Goal: Task Accomplishment & Management: Manage account settings

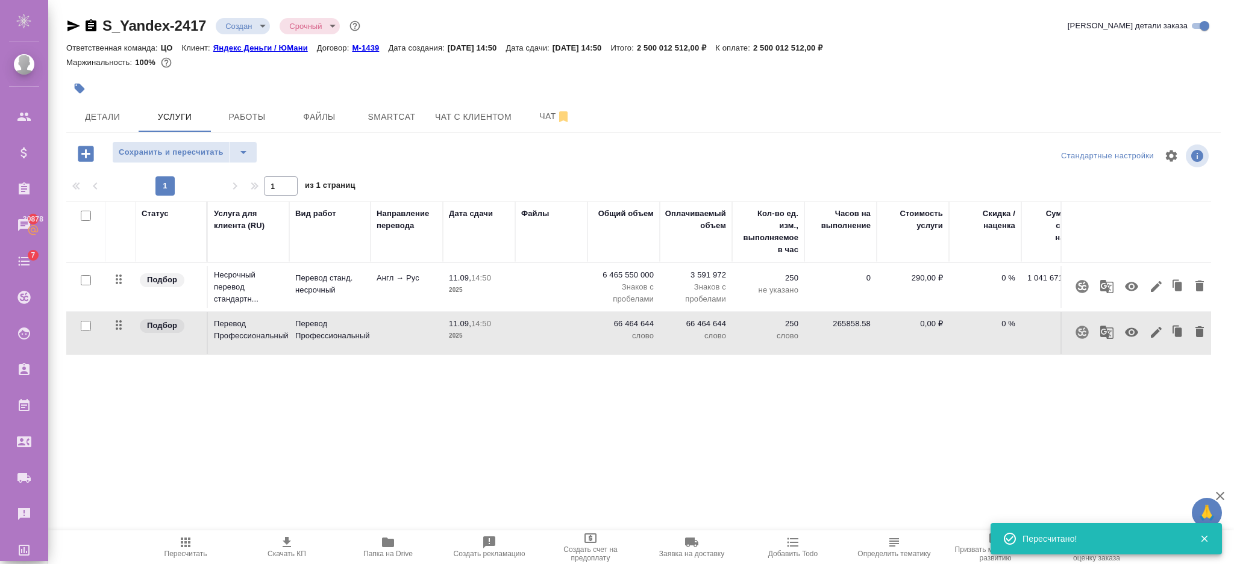
scroll to position [0, 105]
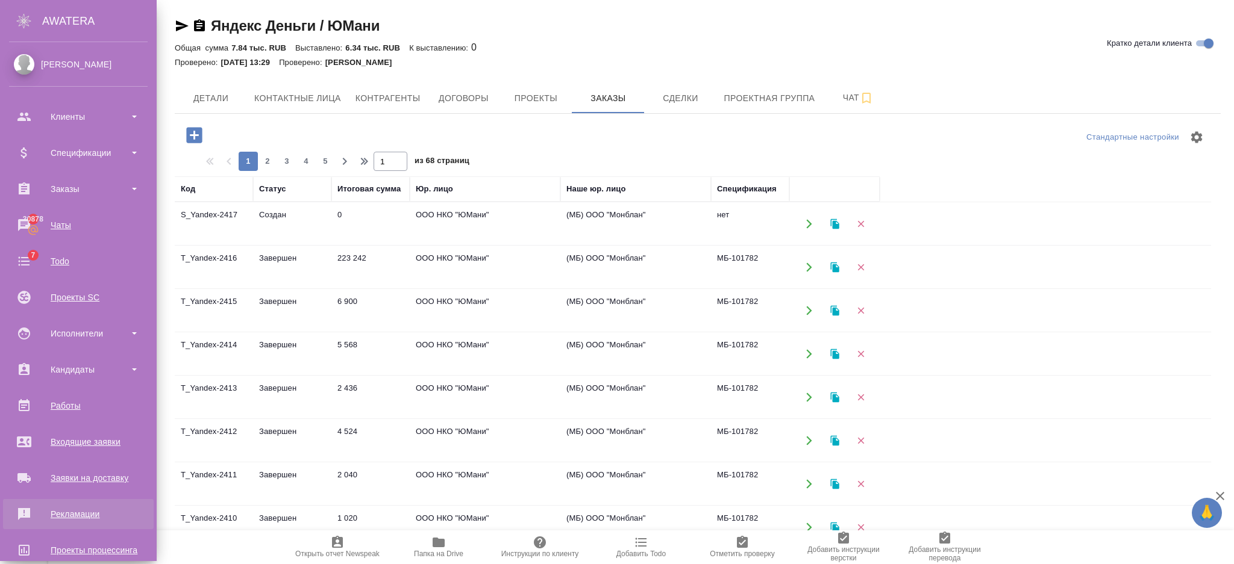
scroll to position [130, 0]
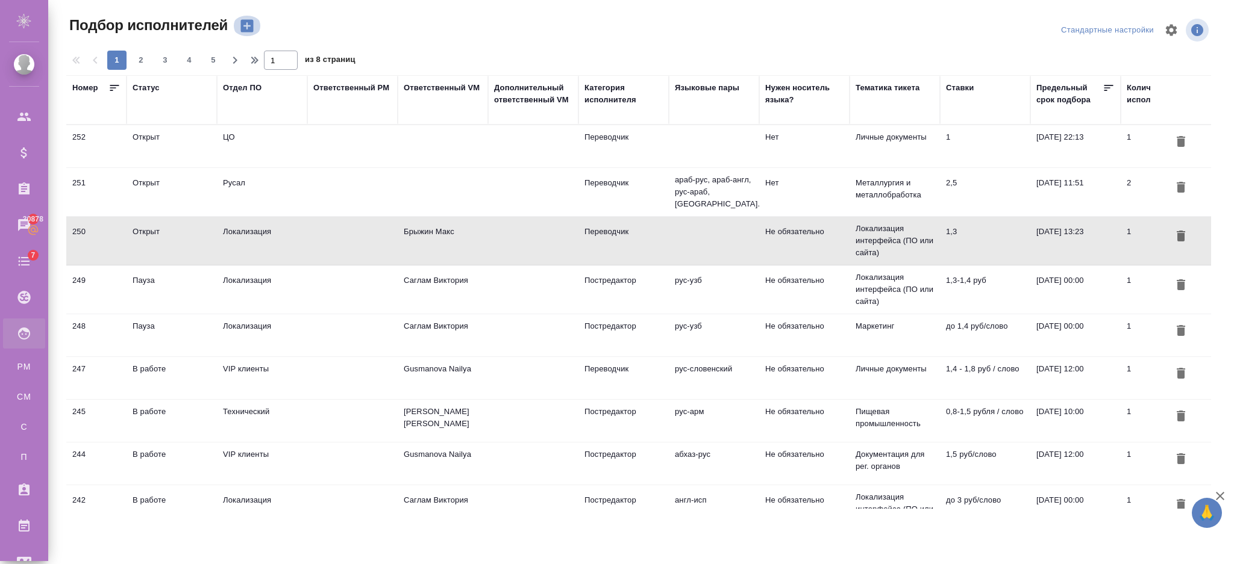
click at [245, 19] on icon "button" at bounding box center [247, 25] width 17 height 17
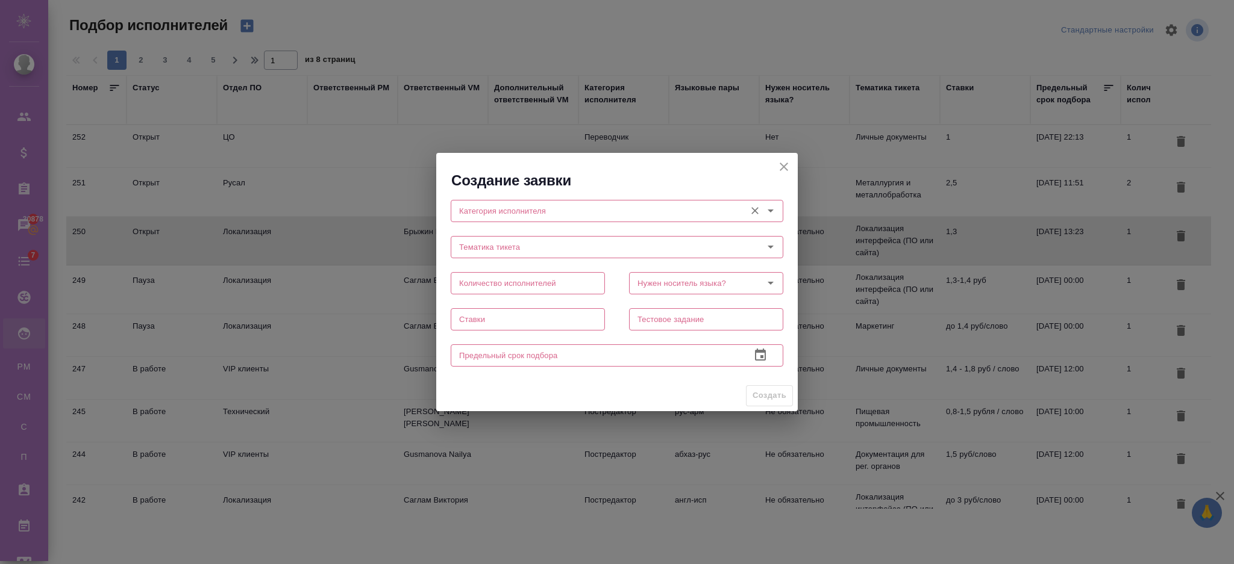
click at [492, 202] on div "Категория исполнителя" at bounding box center [617, 211] width 332 height 22
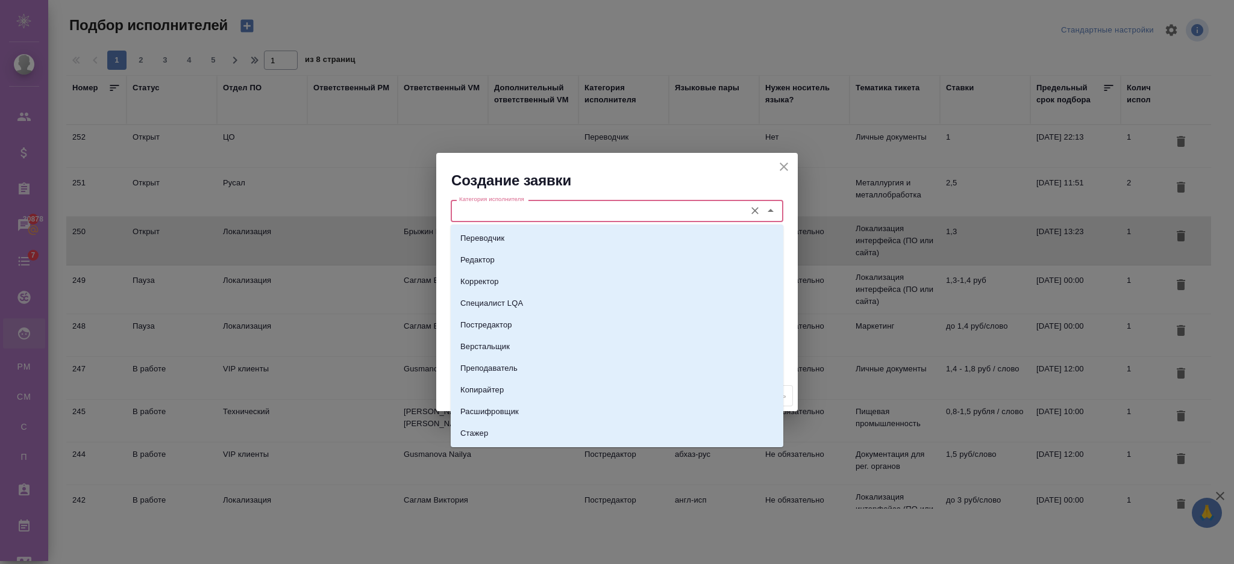
click at [495, 211] on input "Категория исполнителя" at bounding box center [596, 211] width 285 height 14
click at [488, 235] on p "Переводчик" at bounding box center [482, 239] width 44 height 12
type input "Переводчик"
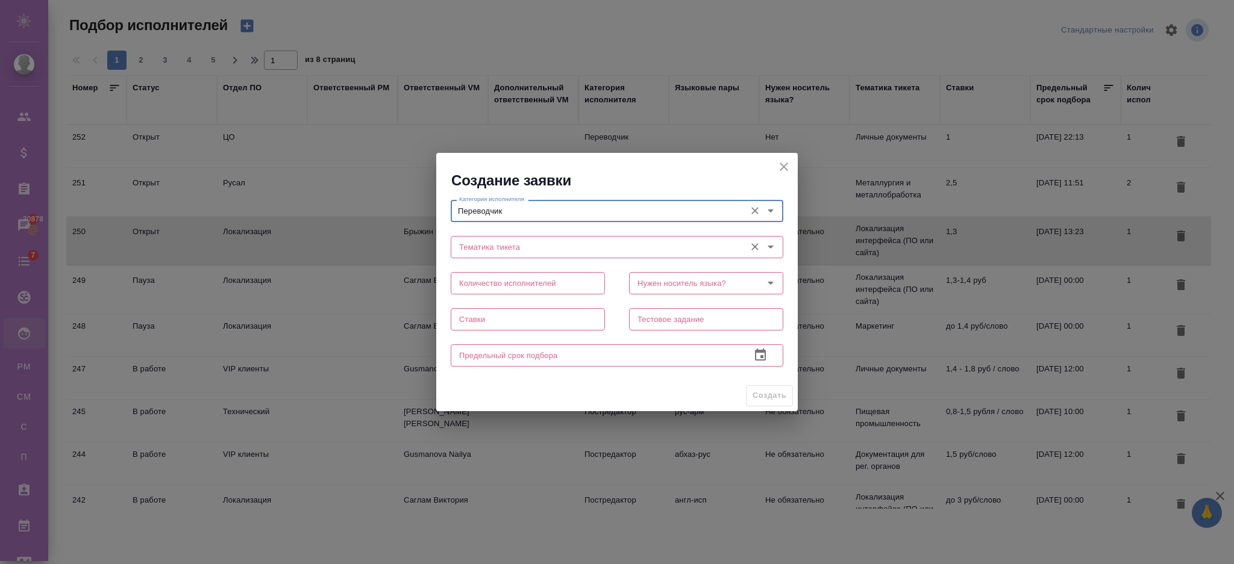
click at [467, 247] on input "Тематика тикета" at bounding box center [596, 247] width 285 height 14
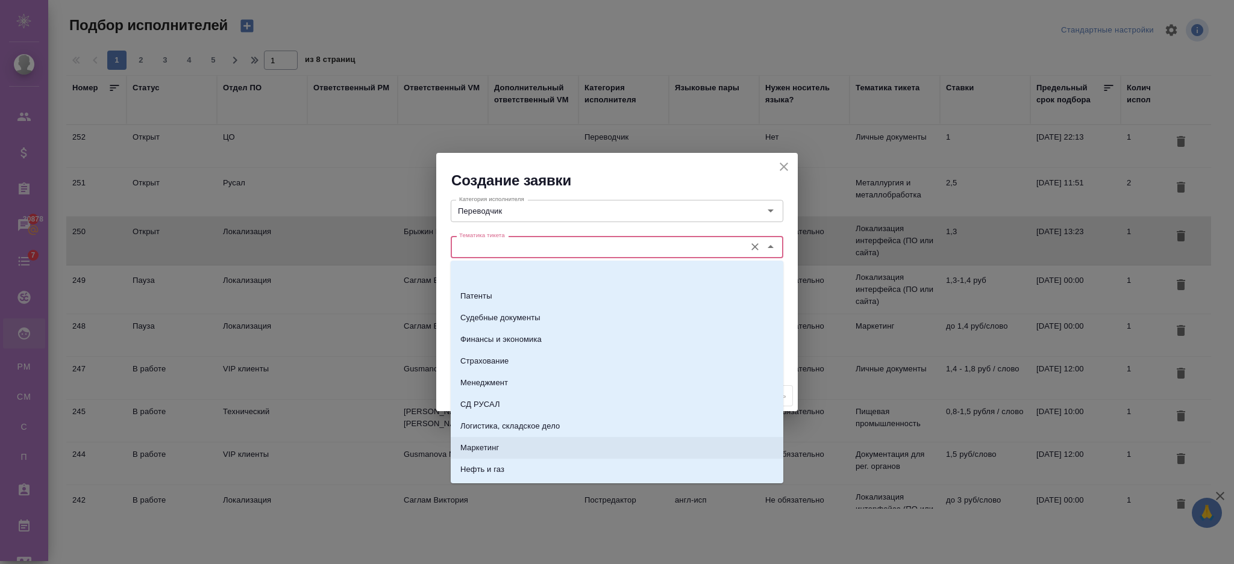
scroll to position [160, 0]
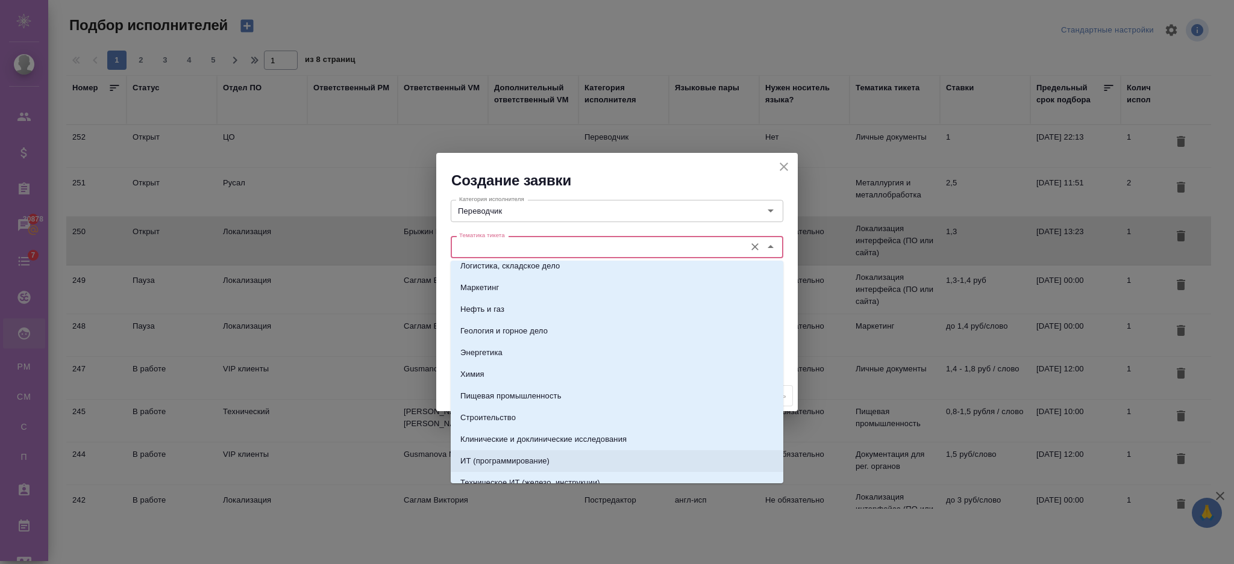
click at [499, 458] on p "ИТ (программирование)" at bounding box center [504, 461] width 89 height 12
type input "ИТ (программирование)"
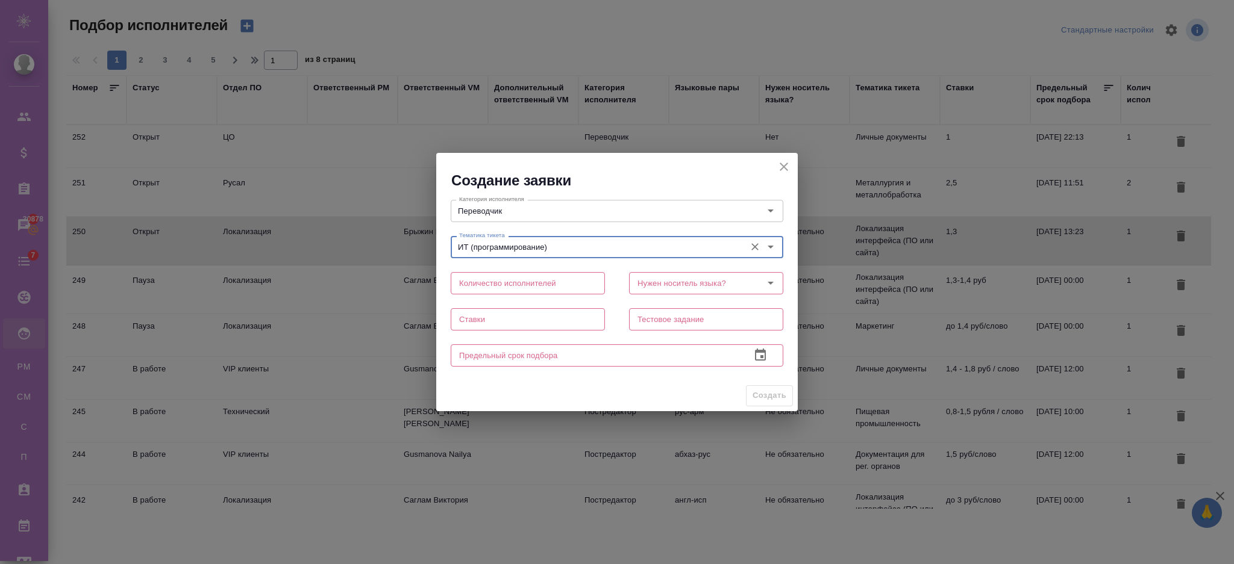
click at [526, 287] on input "text" at bounding box center [528, 283] width 154 height 22
type input "2"
click at [676, 279] on input "Нужен носитель языка?" at bounding box center [685, 283] width 107 height 14
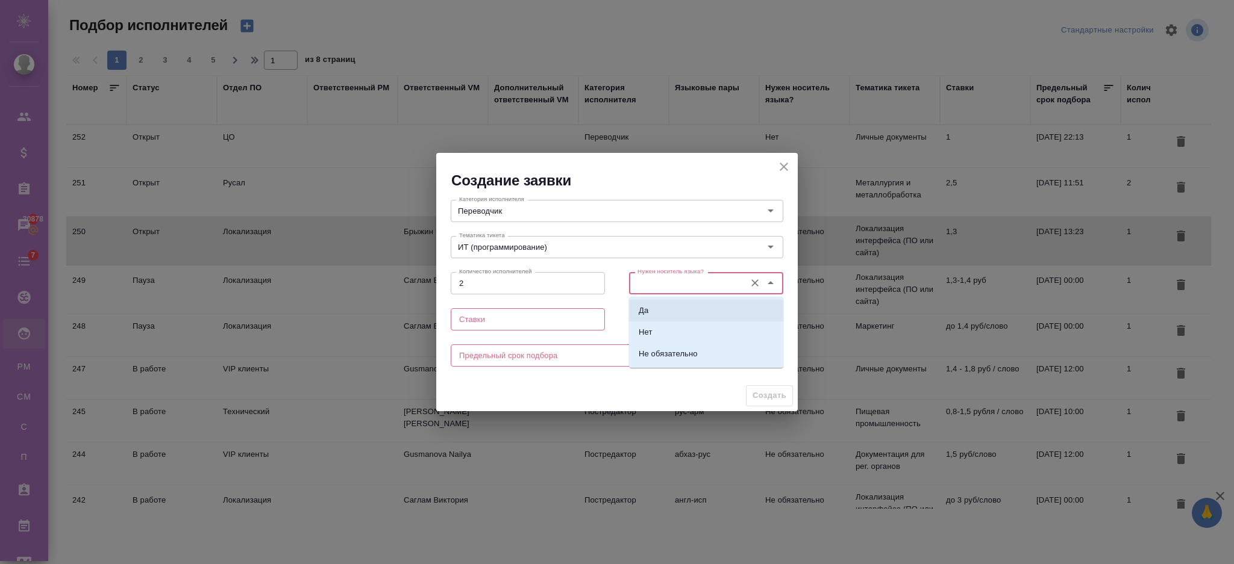
click at [646, 310] on p "Да" at bounding box center [643, 311] width 10 height 12
type input "Да"
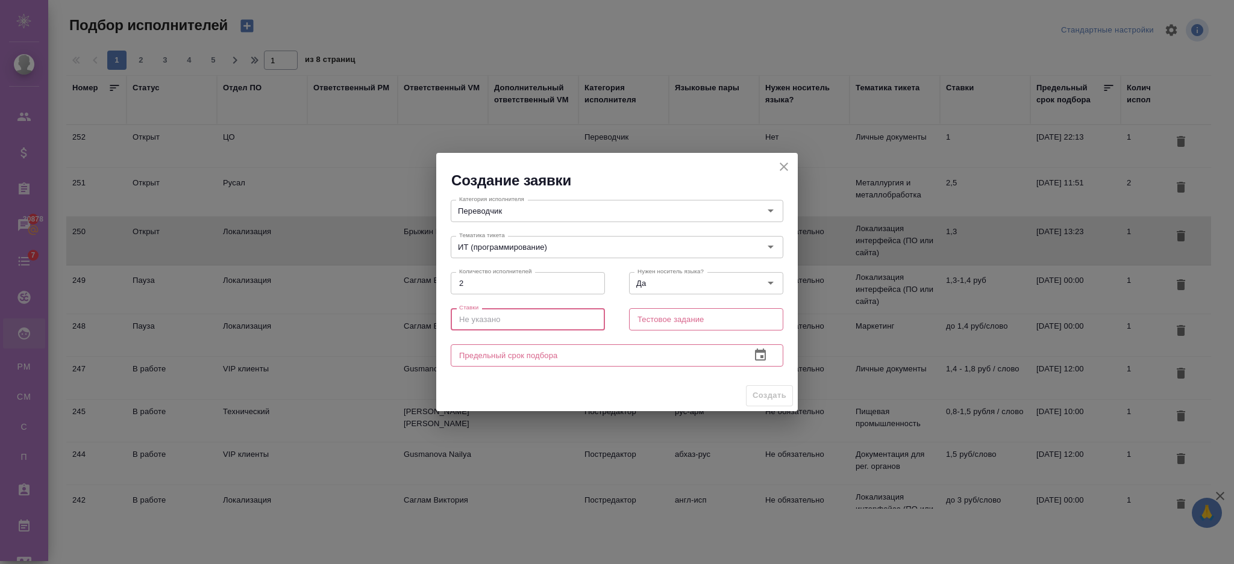
click at [537, 324] on input "text" at bounding box center [528, 319] width 154 height 22
type input "11"
click at [676, 319] on input "text" at bounding box center [706, 319] width 154 height 22
type input "тест"
click at [613, 355] on input "text" at bounding box center [596, 356] width 290 height 22
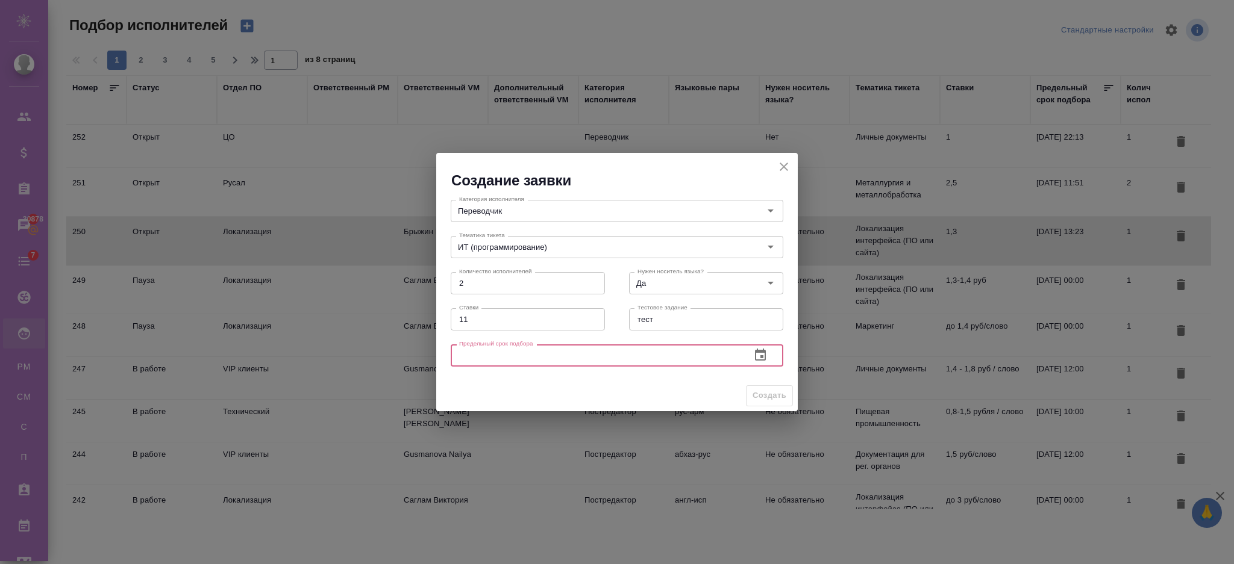
click at [763, 360] on icon "button" at bounding box center [760, 355] width 14 height 14
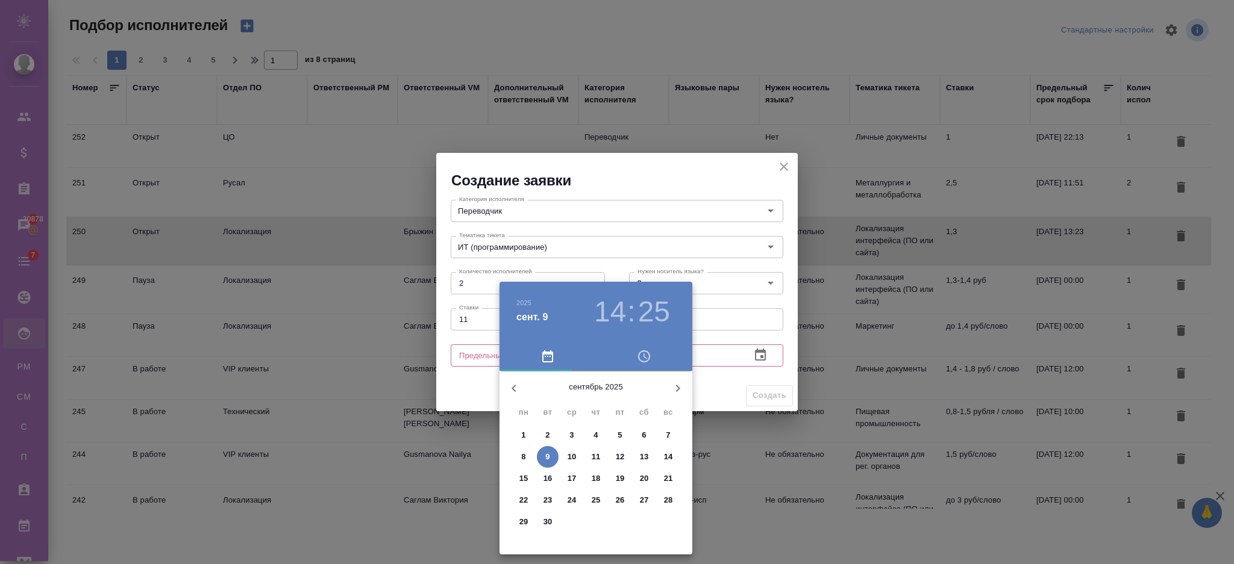
click at [578, 456] on span "10" at bounding box center [572, 457] width 22 height 12
type input "10.09.2025 14:25"
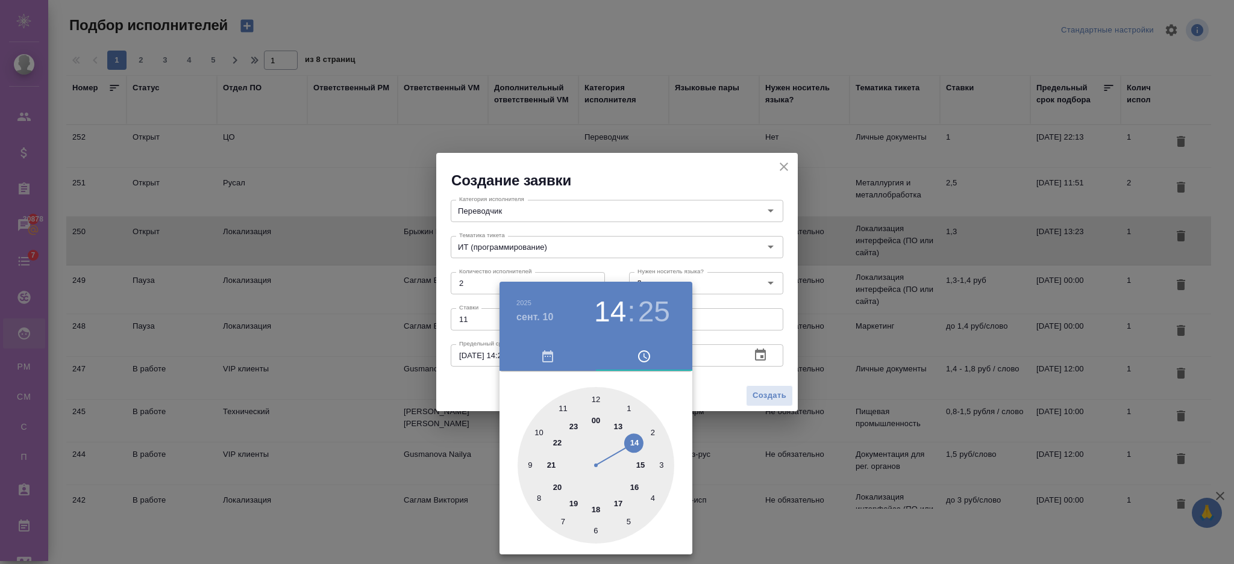
click at [475, 384] on div at bounding box center [617, 282] width 1234 height 564
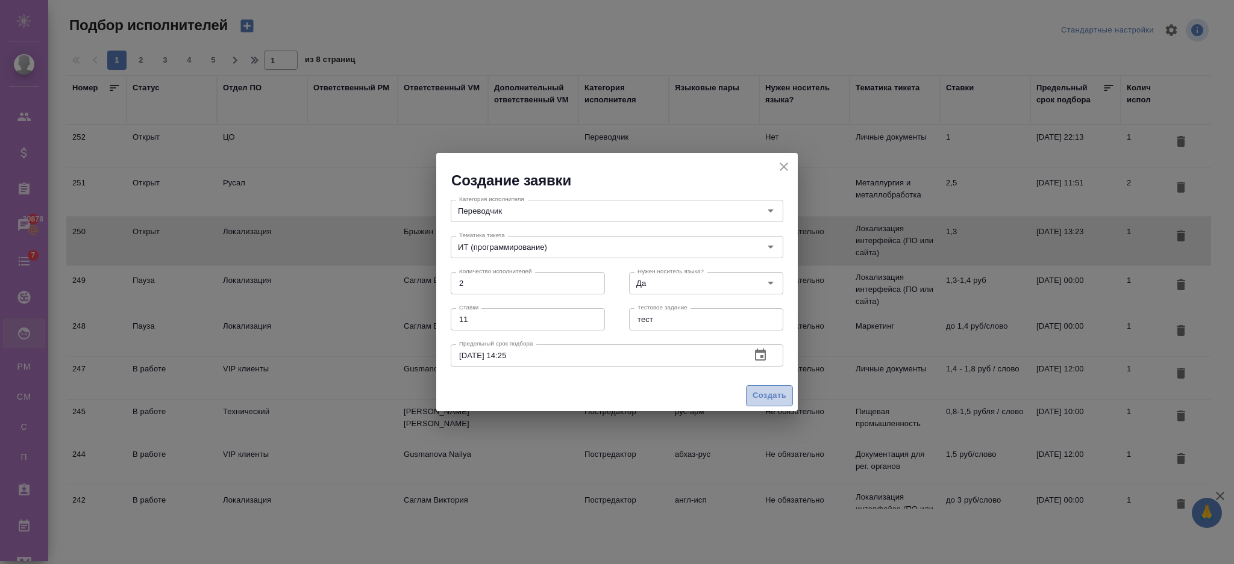
click at [756, 390] on span "Создать" at bounding box center [769, 396] width 34 height 14
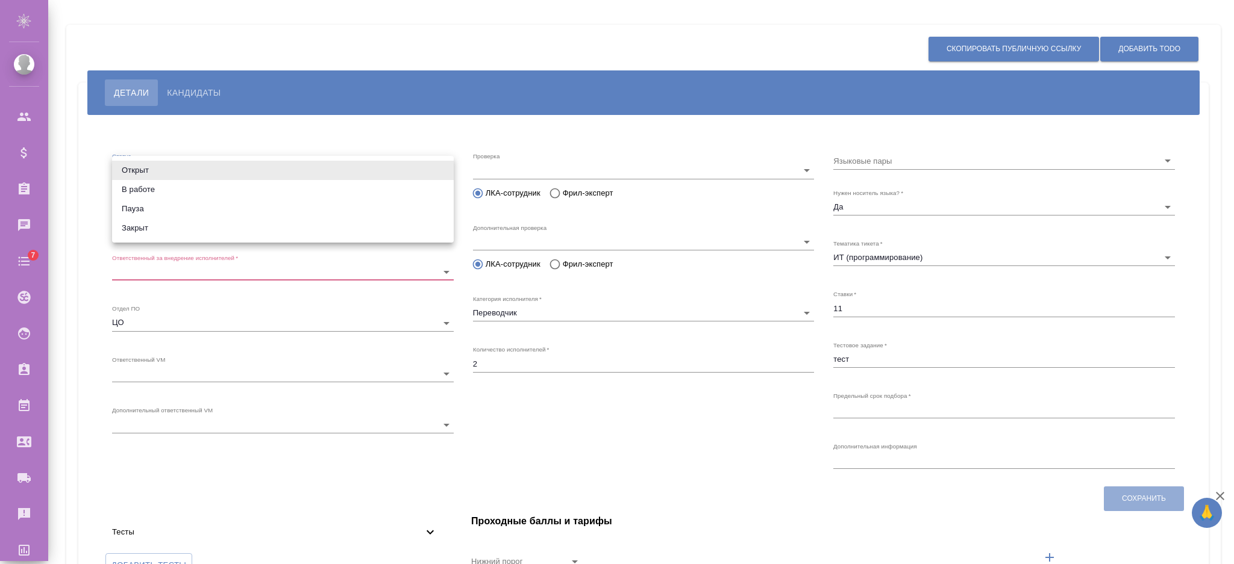
type input "open"
type input "5fa510c5735fcb7a665c18e0"
type input "s"
type input "Переводчик"
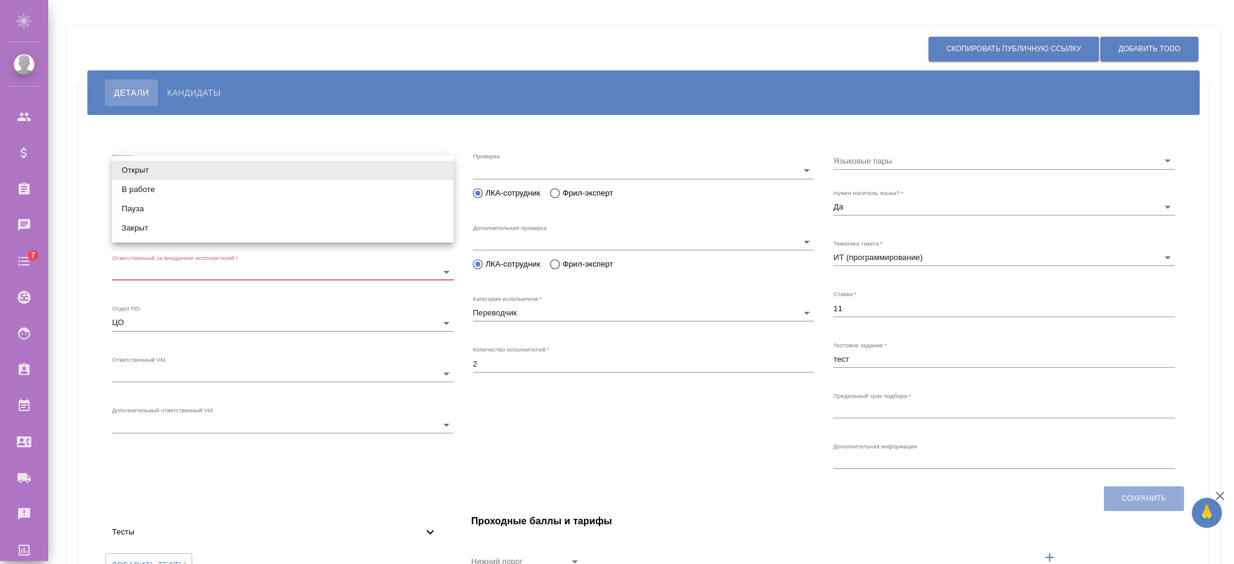
type input "2"
type input "Да"
type input "5a8b8b956a9677013d343da0"
type input "11"
type input "2025.09.10 14:25:00"
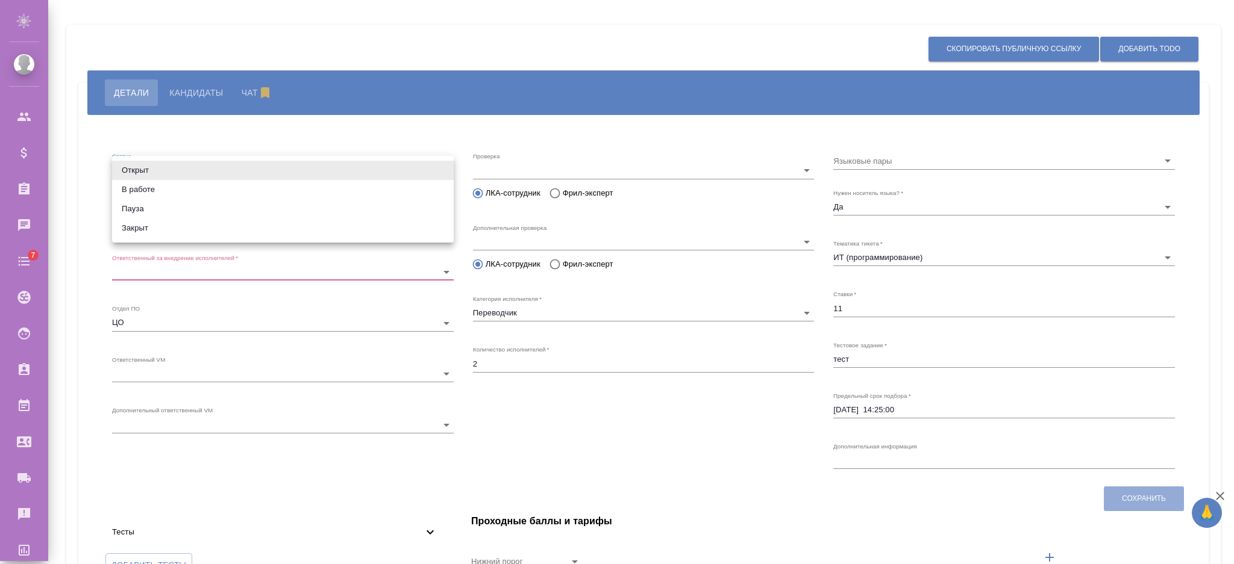
click at [198, 193] on li "В работе" at bounding box center [283, 189] width 342 height 19
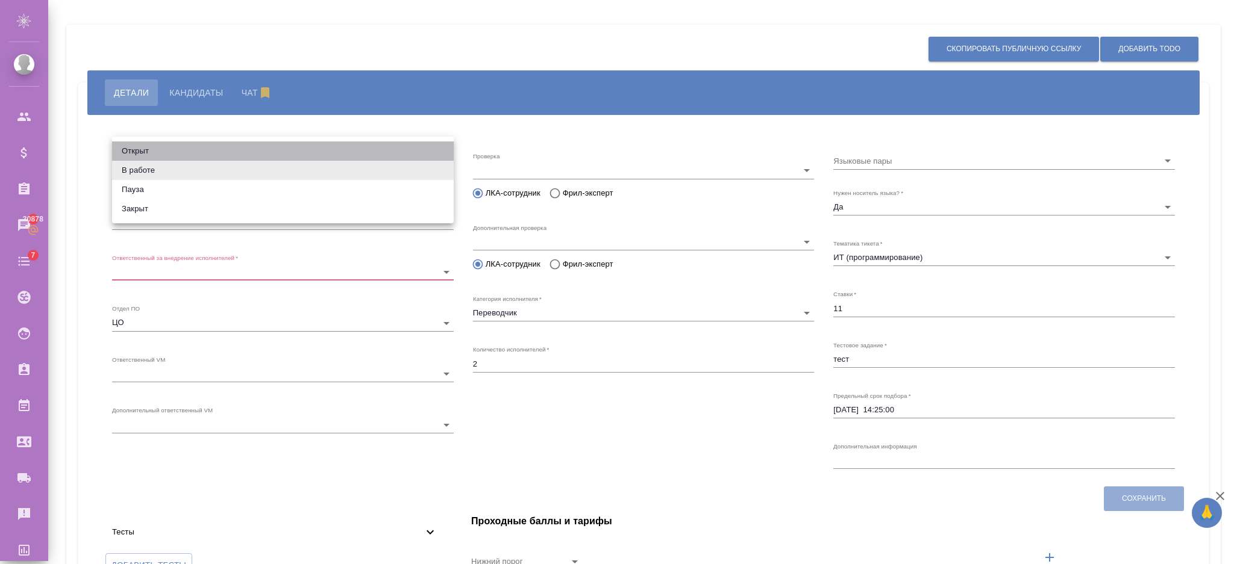
click at [152, 149] on li "Открыт" at bounding box center [283, 151] width 342 height 19
type input "open"
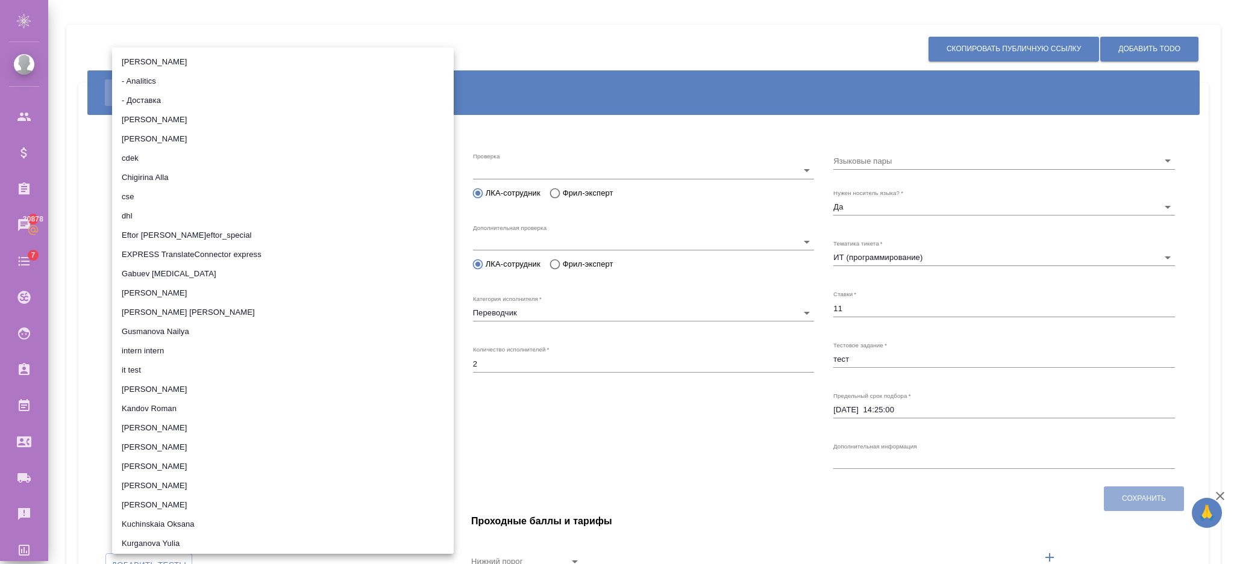
click at [175, 268] on li "Gabuev Nikita" at bounding box center [283, 273] width 342 height 19
type input "655ca4f40f65e338a01b0e4c"
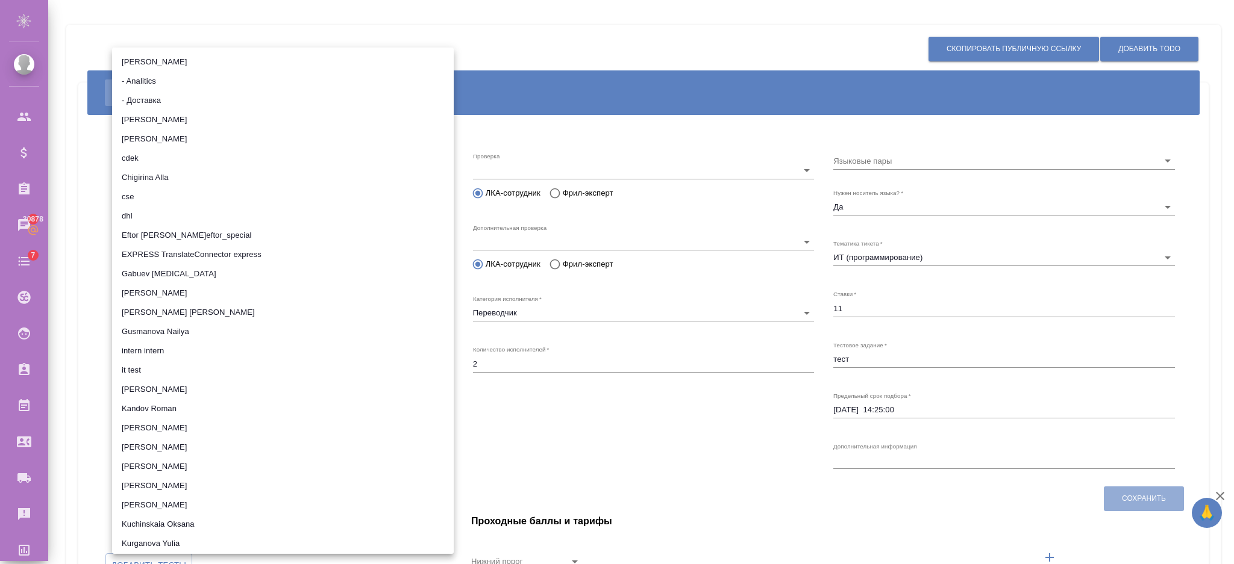
click at [145, 325] on li "Gusmanova Nailya" at bounding box center [283, 331] width 342 height 19
type input "6564608fd30827464f129b9a"
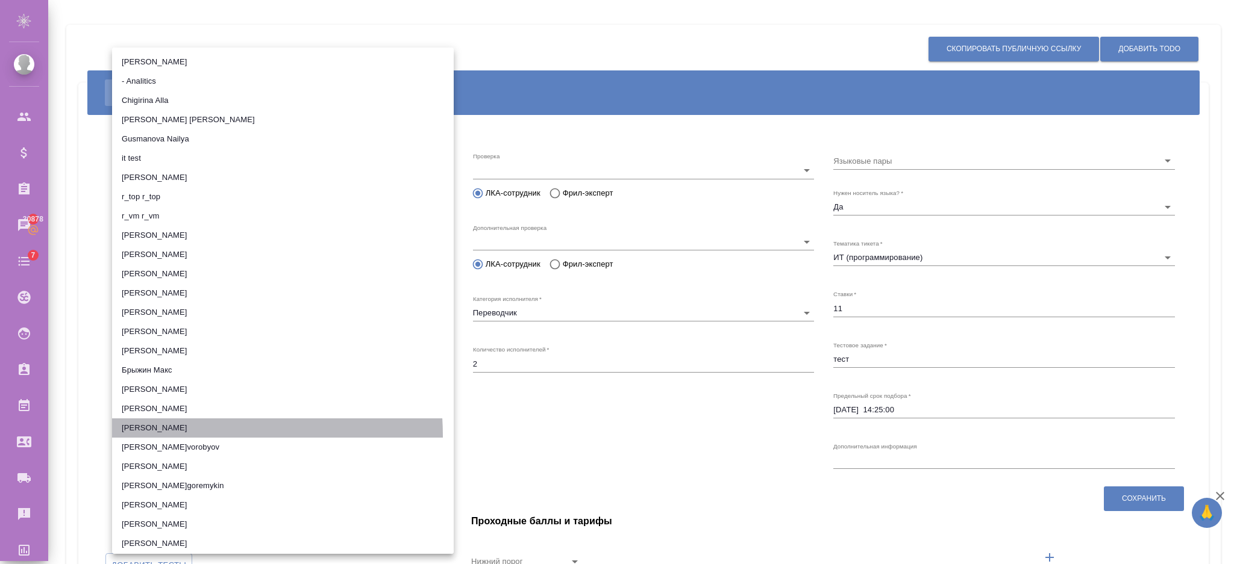
click at [167, 436] on li "Волков Игорь" at bounding box center [283, 428] width 342 height 19
type input "6389eb7cf1dc4d8d23326210"
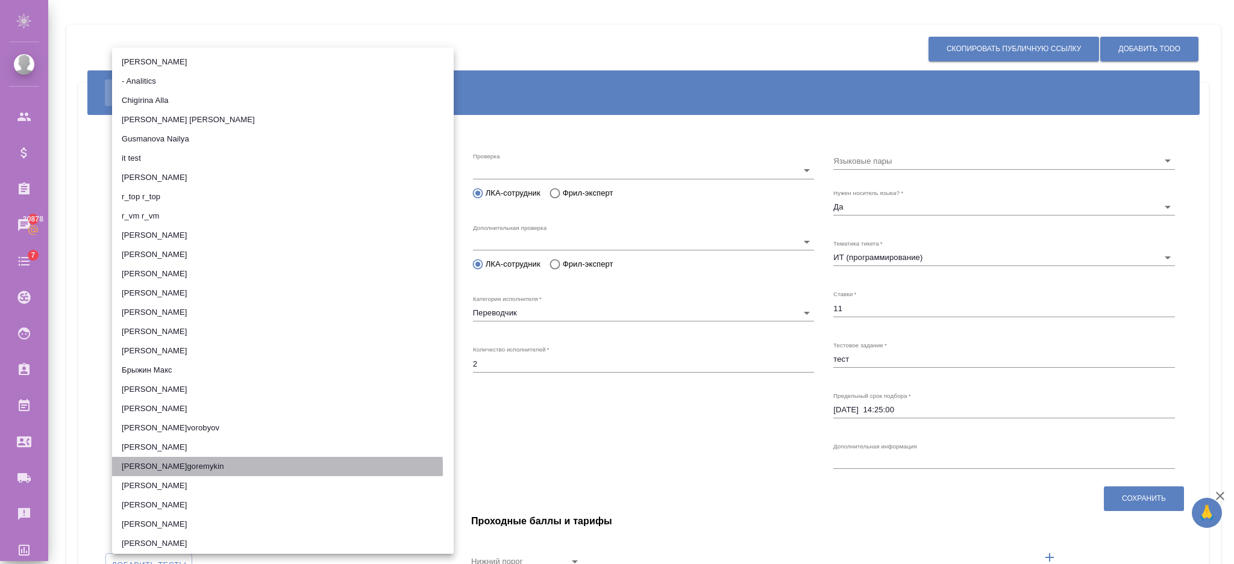
click at [223, 470] on li "Горемыкин Сергей s.goremykin" at bounding box center [283, 466] width 342 height 19
type input "5cdde5cc52f0d77b7202c53b"
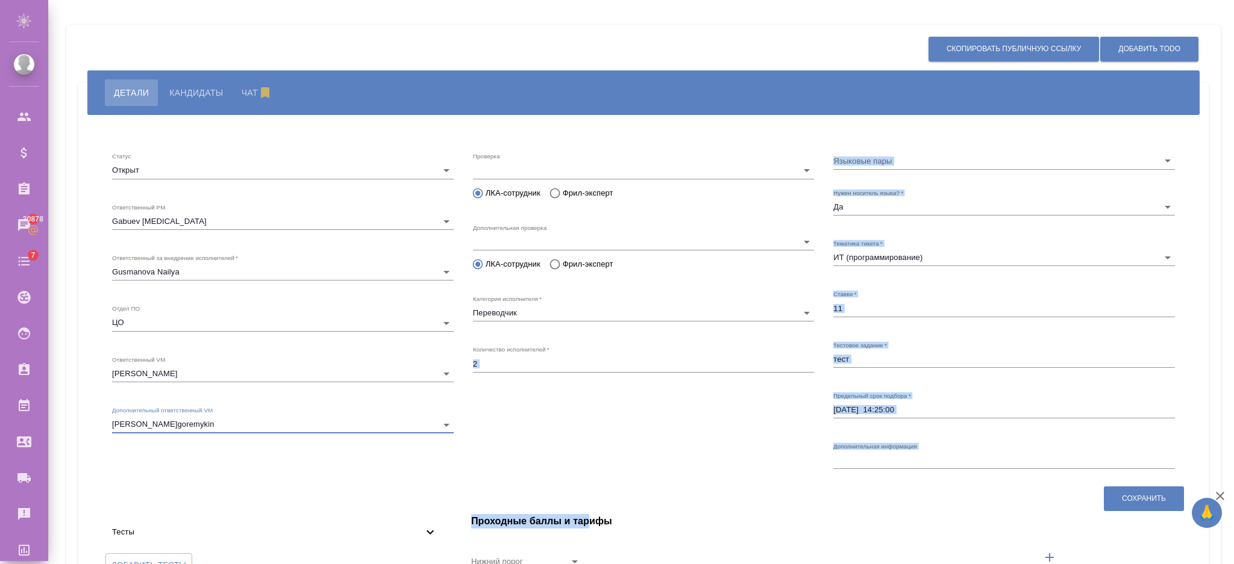
drag, startPoint x: 591, startPoint y: 482, endPoint x: 579, endPoint y: 478, distance: 13.0
click at [593, 480] on div "Статус Открыт open Ответственный PM Gabuev Nikita 655ca4f40f65e338a01b0e4c Отве…" at bounding box center [643, 357] width 1106 height 466
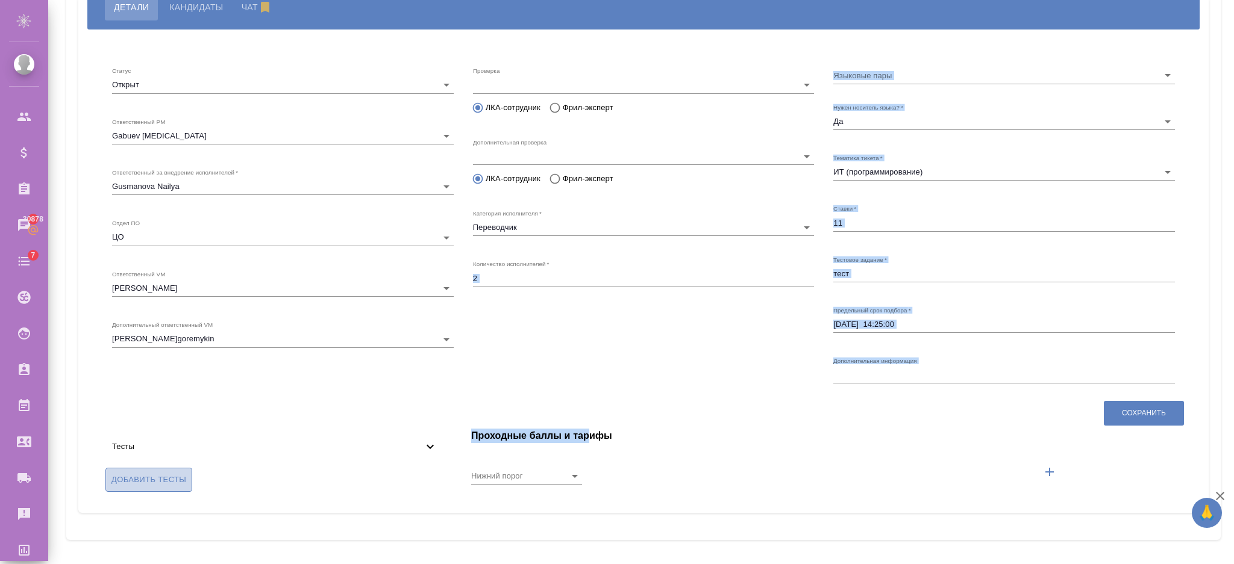
click at [155, 478] on span "Добавить тесты" at bounding box center [148, 480] width 75 height 14
click at [0, 0] on input "Добавить тесты" at bounding box center [0, 0] width 0 height 0
click at [426, 451] on icon at bounding box center [430, 447] width 14 height 14
click at [565, 366] on div "Проверка ​ ЛКА-сотрудник Фрил-эксперт Дополнительная проверка ​ ЛКА-сотрудник Ф…" at bounding box center [643, 223] width 361 height 351
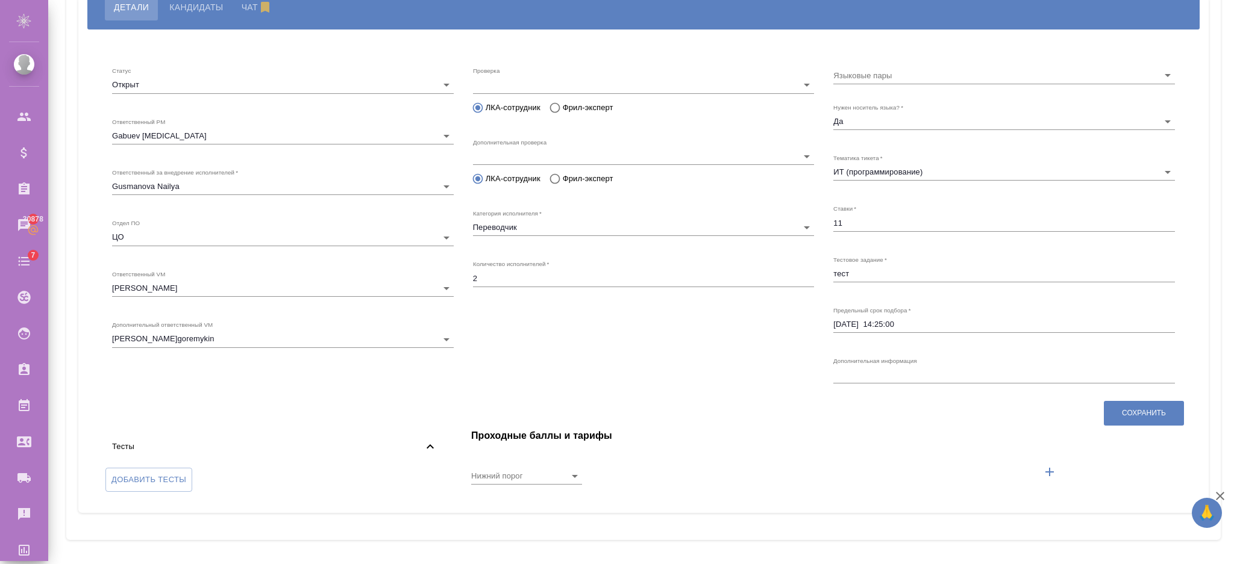
click at [423, 448] on icon at bounding box center [430, 447] width 14 height 14
click at [504, 468] on input "Нижний порог" at bounding box center [507, 475] width 72 height 16
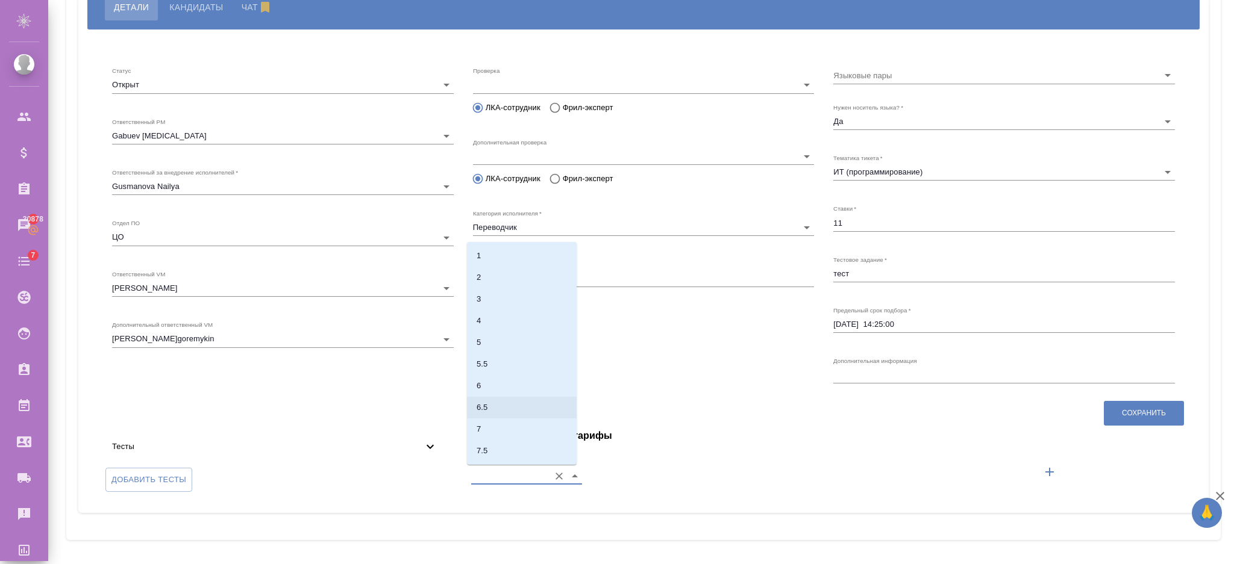
click at [492, 413] on li "6.5" at bounding box center [522, 408] width 110 height 22
type input "6.5"
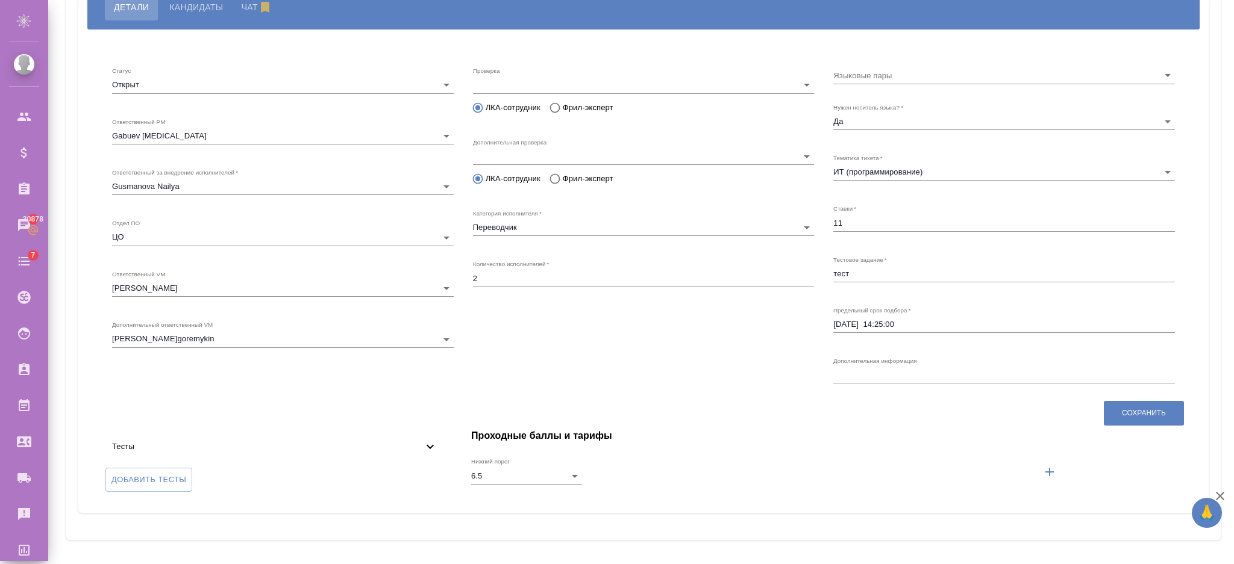
click at [647, 440] on h4 "Проходные баллы и тарифы" at bounding box center [827, 436] width 713 height 14
click at [226, 451] on span "Тесты" at bounding box center [267, 447] width 311 height 12
click at [226, 447] on span "Тесты" at bounding box center [267, 447] width 311 height 12
click at [1160, 413] on button "Сохранить" at bounding box center [1143, 413] width 80 height 25
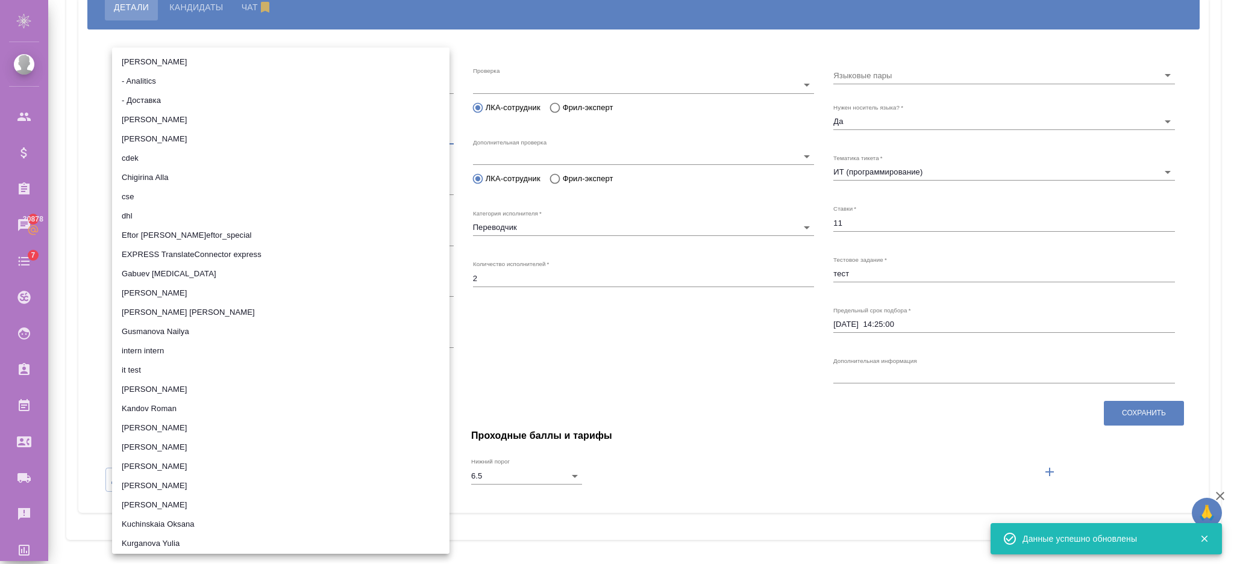
click at [190, 194] on li "cse" at bounding box center [280, 196] width 337 height 19
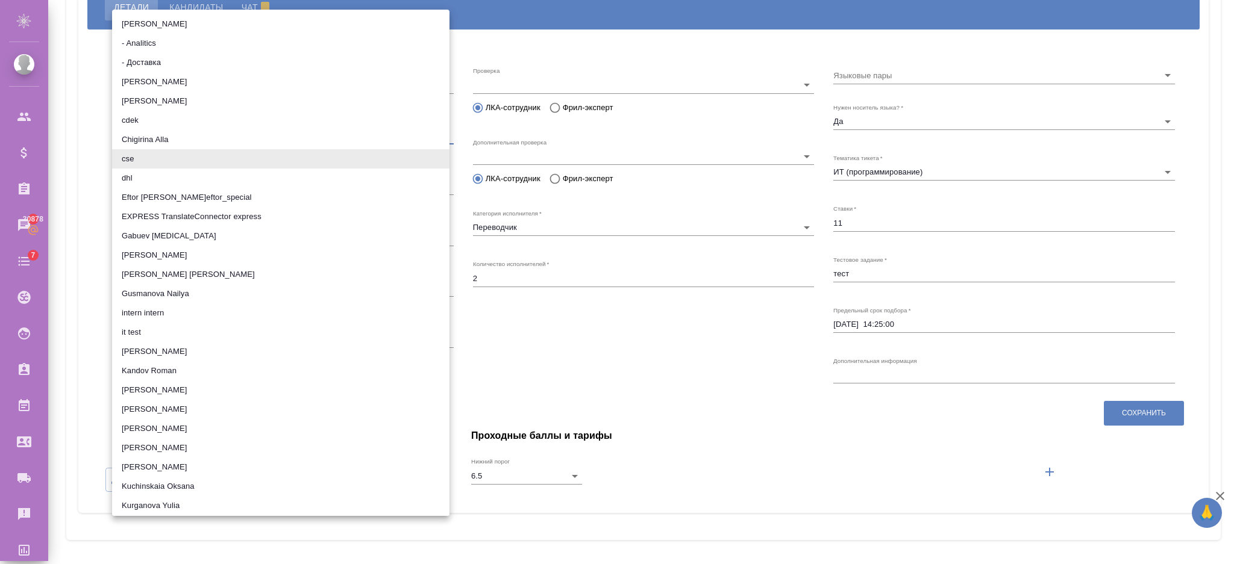
click at [161, 314] on li "intern intern" at bounding box center [280, 313] width 337 height 19
type input "65c9df207bb425f394bd77d6"
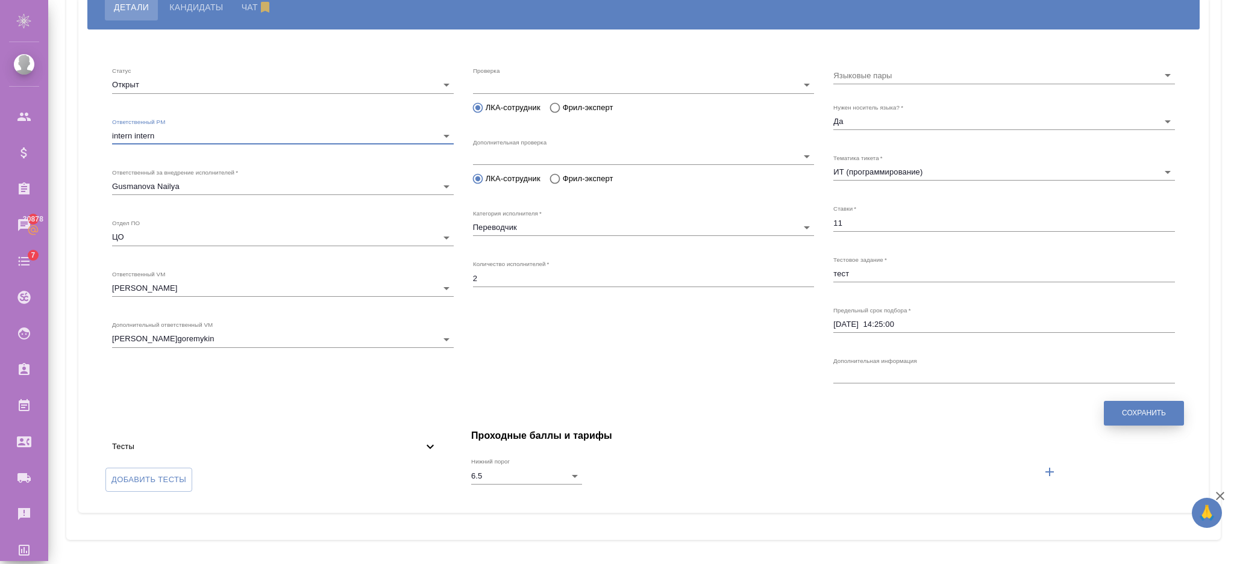
click at [1103, 413] on button "Сохранить" at bounding box center [1143, 413] width 80 height 25
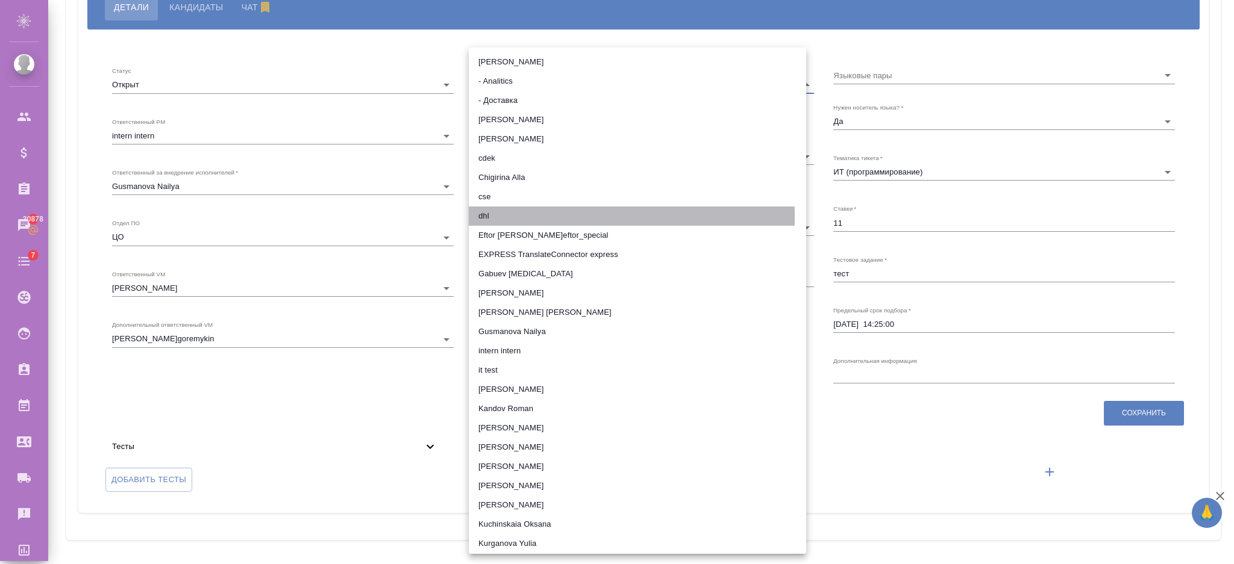
click at [532, 216] on li "dhl" at bounding box center [637, 216] width 337 height 19
type input "655f5876166a768408289071"
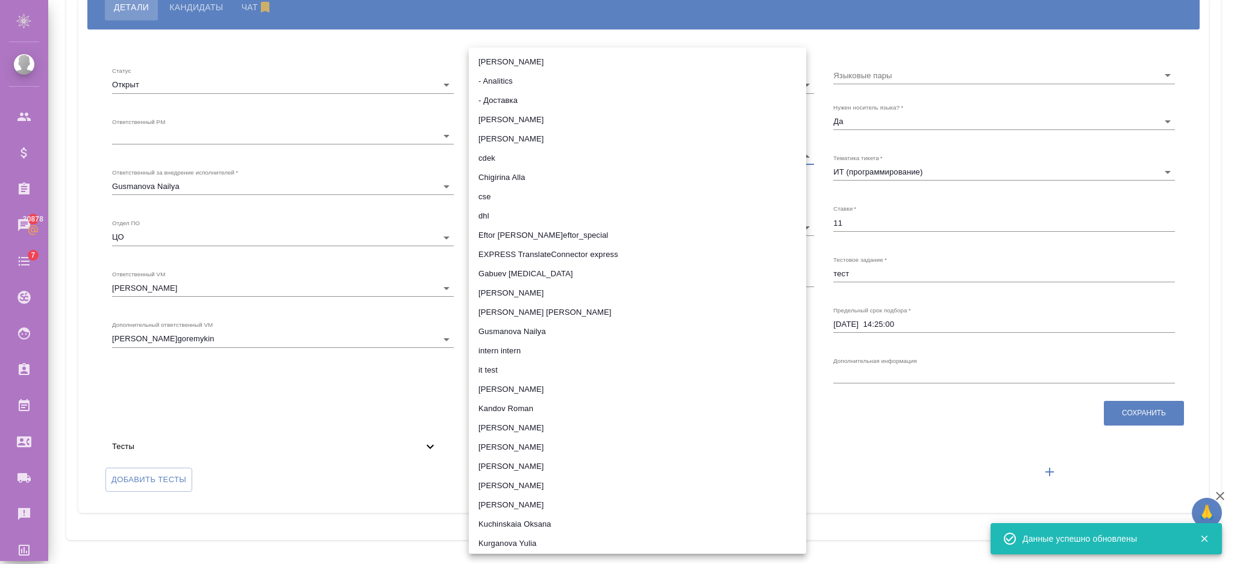
type input "5fa510c5735fcb7a665c18e0"
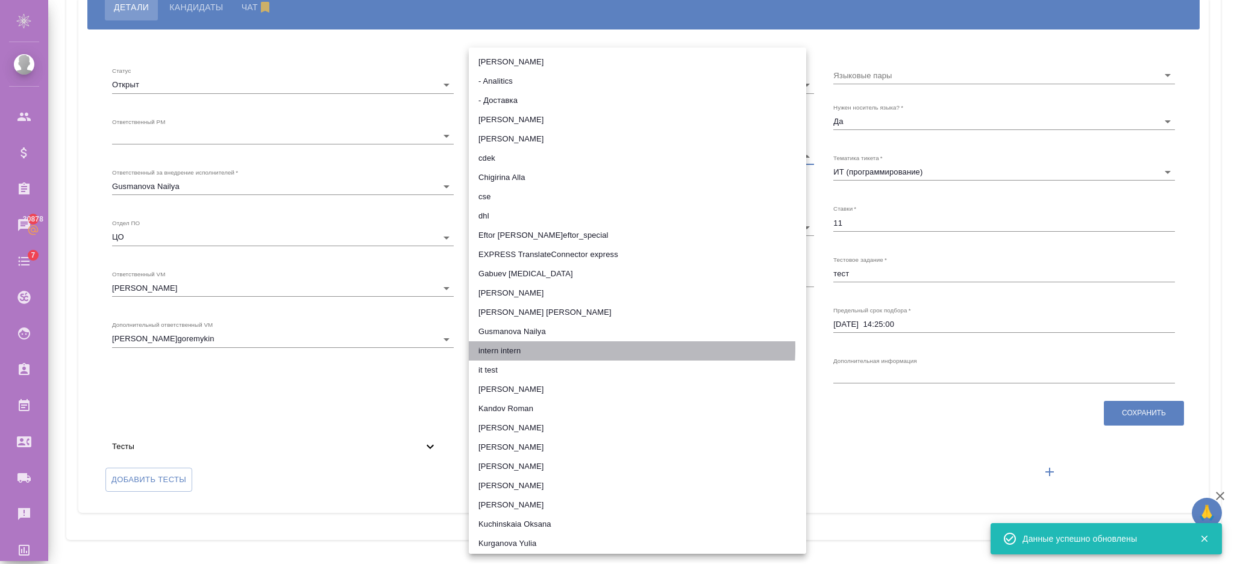
click at [582, 348] on li "intern intern" at bounding box center [637, 351] width 337 height 19
type input "65c9df207bb425f394bd77d6"
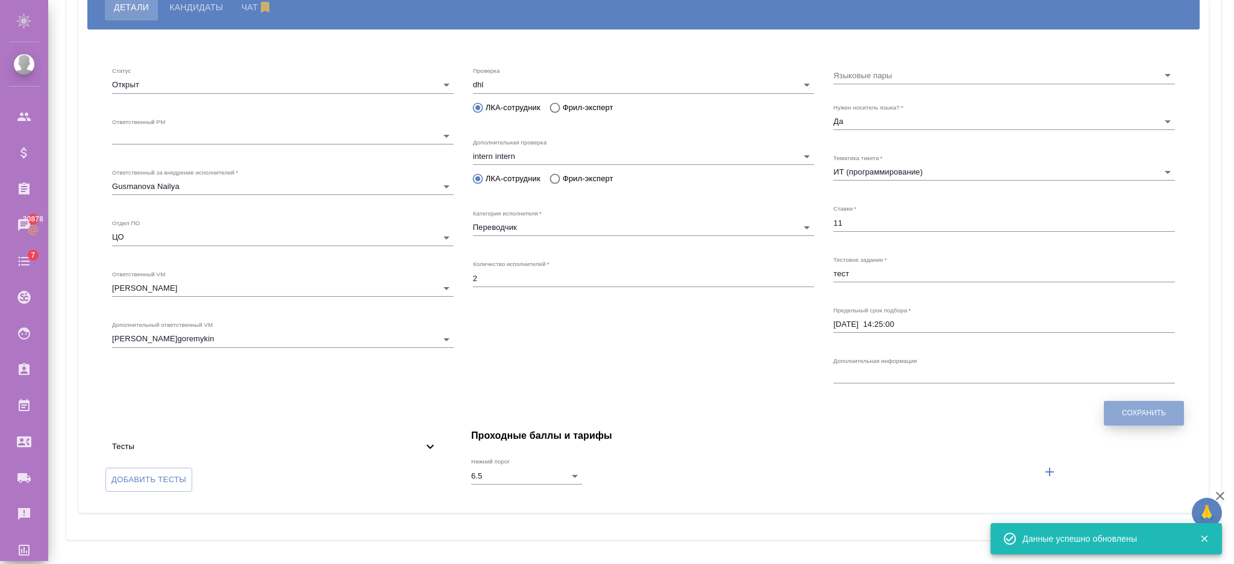
click at [1126, 417] on span "Сохранить" at bounding box center [1144, 413] width 44 height 10
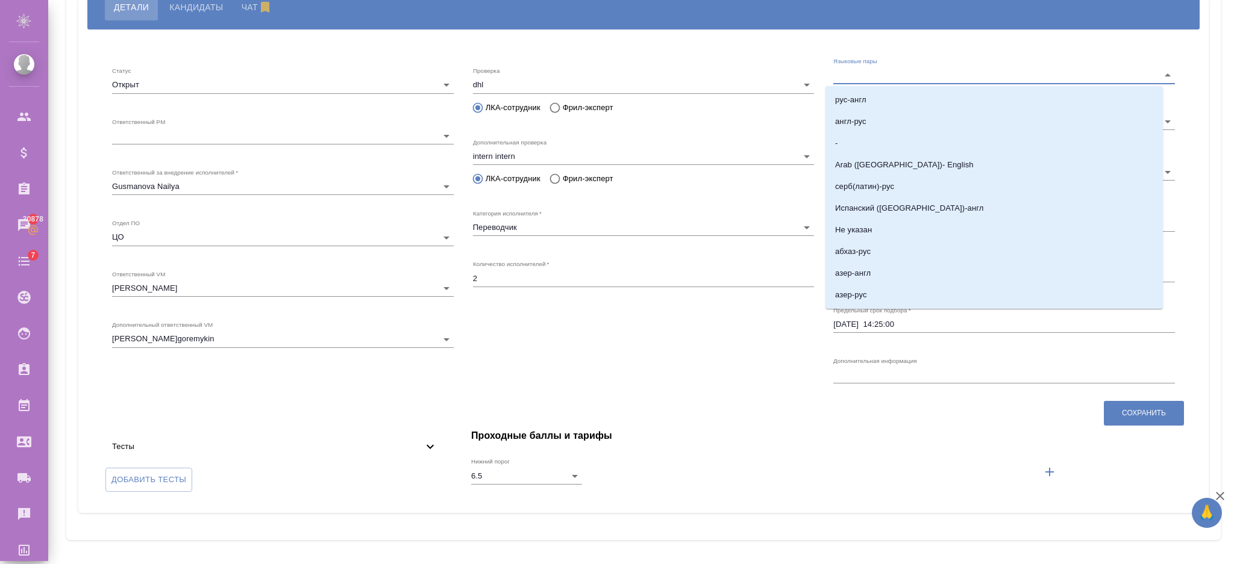
click at [874, 68] on input "Языковые пары" at bounding box center [984, 75] width 303 height 16
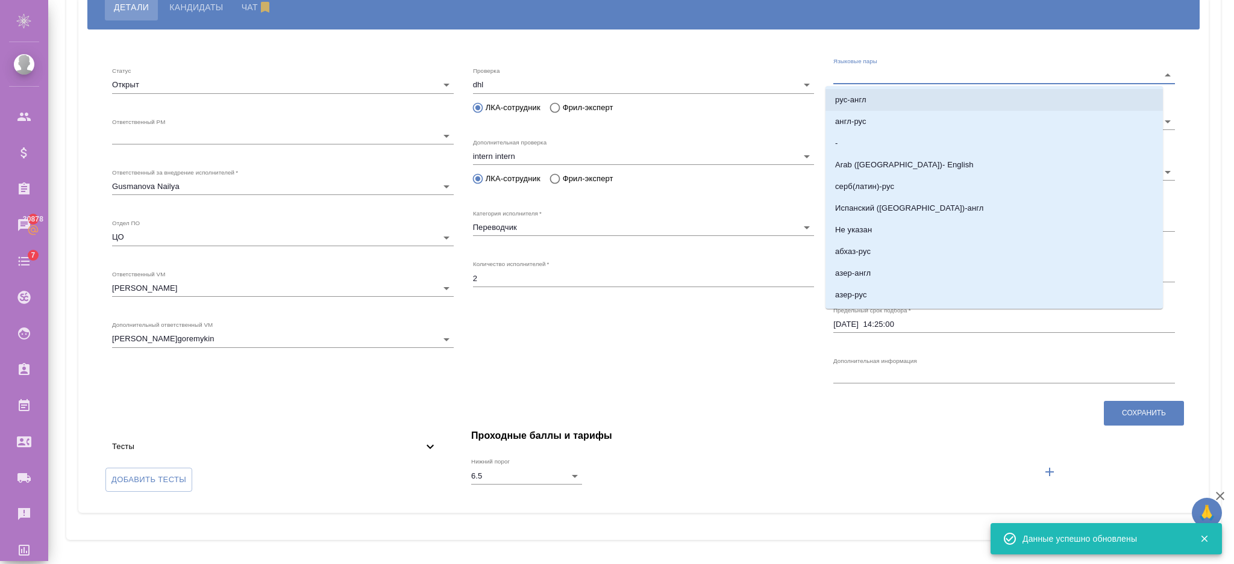
click at [880, 97] on li "рус-англ" at bounding box center [993, 100] width 337 height 22
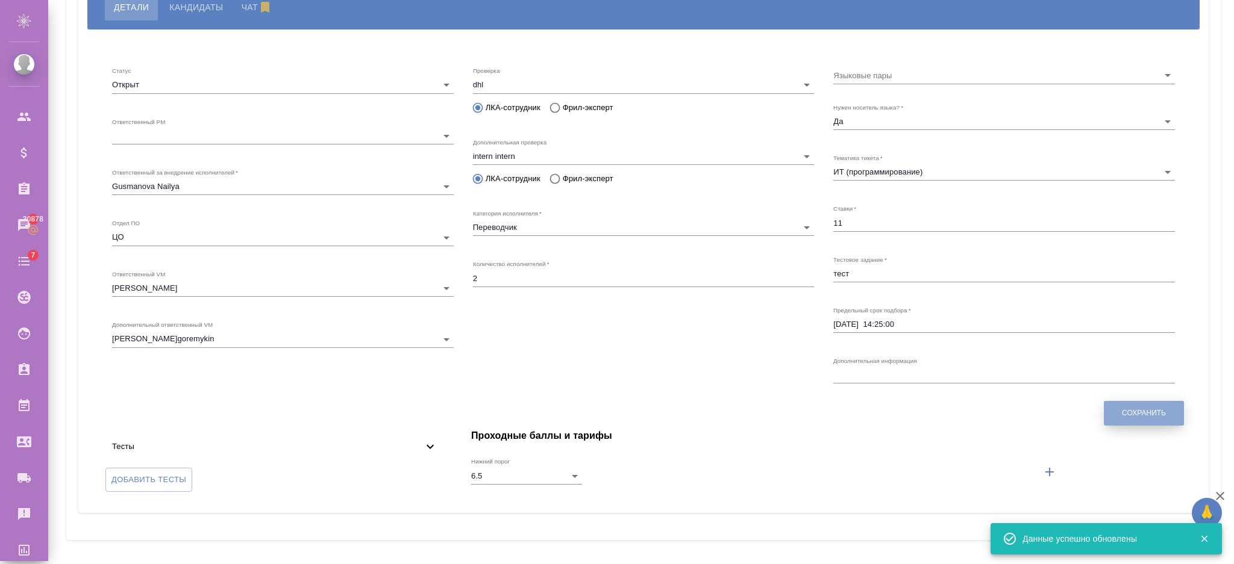
click at [1107, 408] on button "Сохранить" at bounding box center [1143, 413] width 80 height 25
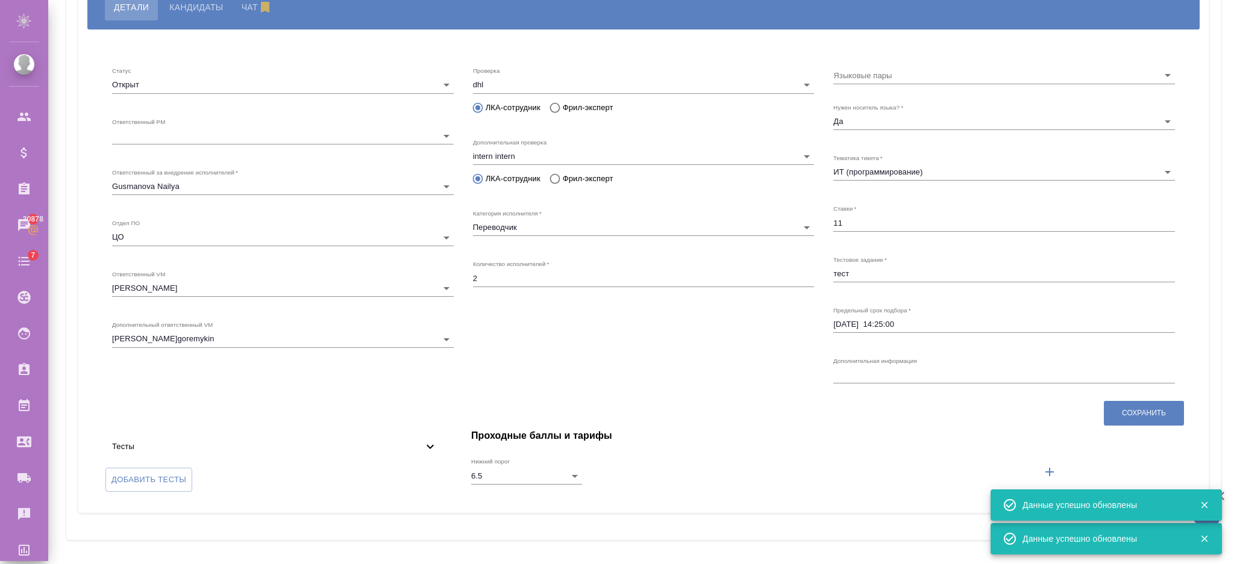
click at [390, 453] on div "Тесты" at bounding box center [274, 447] width 345 height 27
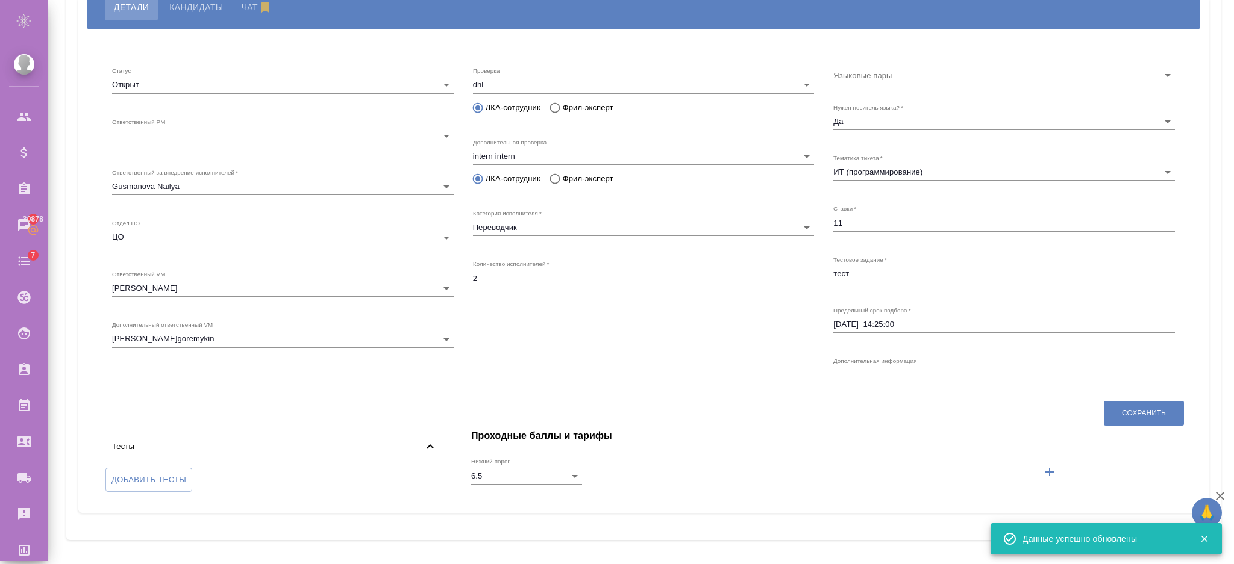
click at [389, 448] on span "Тесты" at bounding box center [267, 447] width 311 height 12
click at [151, 478] on span "Добавить тесты" at bounding box center [148, 480] width 75 height 14
click at [0, 0] on input "Добавить тесты" at bounding box center [0, 0] width 0 height 0
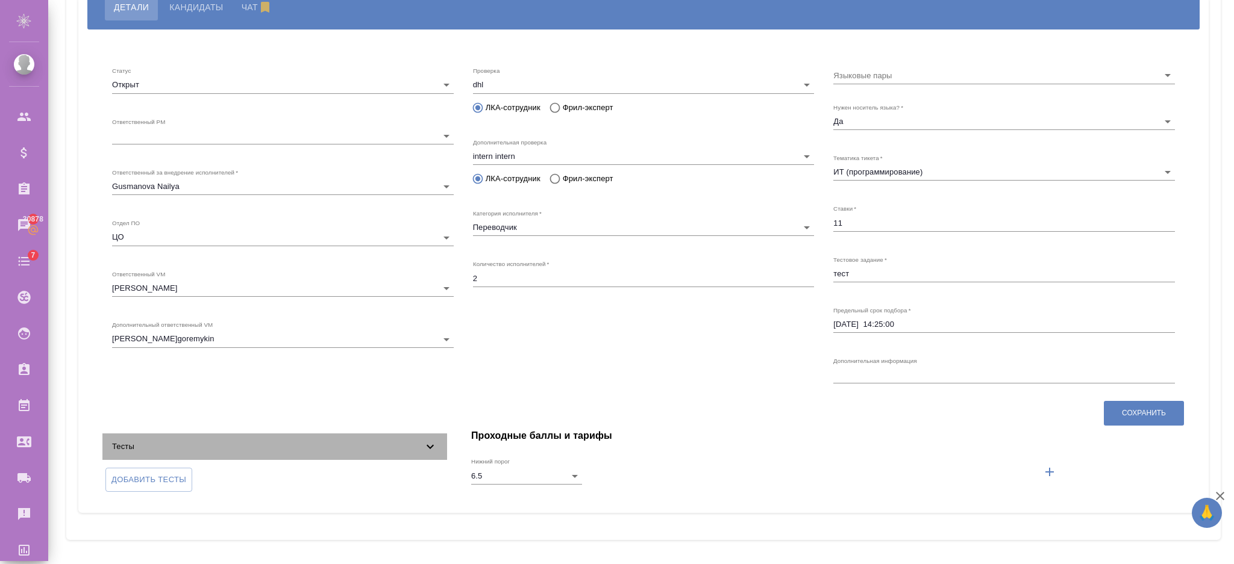
click at [423, 449] on icon at bounding box center [430, 447] width 14 height 14
click at [423, 450] on icon at bounding box center [430, 447] width 14 height 14
click at [249, 437] on div "Тесты" at bounding box center [274, 447] width 345 height 27
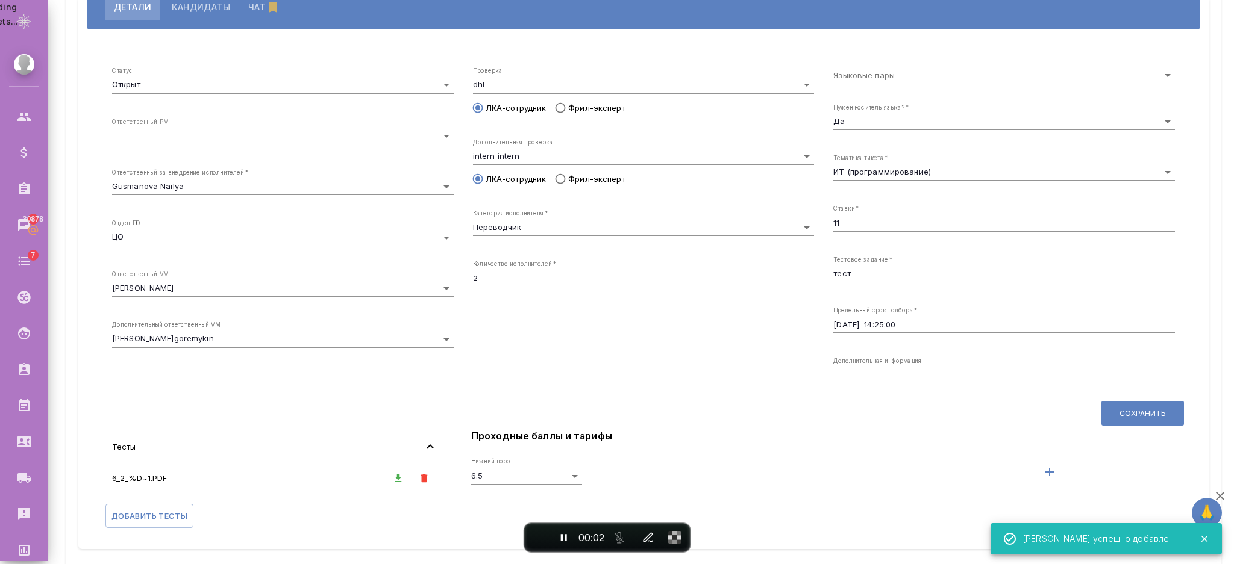
click at [423, 446] on icon at bounding box center [430, 447] width 14 height 14
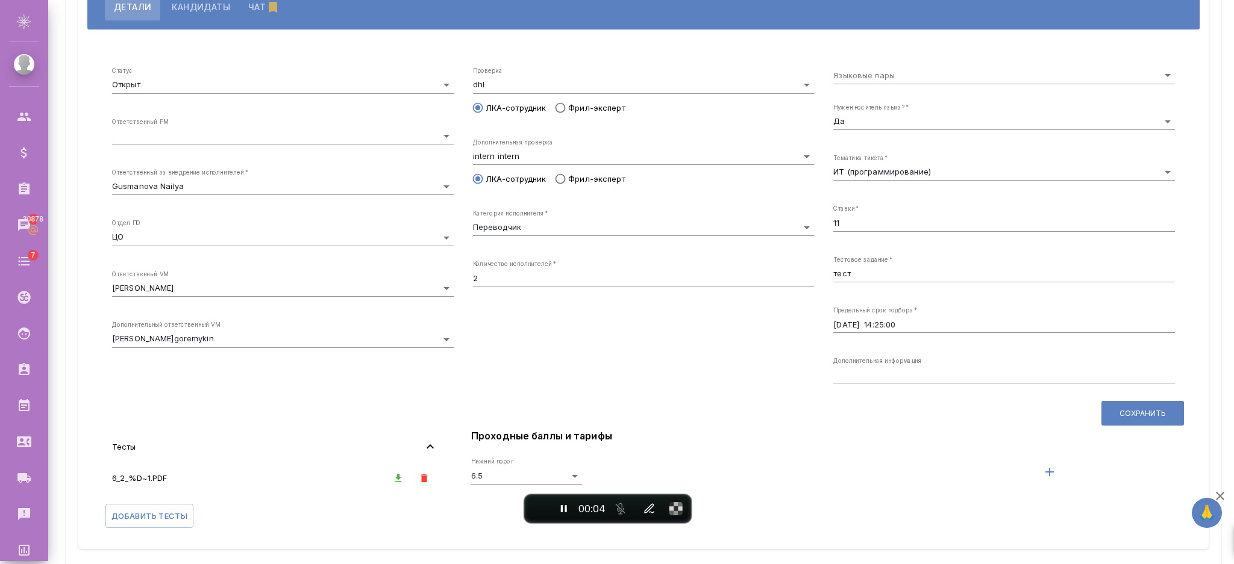
click at [423, 446] on icon at bounding box center [430, 447] width 14 height 14
click at [419, 481] on icon "button" at bounding box center [424, 478] width 11 height 11
click at [427, 487] on button "button" at bounding box center [424, 478] width 25 height 25
click at [421, 481] on icon "button" at bounding box center [424, 479] width 7 height 8
click at [538, 509] on span "End recording" at bounding box center [538, 509] width 0 height 0
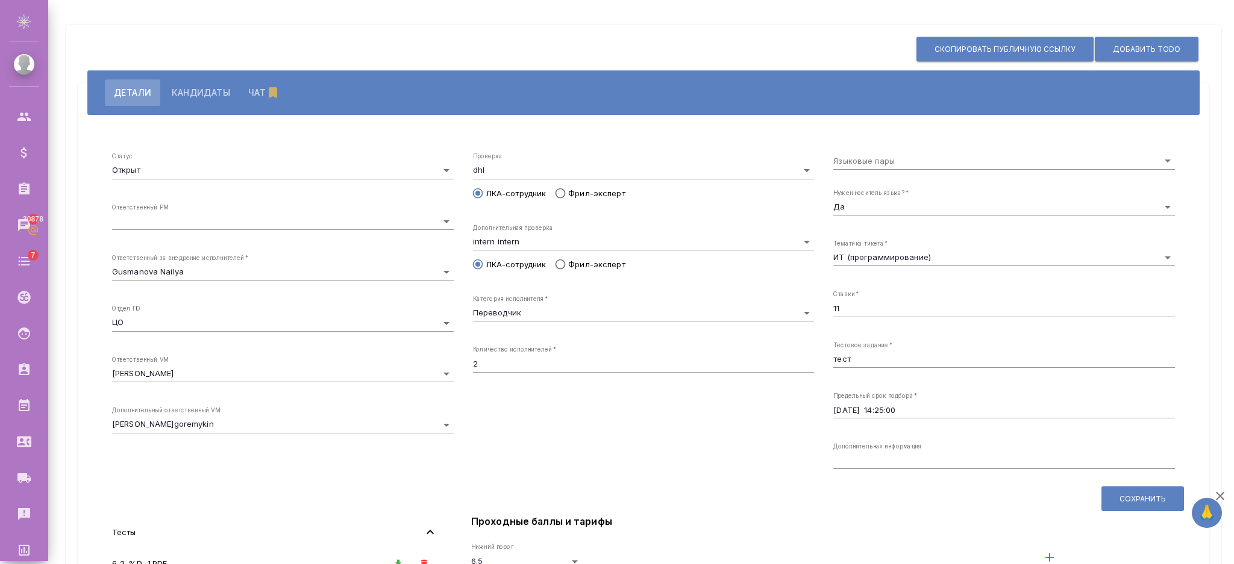
scroll to position [195, 0]
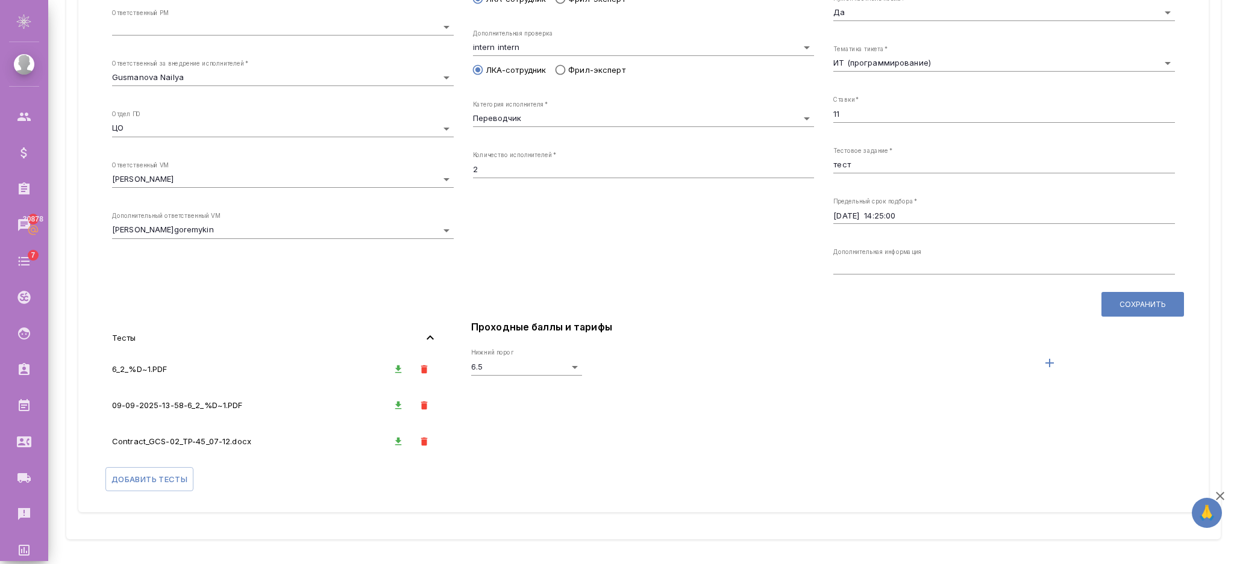
click at [421, 370] on icon "button" at bounding box center [424, 370] width 7 height 8
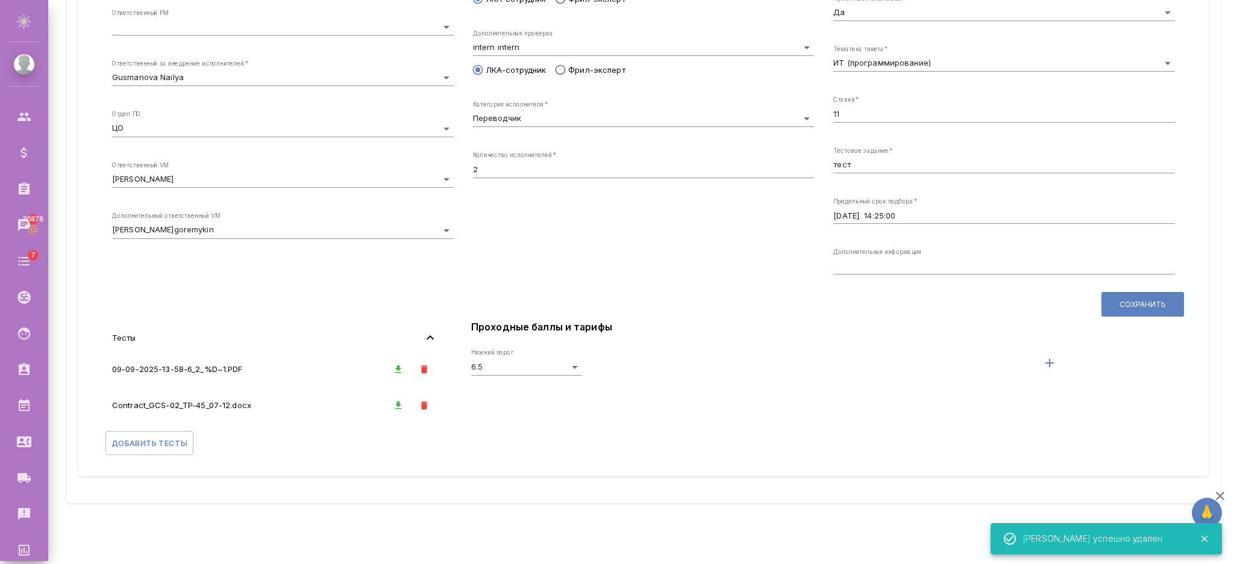
click at [421, 404] on icon "button" at bounding box center [424, 406] width 7 height 8
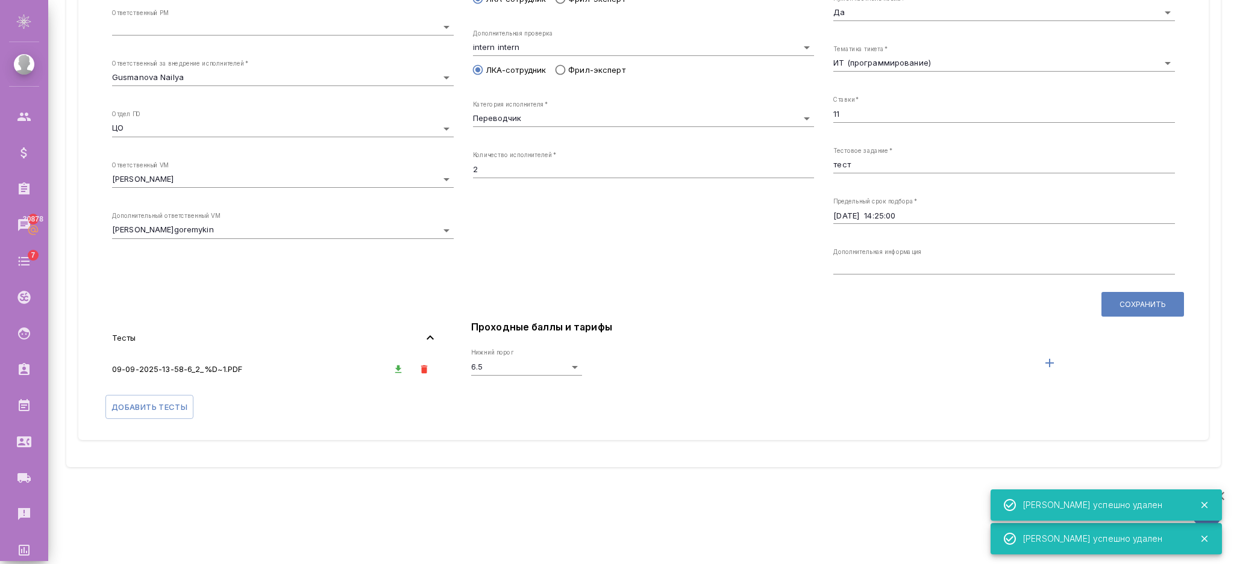
click at [422, 367] on icon "button" at bounding box center [424, 370] width 7 height 8
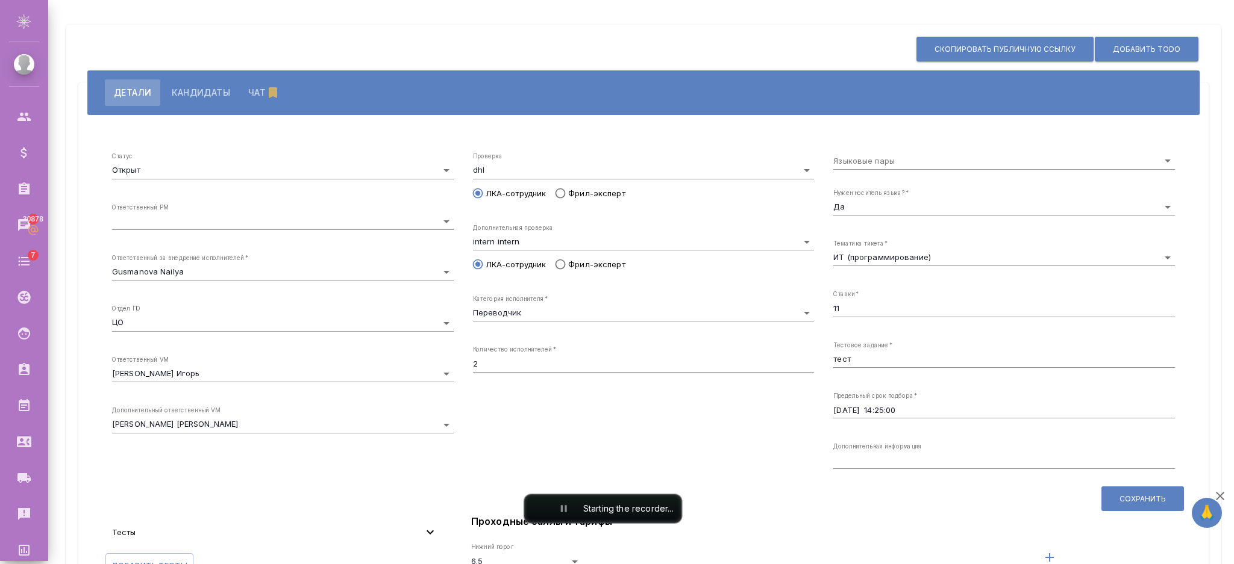
scroll to position [86, 0]
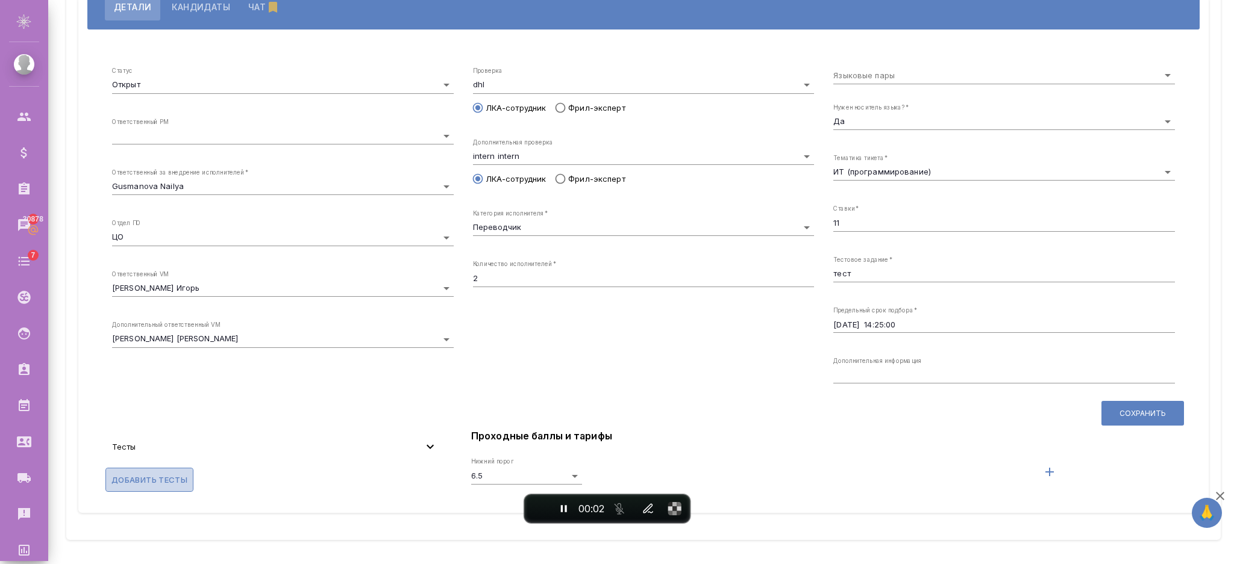
click at [170, 476] on span "Добавить тесты" at bounding box center [149, 480] width 76 height 14
click at [0, 0] on input "Добавить тесты" at bounding box center [0, 0] width 0 height 0
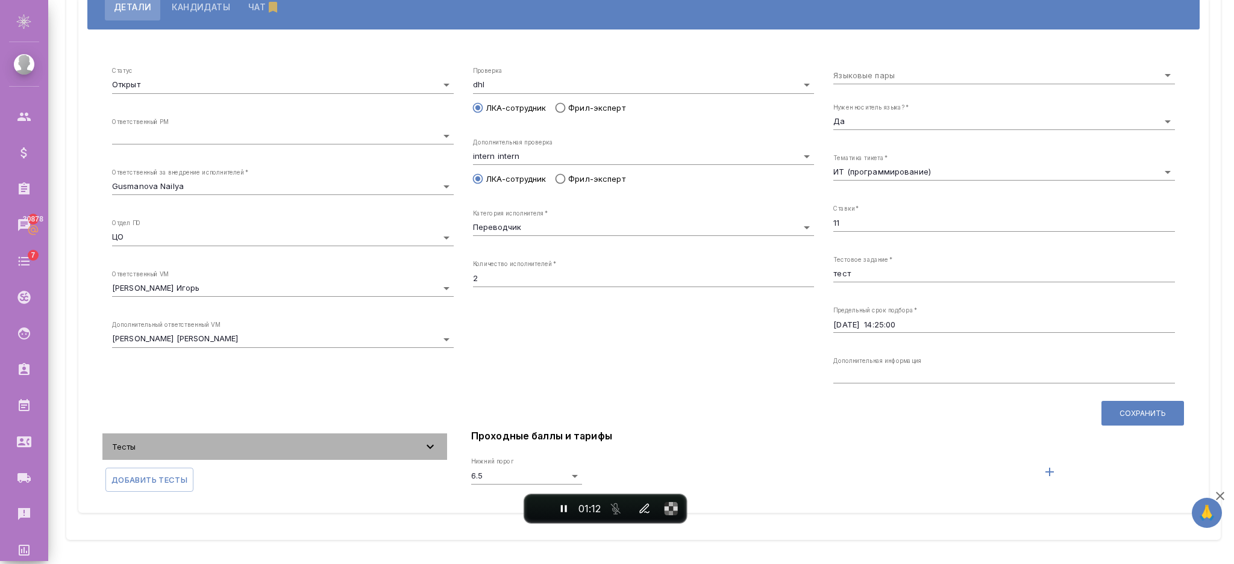
click at [432, 446] on icon at bounding box center [430, 447] width 14 height 14
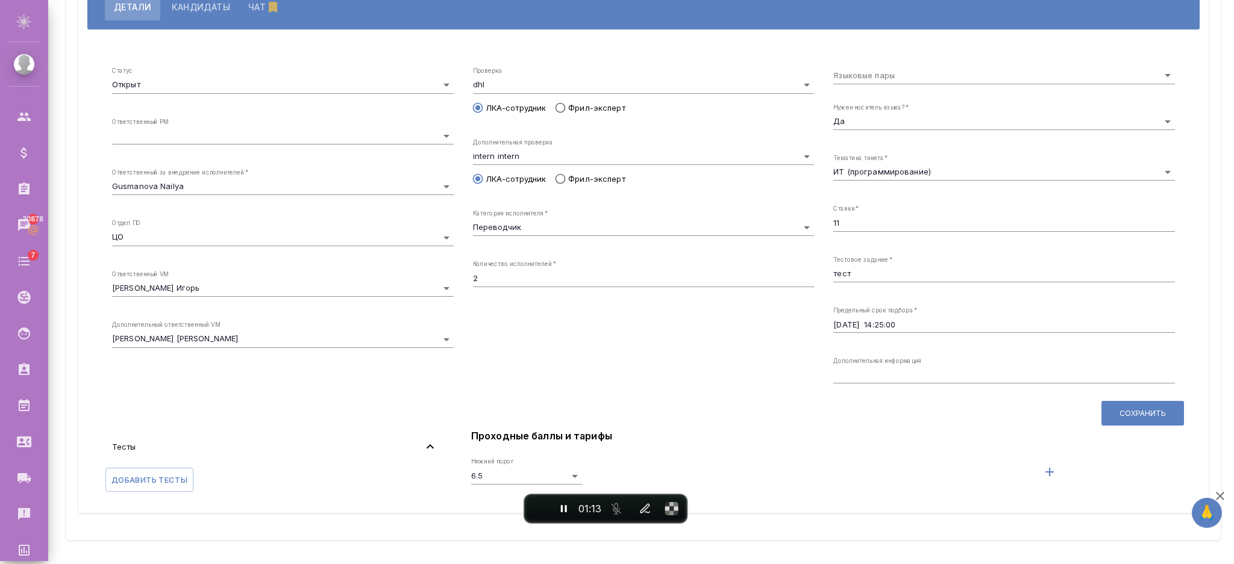
click at [432, 446] on icon at bounding box center [430, 447] width 14 height 14
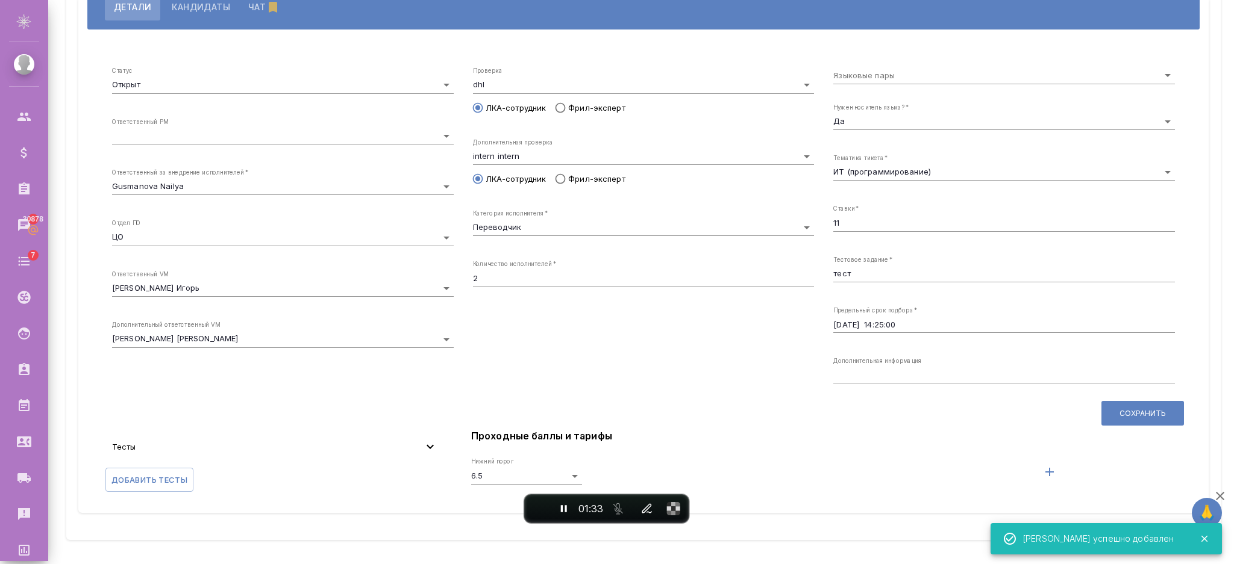
click at [399, 448] on span "Тесты" at bounding box center [267, 447] width 311 height 12
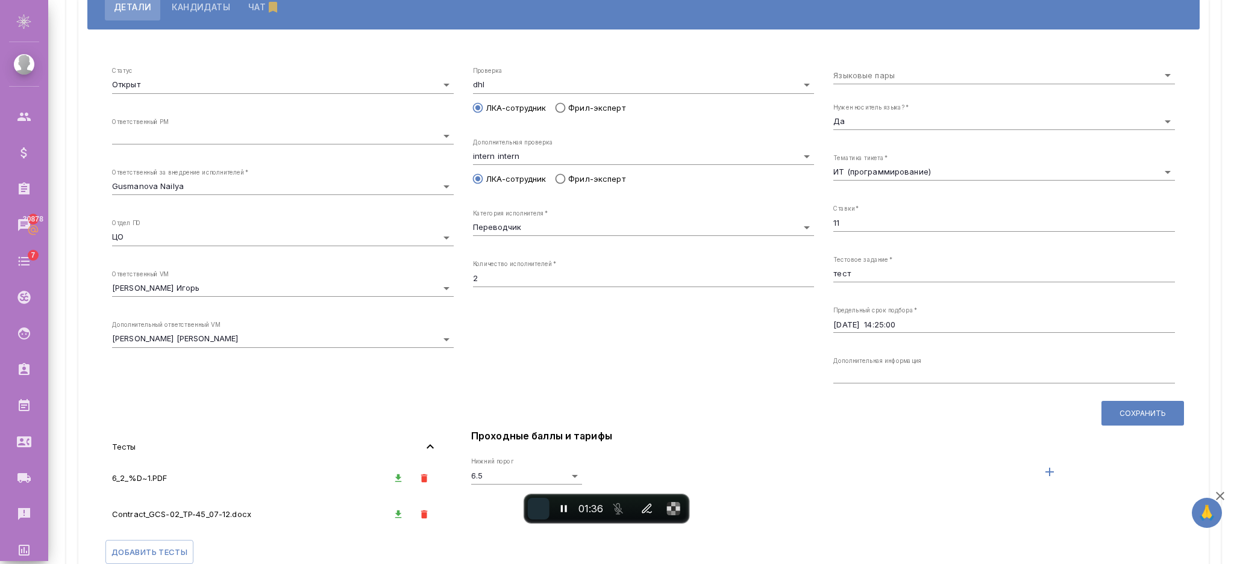
click at [537, 517] on button "End recording" at bounding box center [539, 509] width 22 height 22
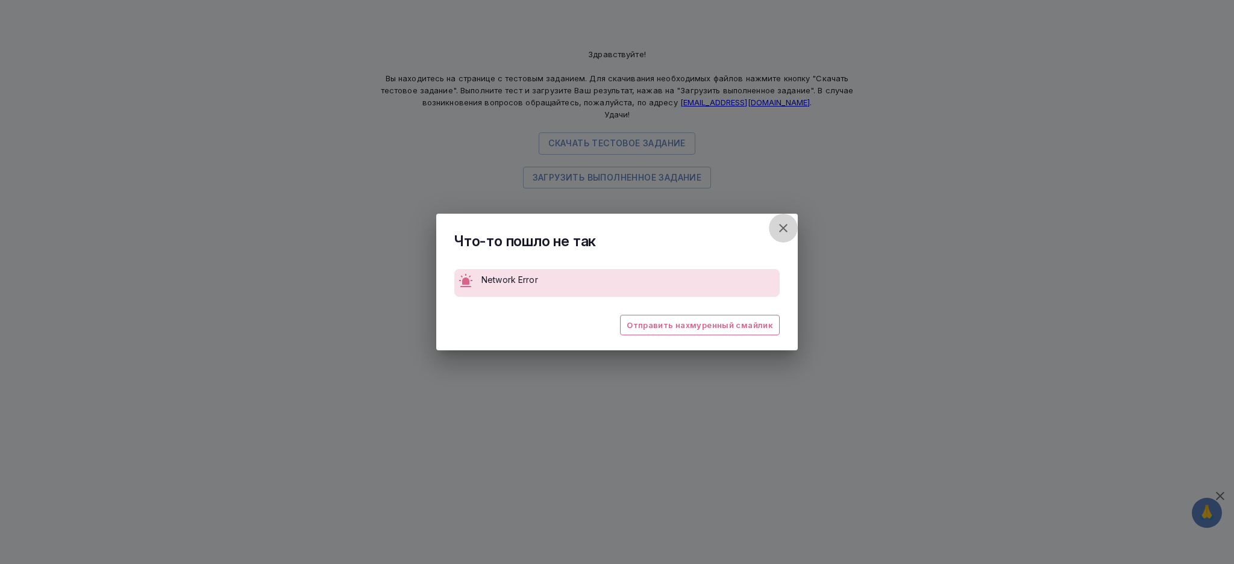
click at [781, 227] on icon "button" at bounding box center [783, 228] width 14 height 14
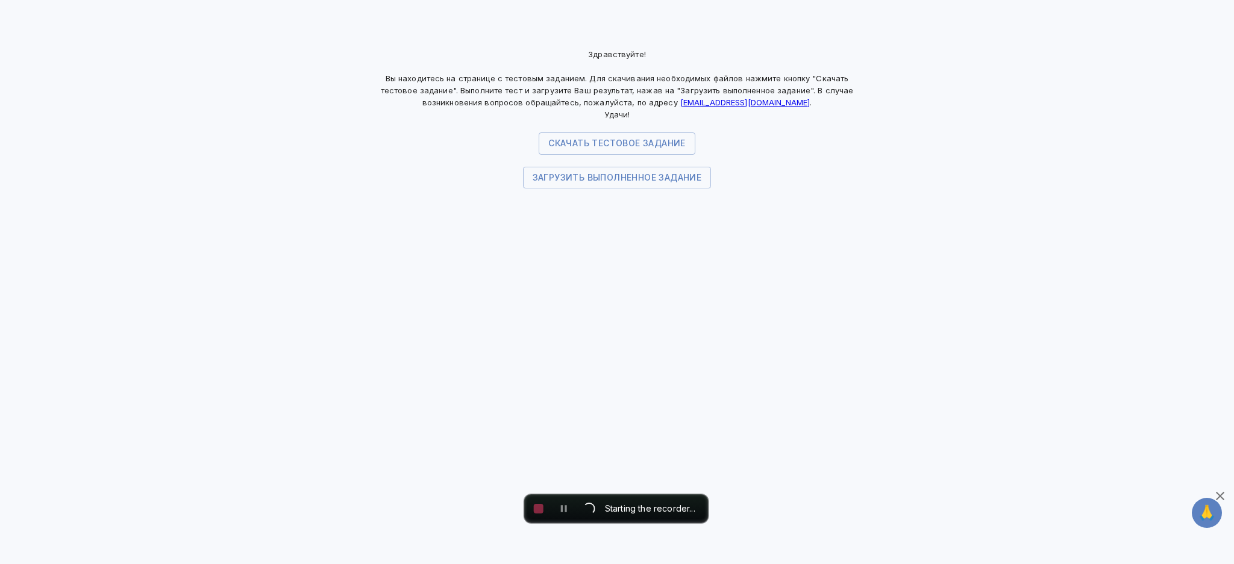
click at [591, 182] on span "Загрузить выполненное задание" at bounding box center [616, 177] width 169 height 15
click at [0, 0] on input "Загрузить выполненное задание" at bounding box center [0, 0] width 0 height 0
click at [534, 511] on span "End recording" at bounding box center [539, 509] width 10 height 10
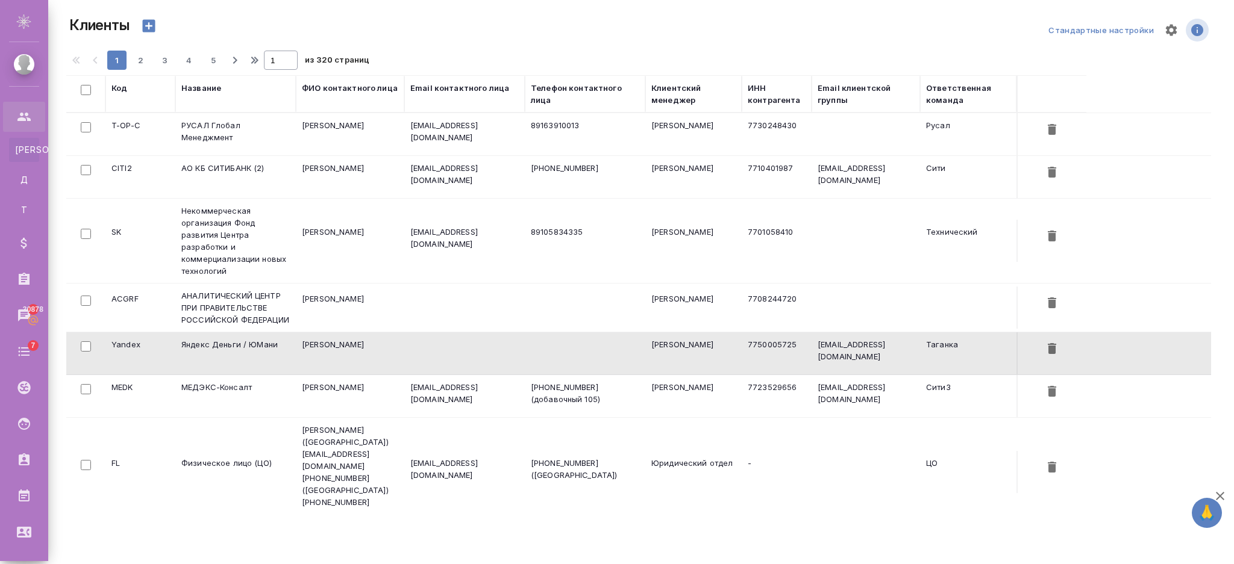
select select "RU"
click at [203, 361] on td "Яндекс Деньги / ЮМани" at bounding box center [235, 353] width 120 height 42
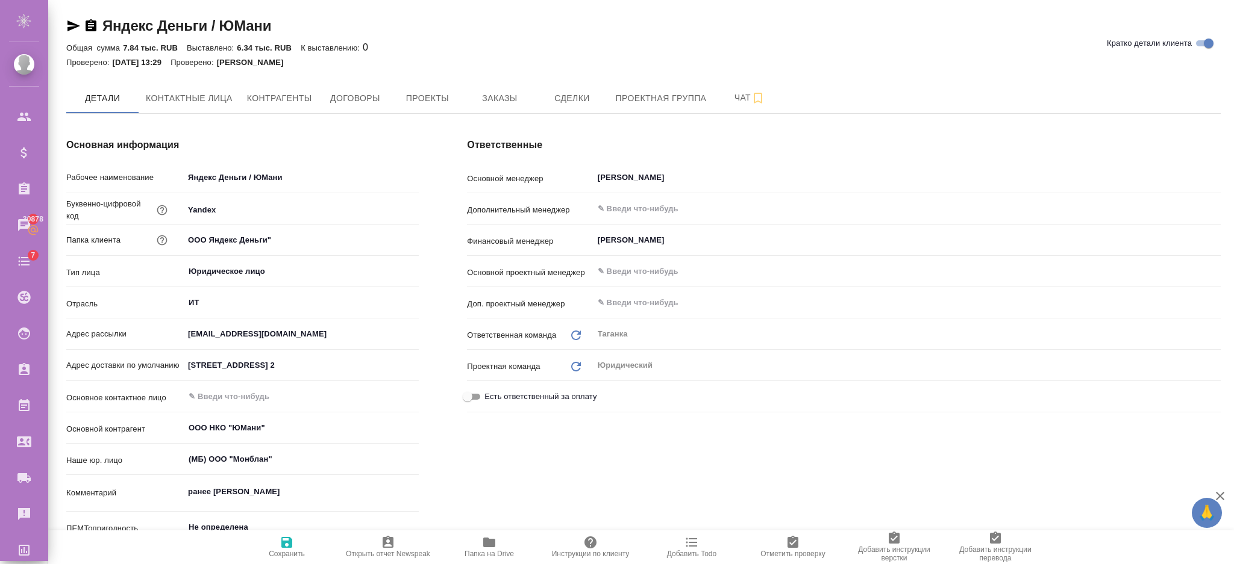
type textarea "x"
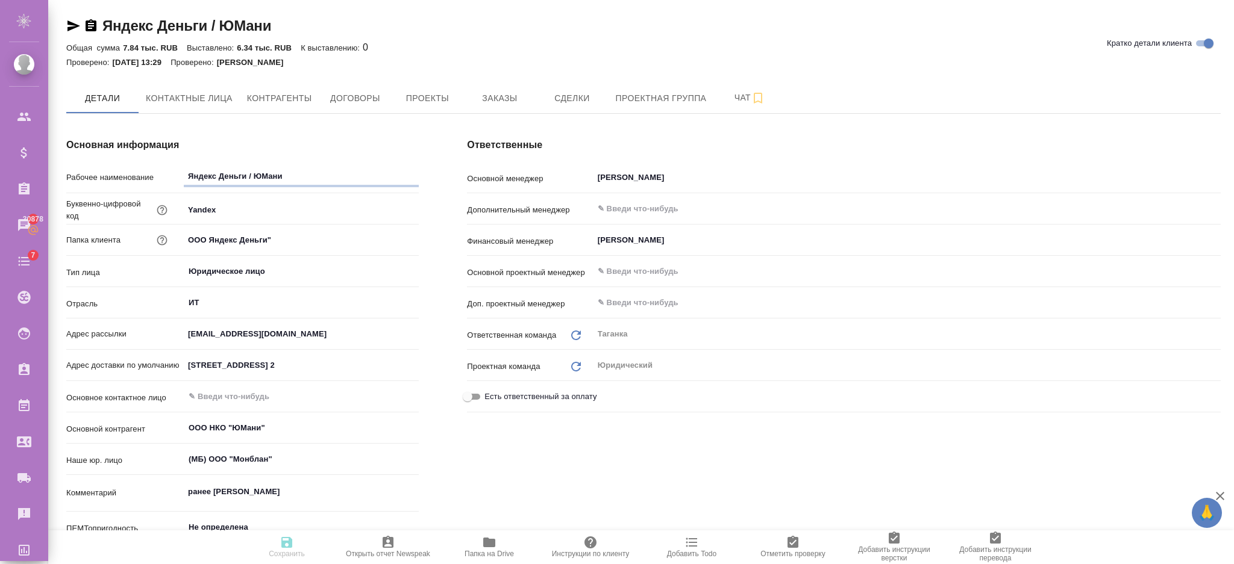
type textarea "x"
click at [518, 102] on span "Заказы" at bounding box center [499, 98] width 58 height 15
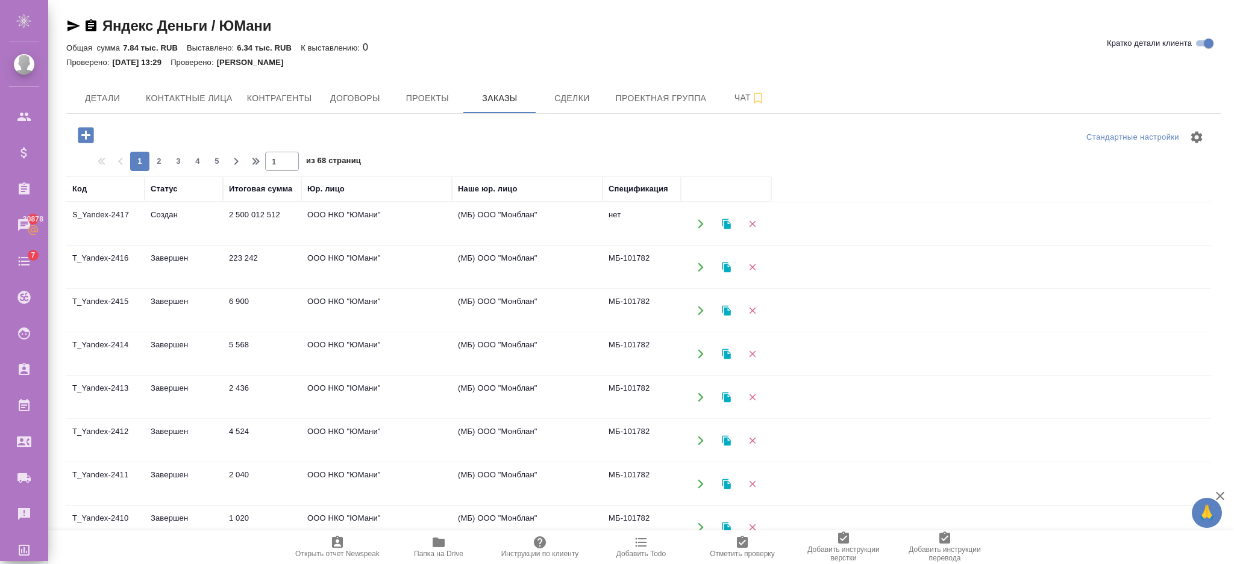
click at [82, 136] on icon "button" at bounding box center [85, 135] width 21 height 21
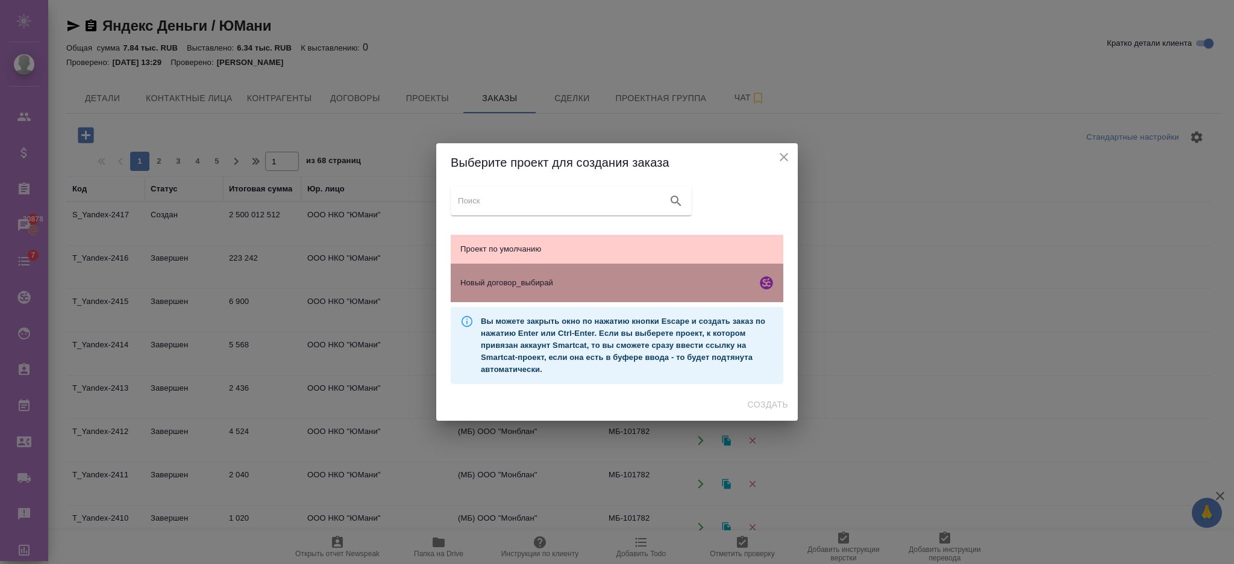
click at [516, 279] on span "Новый договор_выбирай" at bounding box center [606, 283] width 292 height 12
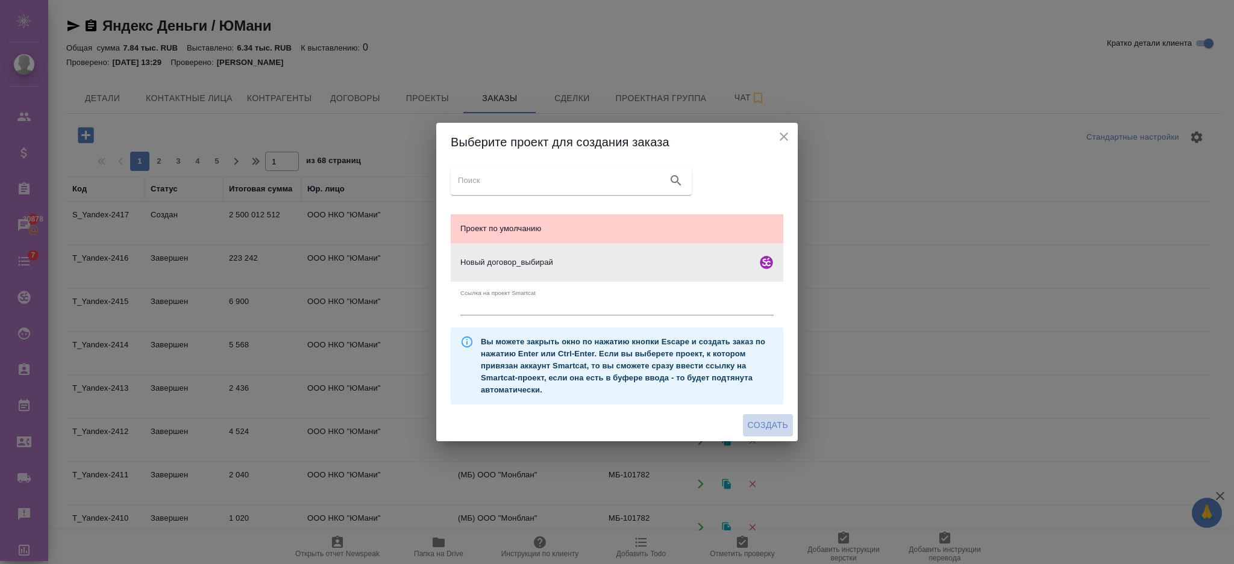
click at [762, 426] on span "Создать" at bounding box center [767, 425] width 40 height 15
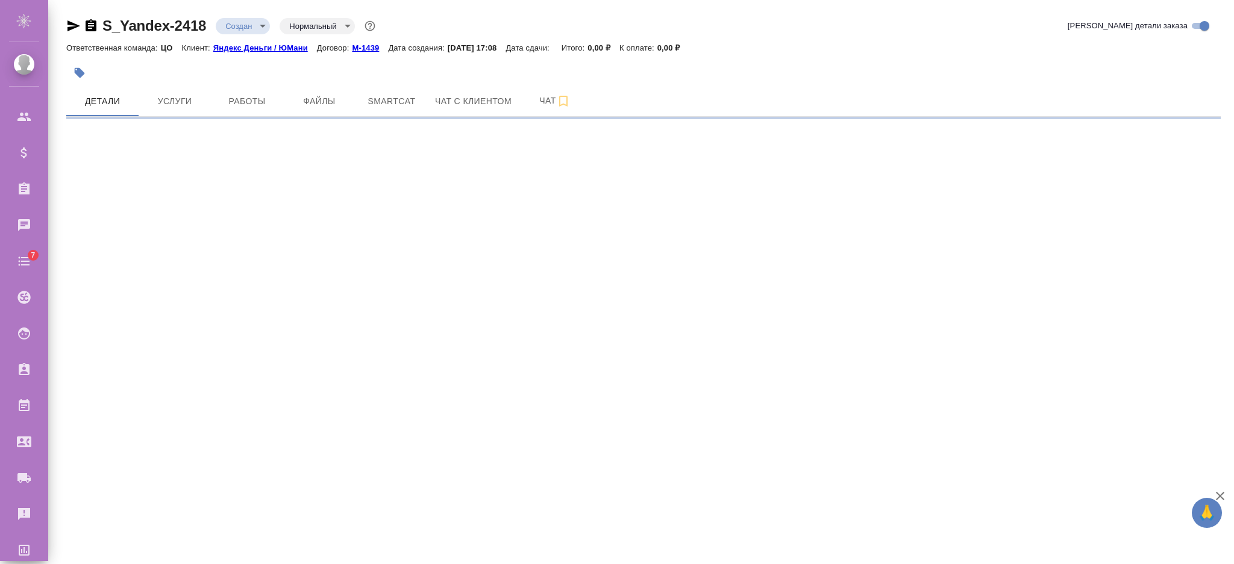
select select "RU"
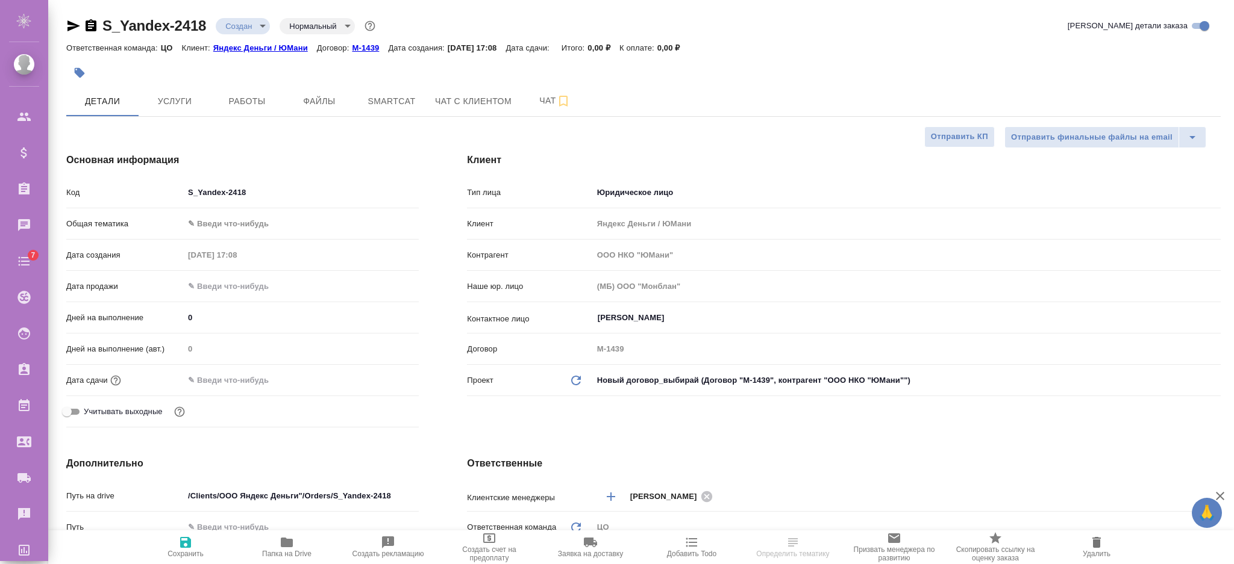
type textarea "x"
click at [203, 375] on input "text" at bounding box center [236, 380] width 105 height 17
click at [389, 373] on icon "button" at bounding box center [383, 379] width 14 height 14
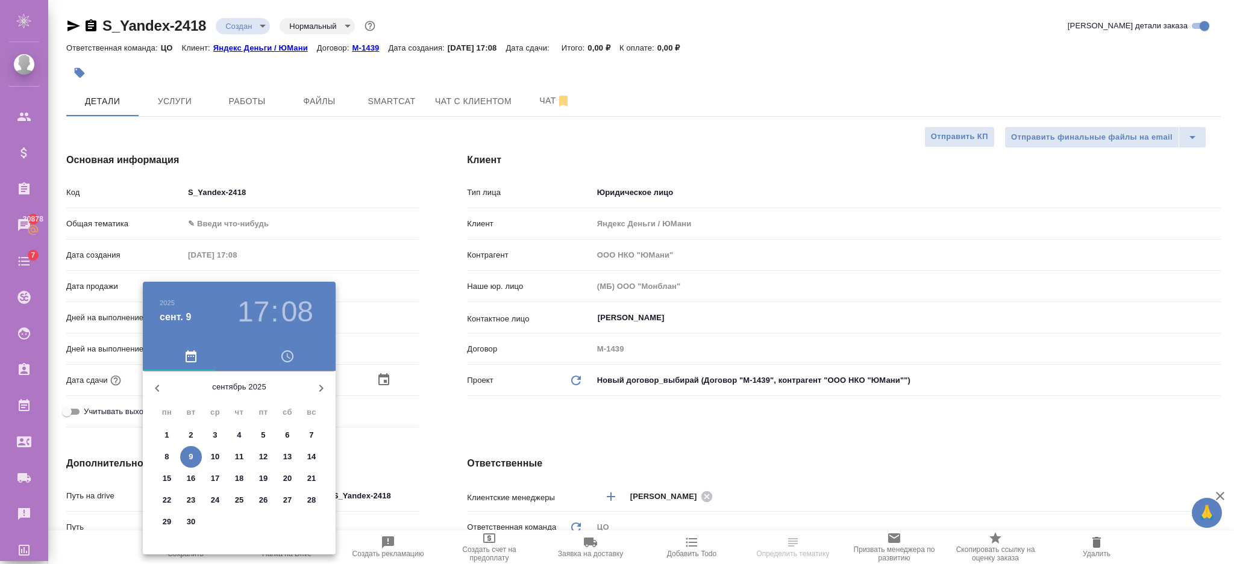
click at [244, 457] on span "11" at bounding box center [239, 457] width 22 height 12
type input "[DATE] 17:08"
type textarea "x"
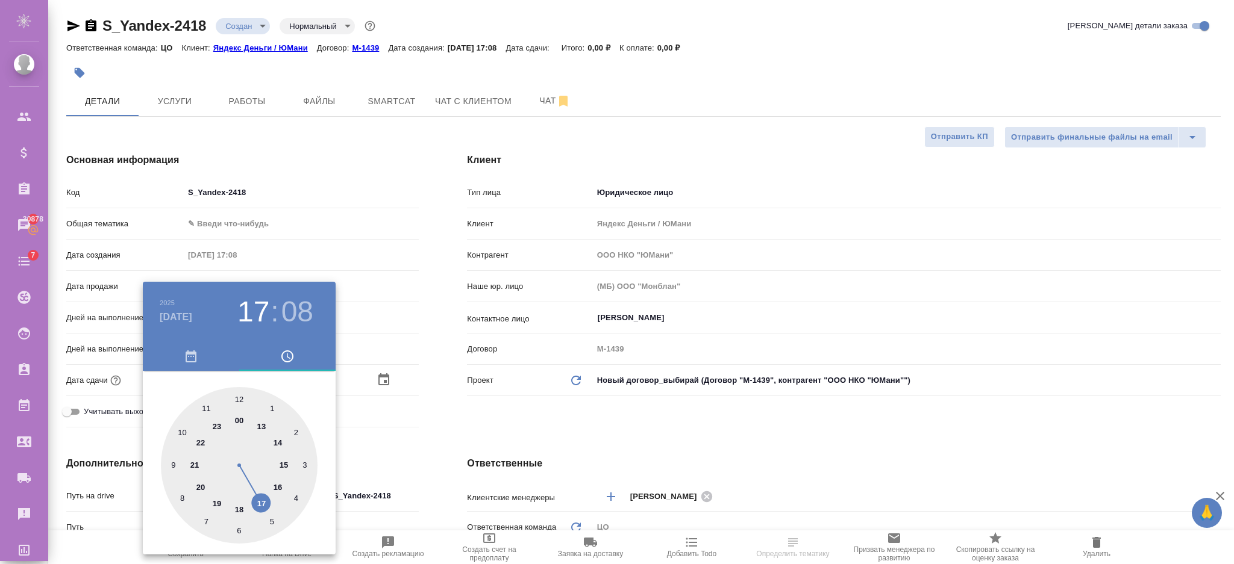
click at [407, 418] on div ".cls-1 fill:#fff; AWATERA Semenets Irina Клиенты Спецификации Заказы 30878 Чаты…" at bounding box center [617, 282] width 1234 height 564
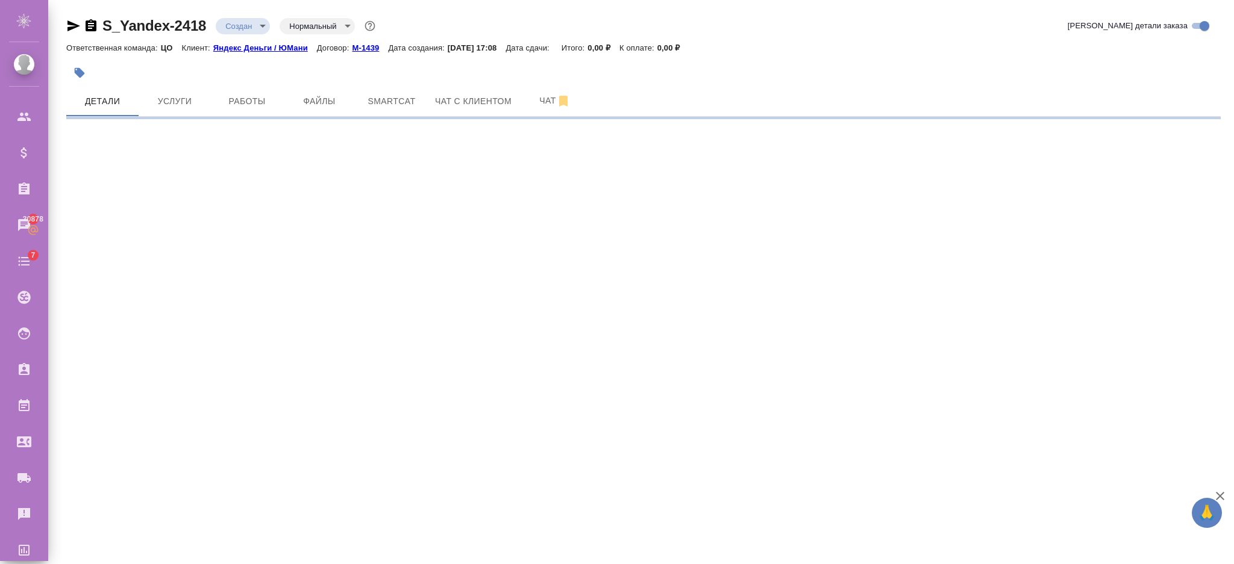
select select "RU"
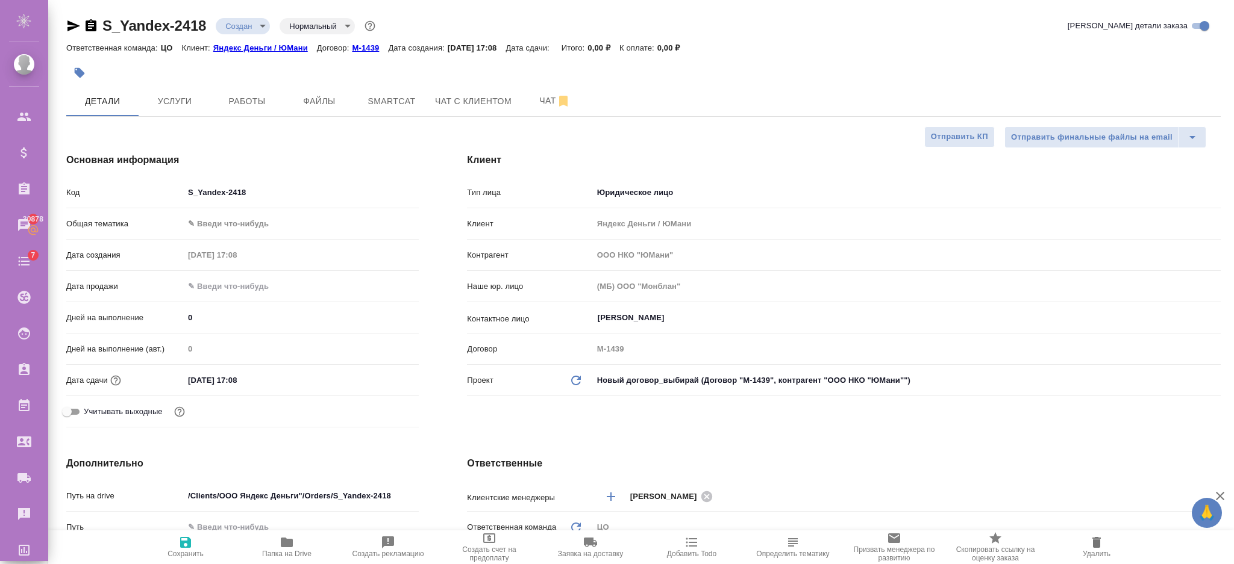
type textarea "x"
click at [178, 548] on icon "button" at bounding box center [185, 542] width 14 height 14
type textarea "x"
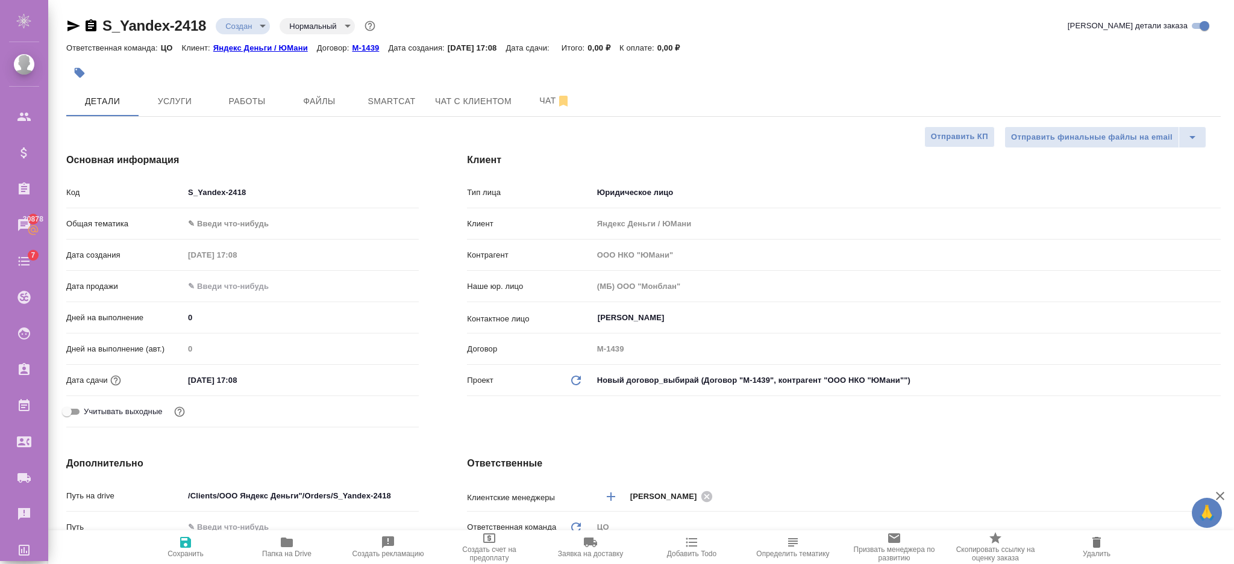
type textarea "x"
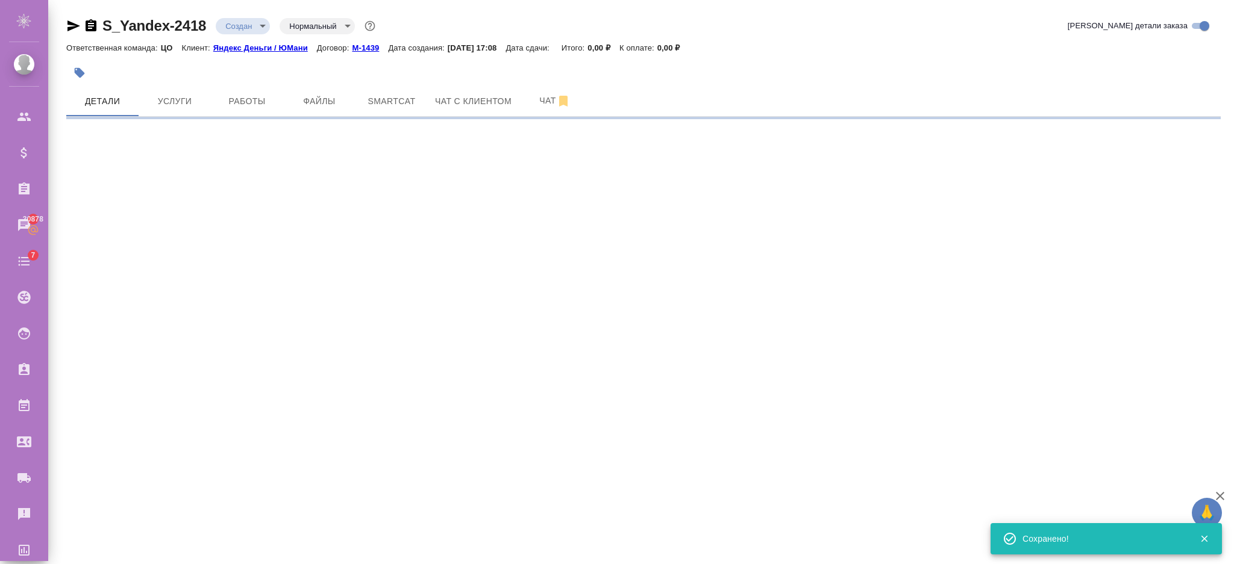
select select "RU"
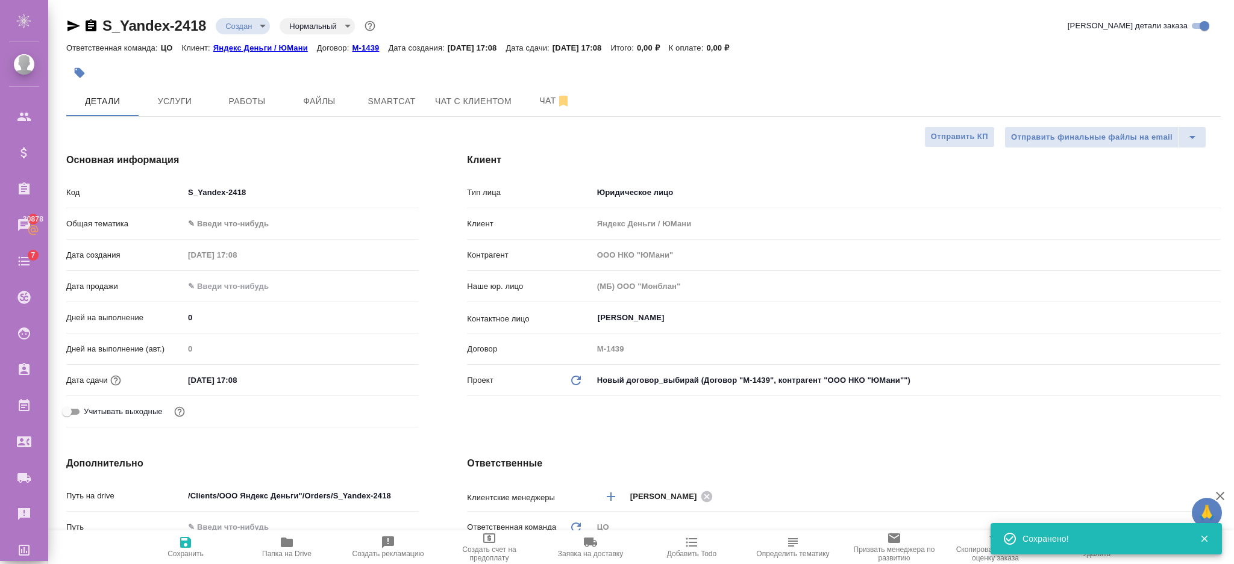
type textarea "x"
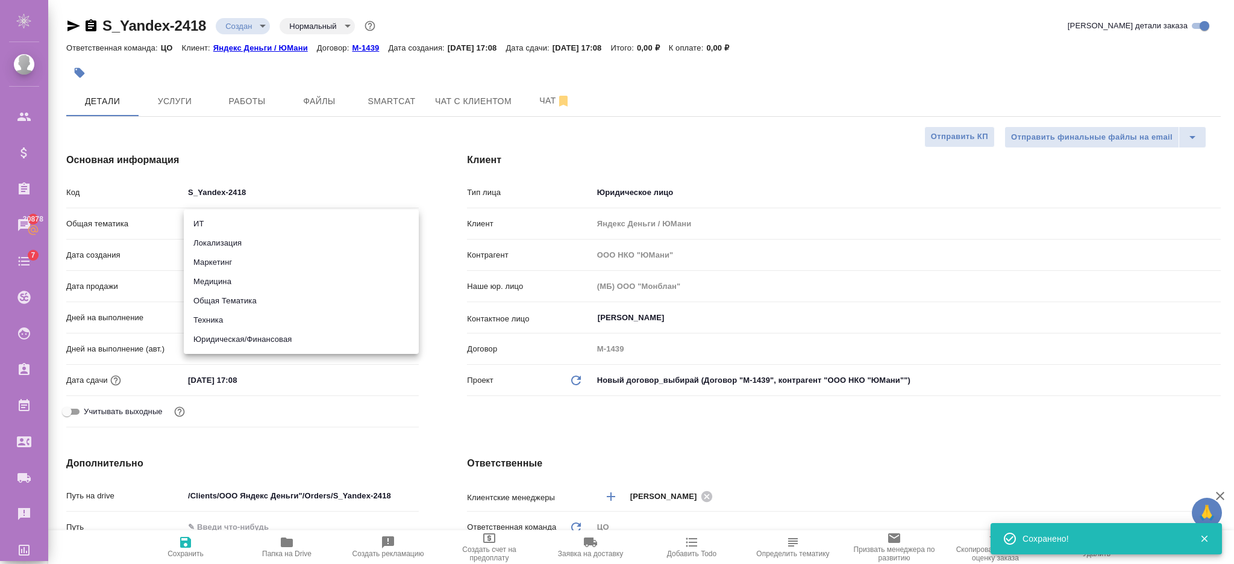
click at [220, 214] on body "🙏 .cls-1 fill:#fff; AWATERA Semenets Irina Клиенты Спецификации Заказы 30878 Ча…" at bounding box center [617, 330] width 1234 height 661
click at [219, 225] on li "ИТ" at bounding box center [301, 223] width 235 height 19
type input "it"
type textarea "x"
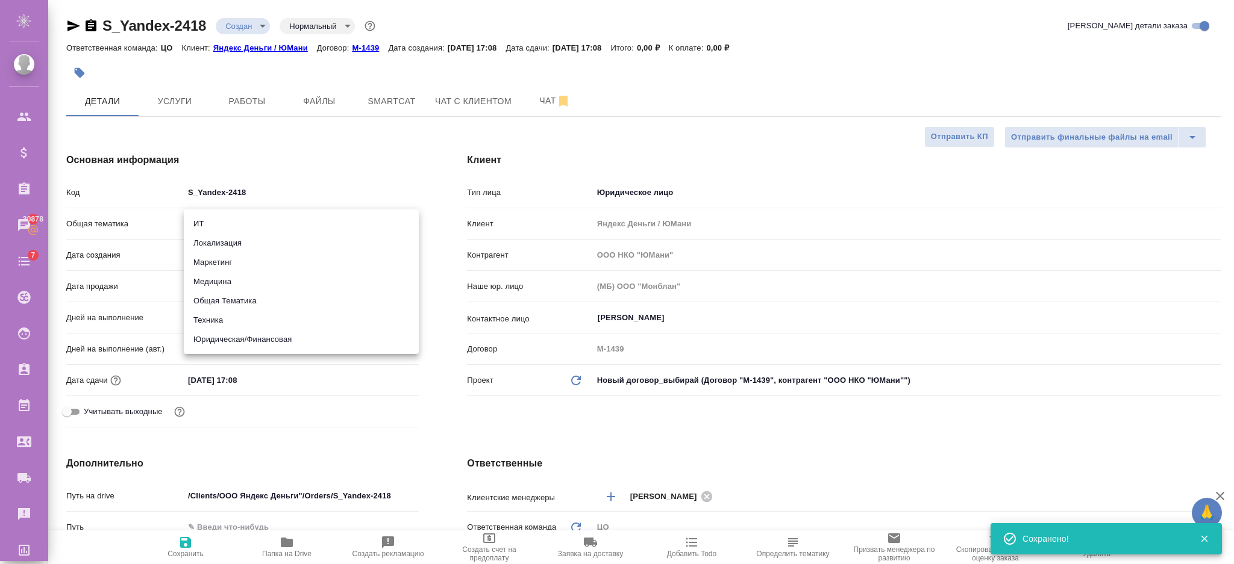
type textarea "x"
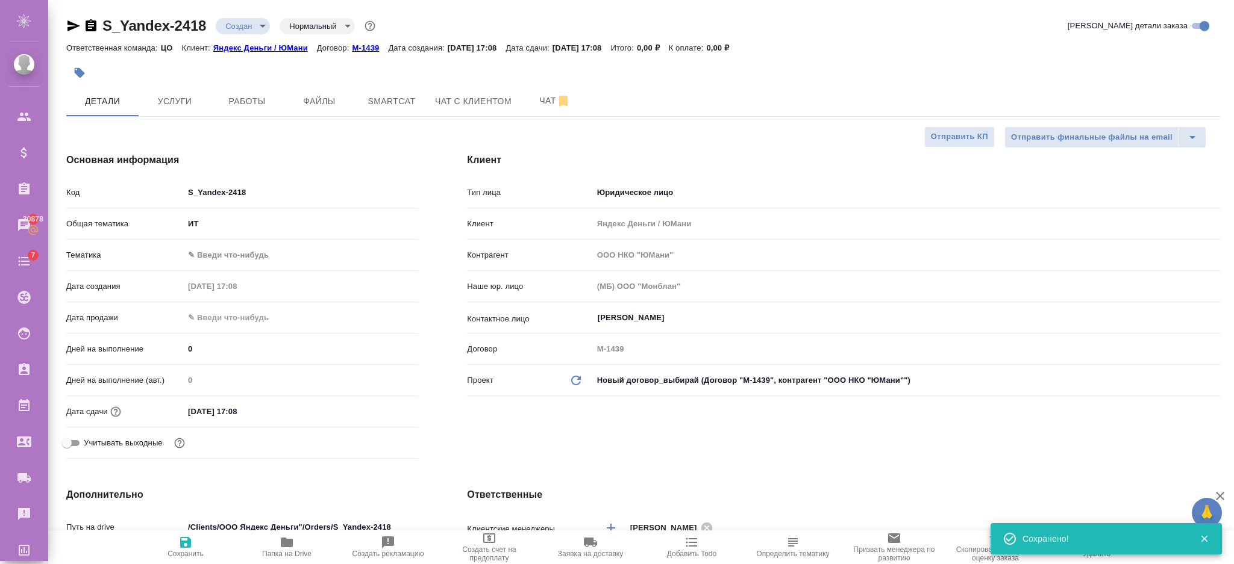
click at [196, 258] on body "🙏 .cls-1 fill:#fff; AWATERA Semenets Irina Клиенты Спецификации Заказы 30878 Ча…" at bounding box center [617, 330] width 1234 height 661
click at [199, 260] on li "ИТ (программирование)" at bounding box center [301, 255] width 235 height 19
type textarea "x"
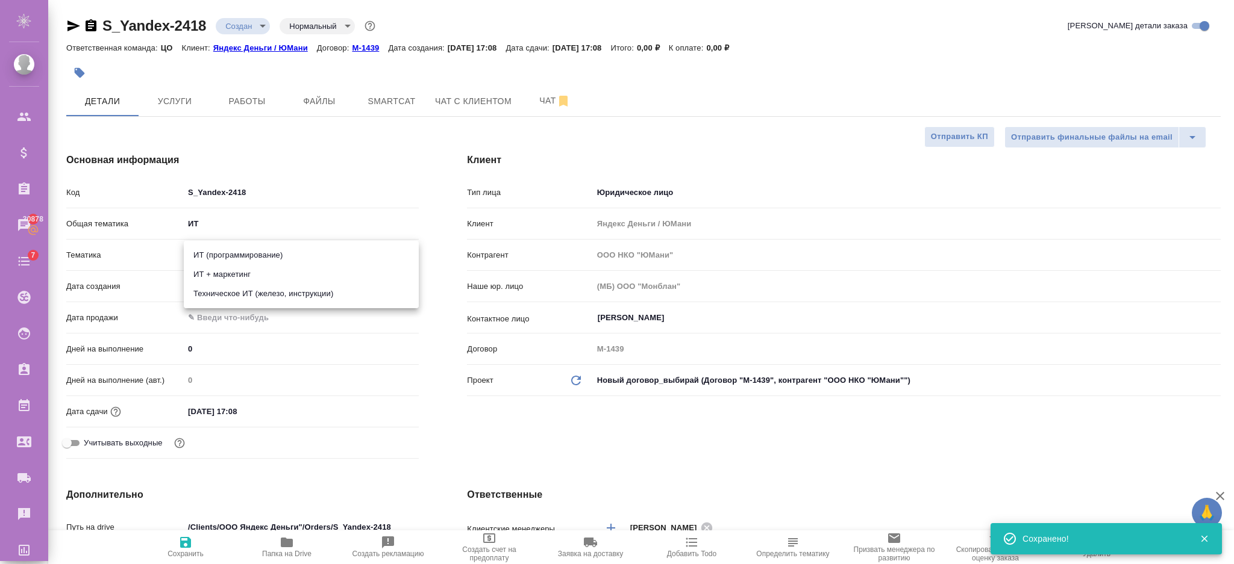
type input "5a8b8b956a9677013d343da0"
click at [181, 552] on span "Сохранить" at bounding box center [185, 554] width 36 height 8
type textarea "x"
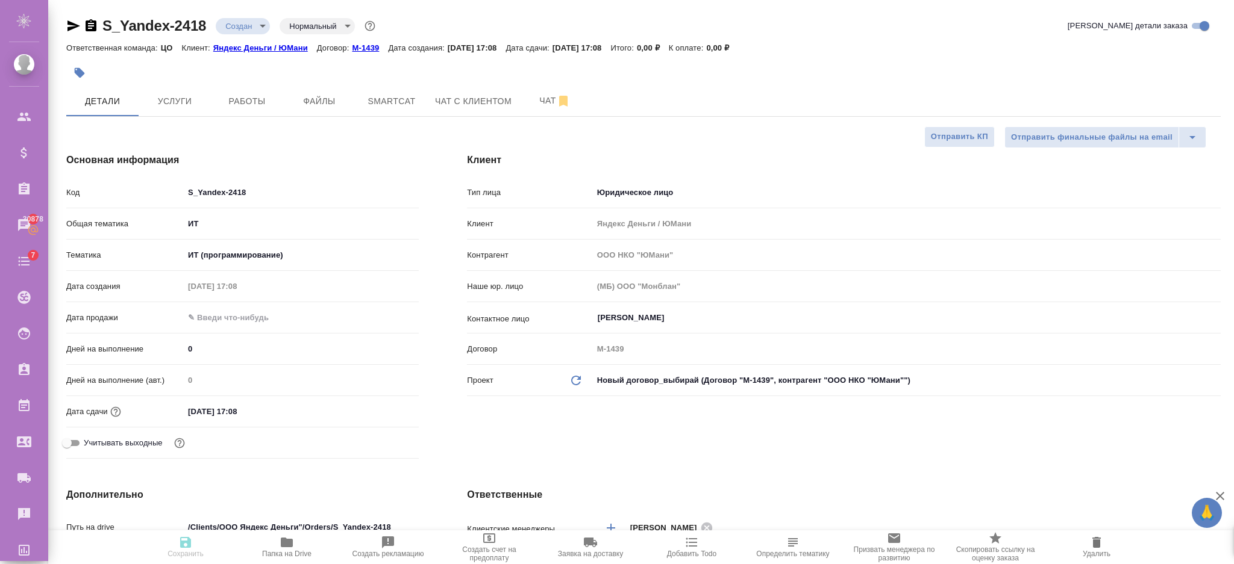
type textarea "x"
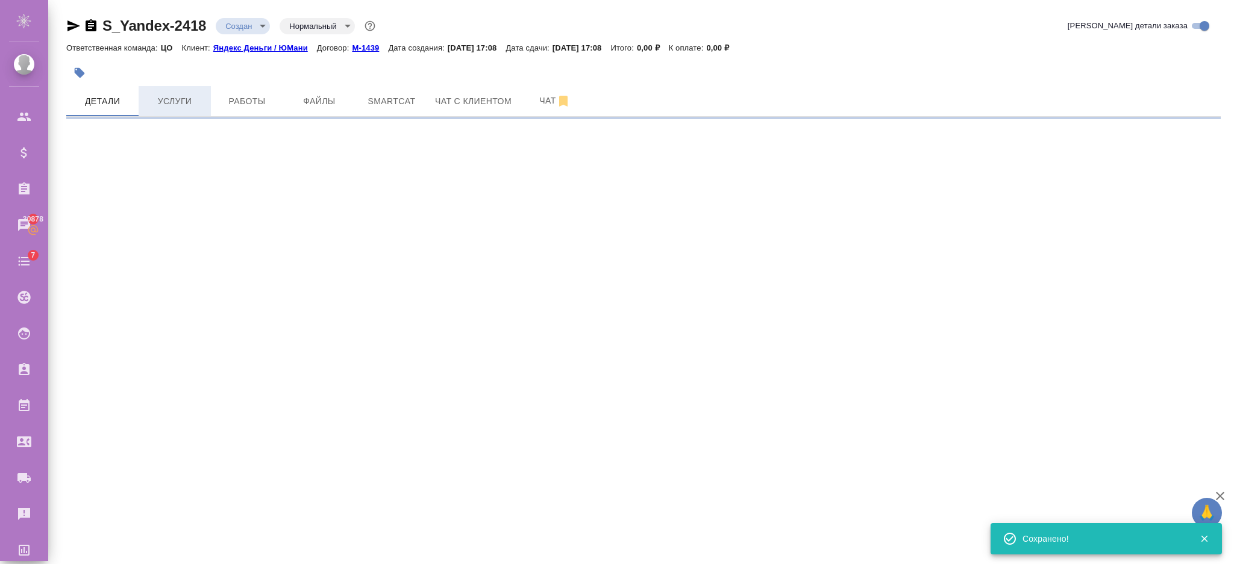
click at [184, 98] on span "Услуги" at bounding box center [175, 101] width 58 height 15
select select "RU"
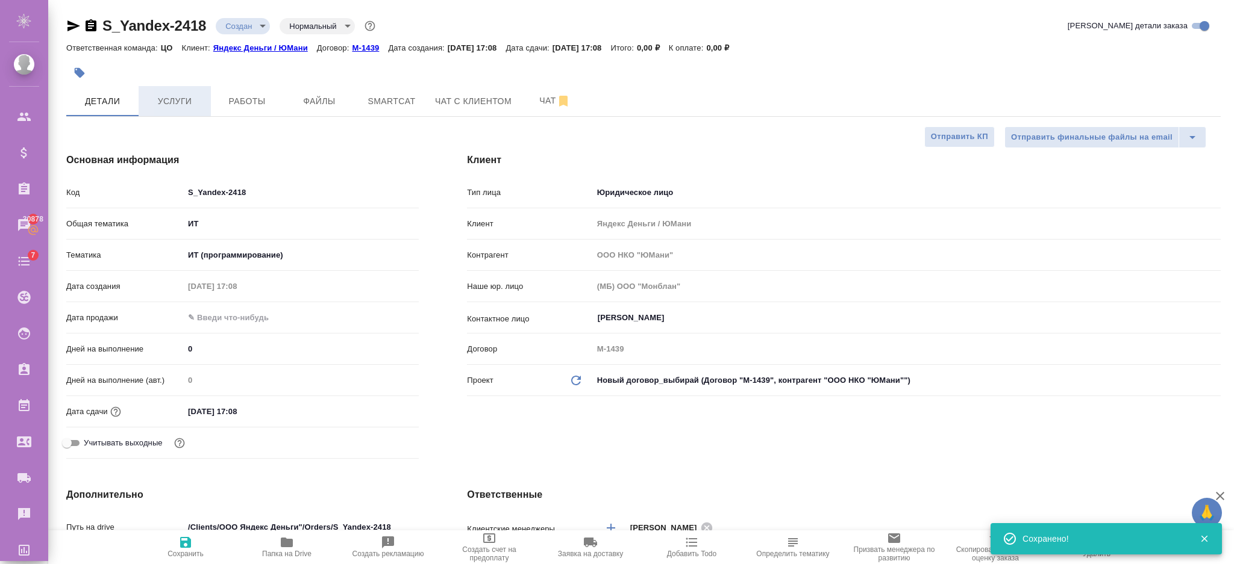
type textarea "x"
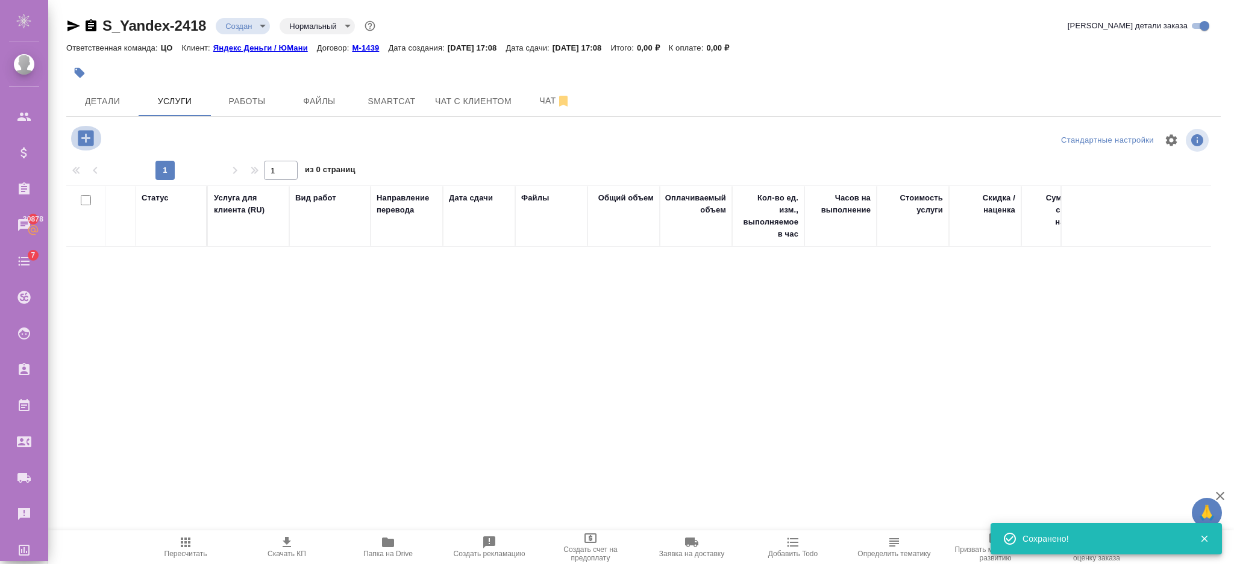
click at [85, 139] on icon "button" at bounding box center [85, 138] width 21 height 21
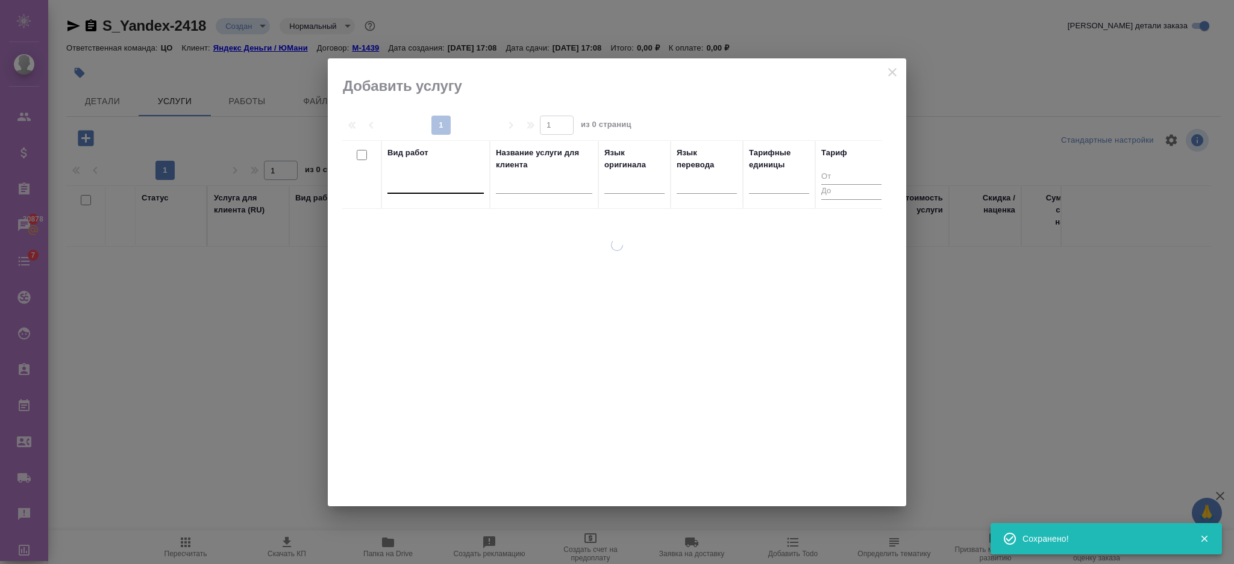
click at [436, 191] on div at bounding box center [435, 182] width 96 height 23
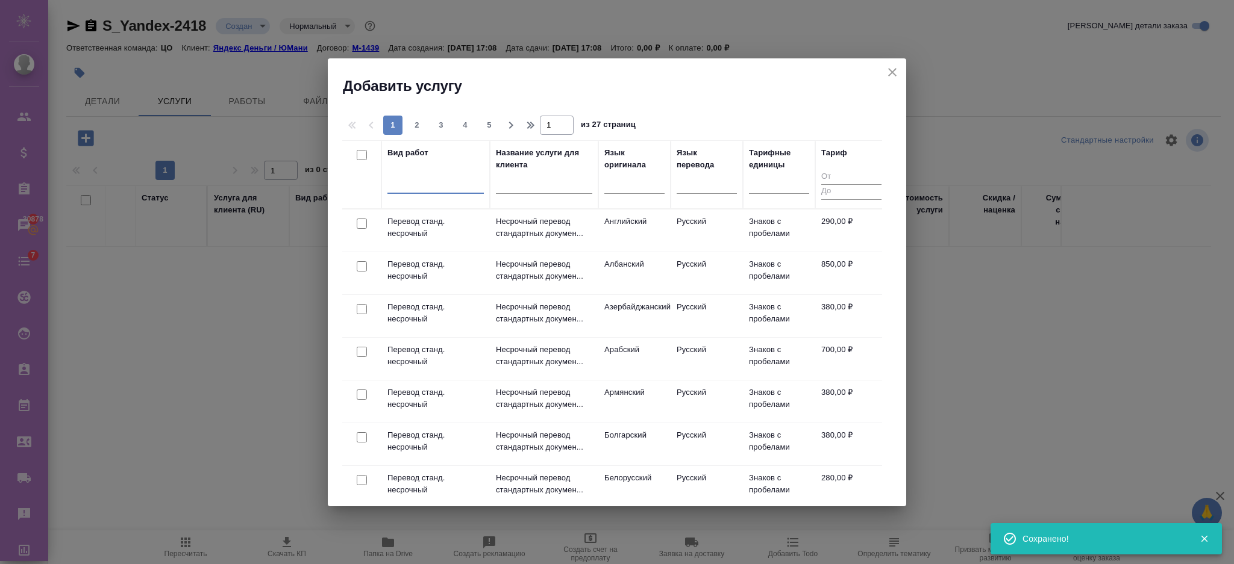
click at [435, 184] on div at bounding box center [435, 181] width 96 height 17
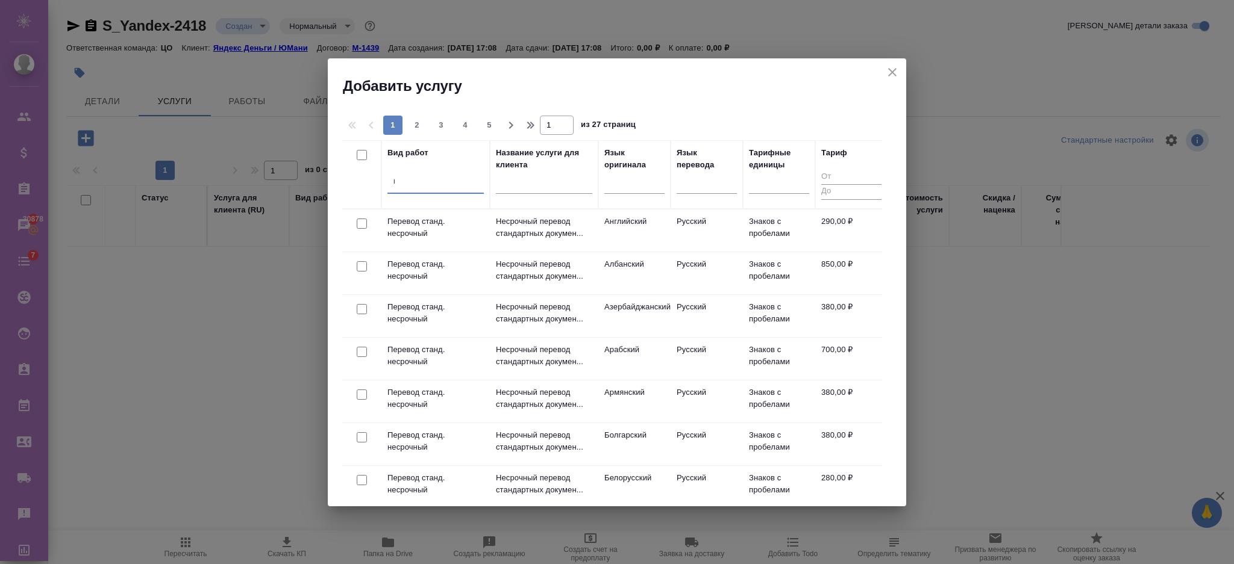
type input "пр"
click at [435, 184] on div "пр" at bounding box center [435, 181] width 96 height 17
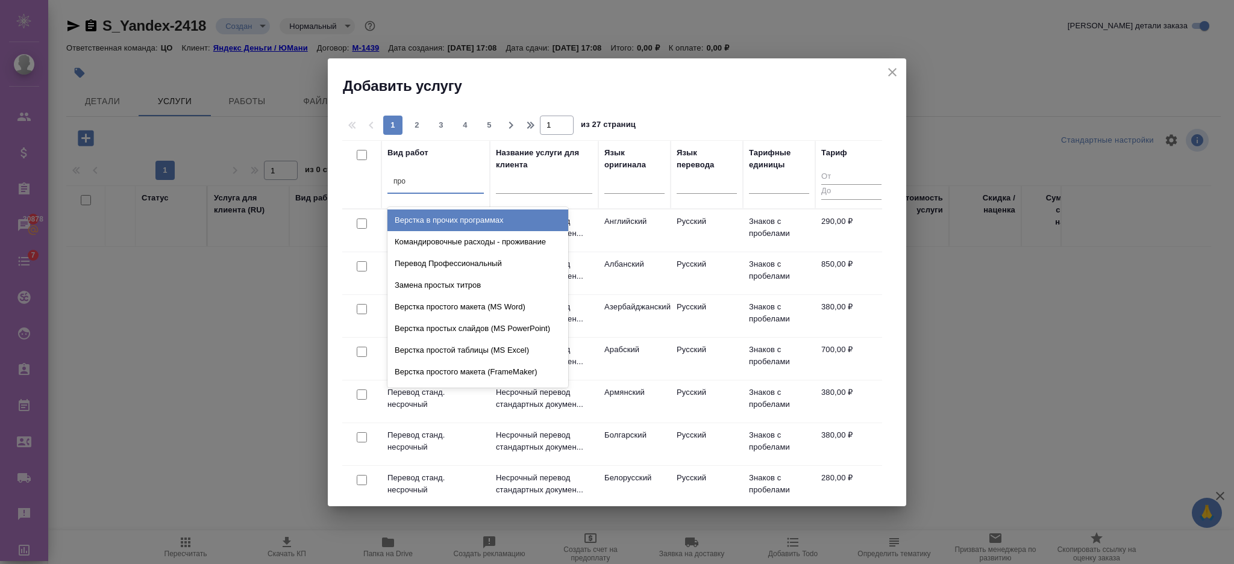
type input "проф"
click at [450, 226] on div "Перевод Профессиональный" at bounding box center [477, 221] width 181 height 22
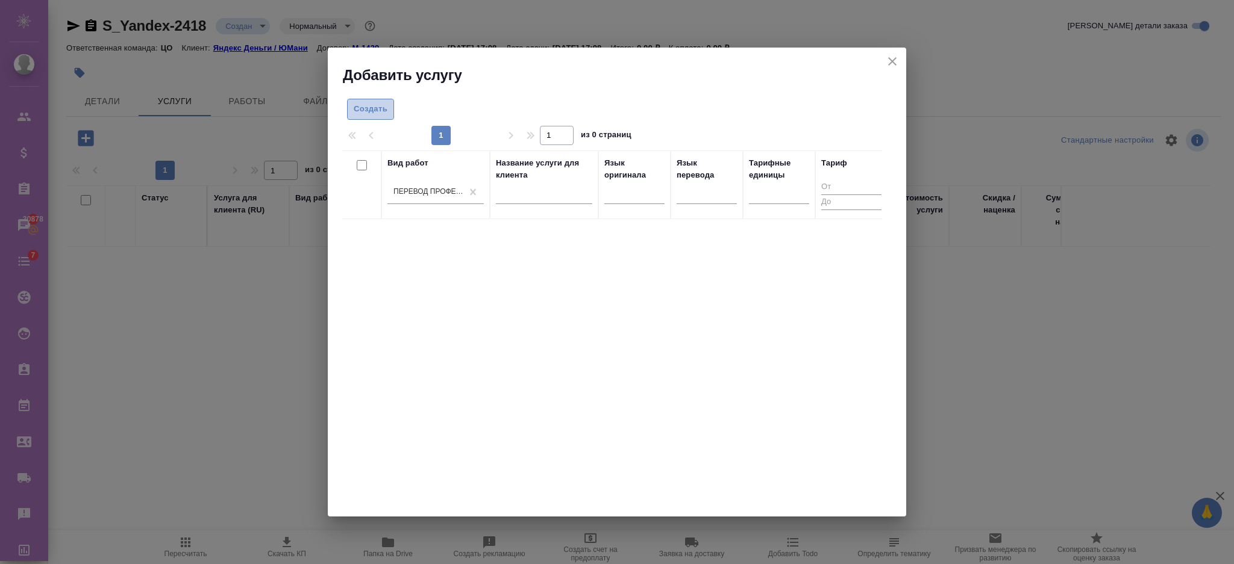
click at [372, 109] on span "Создать" at bounding box center [371, 109] width 34 height 14
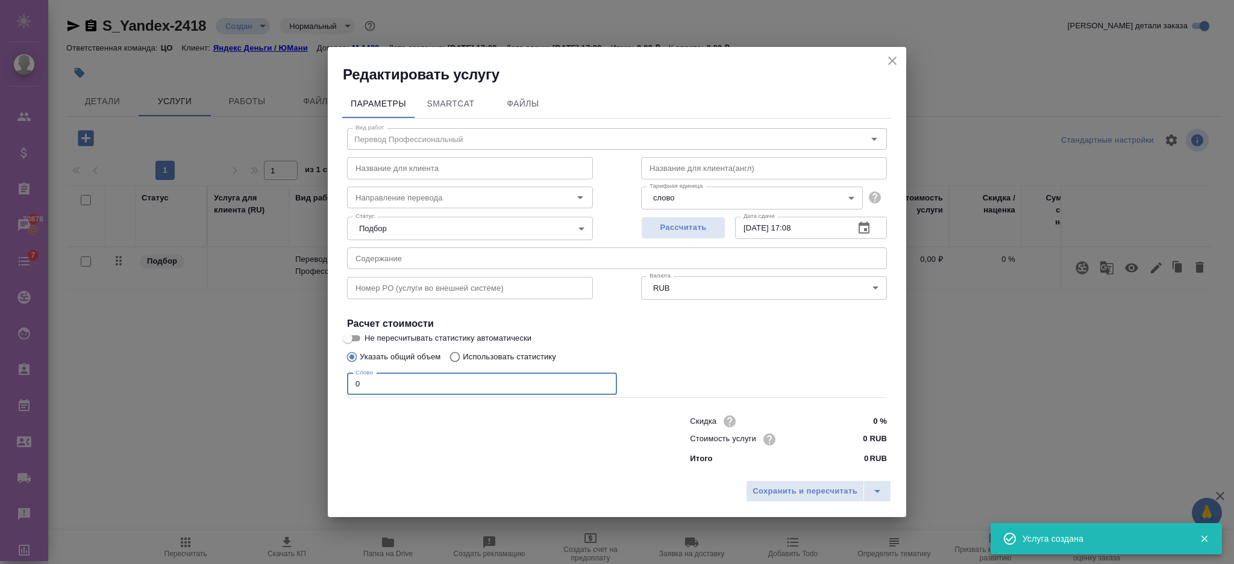
drag, startPoint x: 432, startPoint y: 396, endPoint x: 293, endPoint y: 382, distance: 139.8
click at [293, 382] on div "Редактировать услугу Параметры SmartCat Файлы Вид работ Перевод Профессиональны…" at bounding box center [617, 282] width 1234 height 564
type input "4"
type input "56"
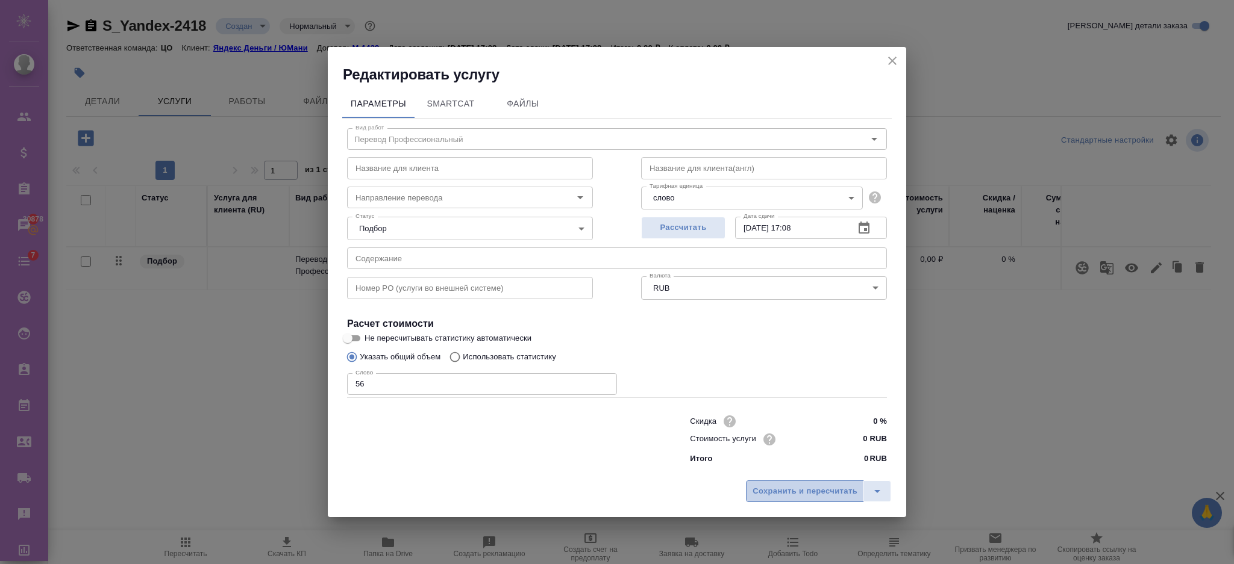
click at [826, 482] on button "Сохранить и пересчитать" at bounding box center [805, 492] width 118 height 22
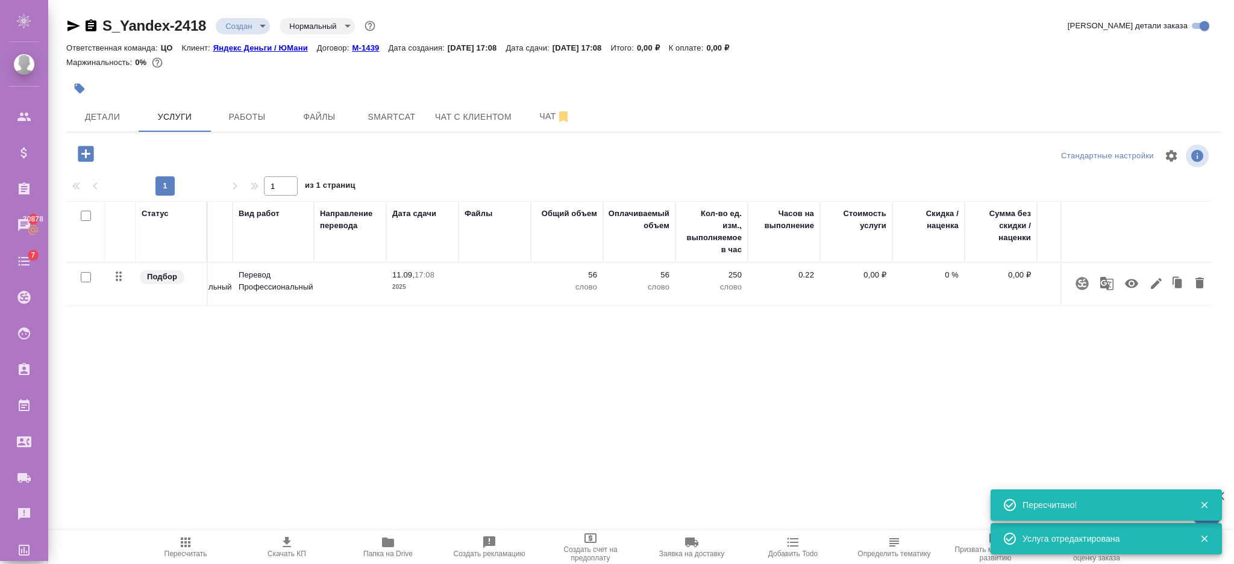
scroll to position [0, 70]
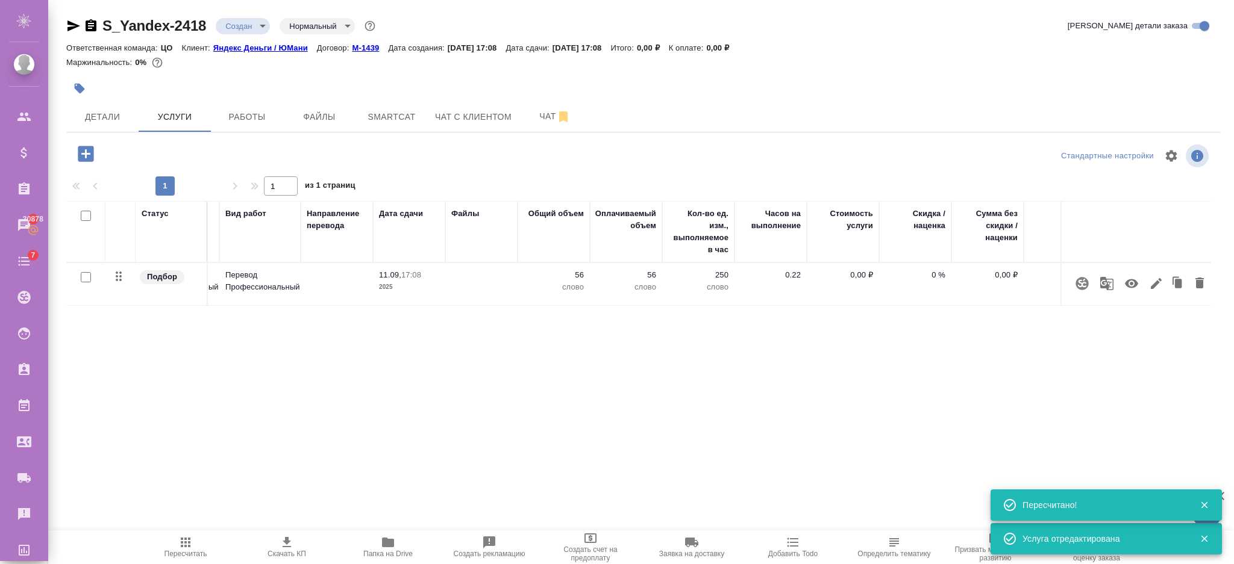
click at [994, 278] on p "0,00 ₽" at bounding box center [987, 275] width 60 height 12
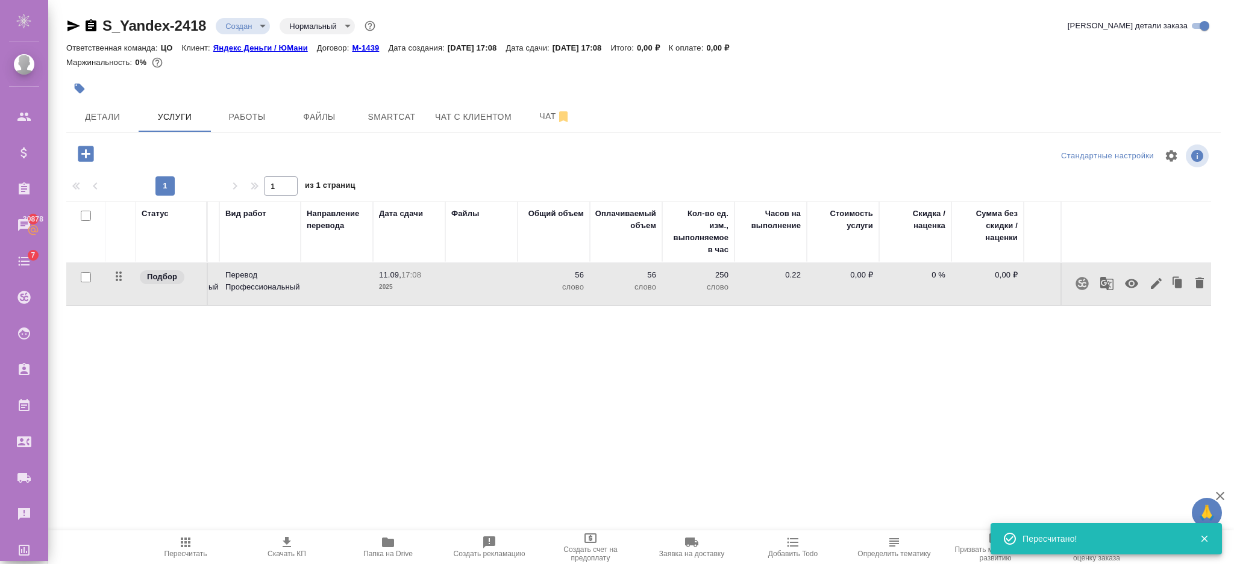
click at [925, 273] on p "0 %" at bounding box center [915, 275] width 60 height 12
click at [852, 266] on td "0" at bounding box center [843, 284] width 72 height 42
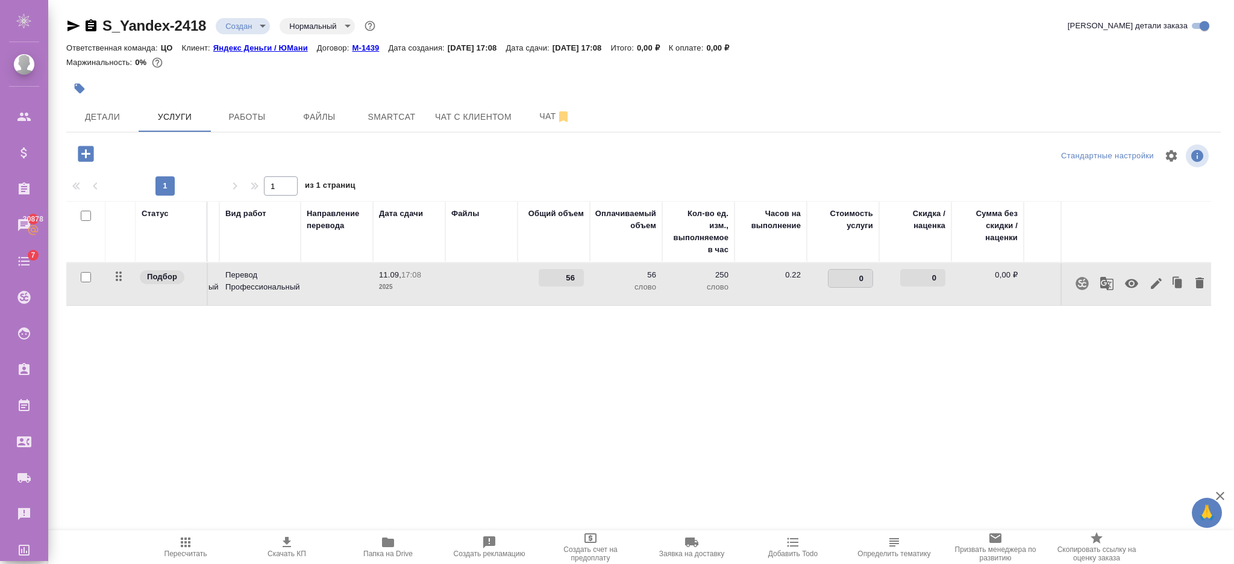
drag, startPoint x: 841, startPoint y: 274, endPoint x: 867, endPoint y: 278, distance: 26.7
click at [867, 278] on input "0" at bounding box center [850, 278] width 44 height 17
type input "56"
click at [823, 357] on div "Статус Услуга для клиента (RU) Вид работ Направление перевода Дата сдачи Файлы …" at bounding box center [638, 330] width 1144 height 259
click at [175, 153] on span "Сохранить и пересчитать" at bounding box center [171, 153] width 105 height 14
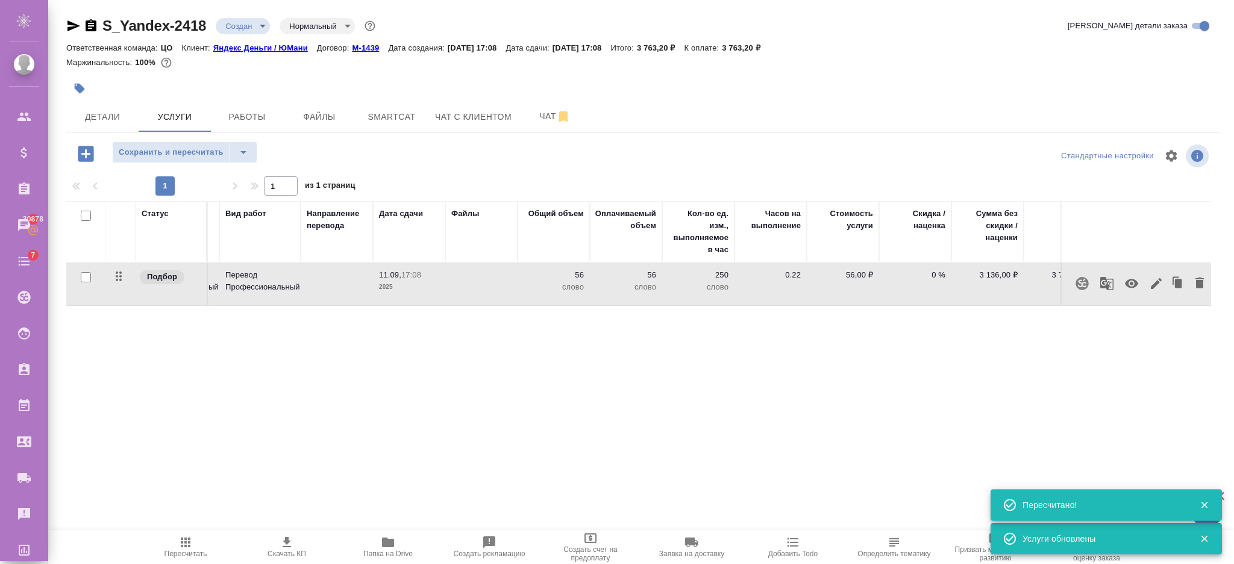
click at [558, 276] on p "56" at bounding box center [553, 275] width 60 height 12
drag, startPoint x: 555, startPoint y: 270, endPoint x: 584, endPoint y: 276, distance: 30.2
click at [584, 276] on td "56" at bounding box center [553, 284] width 72 height 42
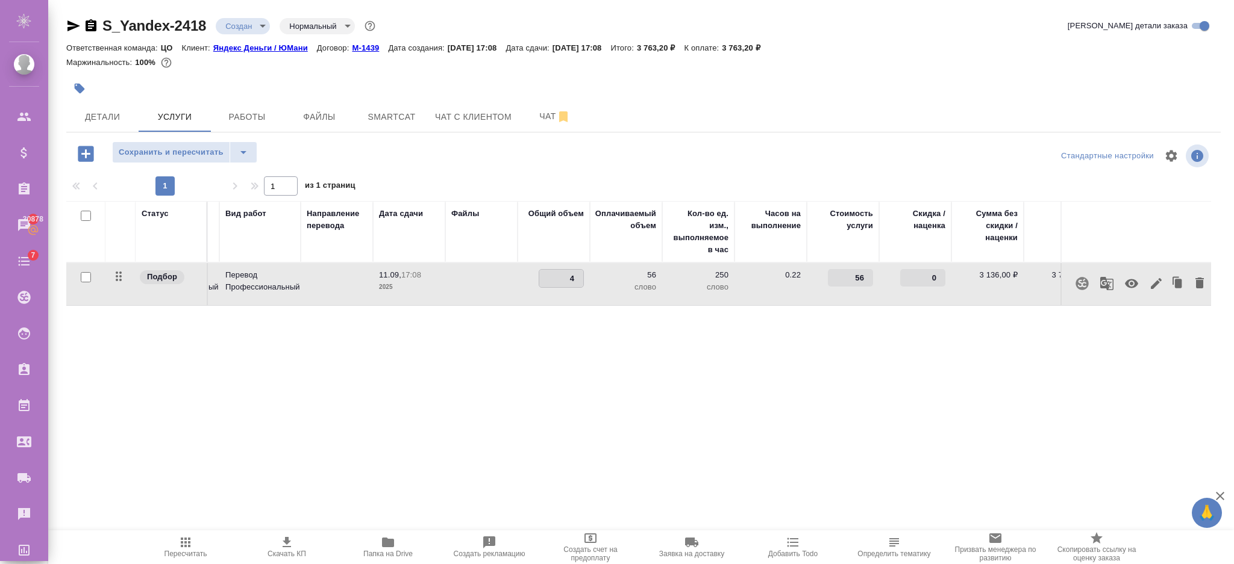
type input "45"
type input "45000"
click at [199, 154] on span "Сохранить и пересчитать" at bounding box center [171, 153] width 105 height 14
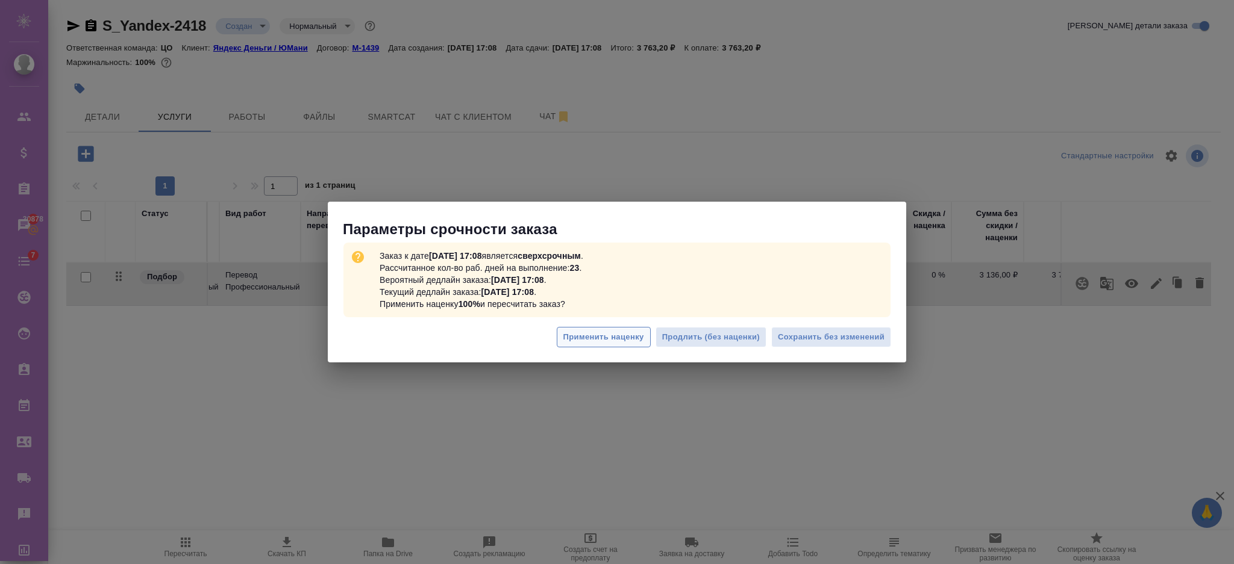
click at [602, 334] on span "Применить наценку" at bounding box center [603, 338] width 81 height 14
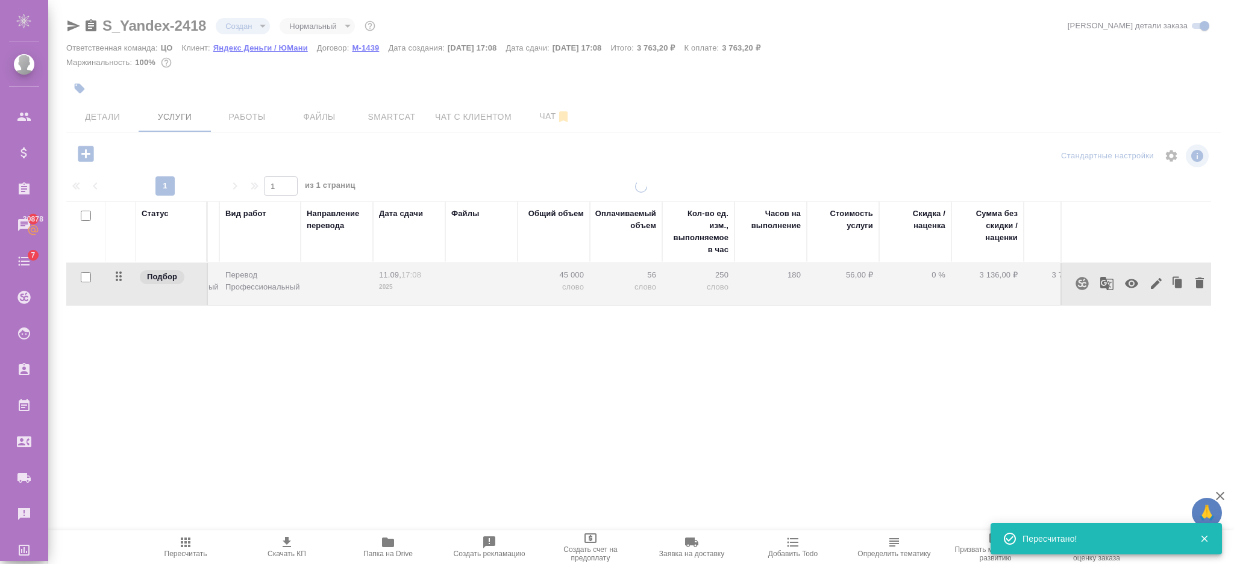
type input "urgent"
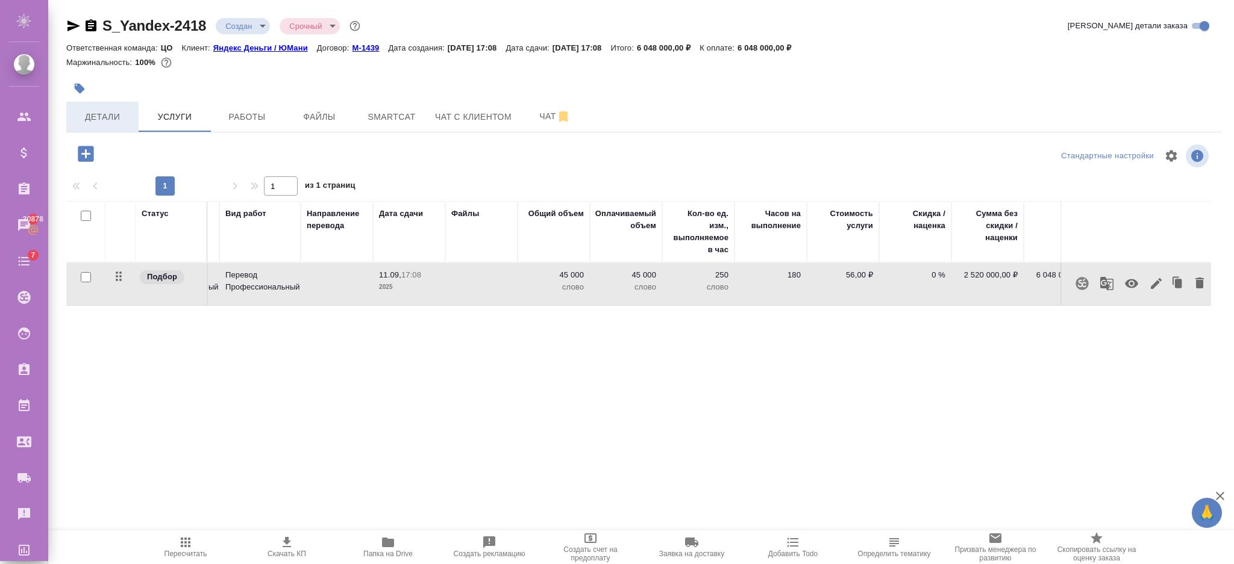
click at [109, 119] on span "Детали" at bounding box center [102, 117] width 58 height 15
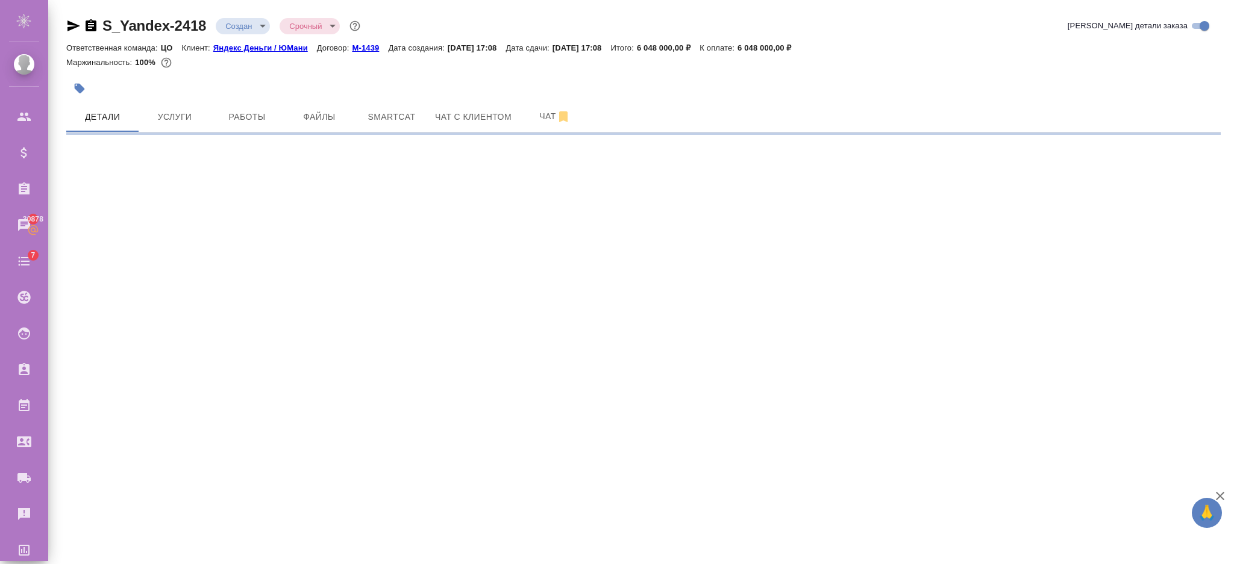
select select "RU"
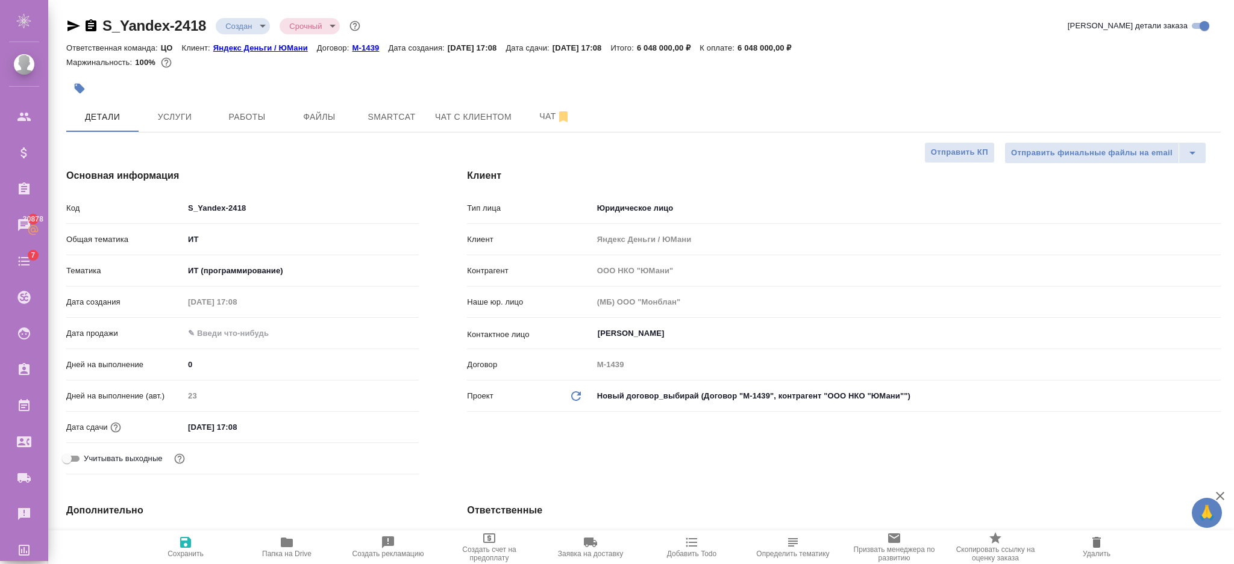
type textarea "x"
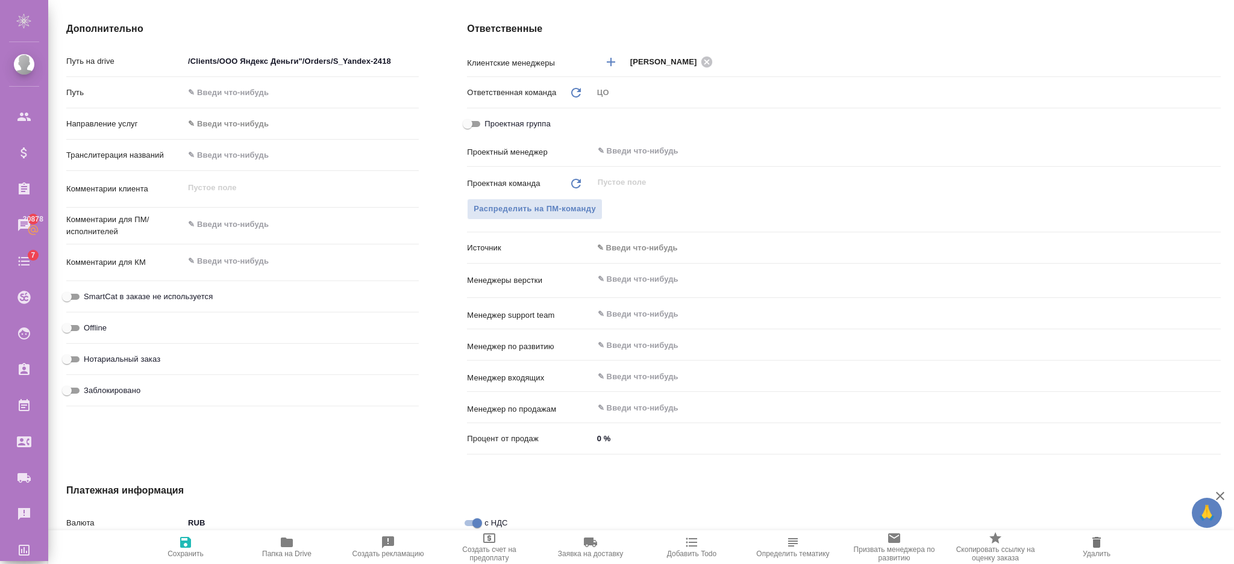
scroll to position [649, 0]
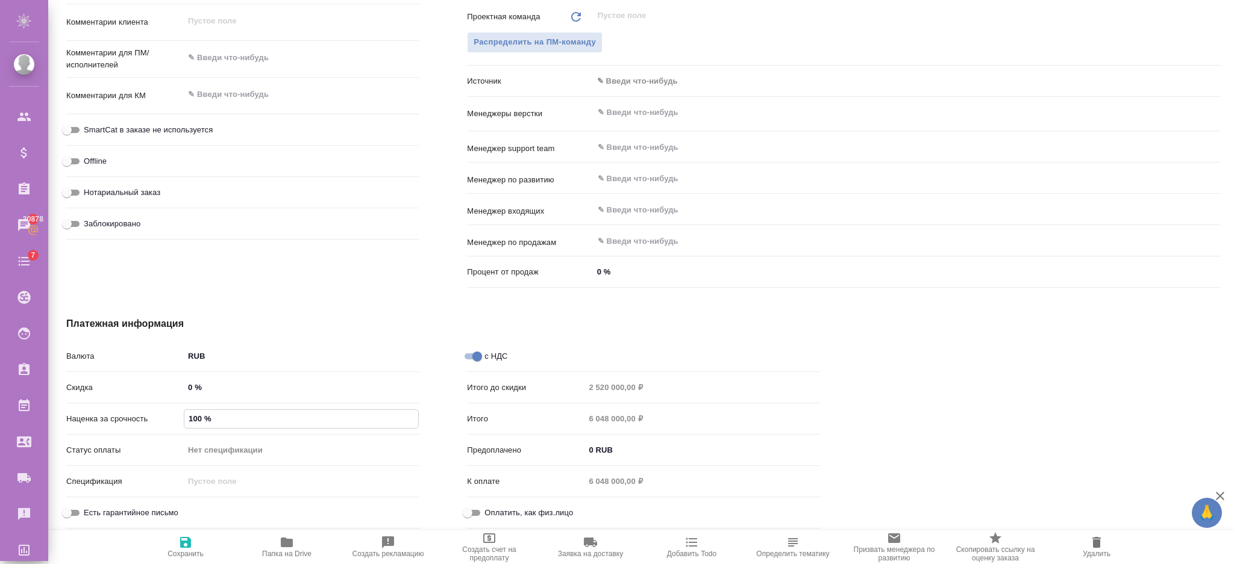
drag, startPoint x: 200, startPoint y: 422, endPoint x: 169, endPoint y: 404, distance: 35.6
click at [170, 404] on div "Валюта RUB RUB Скидка 0 % Наценка за срочность 100 % Статус оплаты Нет специфик…" at bounding box center [242, 440] width 352 height 188
type input "0 %"
type textarea "x"
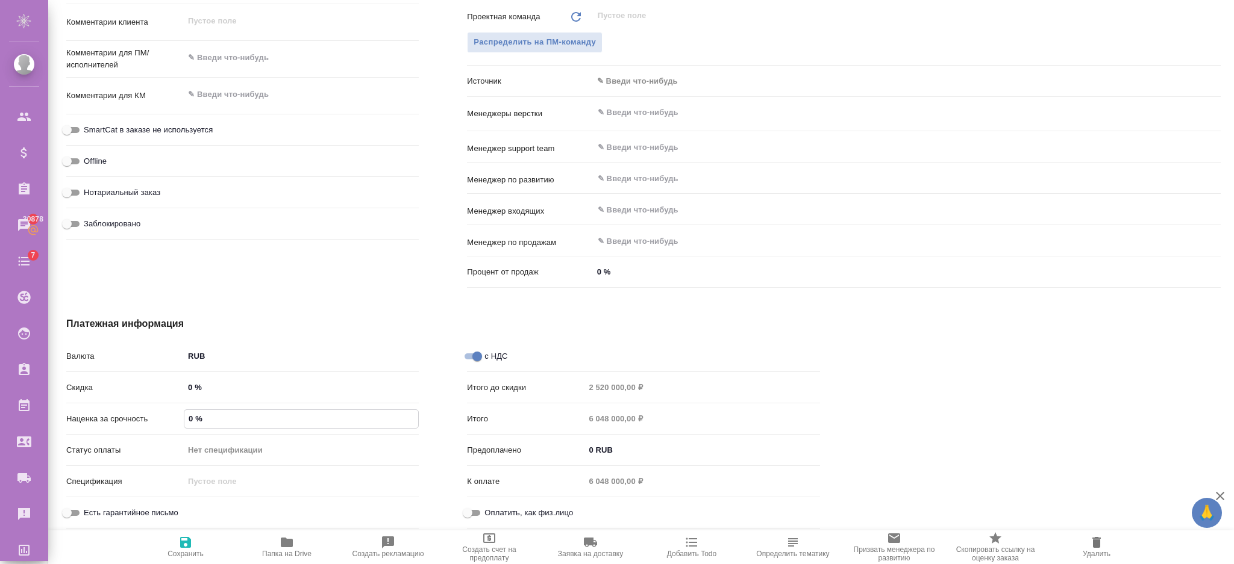
type textarea "x"
type input "0 %"
click at [191, 532] on button "Сохранить и пересчитать" at bounding box center [185, 548] width 101 height 34
type textarea "x"
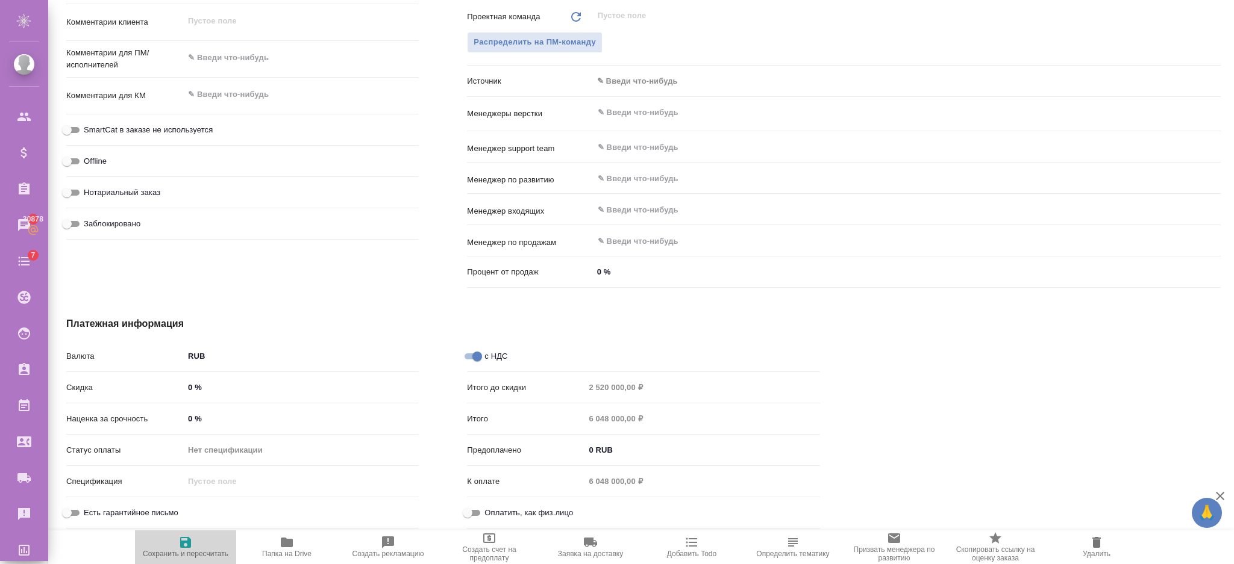
type textarea "x"
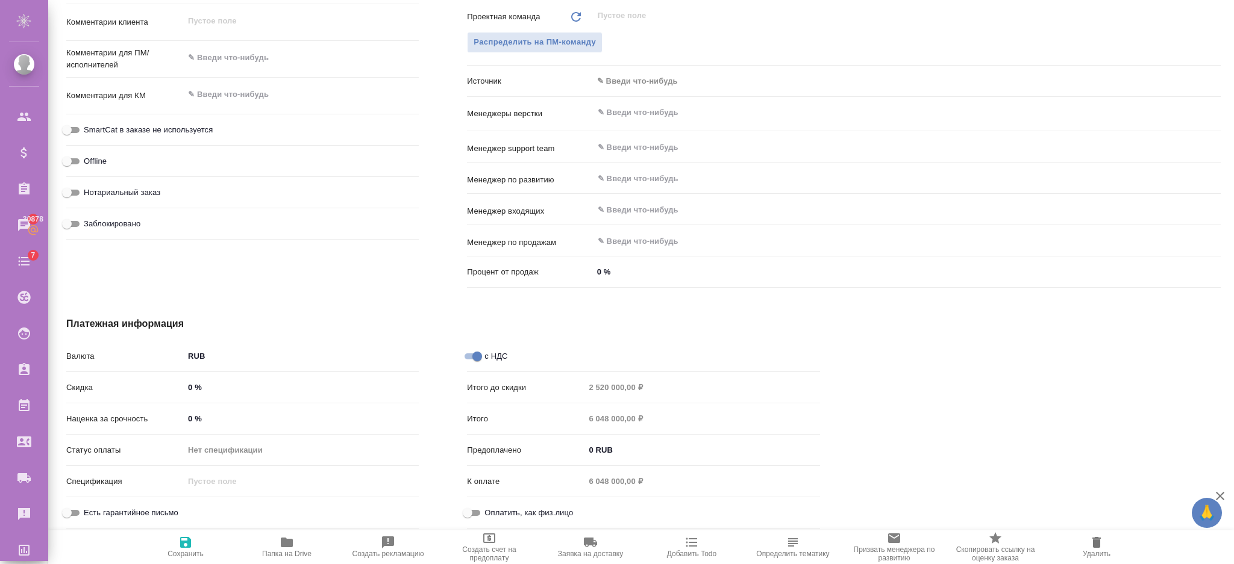
type textarea "x"
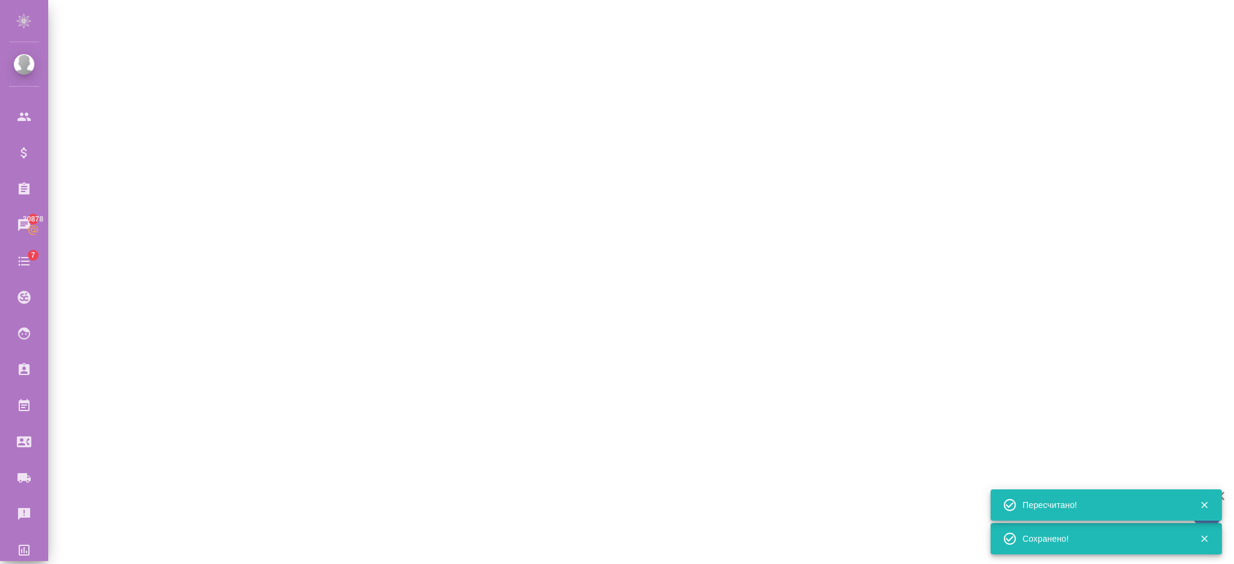
select select "RU"
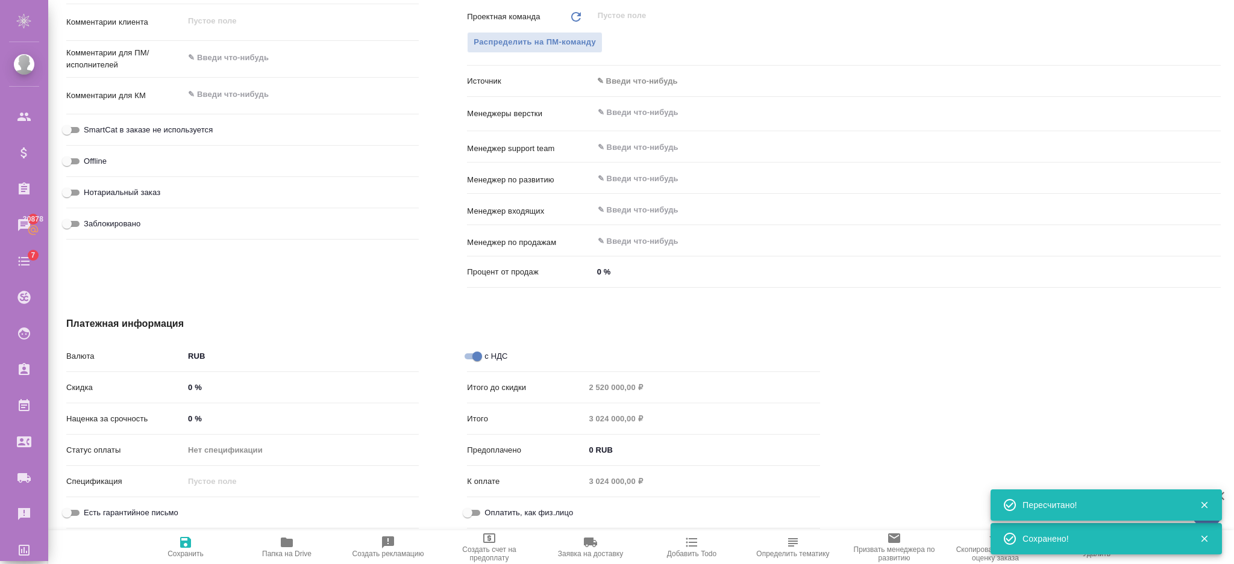
scroll to position [247, 0]
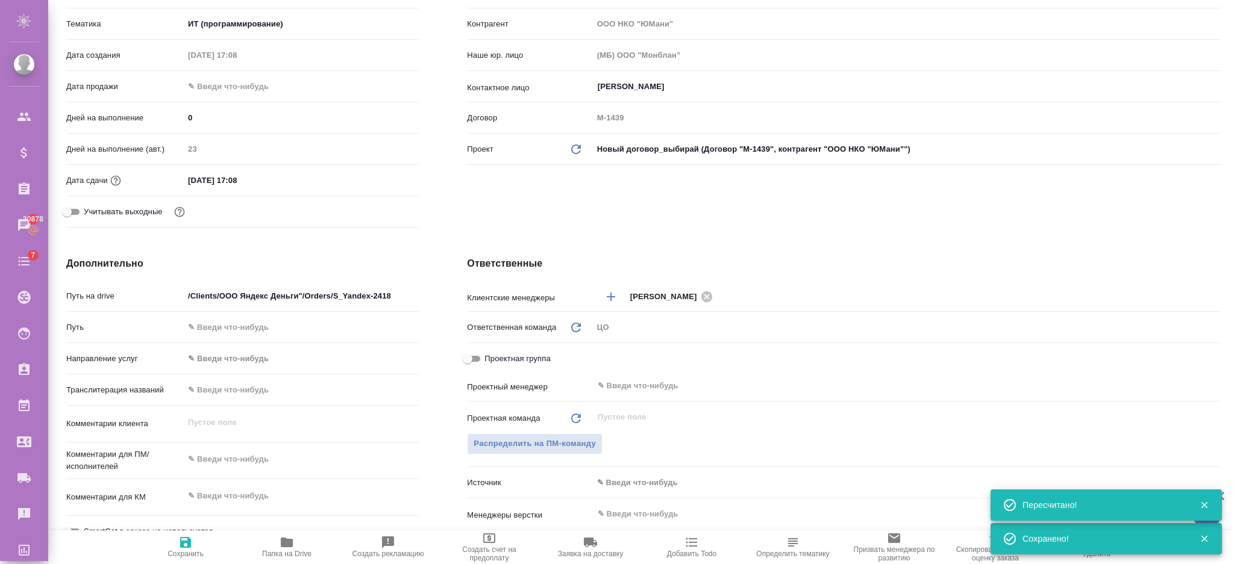
type textarea "x"
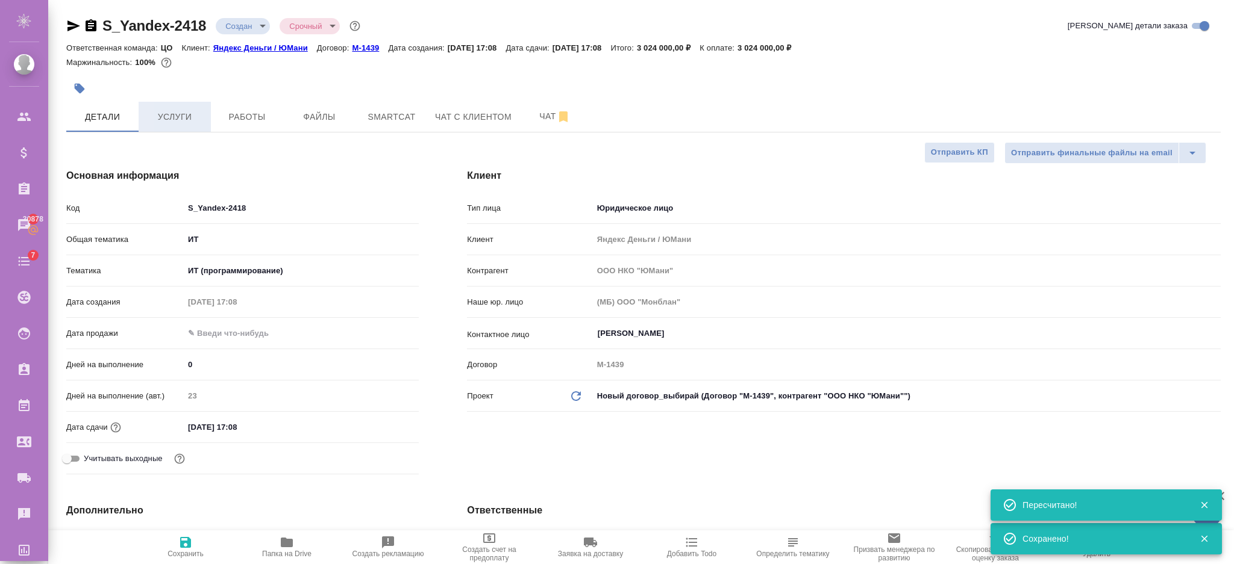
click at [163, 119] on span "Услуги" at bounding box center [175, 117] width 58 height 15
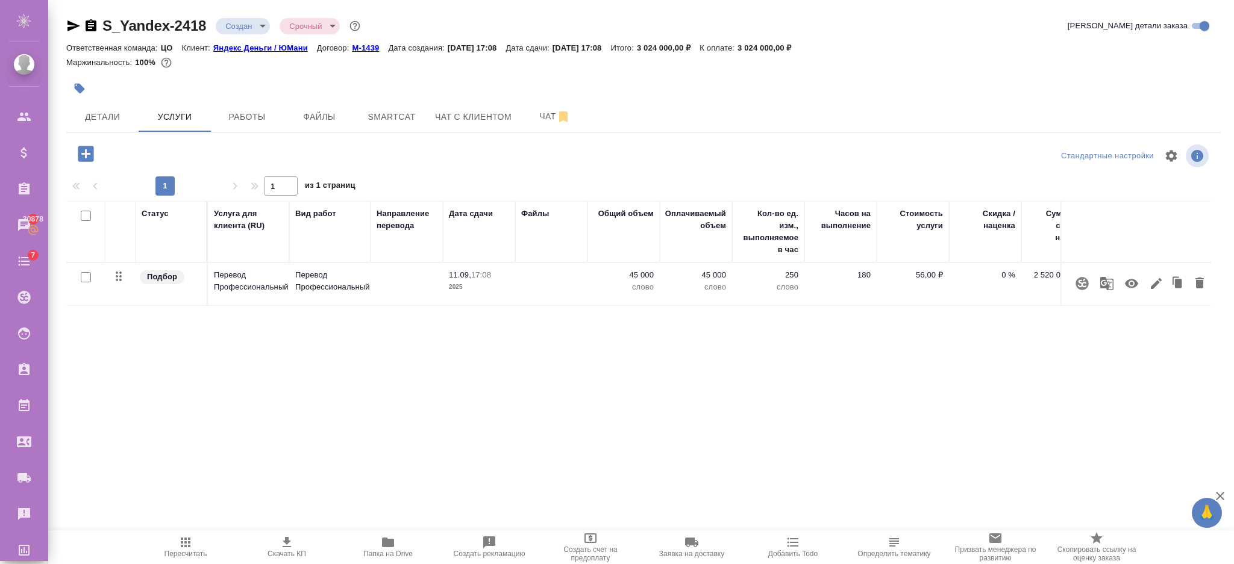
click at [194, 541] on span "Пересчитать" at bounding box center [185, 546] width 87 height 23
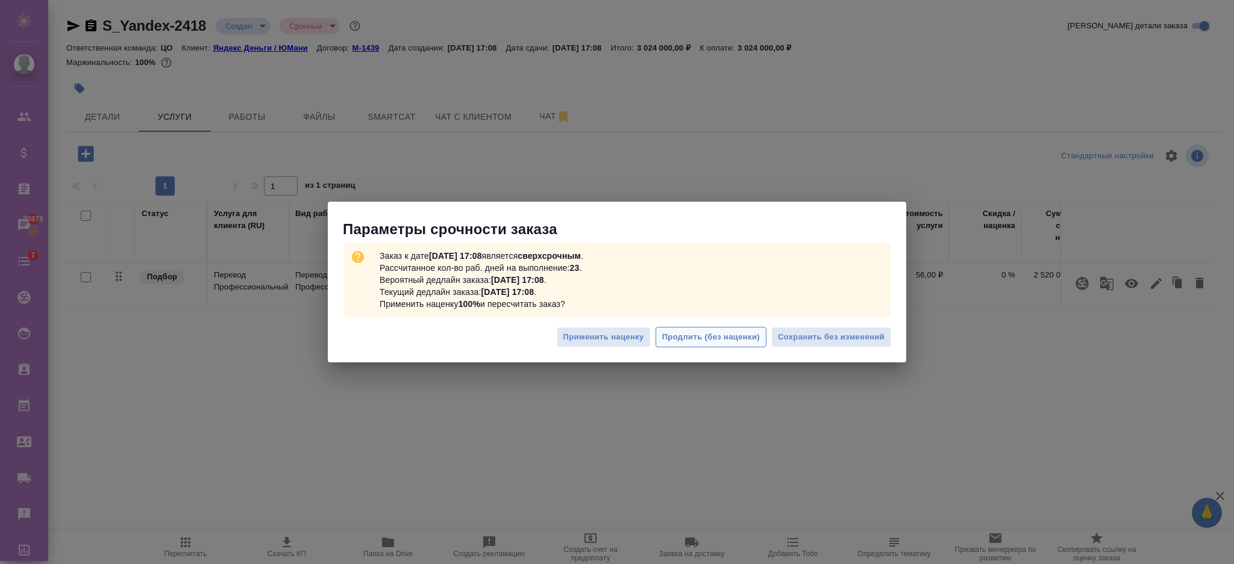
click at [707, 343] on span "Продлить (без наценки)" at bounding box center [711, 338] width 98 height 14
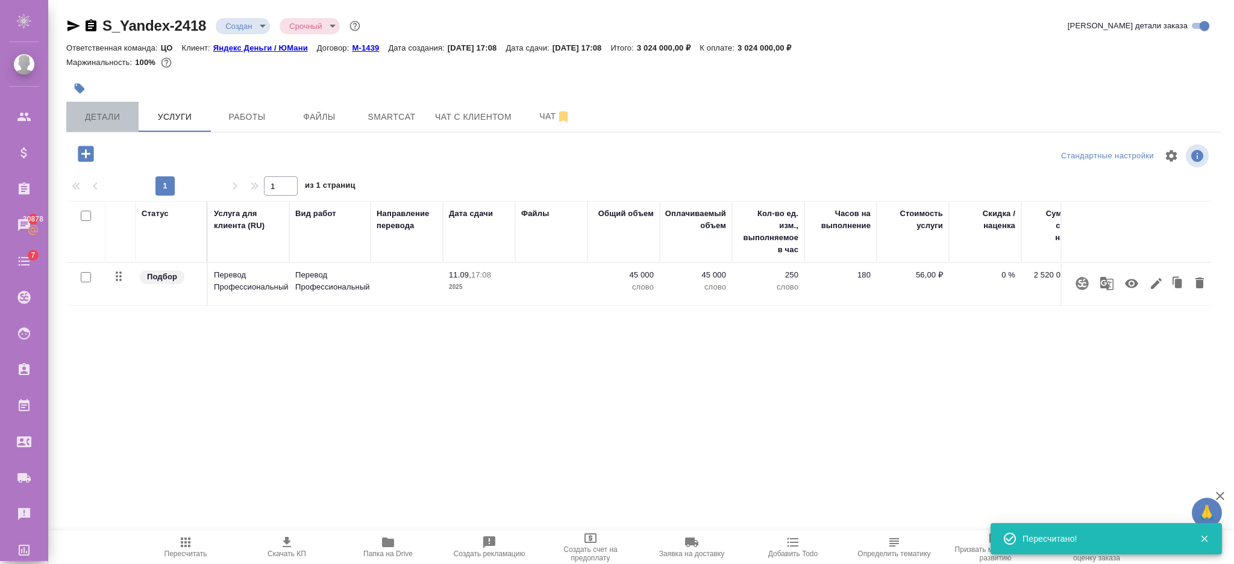
click at [99, 113] on span "Детали" at bounding box center [102, 117] width 58 height 15
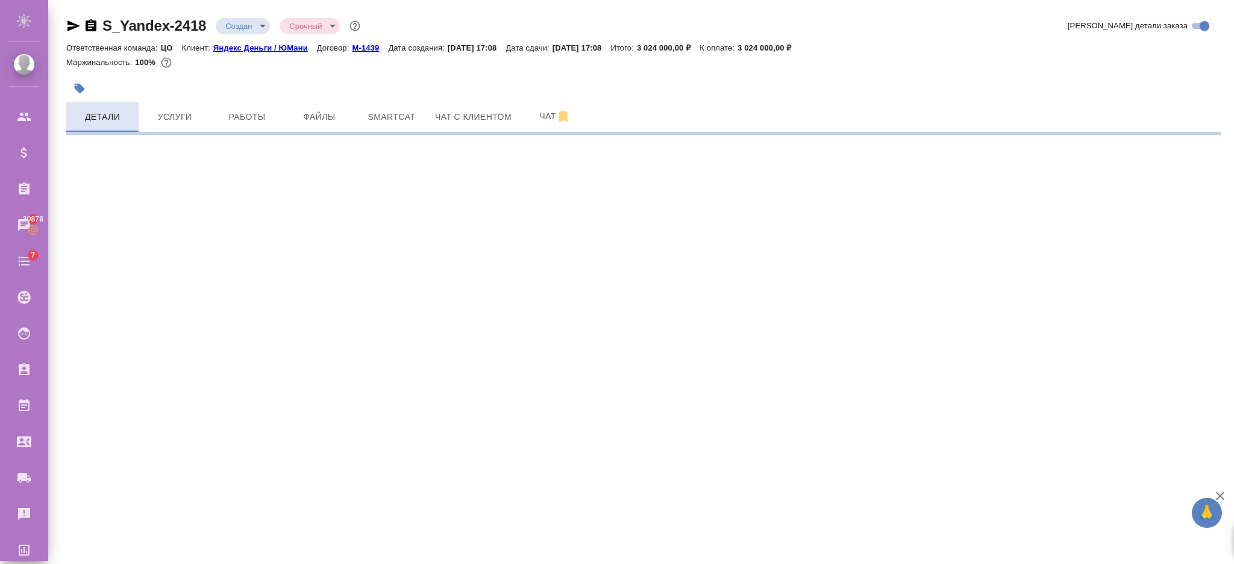
select select "RU"
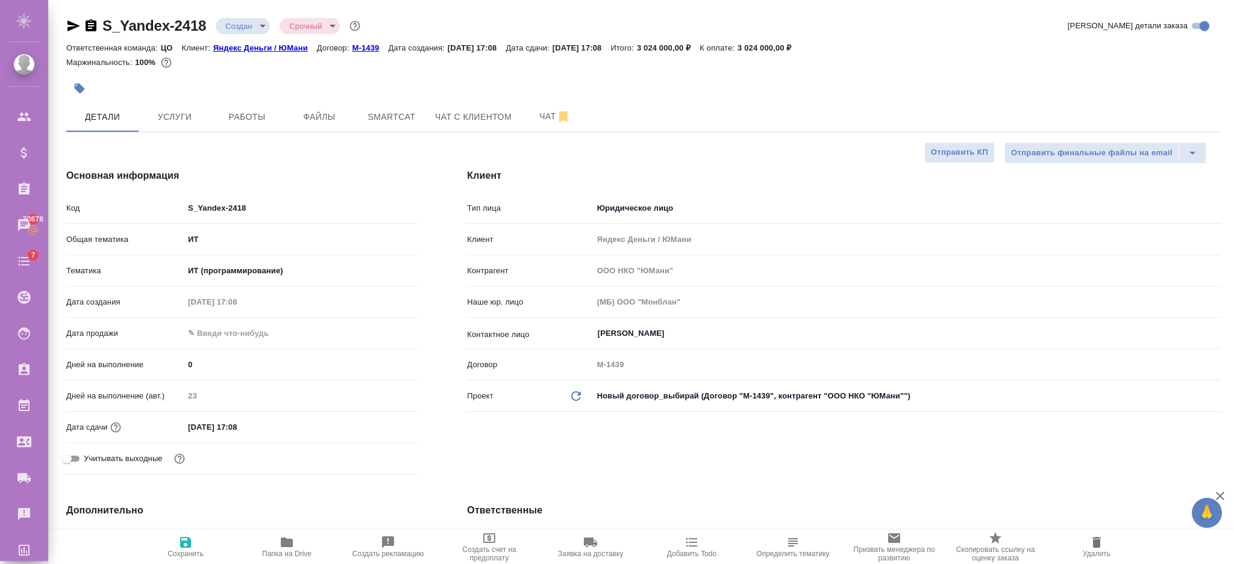
type textarea "x"
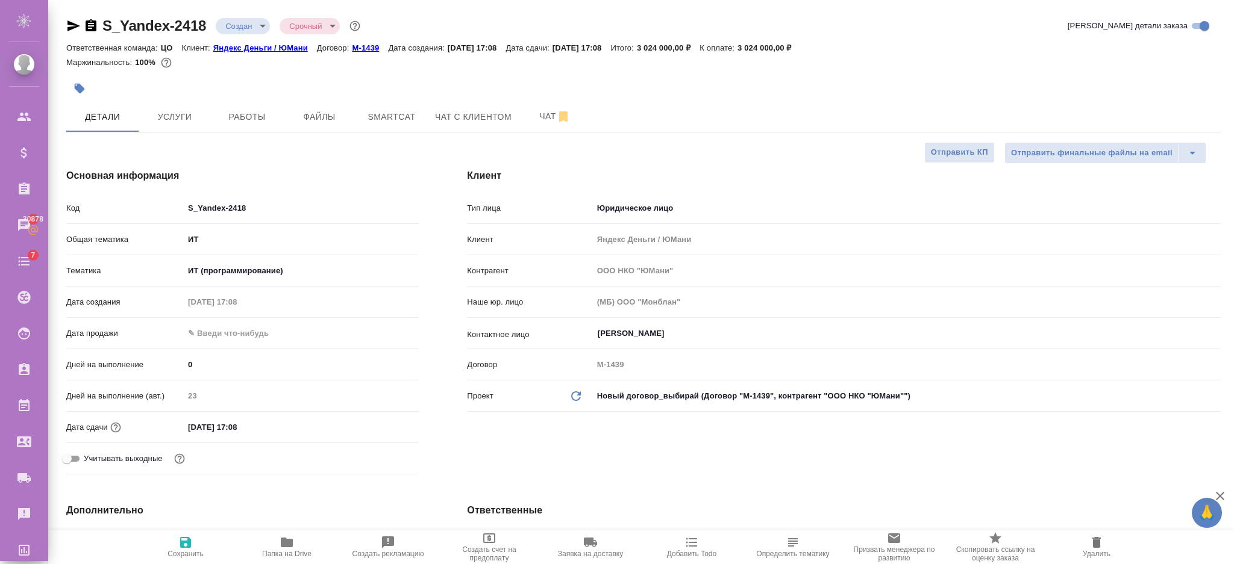
type textarea "x"
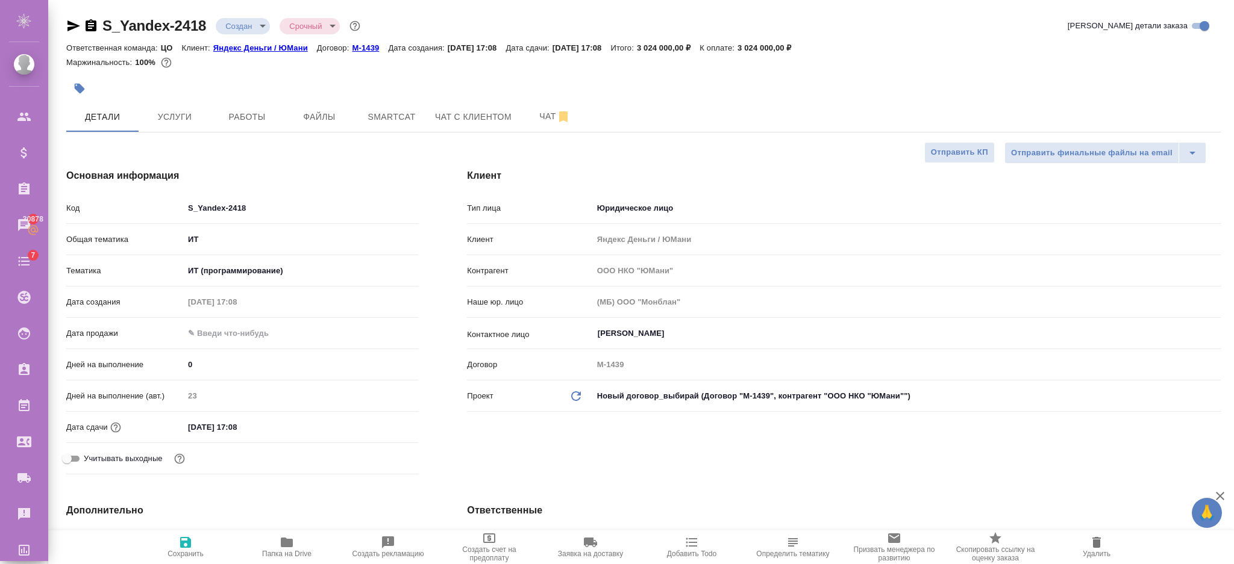
type textarea "x"
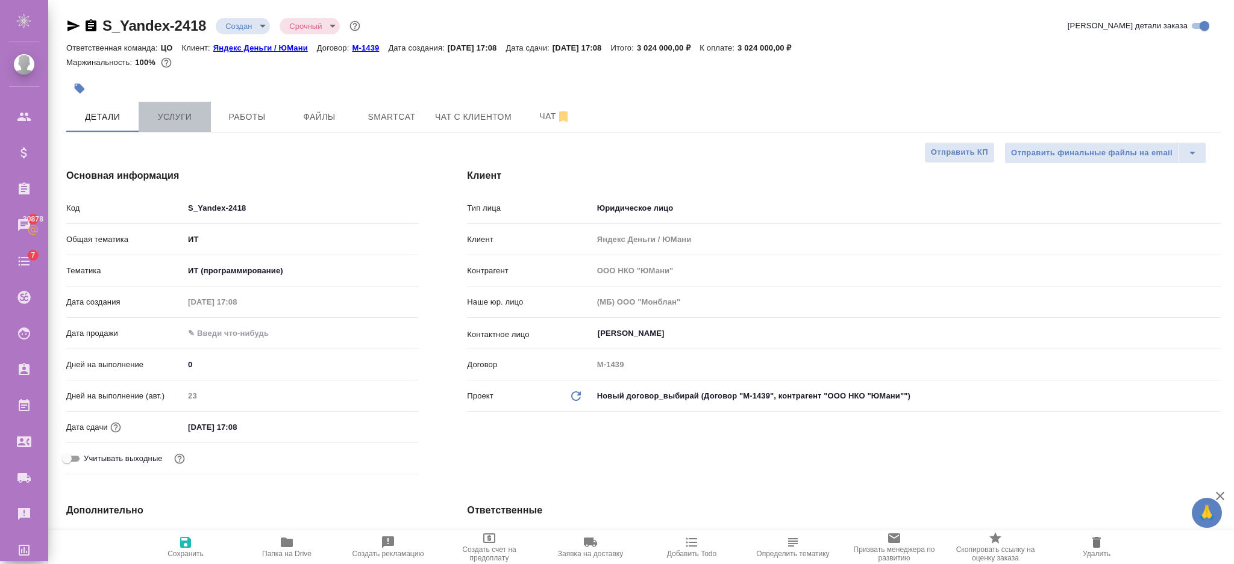
click at [179, 130] on button "Услуги" at bounding box center [175, 117] width 72 height 30
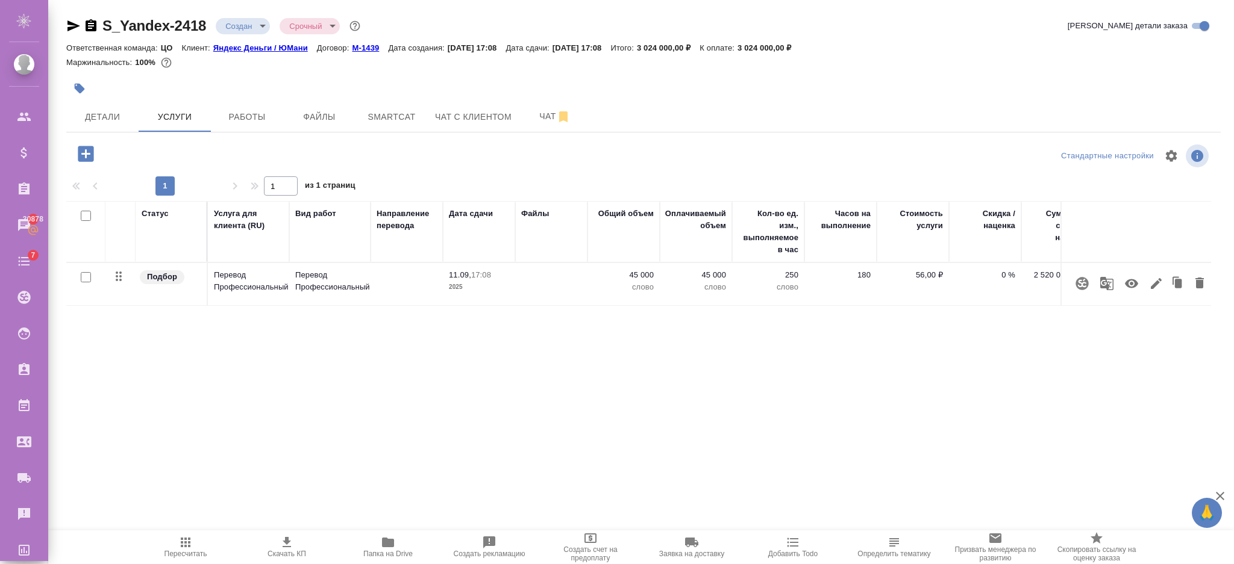
click at [619, 277] on p "45 000" at bounding box center [623, 275] width 60 height 12
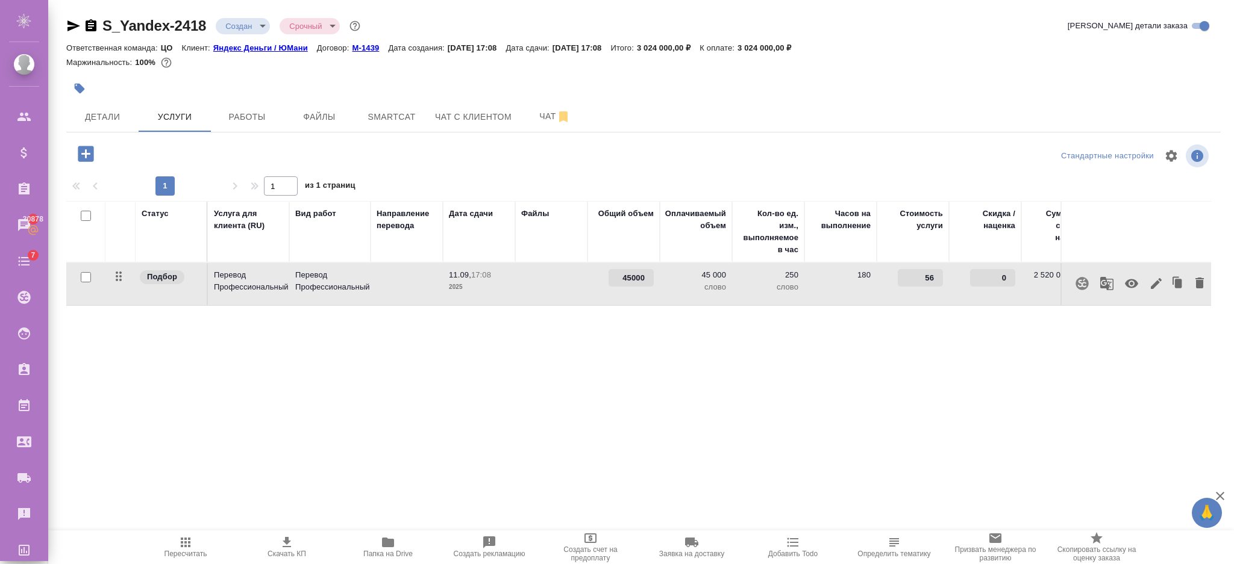
click at [181, 543] on icon "button" at bounding box center [186, 543] width 10 height 10
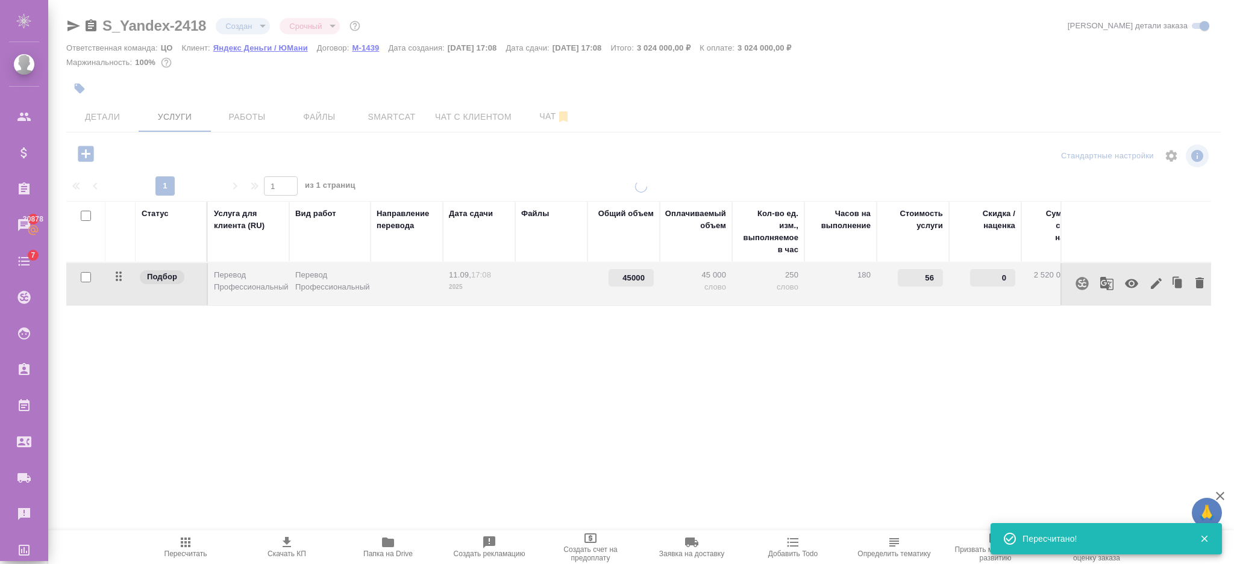
type input "normal"
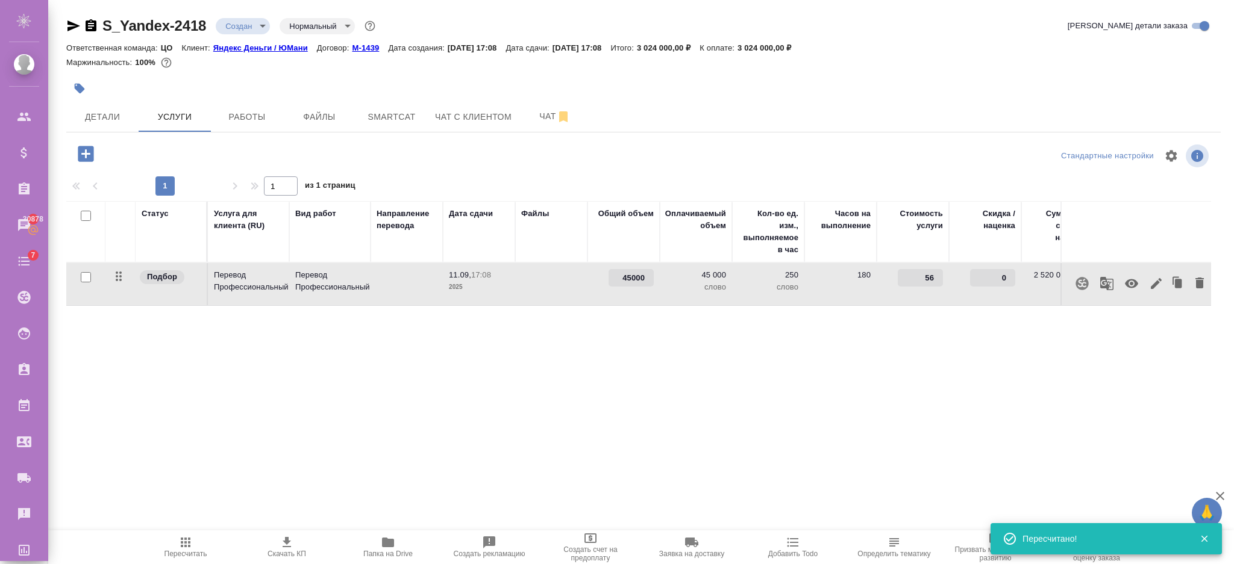
click at [595, 328] on div "Статус Услуга для клиента (RU) Вид работ Направление перевода Дата сдачи Файлы …" at bounding box center [638, 330] width 1144 height 259
click at [667, 314] on div "Статус Услуга для клиента (RU) Вид работ Направление перевода Дата сдачи Файлы …" at bounding box center [638, 330] width 1144 height 259
click at [634, 335] on div "Статус Услуга для клиента (RU) Вид работ Направление перевода Дата сдачи Файлы …" at bounding box center [638, 330] width 1144 height 259
click at [623, 280] on input "45000" at bounding box center [631, 278] width 44 height 17
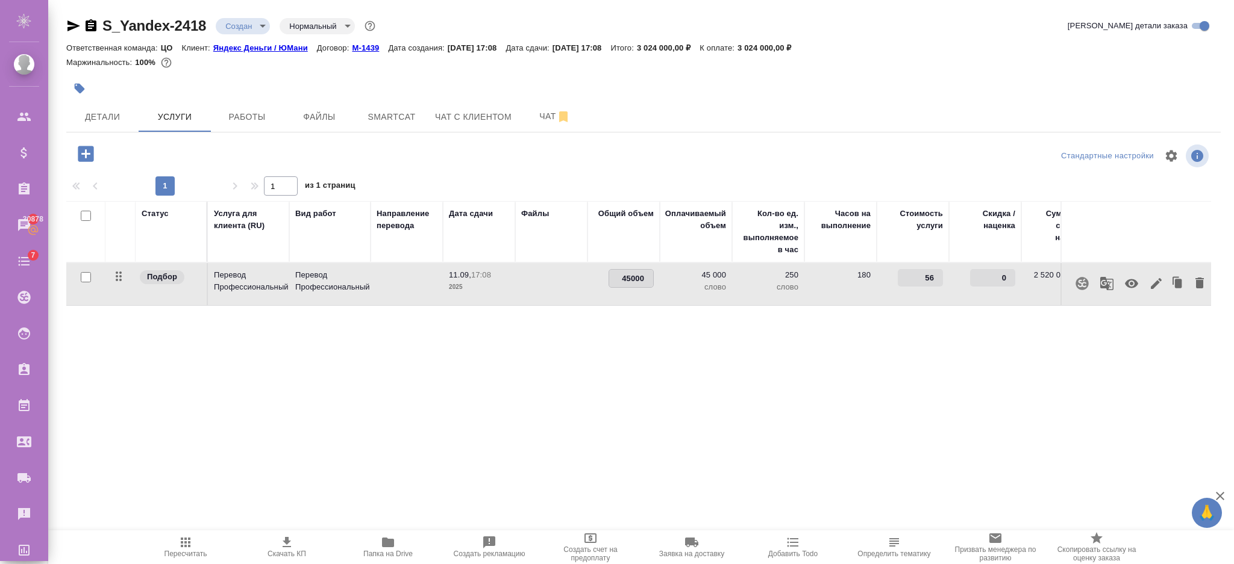
click at [573, 324] on div "Статус Услуга для клиента (RU) Вид работ Направление перевода Дата сдачи Файлы …" at bounding box center [638, 330] width 1144 height 259
click at [187, 545] on icon "button" at bounding box center [185, 542] width 14 height 14
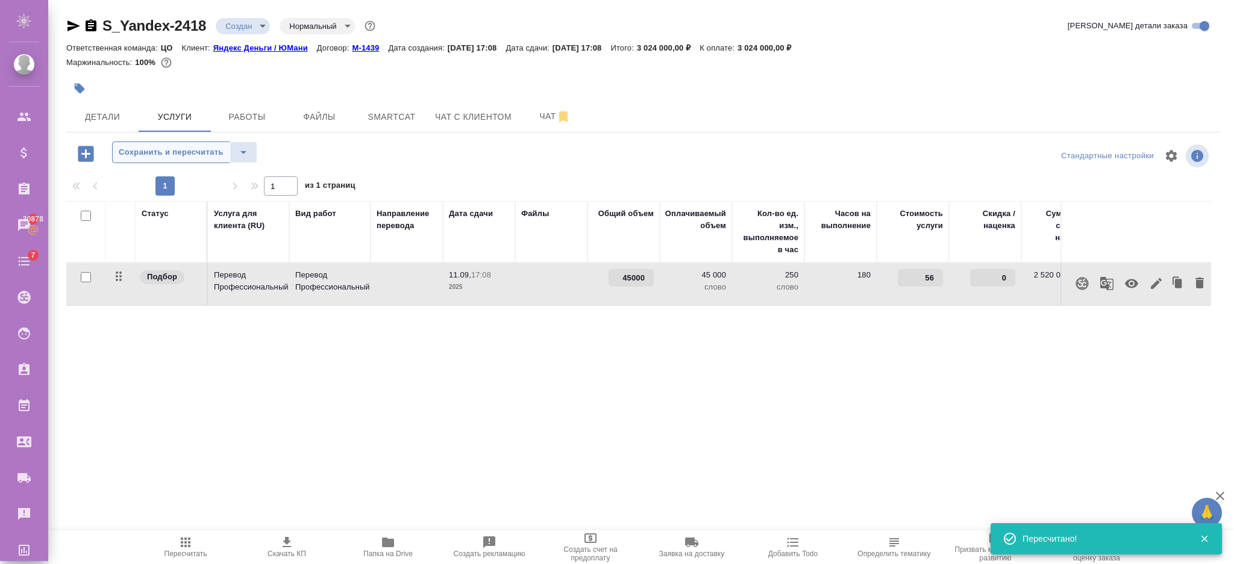
click at [204, 149] on span "Сохранить и пересчитать" at bounding box center [171, 153] width 105 height 14
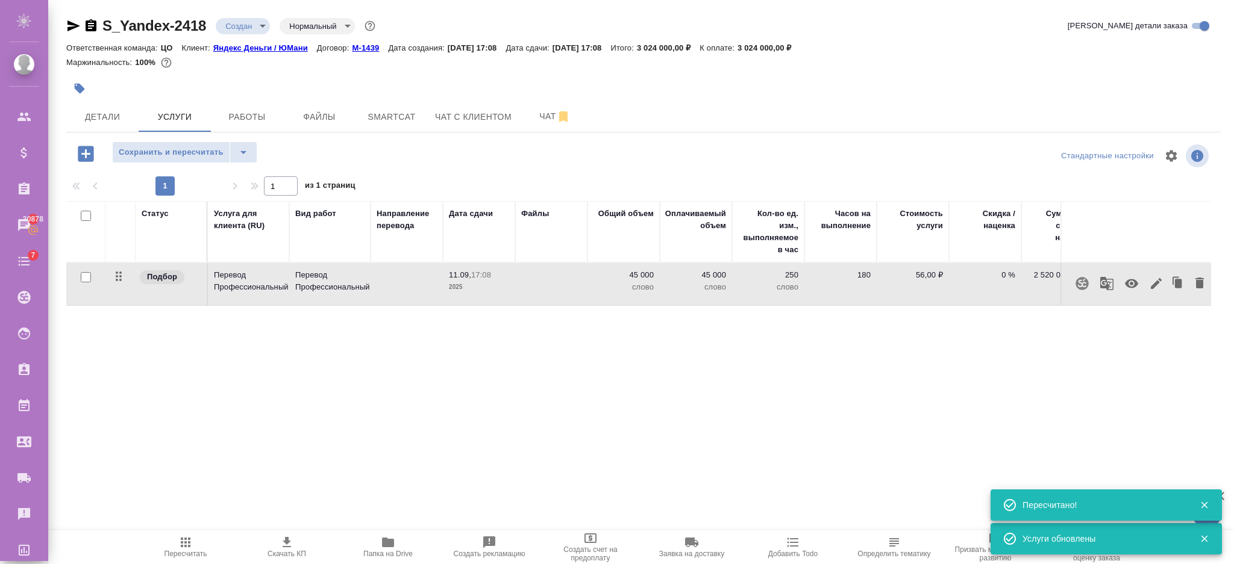
click at [346, 361] on div "Статус Услуга для клиента (RU) Вид работ Направление перевода Дата сдачи Файлы …" at bounding box center [638, 330] width 1144 height 259
click at [210, 158] on span "Сохранить и пересчитать" at bounding box center [171, 153] width 105 height 14
click at [322, 355] on div "Статус Услуга для клиента (RU) Вид работ Направление перевода Дата сдачи Файлы …" at bounding box center [638, 330] width 1144 height 259
click at [122, 107] on button "Детали" at bounding box center [102, 117] width 72 height 30
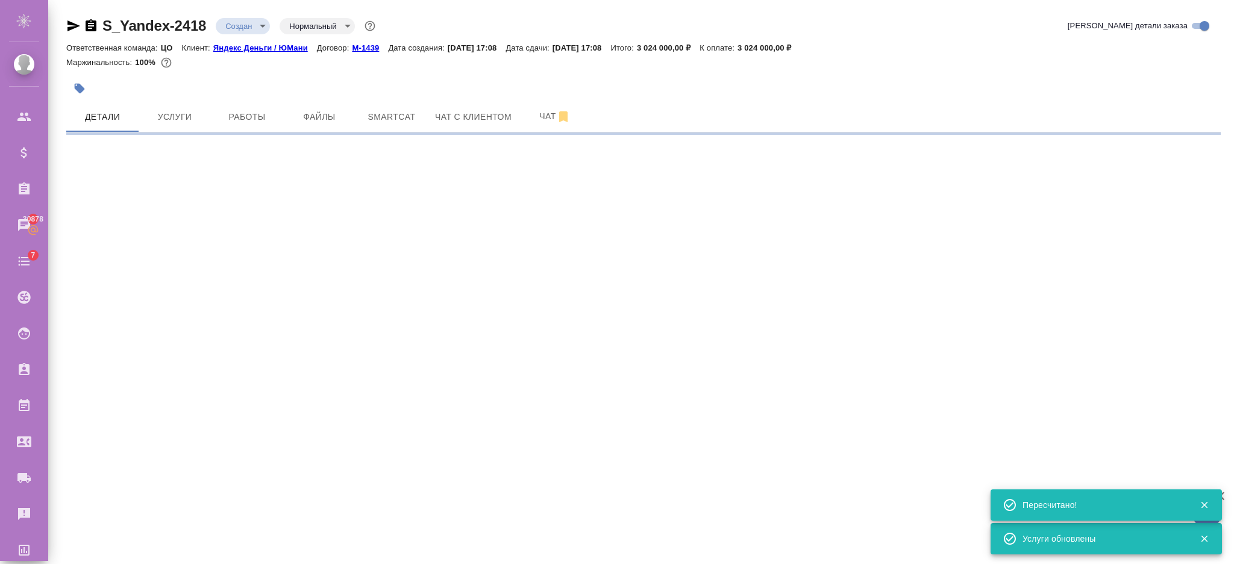
select select "RU"
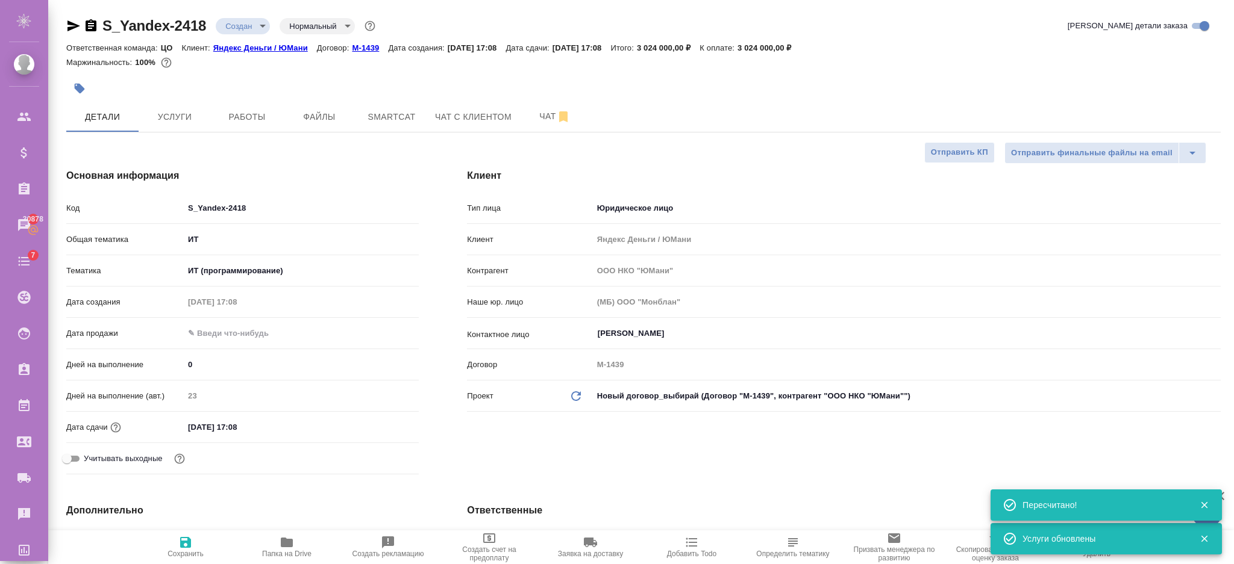
type textarea "x"
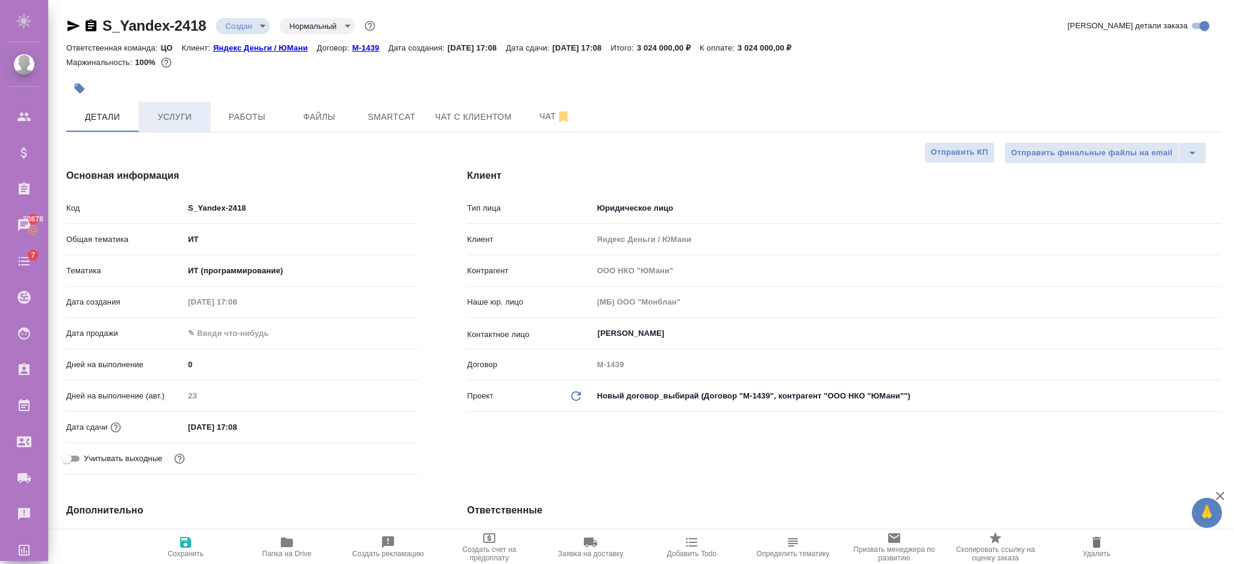
click at [155, 119] on span "Услуги" at bounding box center [175, 117] width 58 height 15
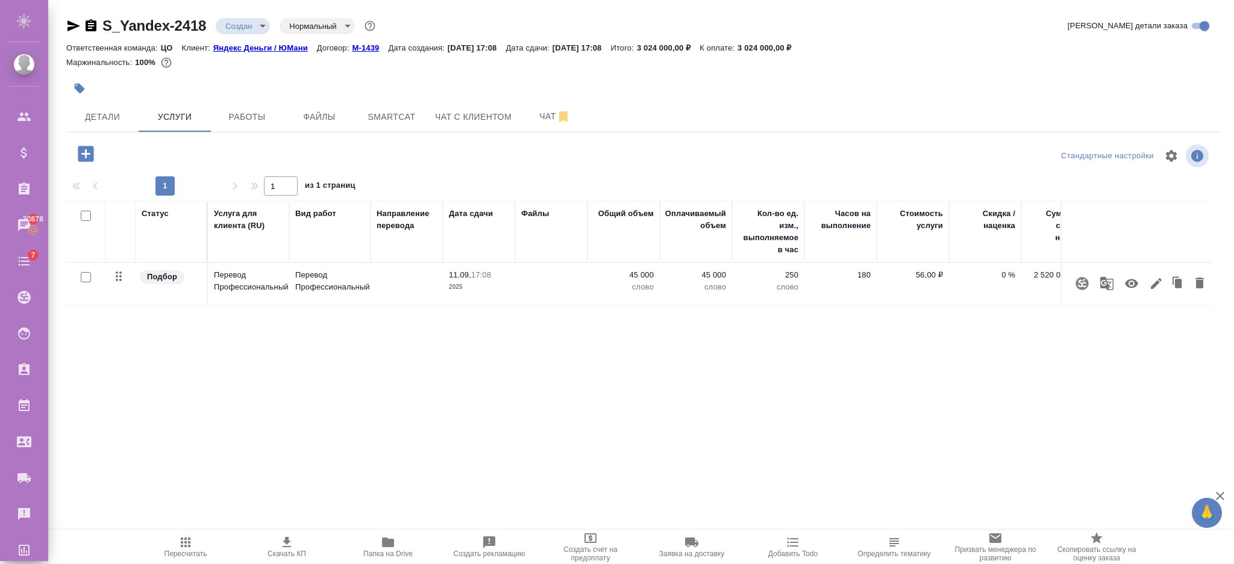
click at [190, 546] on icon "button" at bounding box center [186, 543] width 10 height 10
click at [123, 121] on span "Детали" at bounding box center [102, 117] width 58 height 15
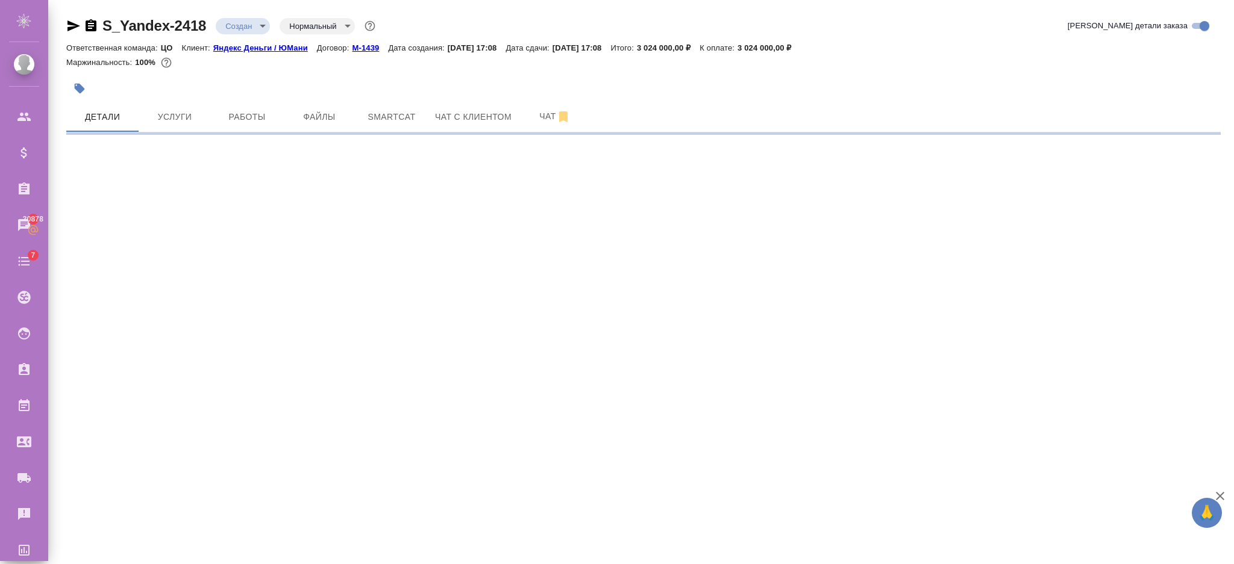
select select "RU"
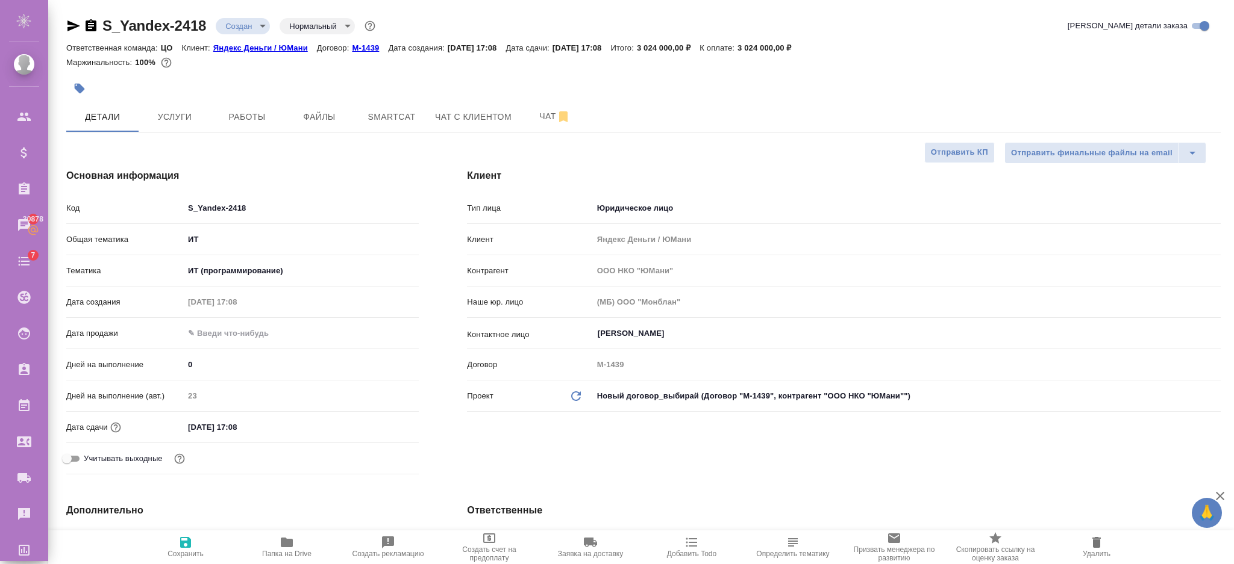
type textarea "x"
click at [179, 116] on span "Услуги" at bounding box center [175, 117] width 58 height 15
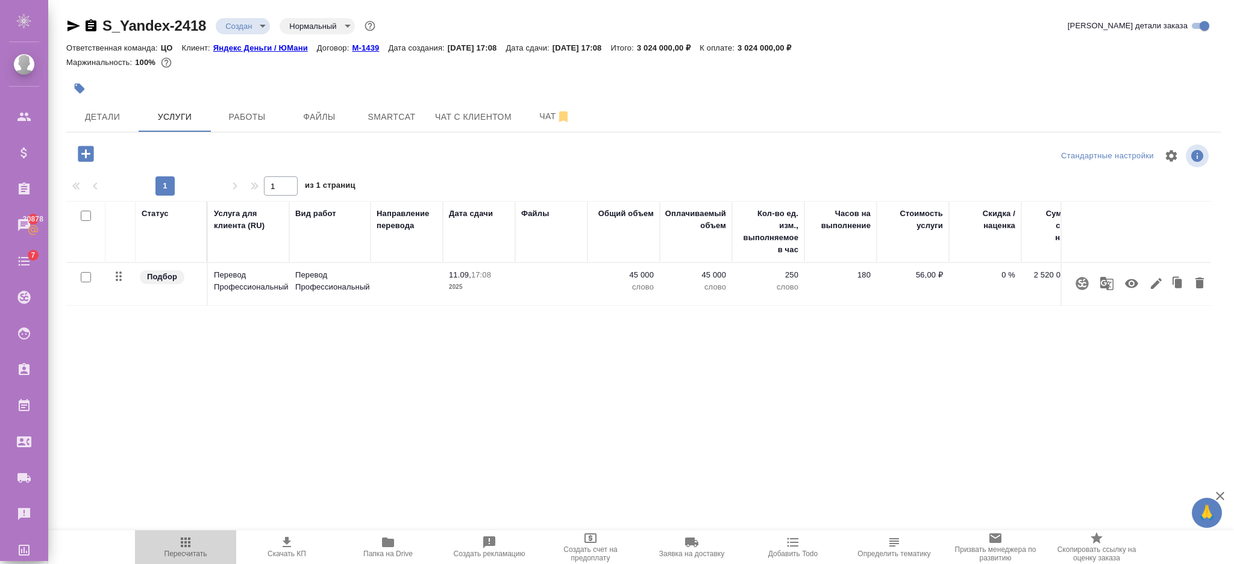
click at [189, 539] on icon "button" at bounding box center [186, 543] width 10 height 10
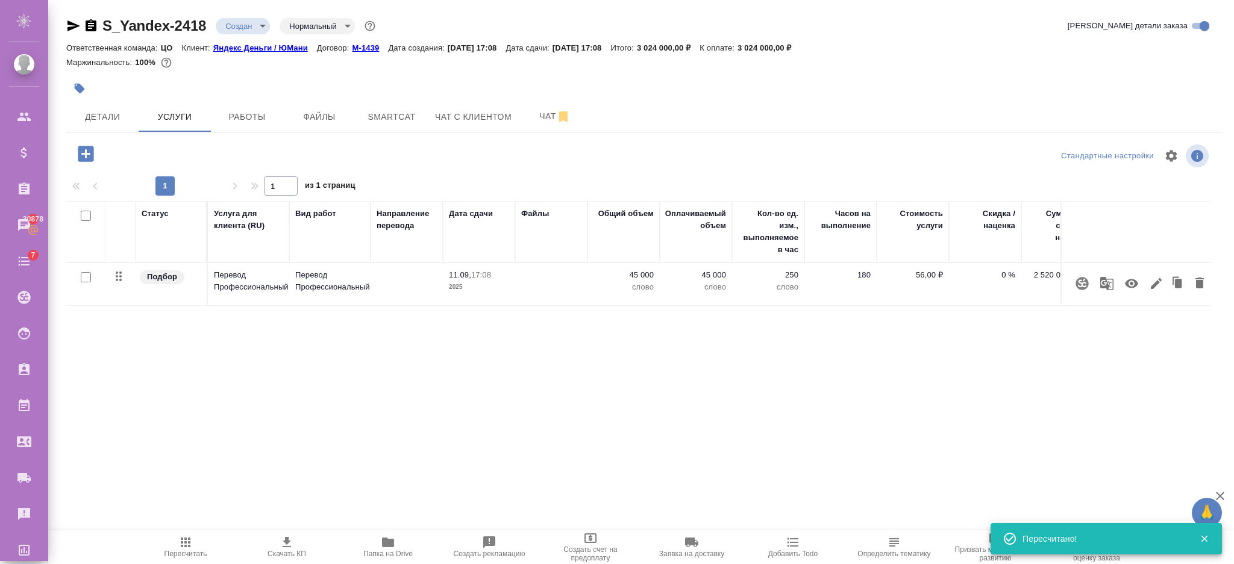
click at [646, 277] on p "45 000" at bounding box center [623, 275] width 60 height 12
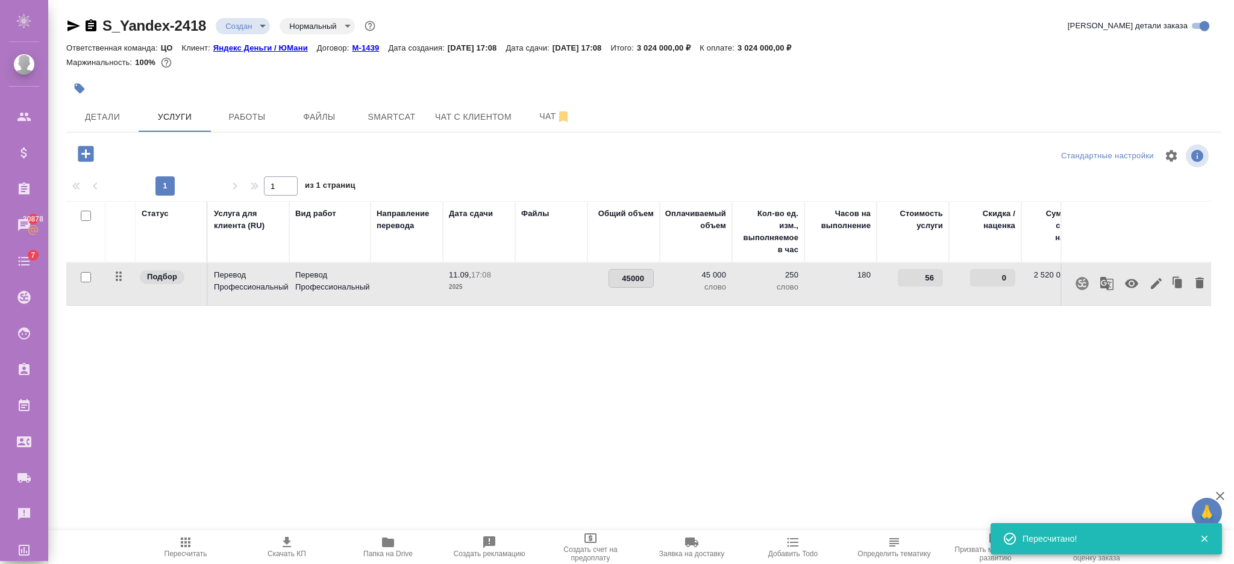
click at [631, 274] on input "45000" at bounding box center [631, 278] width 44 height 17
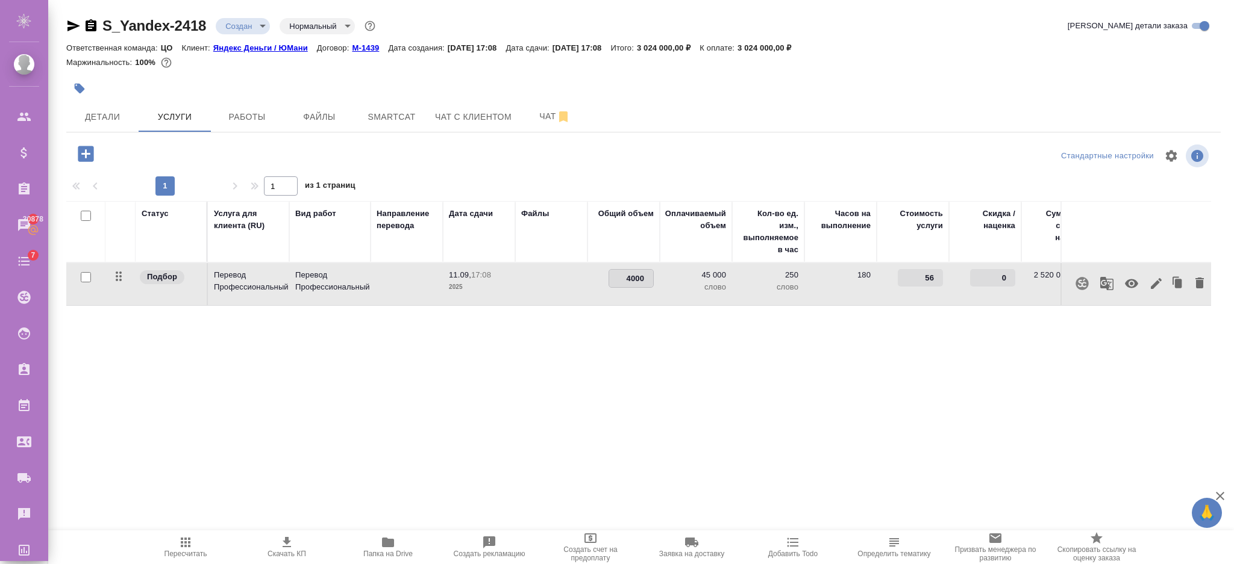
type input "47000"
click at [590, 332] on div "Статус Услуга для клиента (RU) Вид работ Направление перевода Дата сдачи Файлы …" at bounding box center [638, 330] width 1144 height 259
click at [122, 149] on span "Сохранить и пересчитать" at bounding box center [171, 153] width 105 height 14
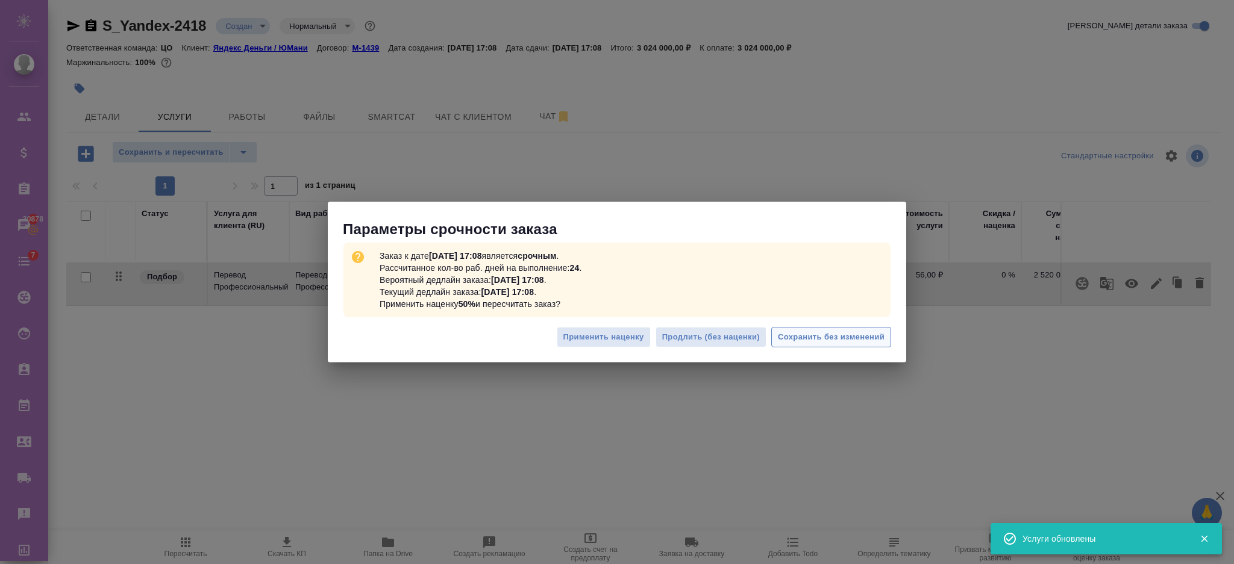
click at [820, 332] on span "Сохранить без изменений" at bounding box center [831, 338] width 107 height 14
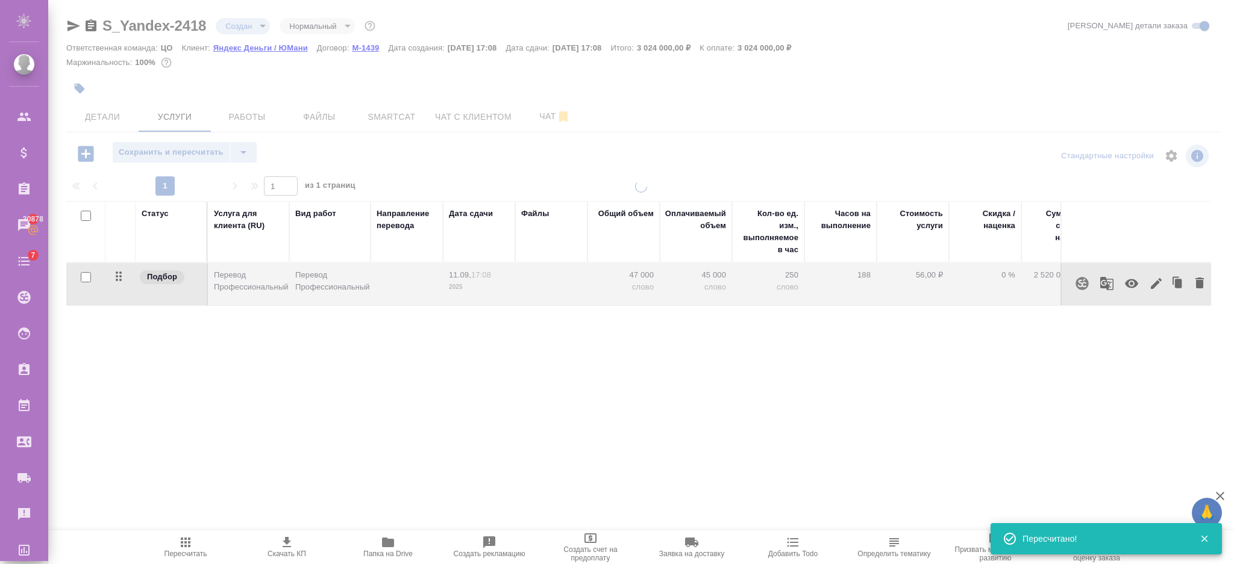
type input "urgent"
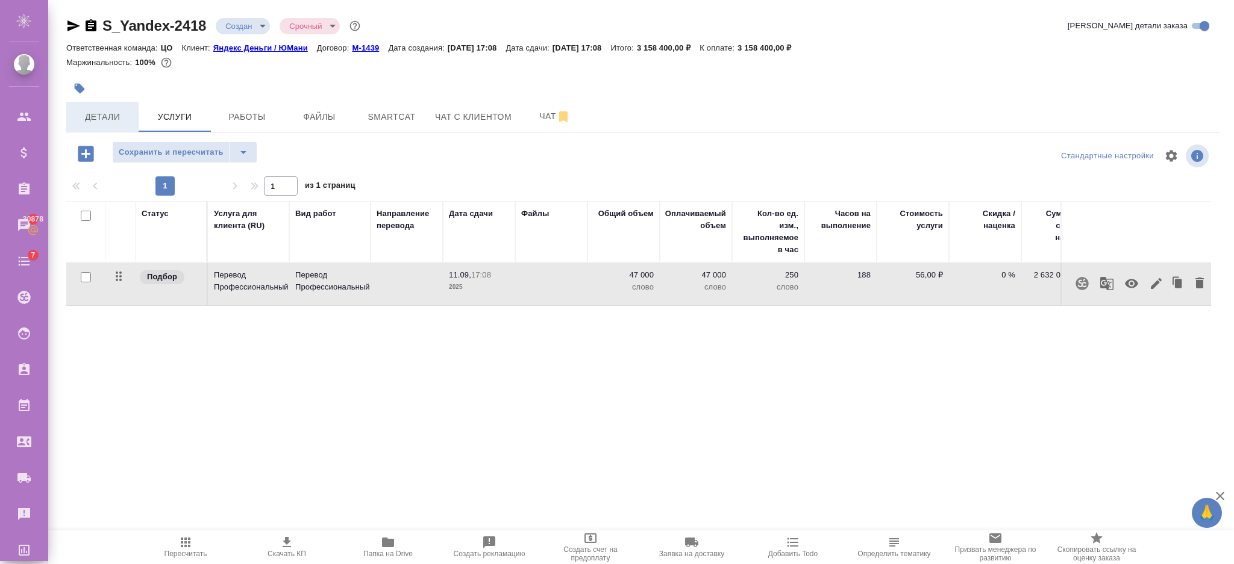
click at [119, 122] on span "Детали" at bounding box center [102, 117] width 58 height 15
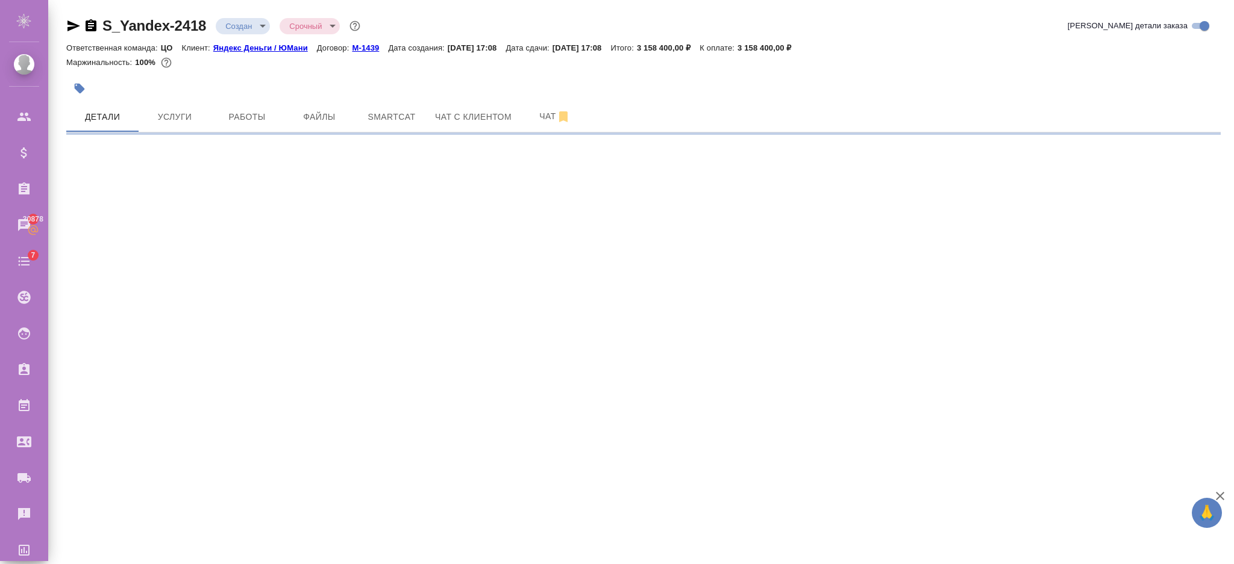
select select "RU"
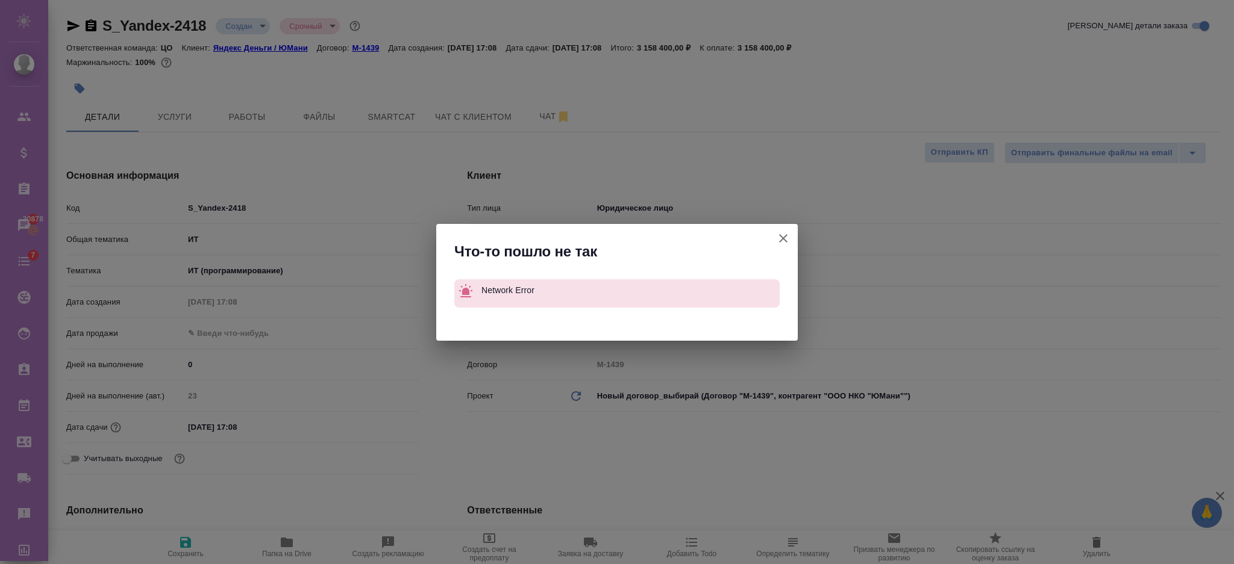
type textarea "x"
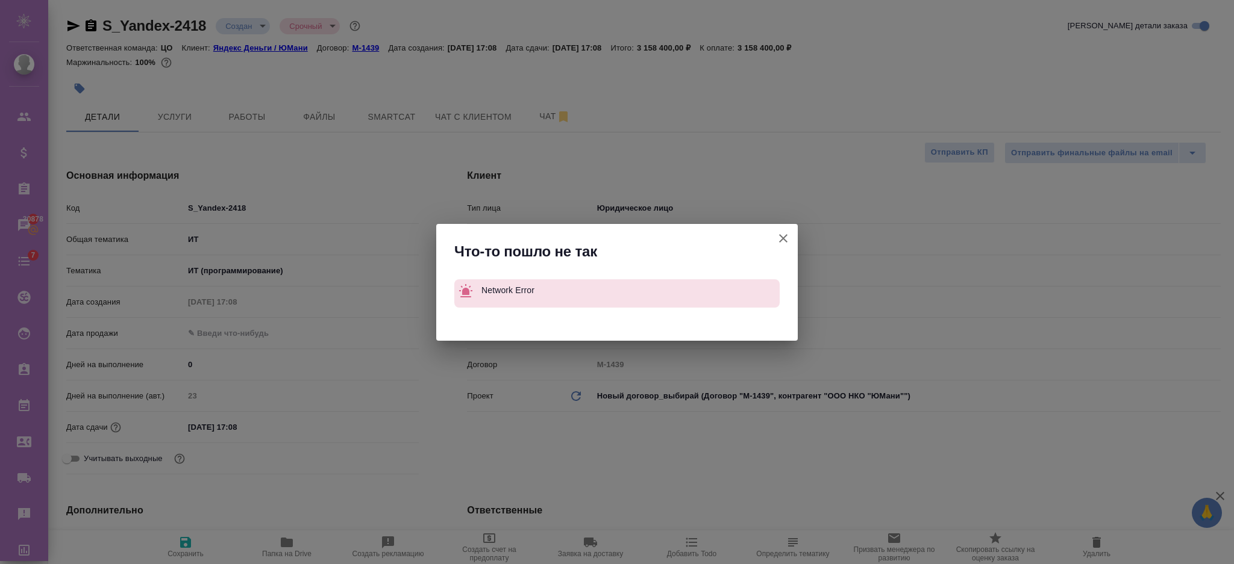
type textarea "x"
click at [783, 231] on icon "button" at bounding box center [783, 238] width 14 height 14
type textarea "x"
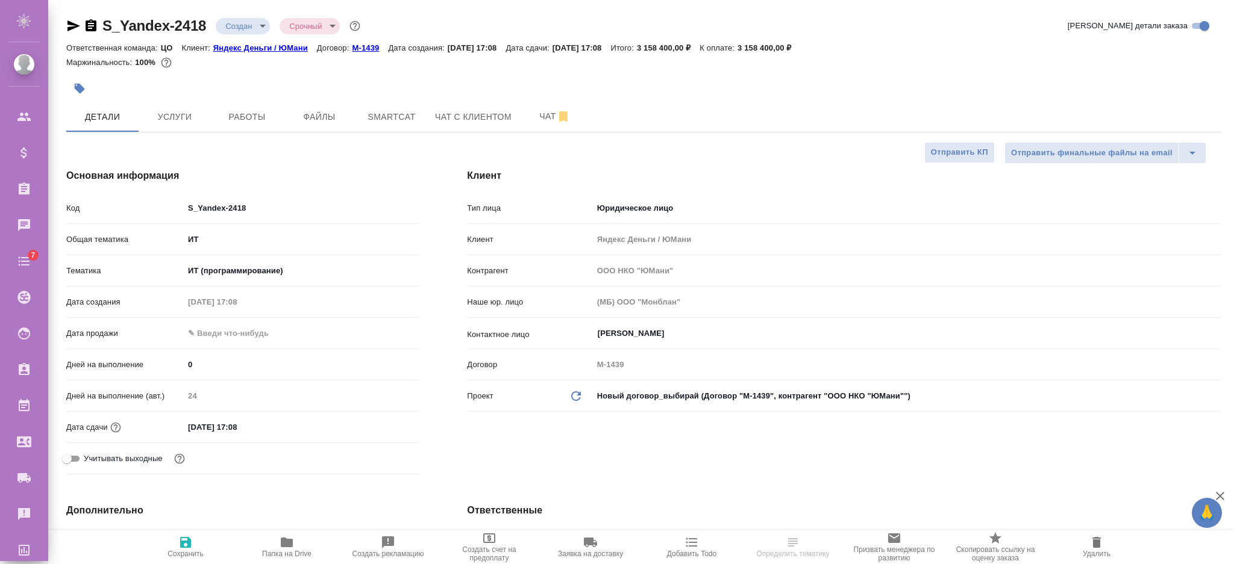
select select "RU"
click at [186, 116] on span "Услуги" at bounding box center [175, 117] width 58 height 15
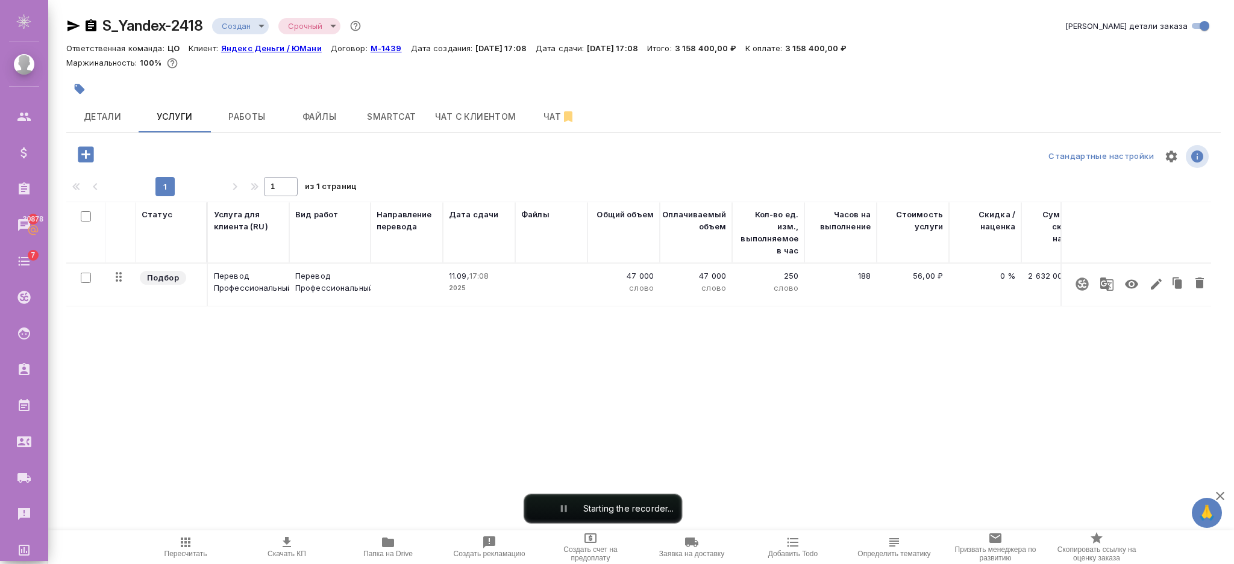
click at [631, 275] on p "47 000" at bounding box center [623, 276] width 60 height 12
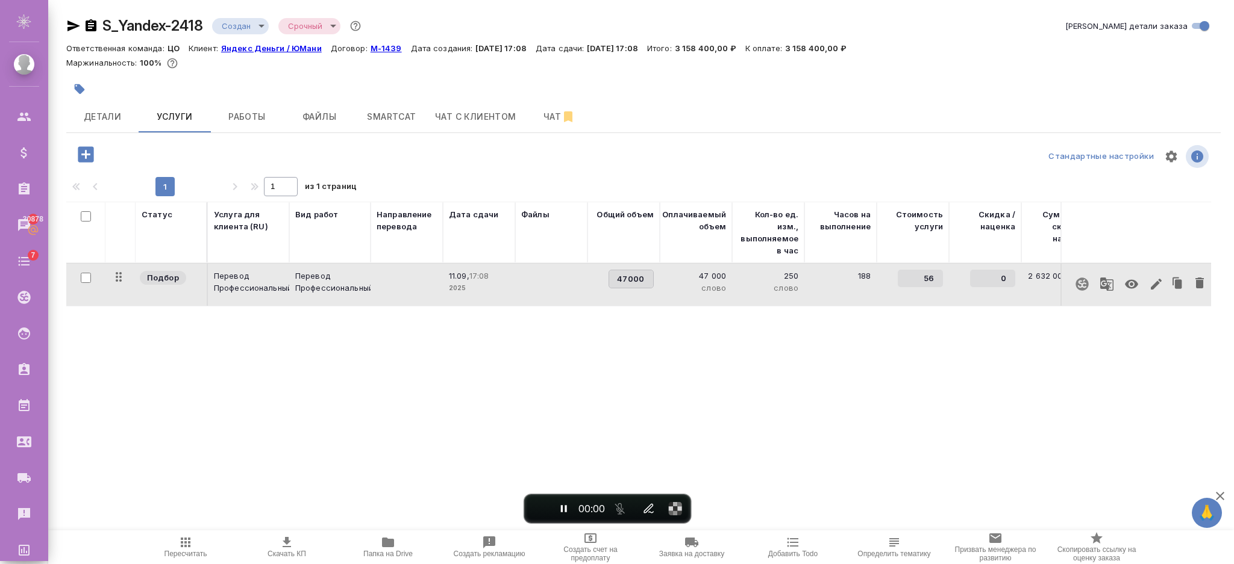
drag, startPoint x: 631, startPoint y: 283, endPoint x: 623, endPoint y: 285, distance: 8.6
click at [623, 285] on input "47000" at bounding box center [631, 278] width 44 height 17
click at [628, 283] on input "47000" at bounding box center [631, 278] width 44 height 17
type input "48000"
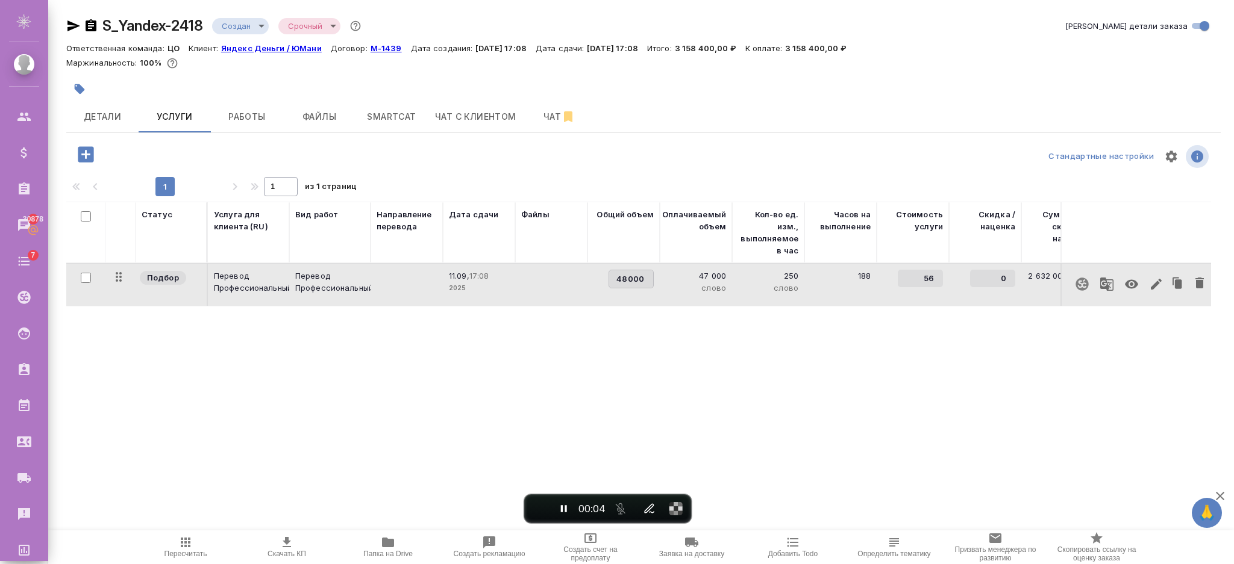
click at [556, 389] on div "Статус Услуга для клиента (RU) Вид работ Направление перевода Дата сдачи Файлы …" at bounding box center [638, 331] width 1144 height 259
click at [129, 154] on span "Сохранить и пересчитать" at bounding box center [174, 153] width 111 height 14
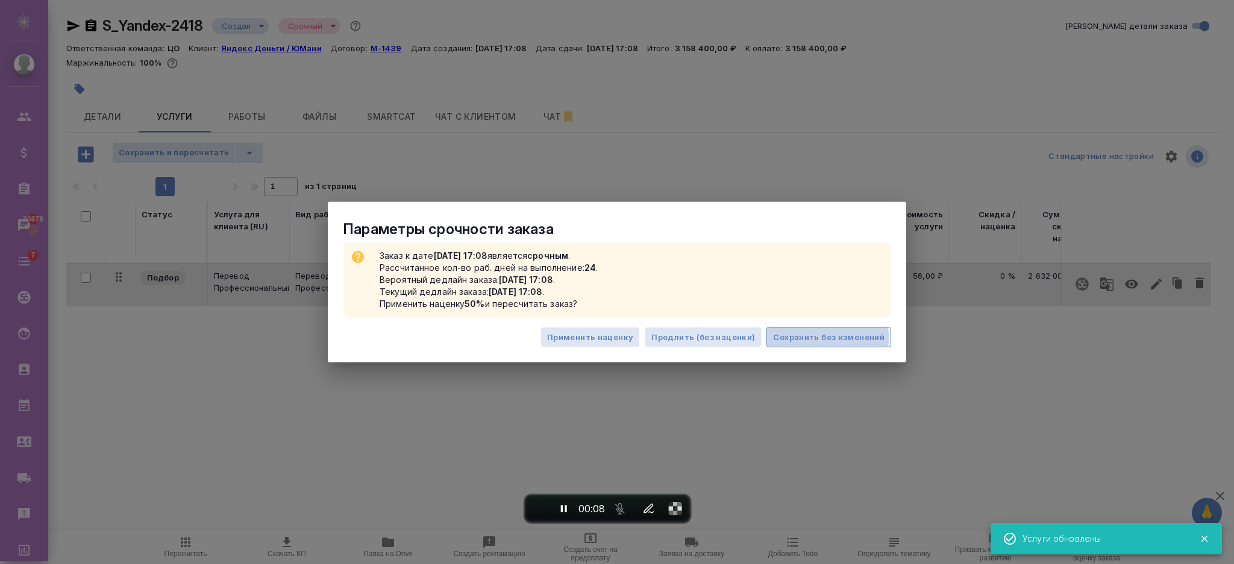
click at [785, 339] on span "Сохранить без изменений" at bounding box center [828, 338] width 111 height 14
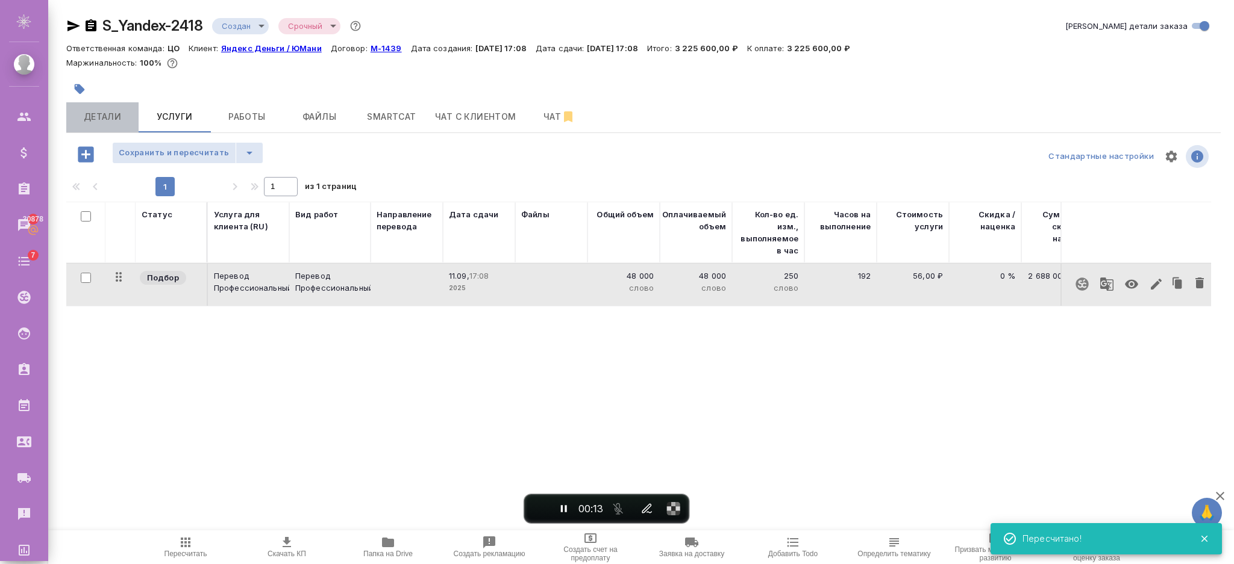
click at [79, 111] on span "Детали" at bounding box center [102, 117] width 58 height 15
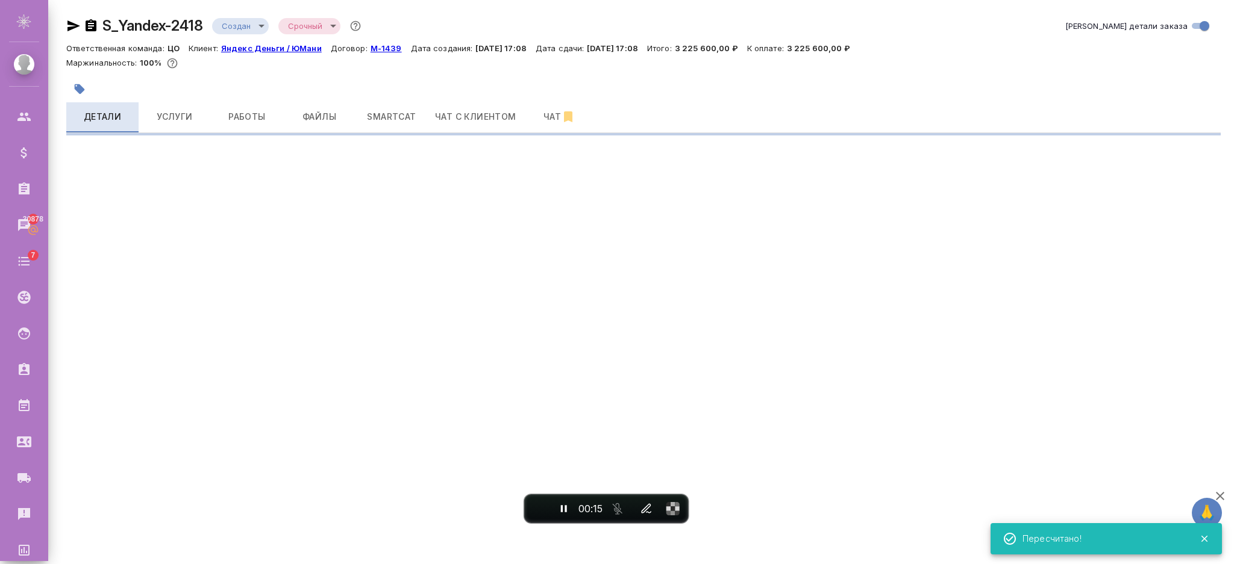
select select "RU"
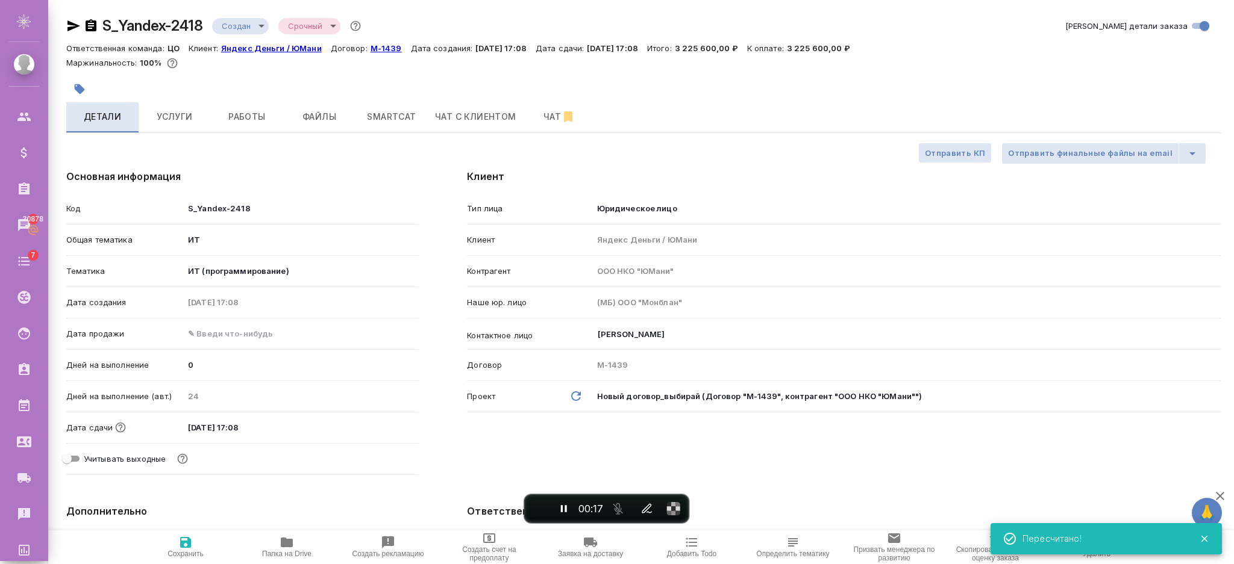
type textarea "x"
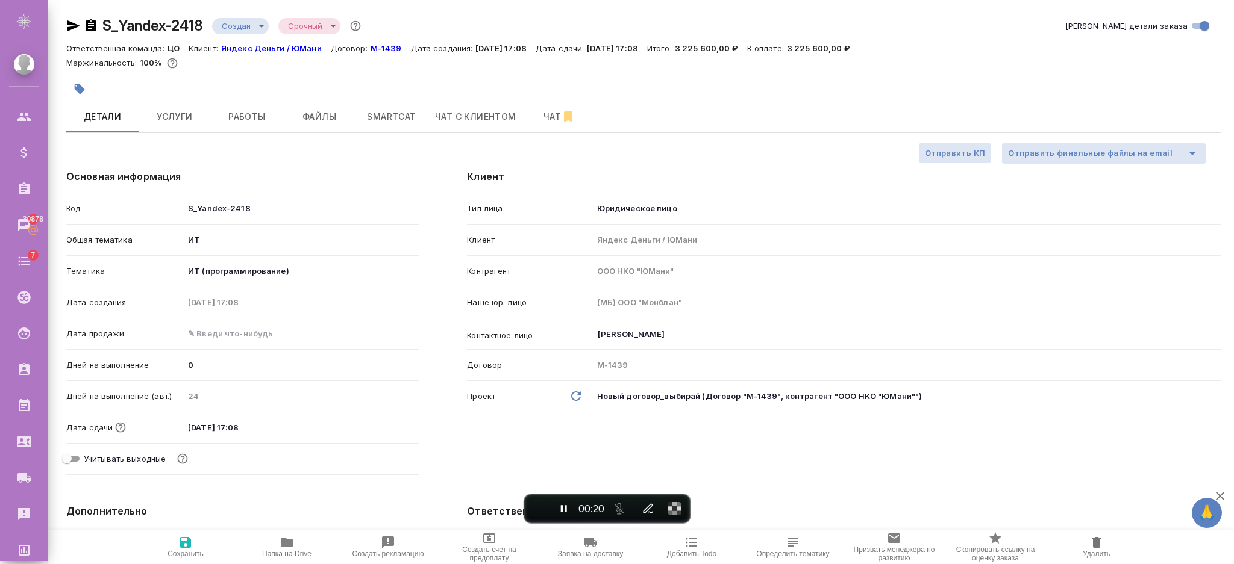
click at [152, 101] on div at bounding box center [450, 89] width 769 height 27
click at [164, 120] on span "Услуги" at bounding box center [175, 117] width 58 height 15
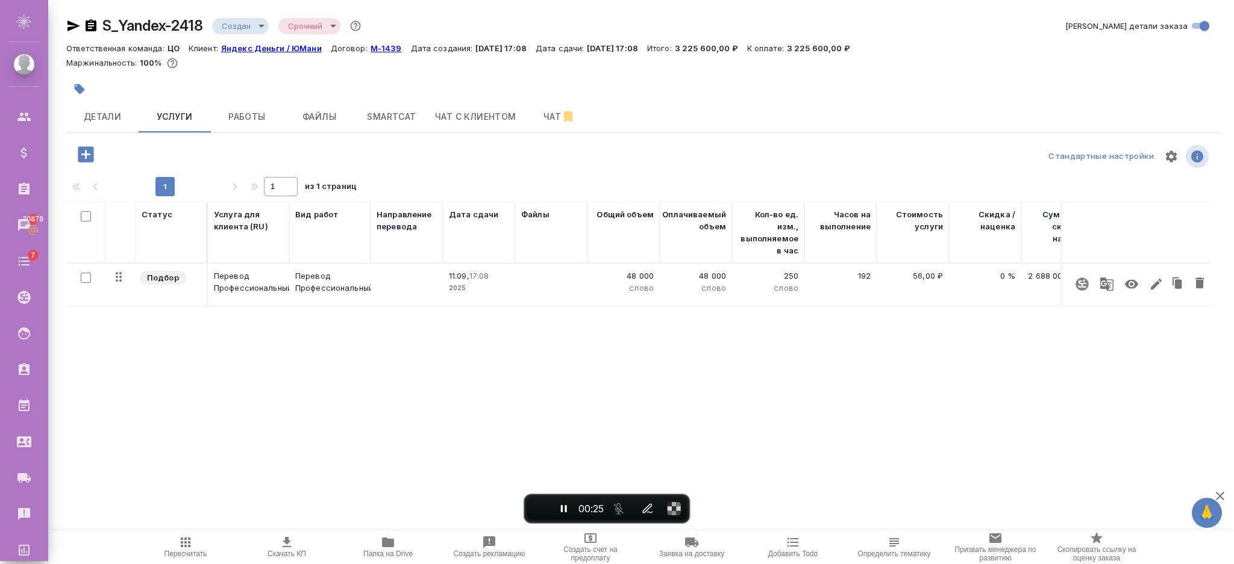
click at [192, 546] on icon "button" at bounding box center [185, 542] width 14 height 14
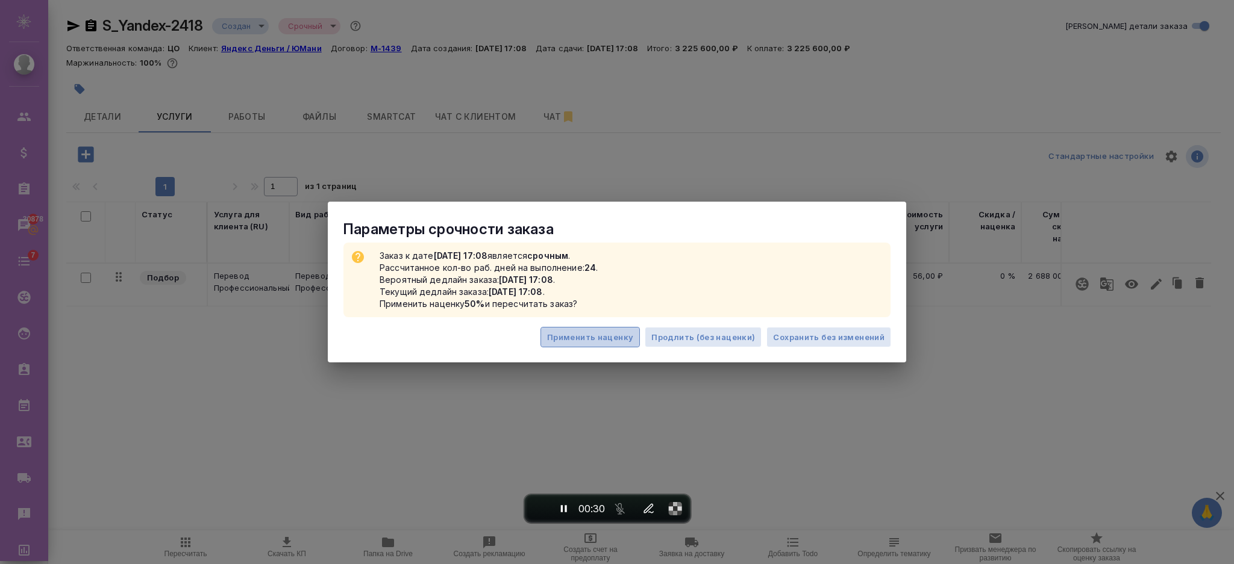
click at [609, 341] on span "Применить наценку" at bounding box center [590, 338] width 86 height 14
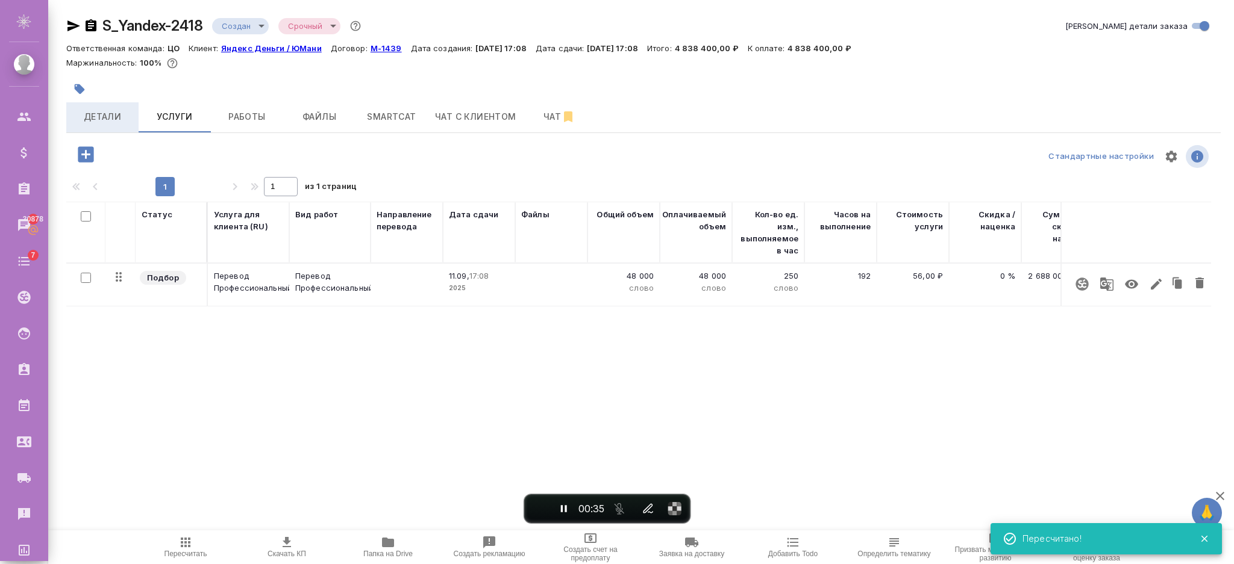
click at [89, 120] on span "Детали" at bounding box center [102, 117] width 58 height 15
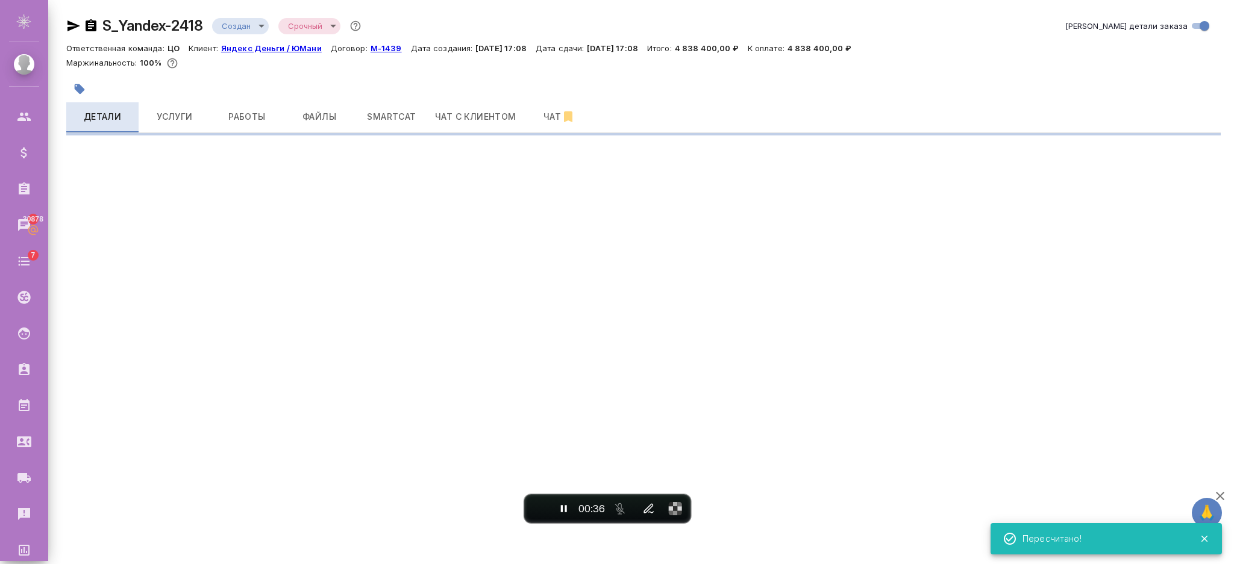
select select "RU"
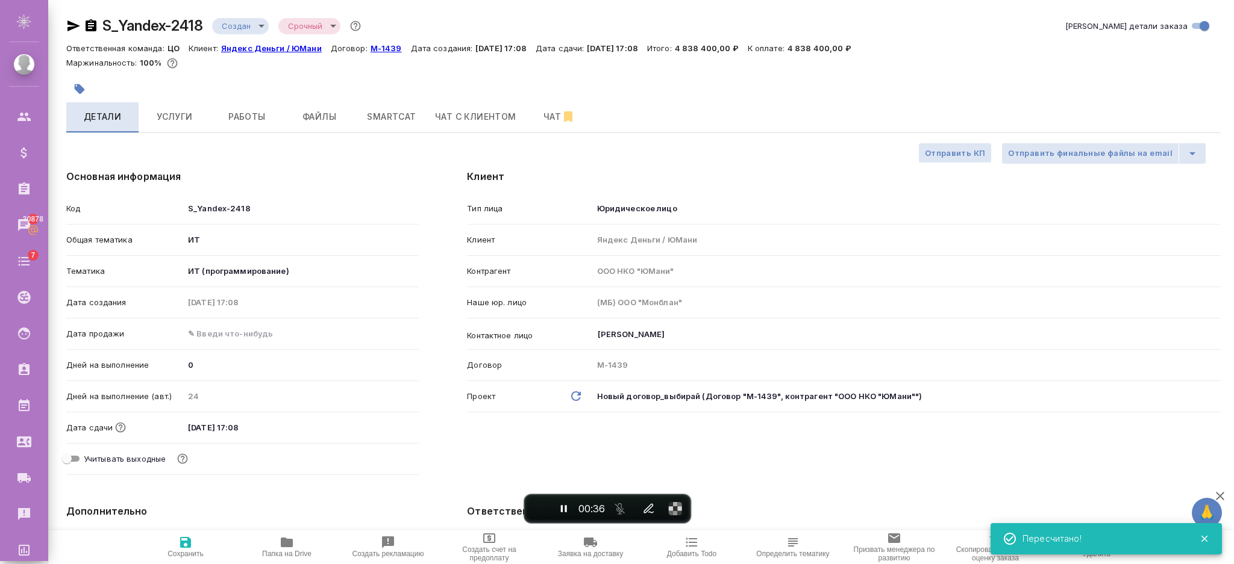
type textarea "x"
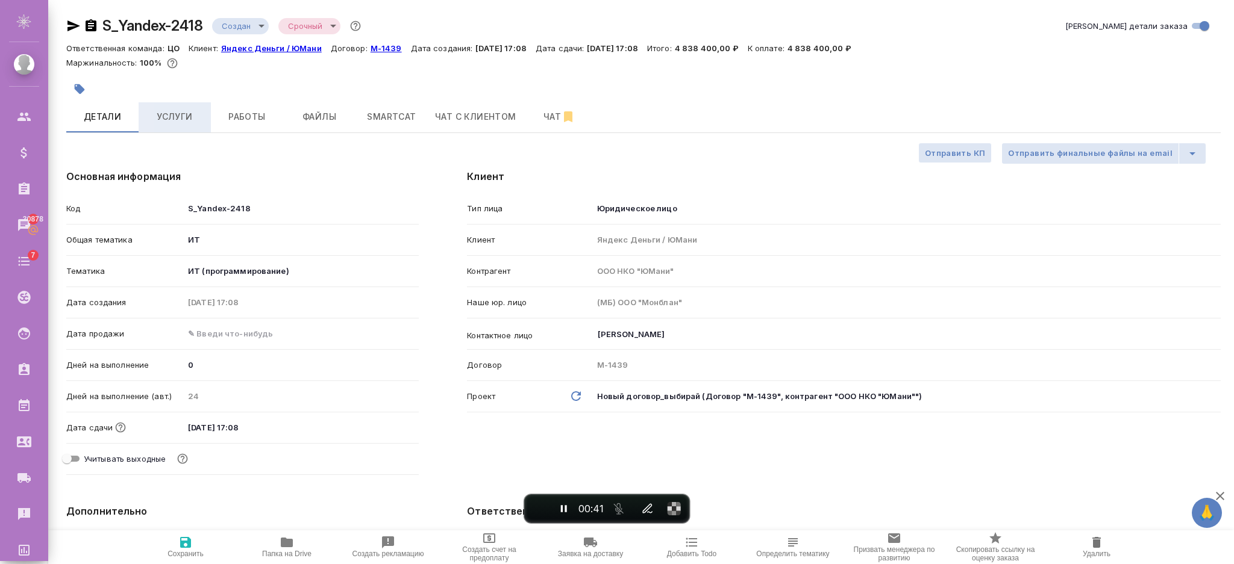
click at [193, 113] on span "Услуги" at bounding box center [175, 117] width 58 height 15
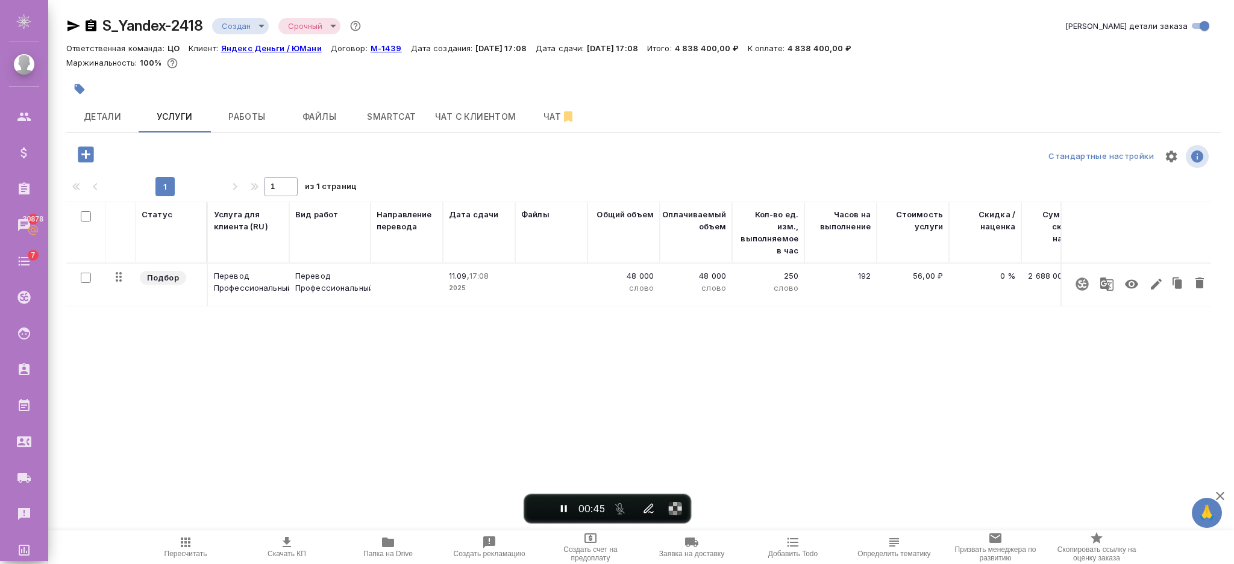
click at [618, 272] on p "48 000" at bounding box center [623, 276] width 60 height 12
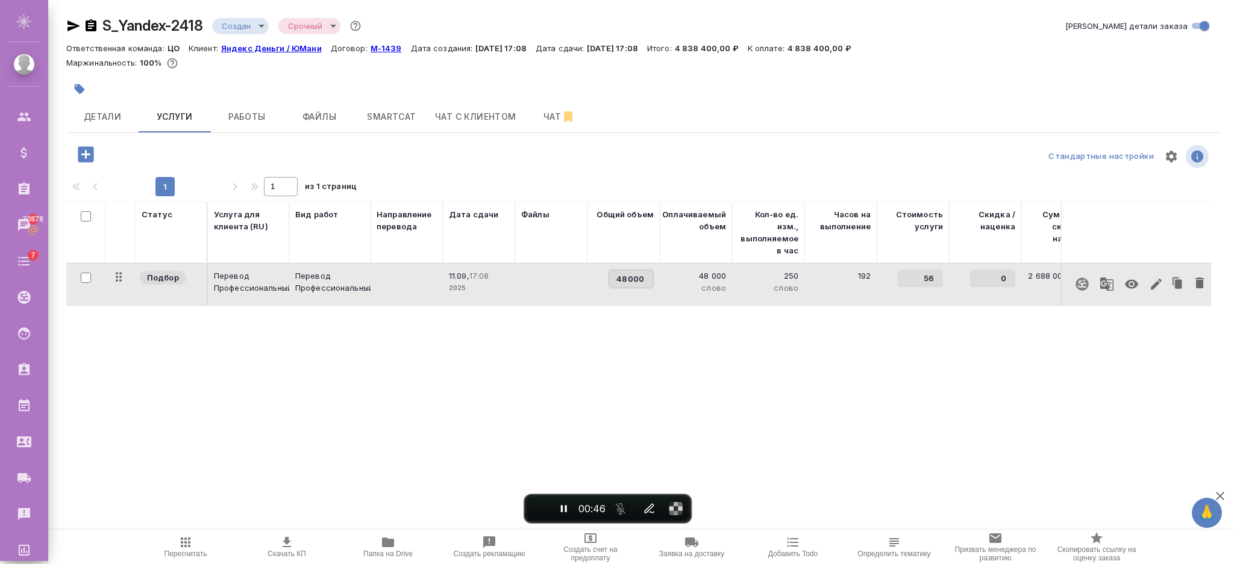
drag, startPoint x: 609, startPoint y: 278, endPoint x: 679, endPoint y: 278, distance: 69.9
click at [679, 278] on tr "Подбор Перевод Профессиональный Перевод Профессиональный 11.09, 17:08 2025 4800…" at bounding box center [691, 284] width 1250 height 43
type input "50000"
click at [198, 167] on div at bounding box center [258, 156] width 385 height 29
click at [189, 148] on span "Сохранить и пересчитать" at bounding box center [174, 153] width 111 height 14
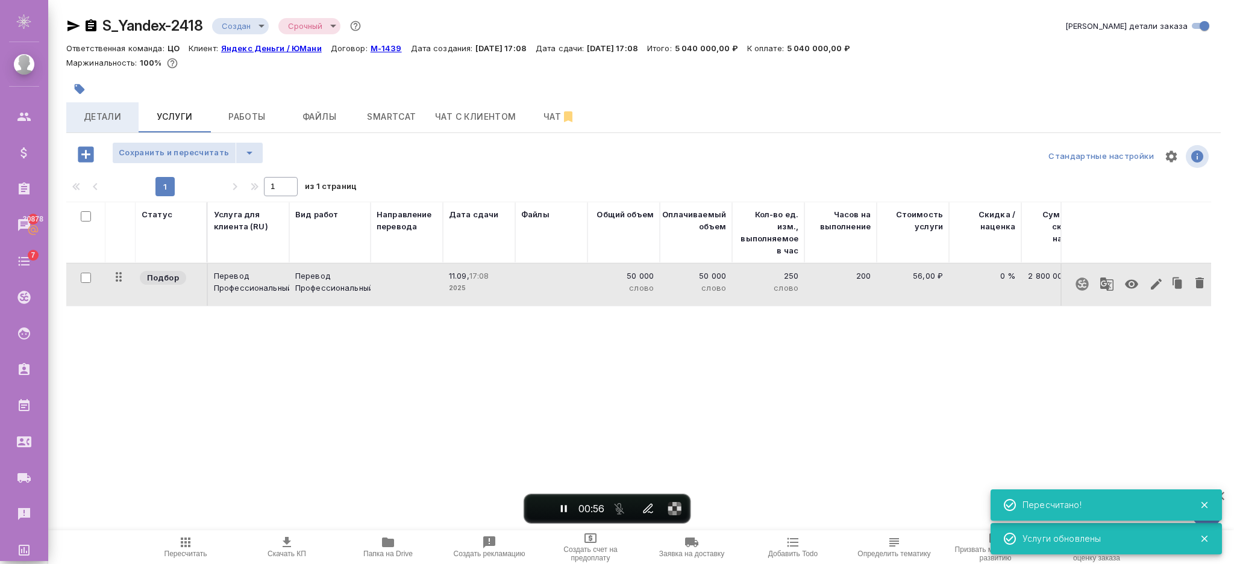
click at [107, 113] on span "Детали" at bounding box center [102, 117] width 58 height 15
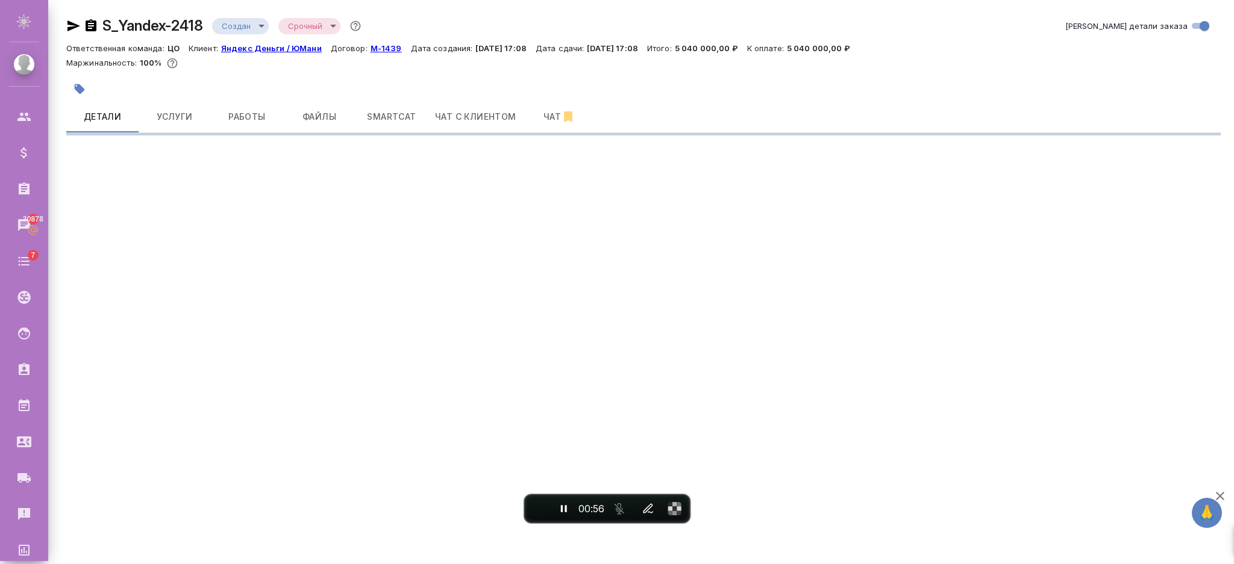
select select "RU"
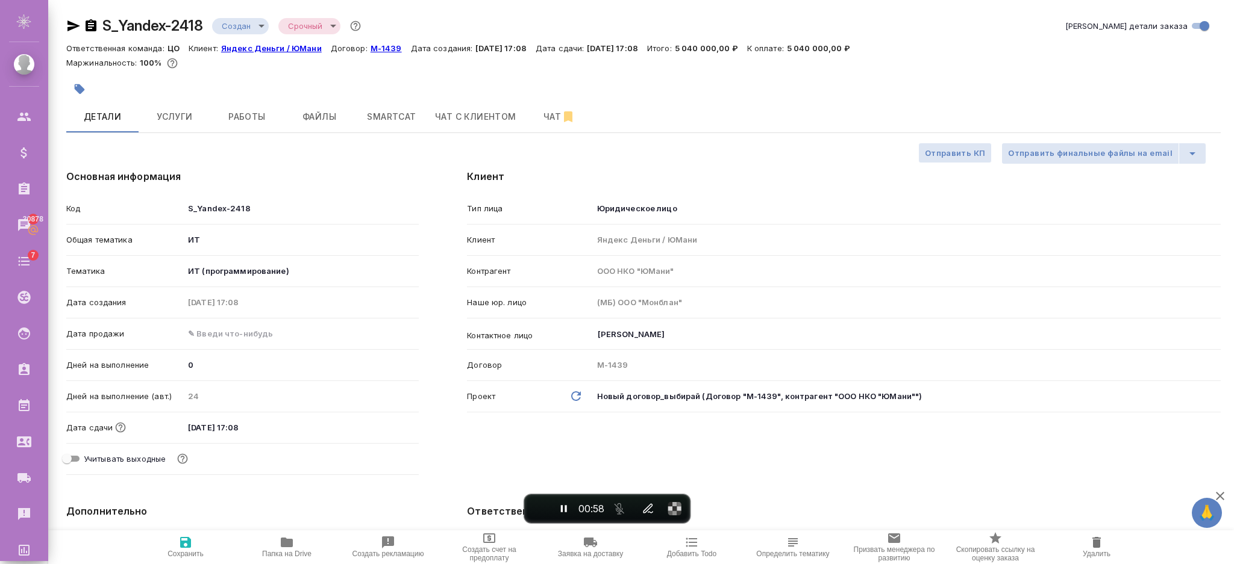
type textarea "x"
click at [176, 105] on button "Услуги" at bounding box center [175, 117] width 72 height 30
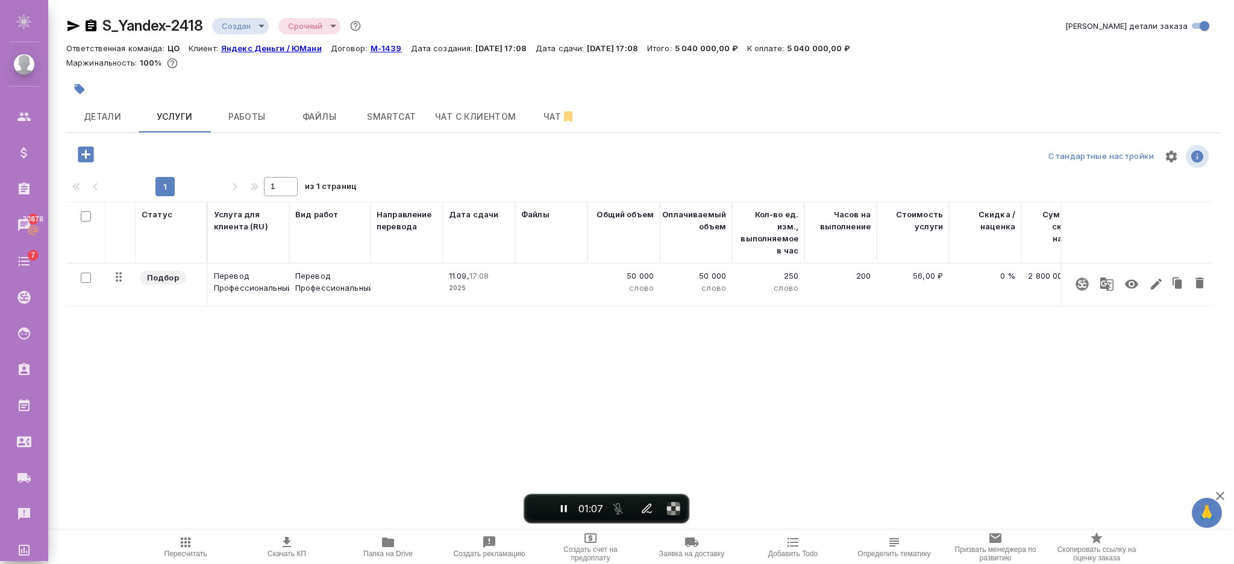
click at [624, 279] on p "50 000" at bounding box center [623, 276] width 60 height 12
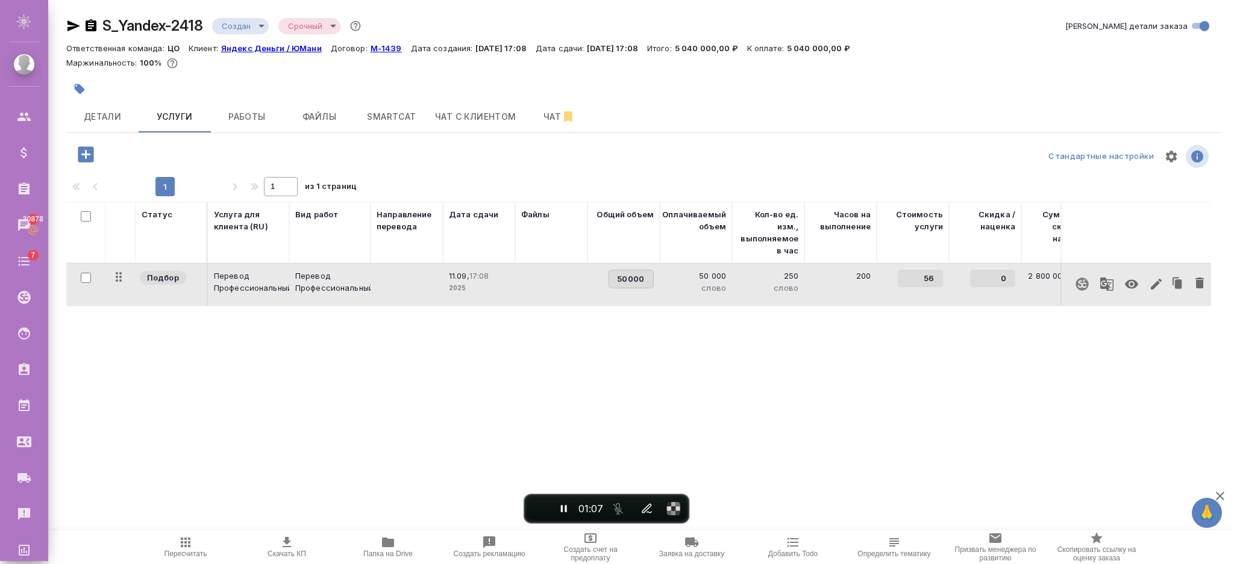
click at [612, 277] on input "50000" at bounding box center [631, 278] width 44 height 17
type input "150000"
click at [501, 431] on div "Статус Услуга для клиента (RU) Вид работ Направление перевода Дата сдачи Файлы …" at bounding box center [638, 331] width 1144 height 259
click at [201, 151] on span "Сохранить и пересчитать" at bounding box center [174, 153] width 111 height 14
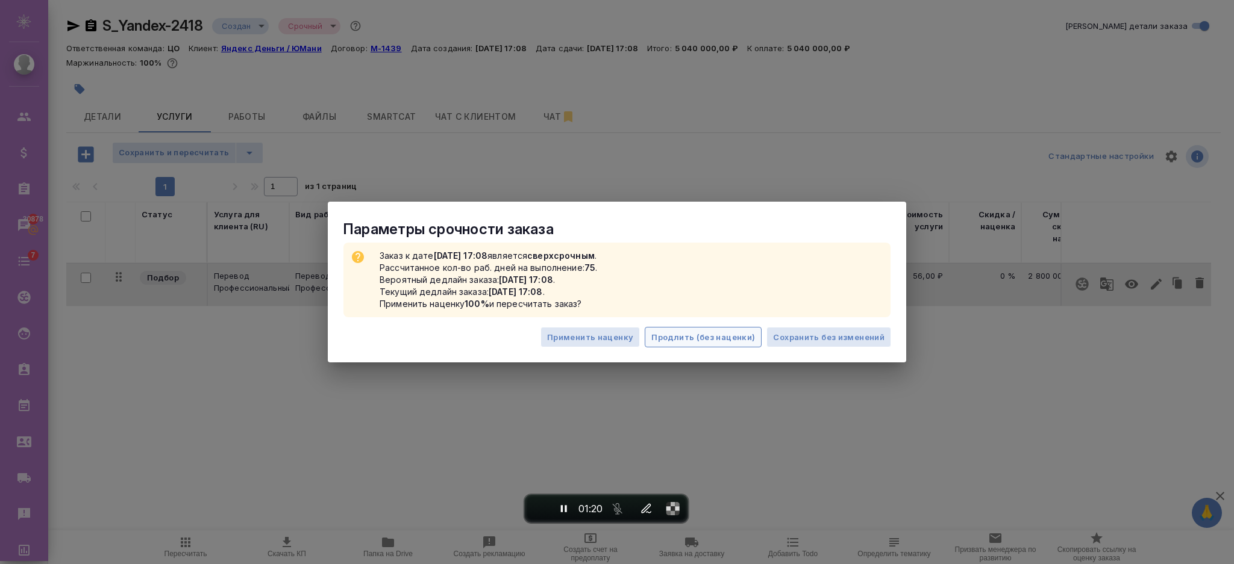
click at [710, 340] on span "Продлить (без наценки)" at bounding box center [703, 338] width 104 height 14
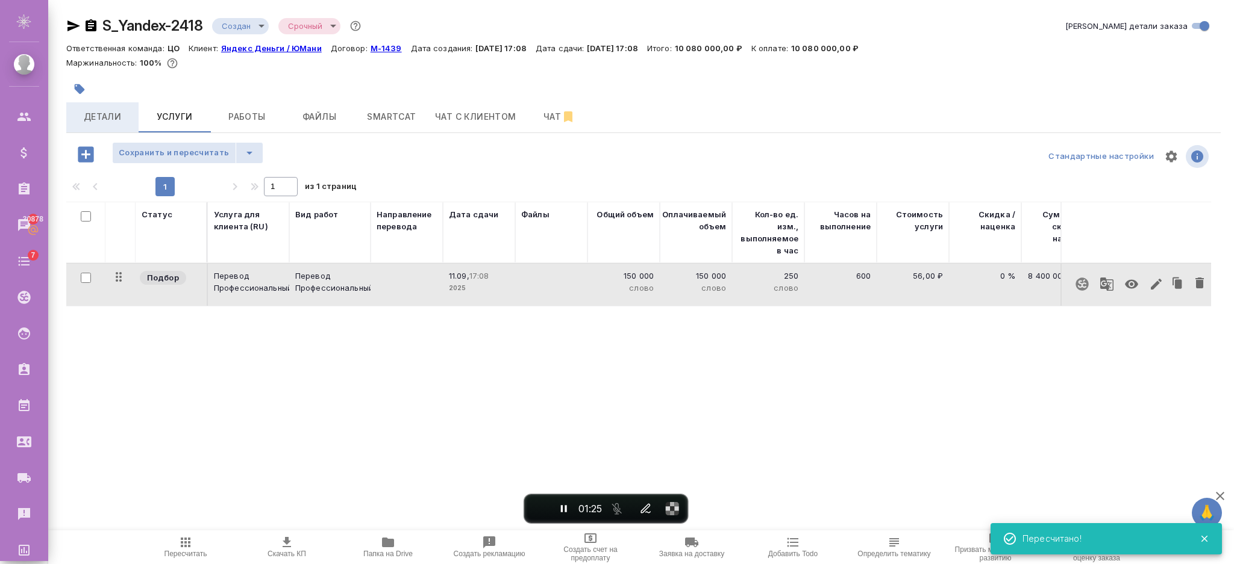
click at [122, 115] on span "Детали" at bounding box center [102, 117] width 58 height 15
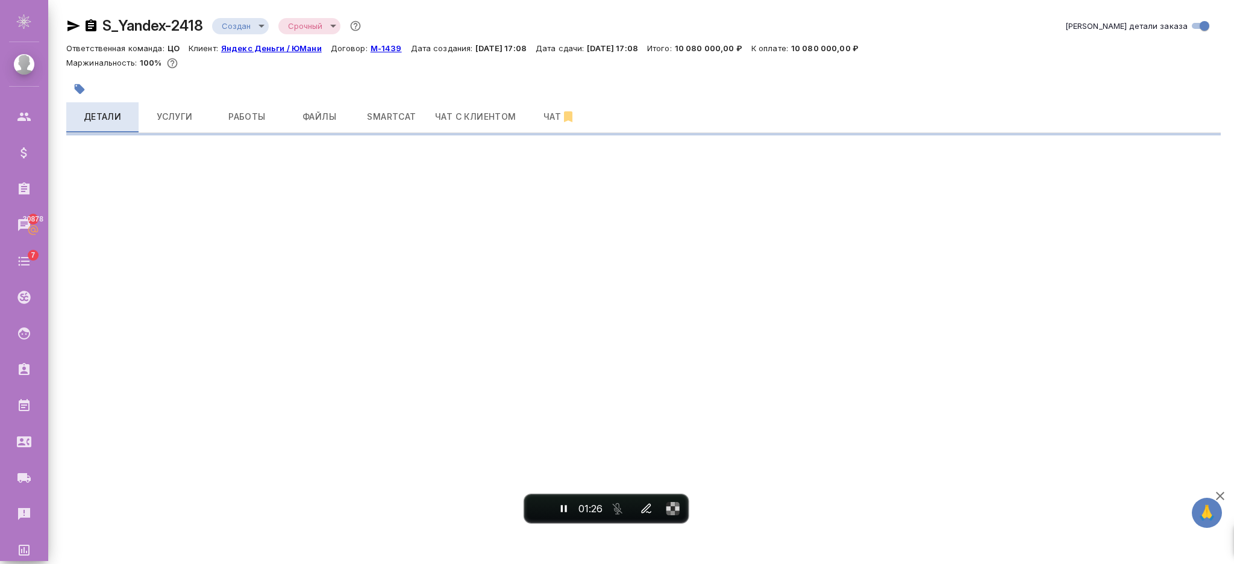
select select "RU"
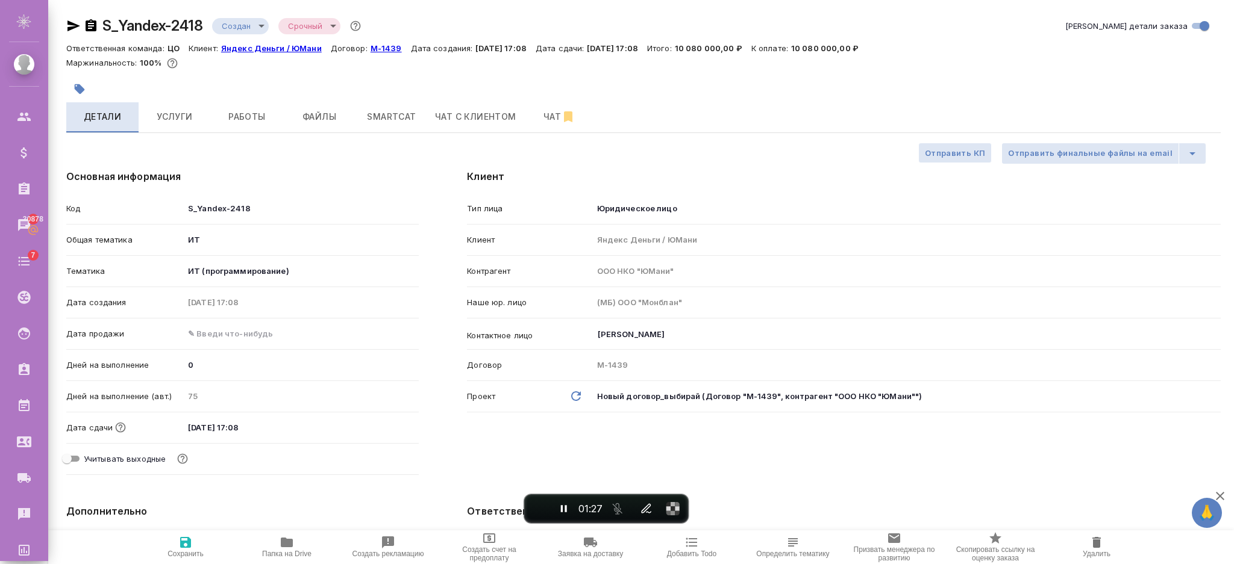
type textarea "x"
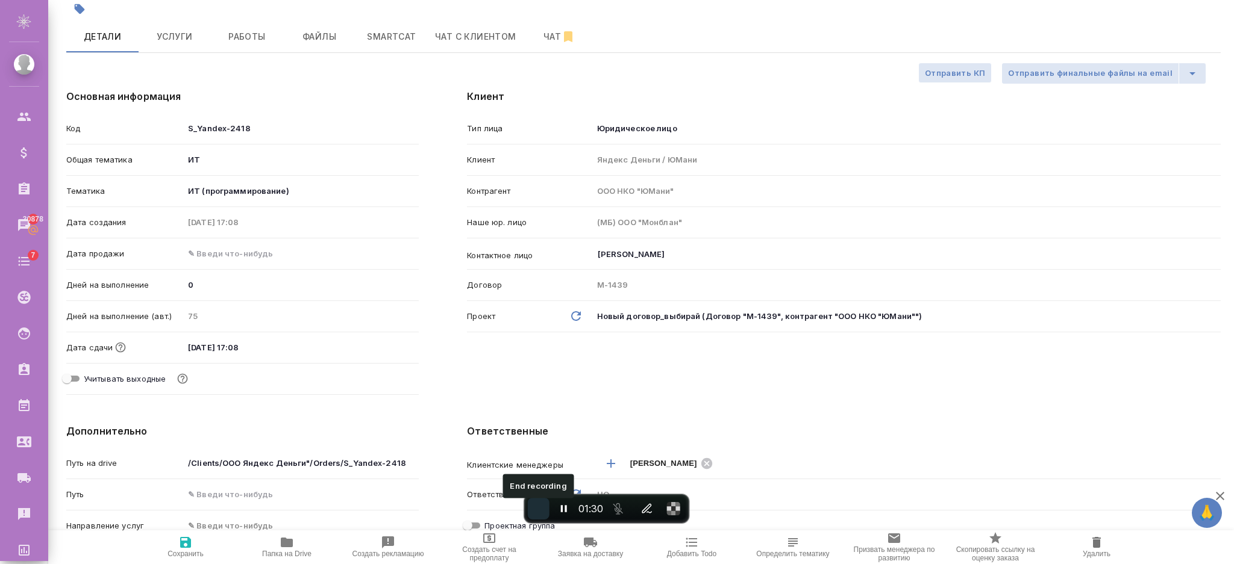
click at [531, 506] on button "End recording" at bounding box center [539, 509] width 22 height 22
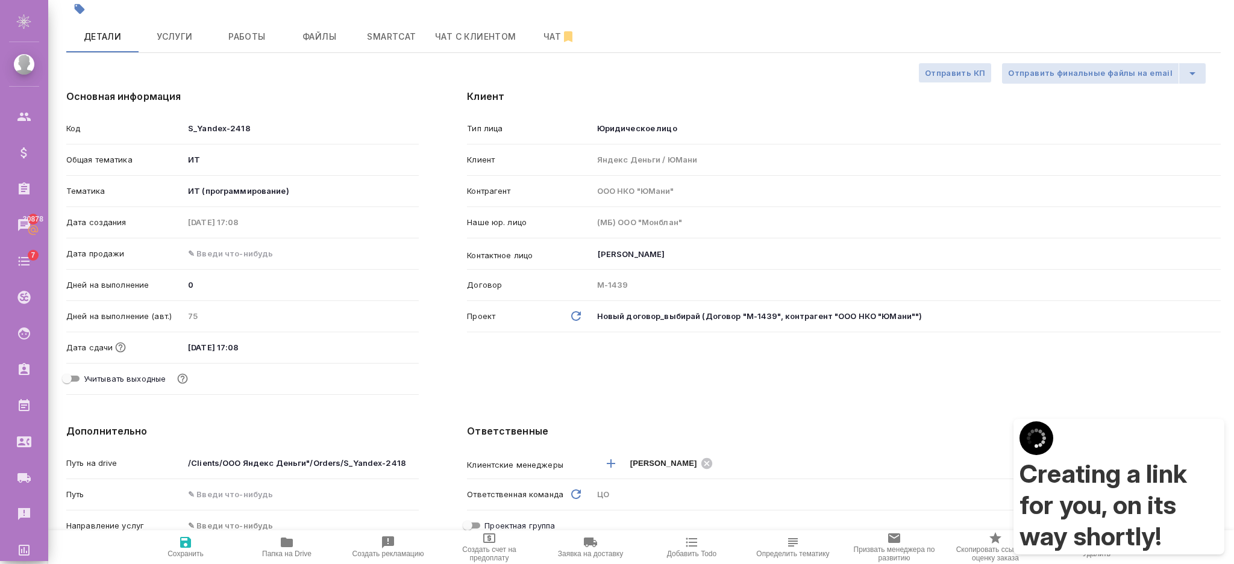
type textarea "x"
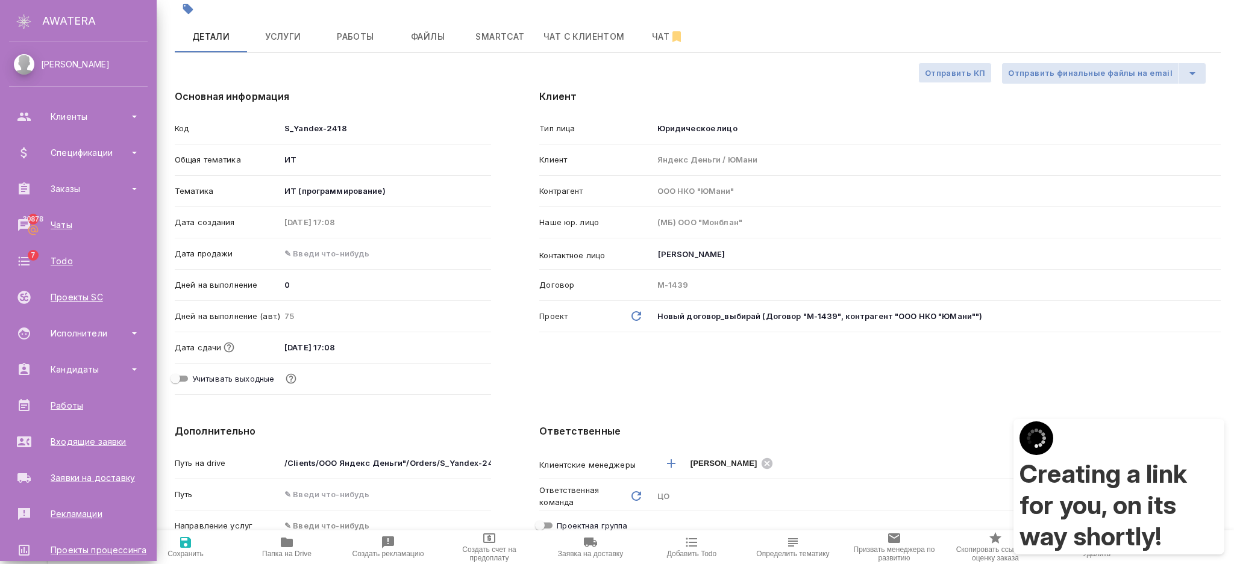
type textarea "x"
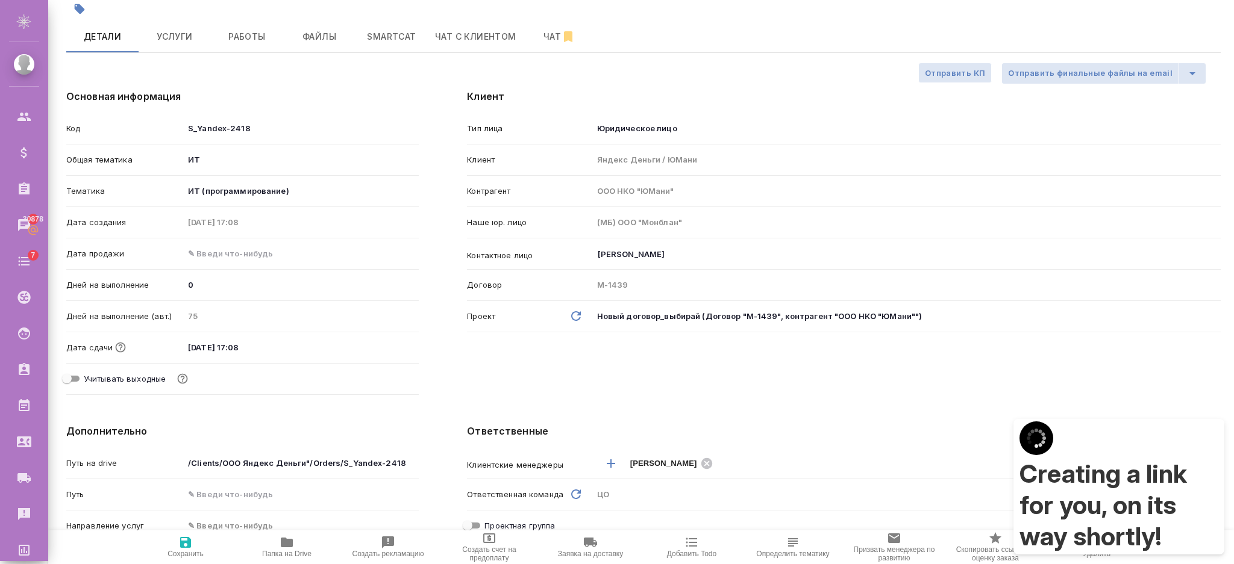
type textarea "x"
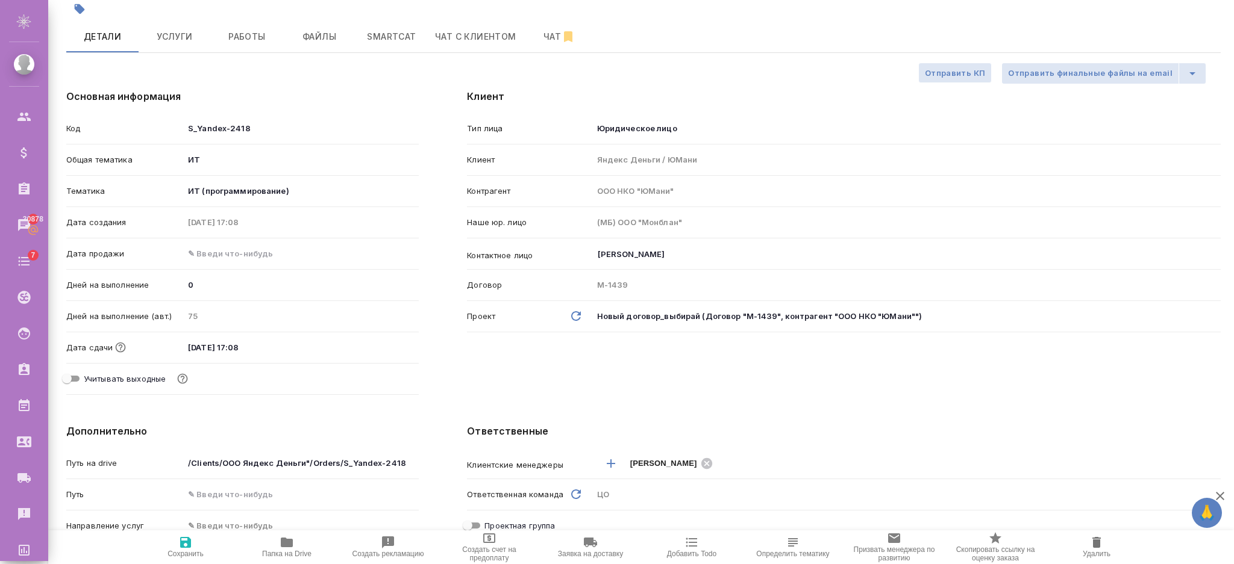
type textarea "x"
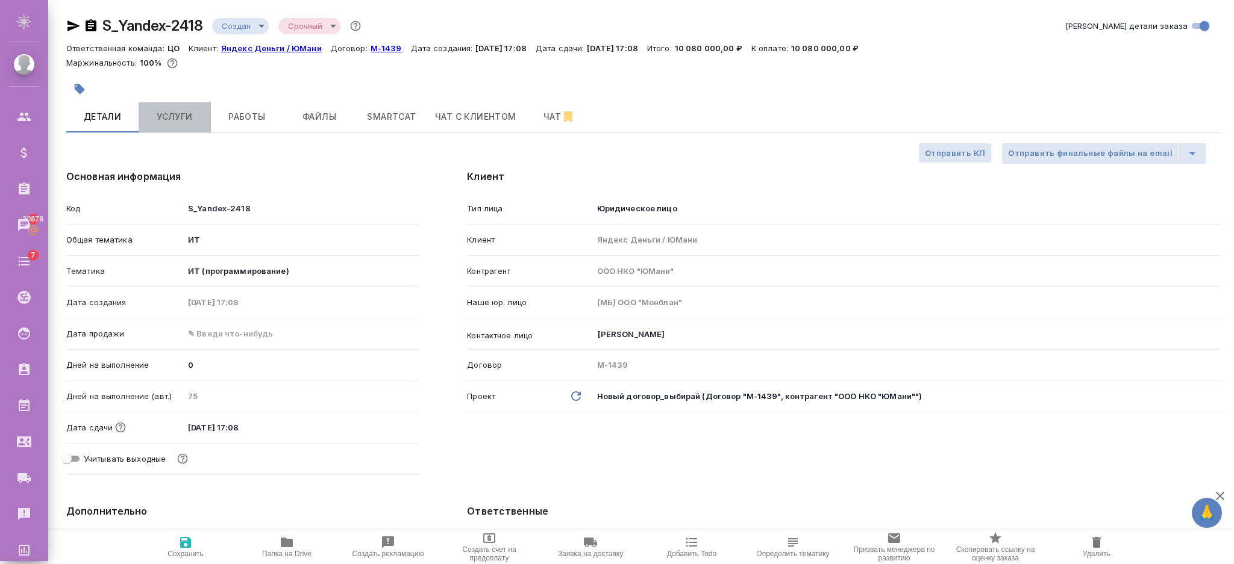
click at [173, 117] on span "Услуги" at bounding box center [175, 117] width 58 height 15
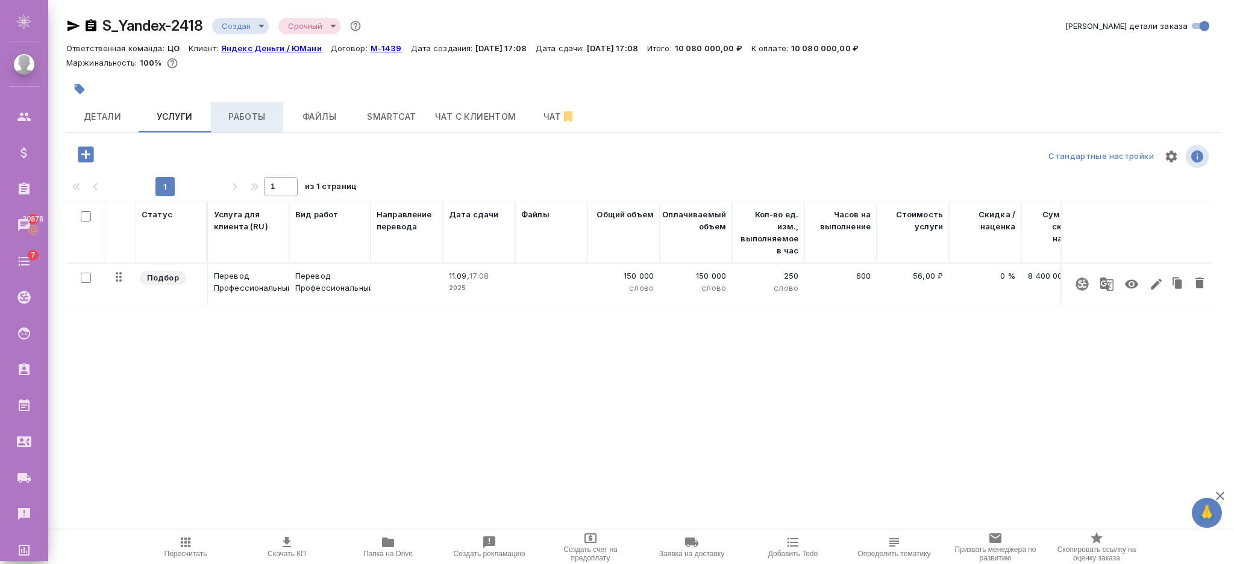
click at [255, 113] on span "Работы" at bounding box center [247, 117] width 58 height 15
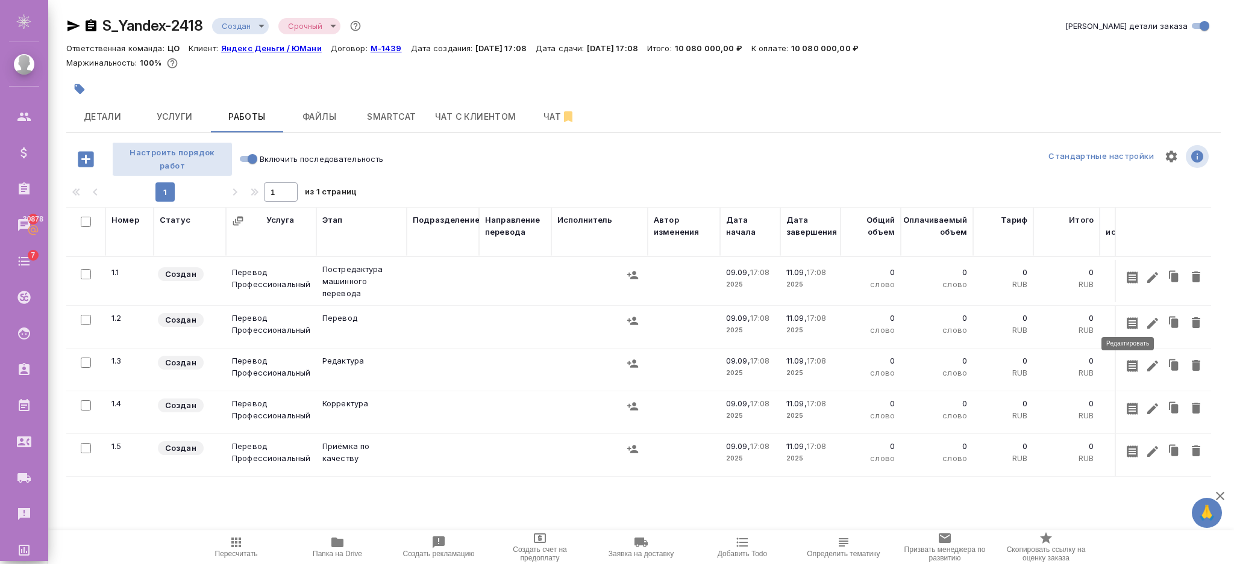
click at [1145, 316] on icon "button" at bounding box center [1152, 323] width 14 height 14
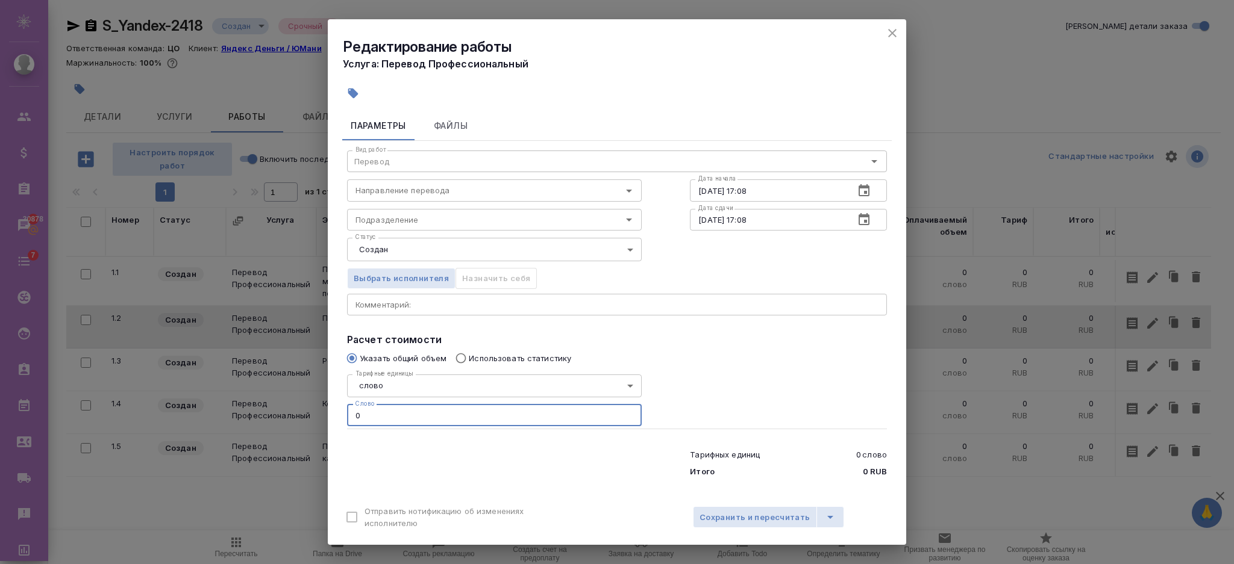
drag, startPoint x: 399, startPoint y: 417, endPoint x: 302, endPoint y: 403, distance: 98.0
click at [302, 403] on div "Редактирование работы Услуга: Перевод Профессиональный Параметры Файлы Вид рабо…" at bounding box center [617, 282] width 1234 height 564
type input "57"
click at [723, 518] on span "Сохранить и пересчитать" at bounding box center [754, 518] width 111 height 14
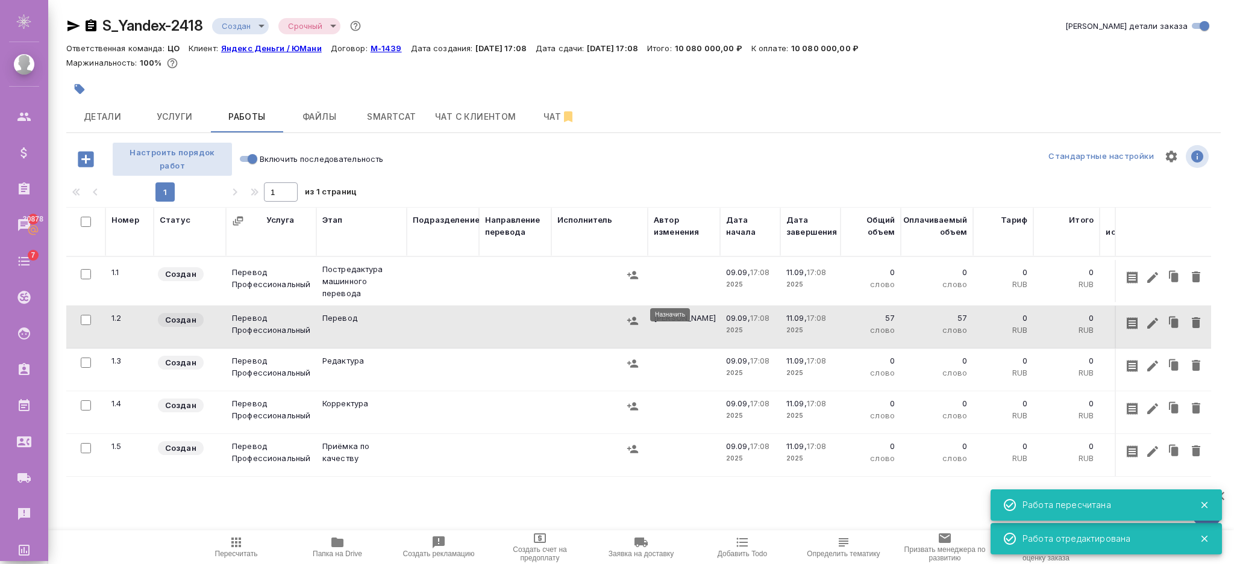
click at [629, 318] on icon "button" at bounding box center [632, 321] width 12 height 12
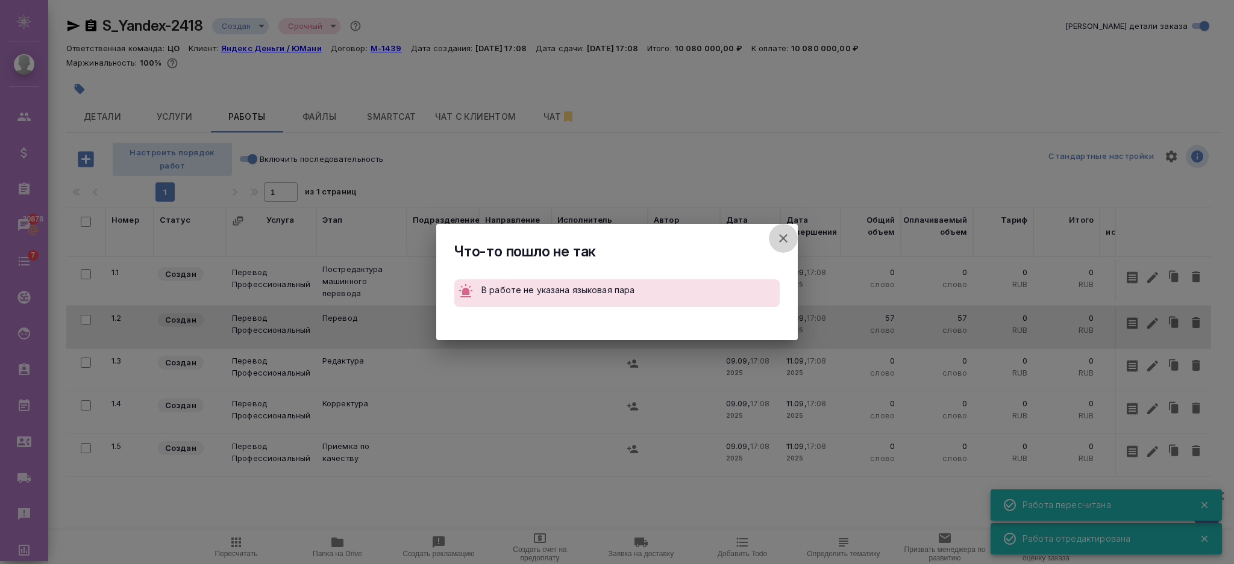
click at [784, 234] on icon "button" at bounding box center [783, 238] width 14 height 14
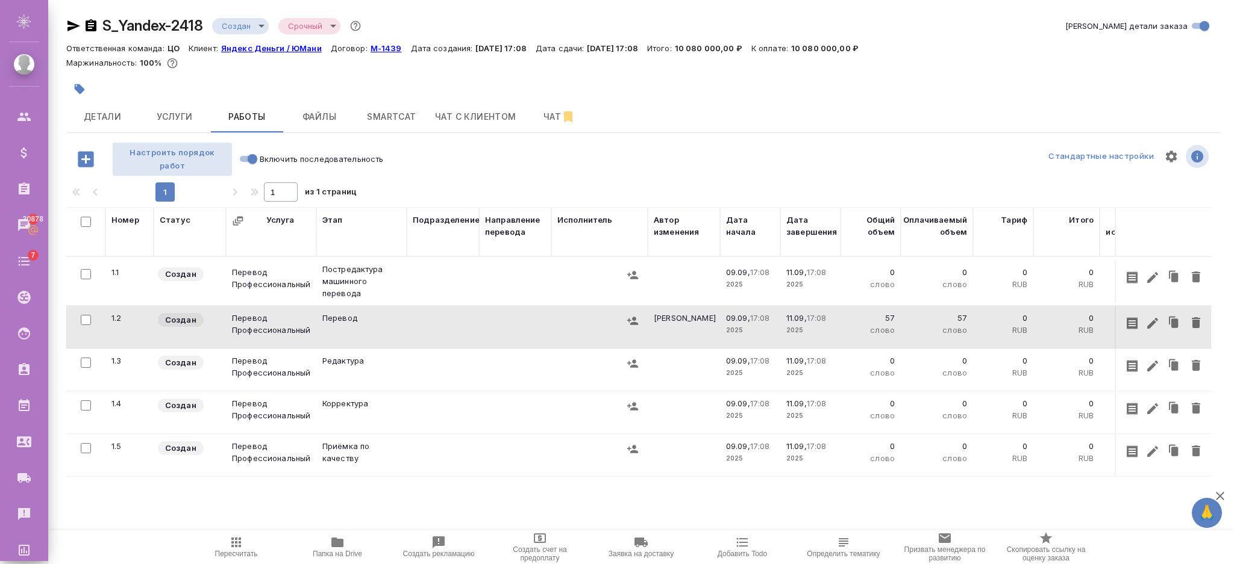
click at [1145, 316] on icon "button" at bounding box center [1152, 323] width 14 height 14
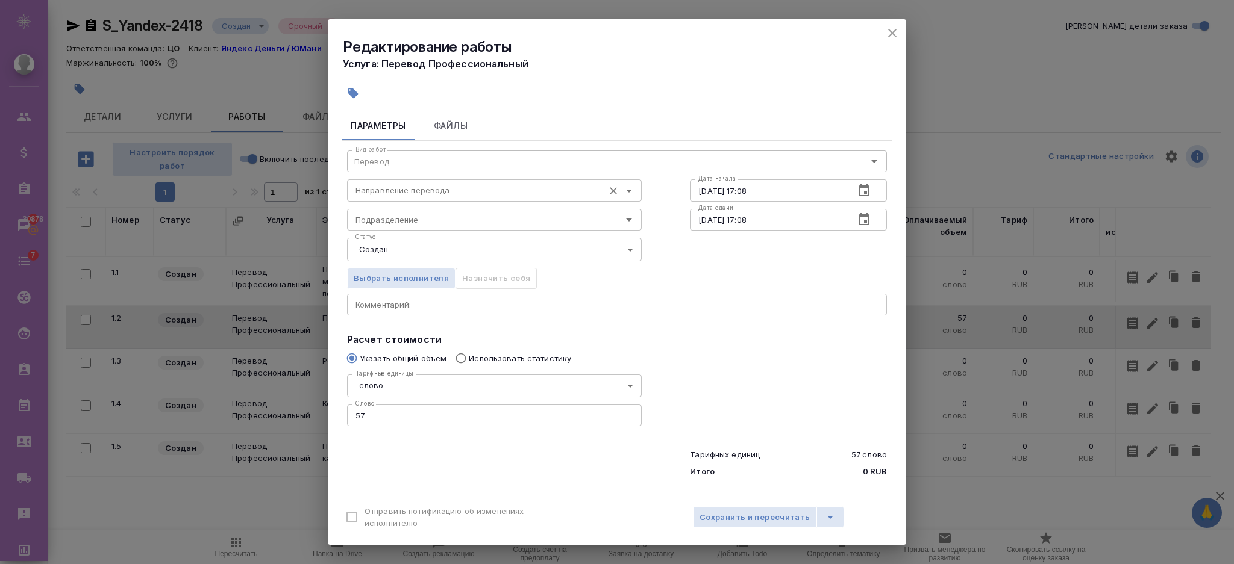
click at [405, 188] on input "Направление перевода" at bounding box center [474, 190] width 247 height 14
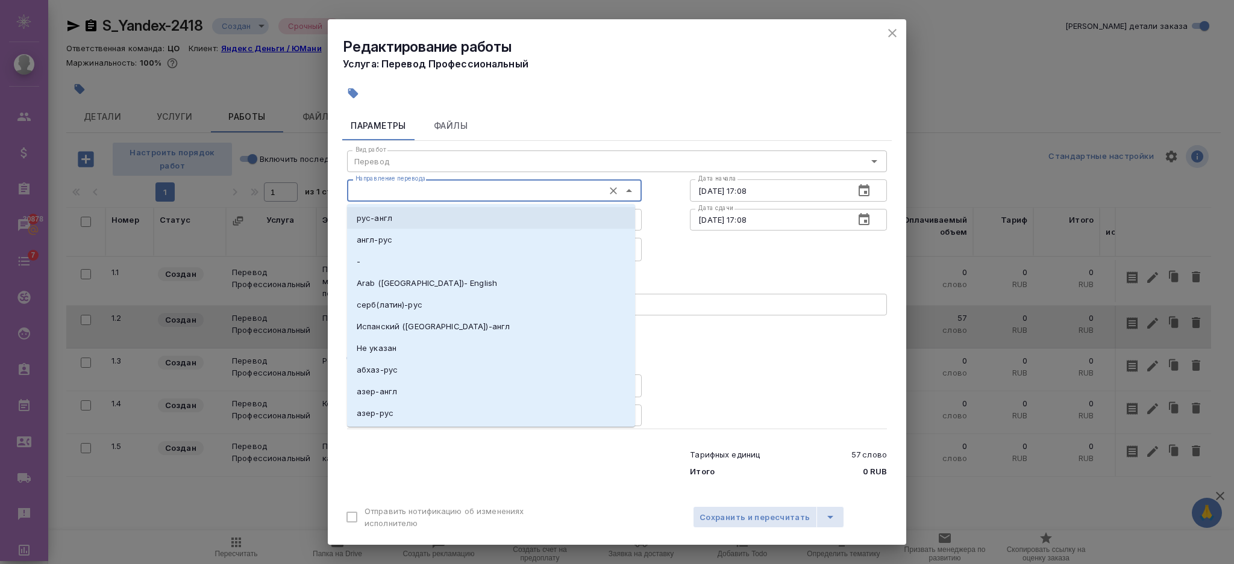
click at [389, 222] on p "рус-англ" at bounding box center [375, 218] width 36 height 12
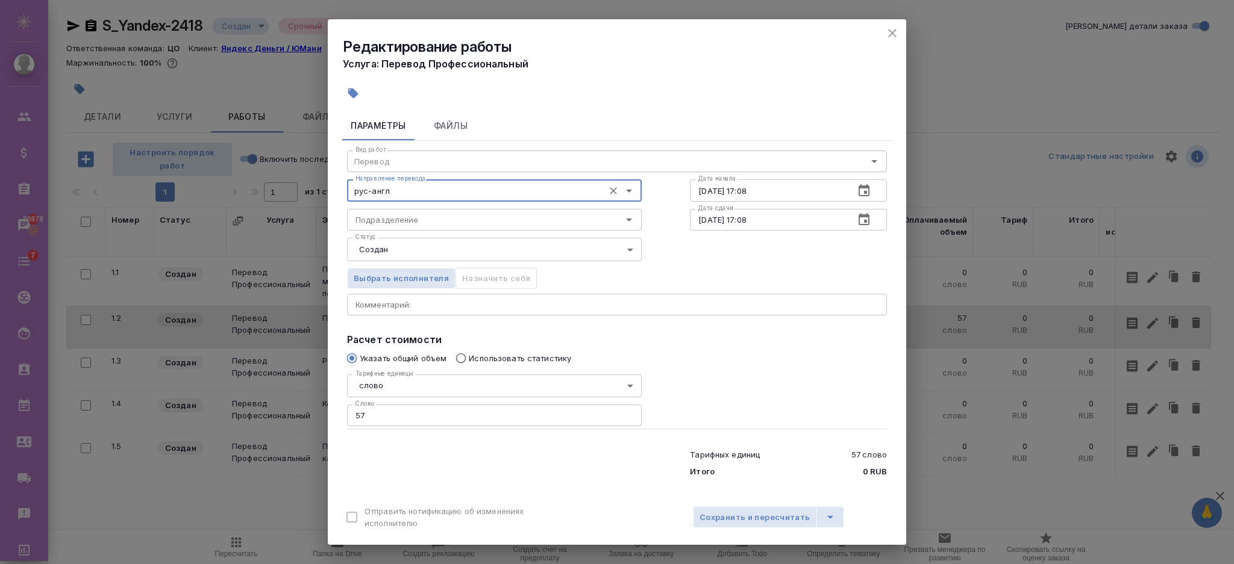
type input "рус-англ"
click at [747, 515] on span "Сохранить и пересчитать" at bounding box center [754, 518] width 111 height 14
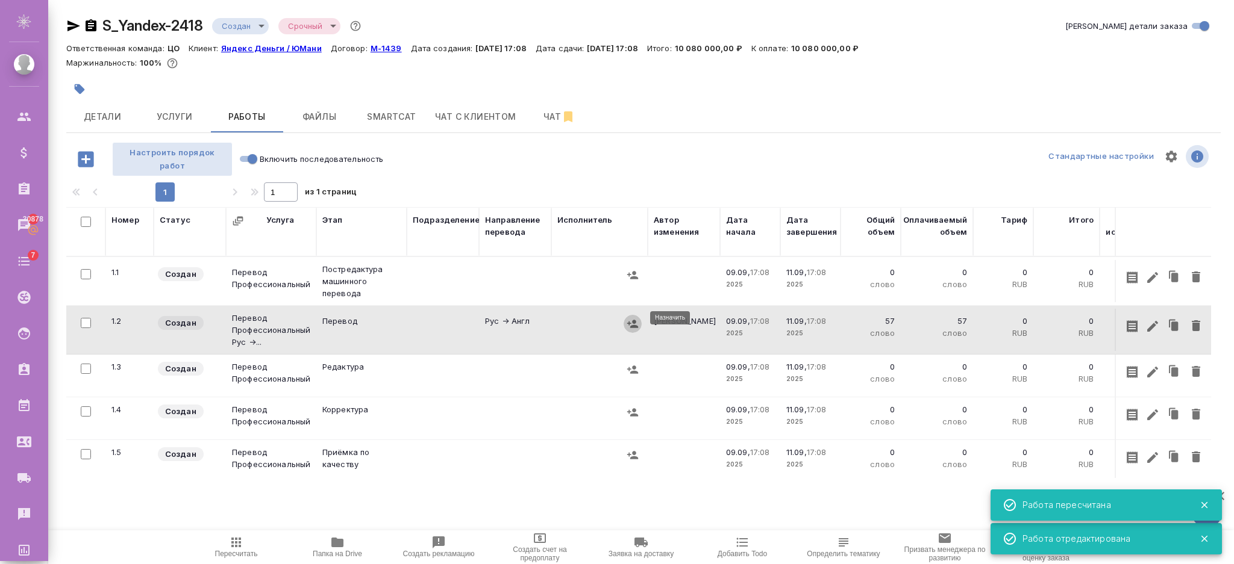
click at [628, 322] on icon "button" at bounding box center [632, 324] width 12 height 12
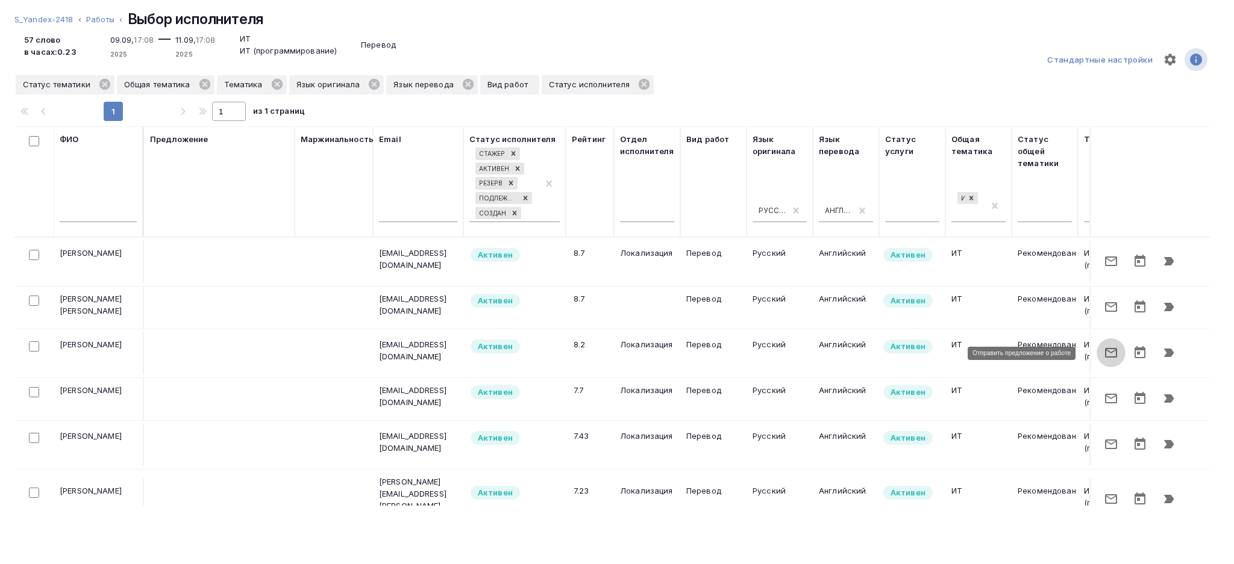
click at [1103, 351] on icon "button" at bounding box center [1110, 353] width 14 height 14
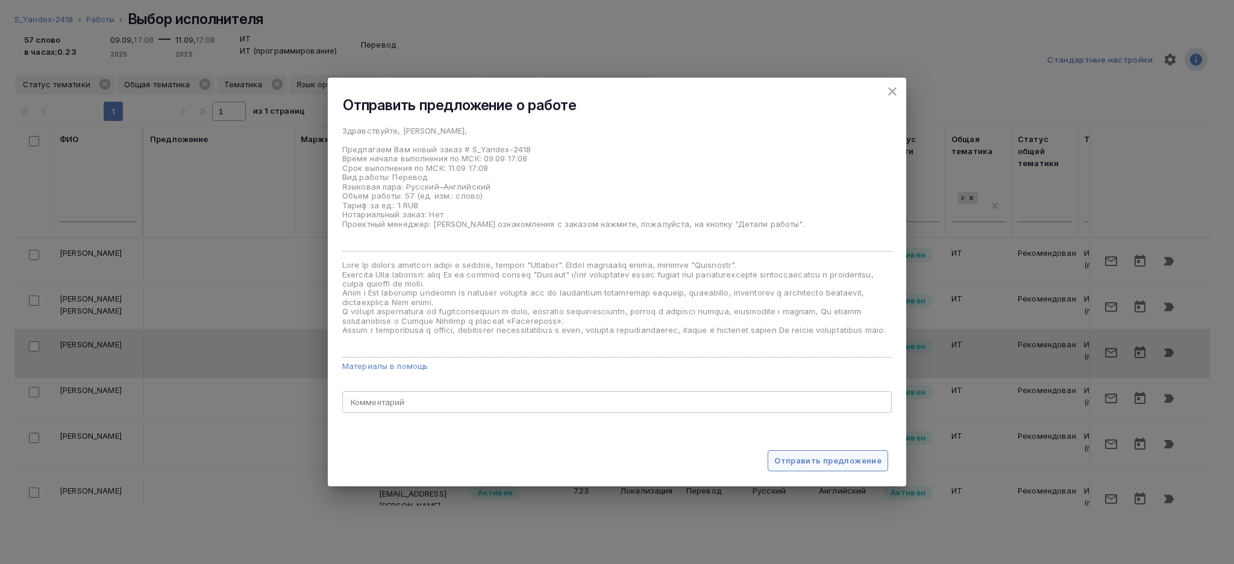
click at [834, 457] on span "Отправить предложение" at bounding box center [827, 461] width 107 height 14
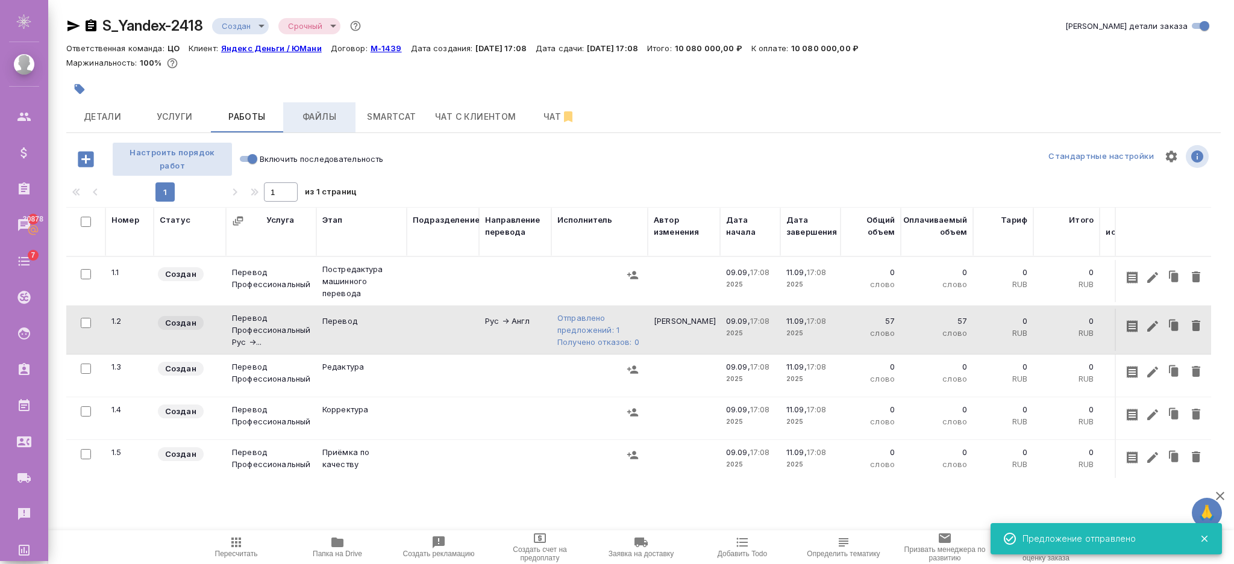
click at [324, 117] on span "Файлы" at bounding box center [319, 117] width 58 height 15
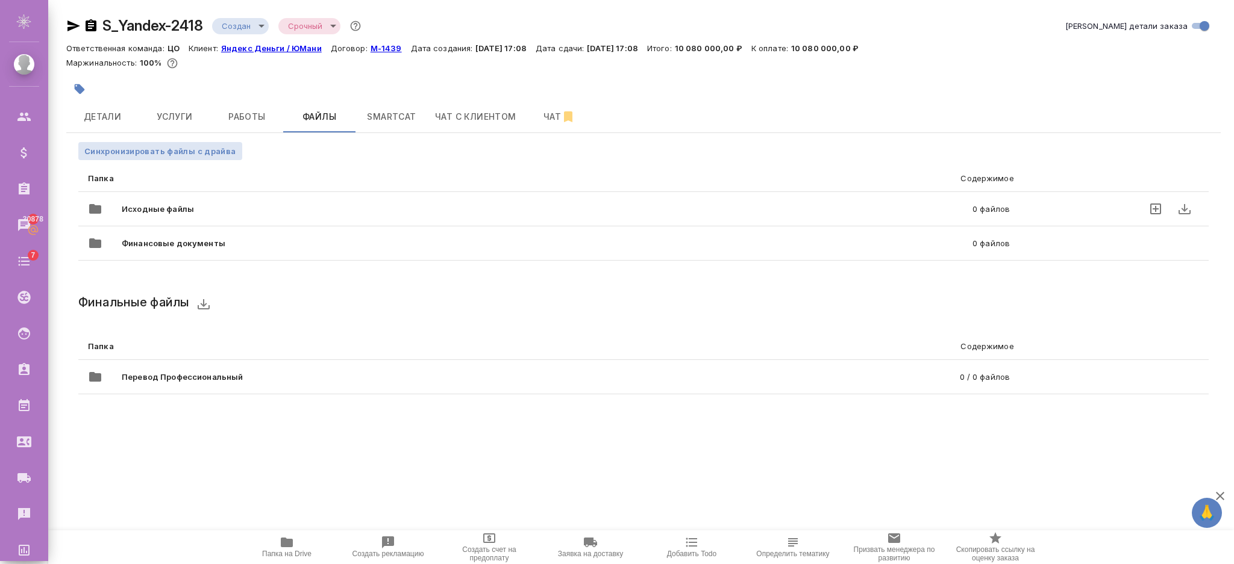
click at [1158, 212] on icon "uploadFiles" at bounding box center [1155, 209] width 14 height 14
click at [0, 0] on input "uploadFiles" at bounding box center [0, 0] width 0 height 0
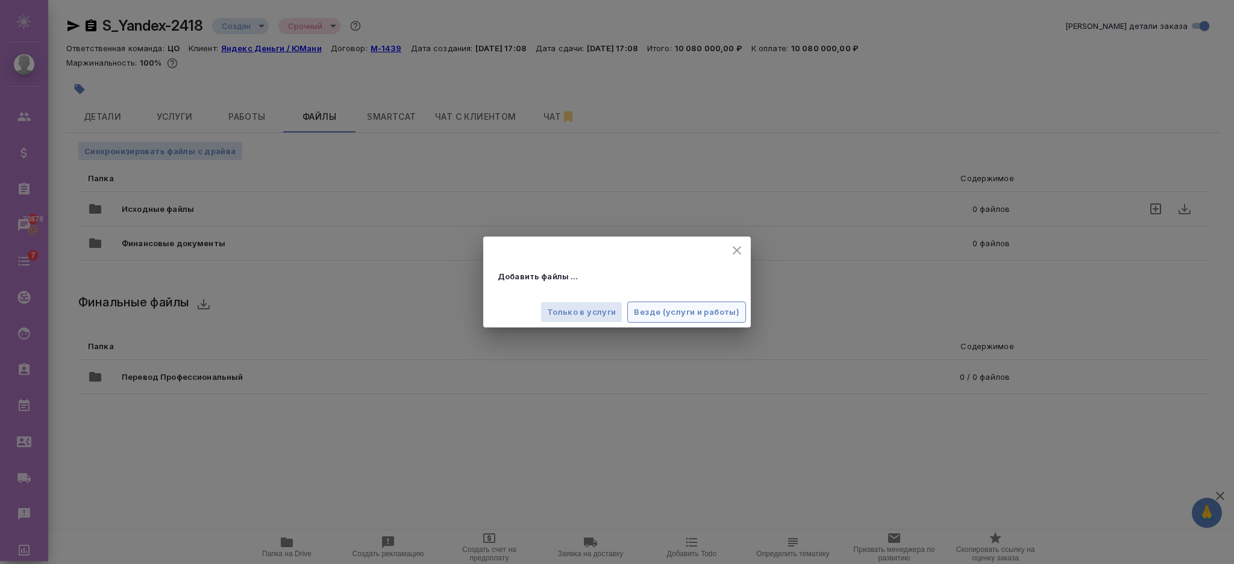
click at [648, 313] on span "Везде (услуги и работы)" at bounding box center [686, 312] width 105 height 14
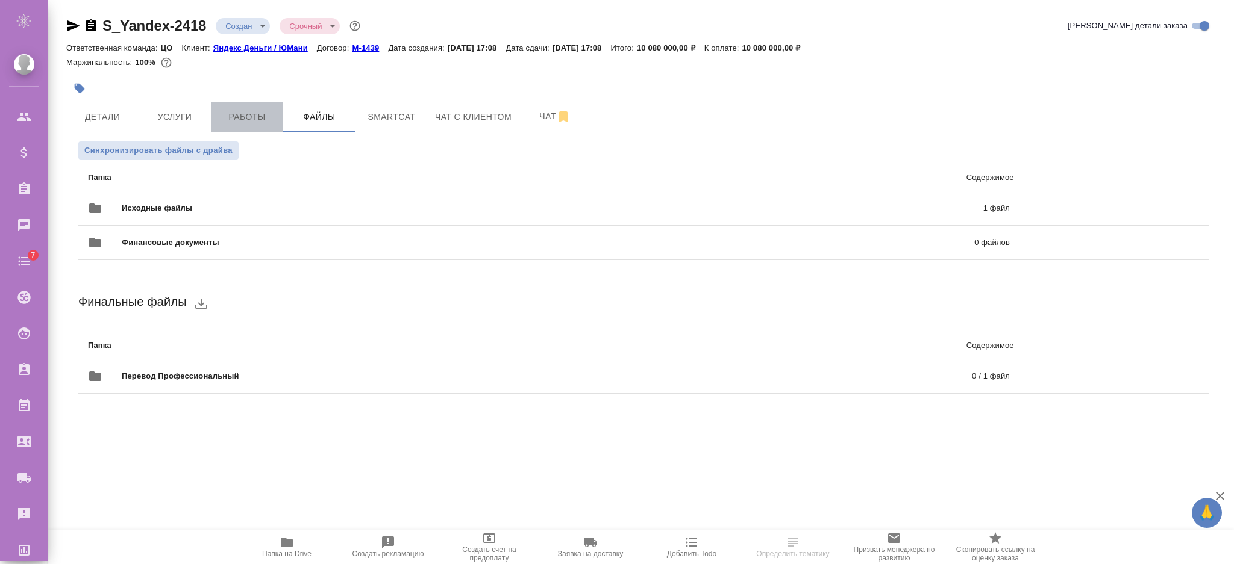
click at [243, 117] on span "Работы" at bounding box center [247, 117] width 58 height 15
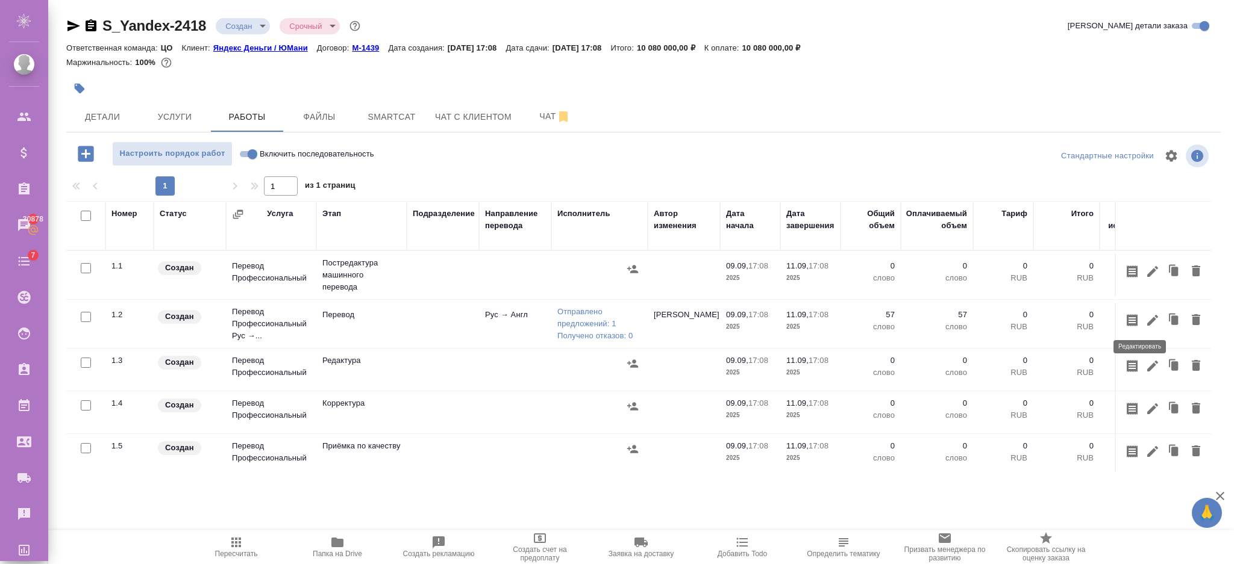
click at [1145, 315] on icon "button" at bounding box center [1152, 320] width 14 height 14
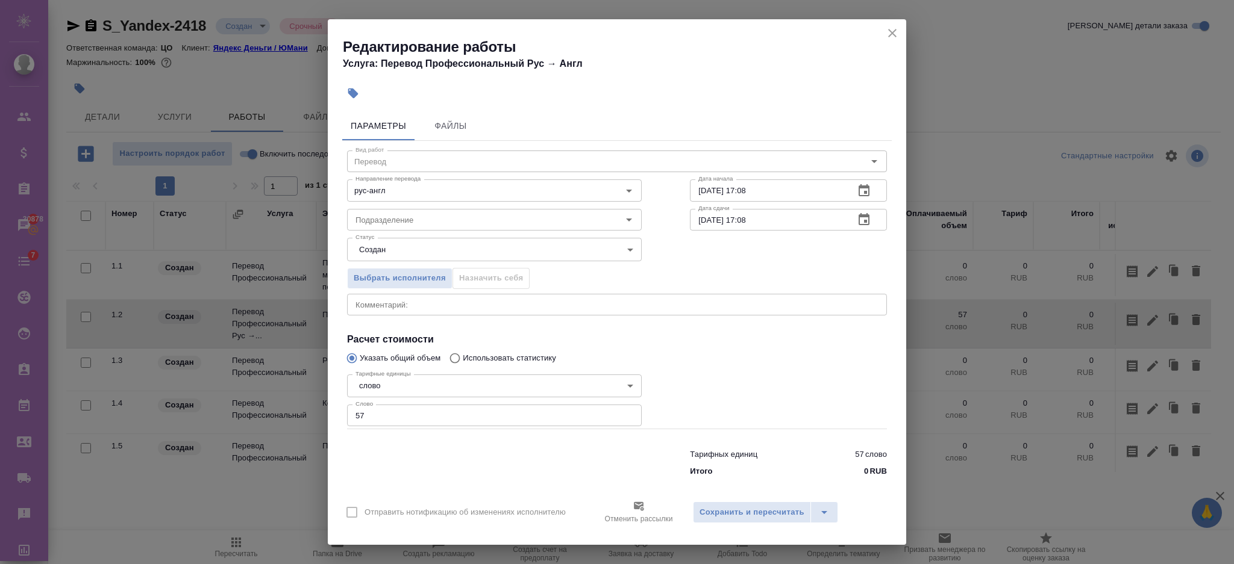
click at [896, 26] on icon "close" at bounding box center [892, 33] width 14 height 14
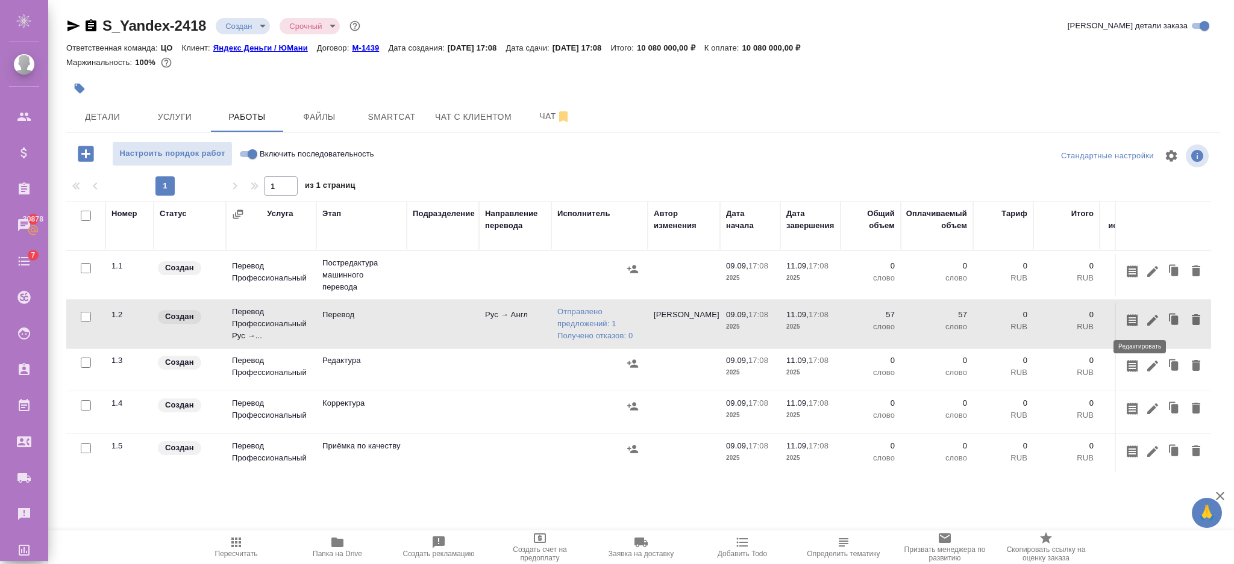
click at [1145, 322] on icon "button" at bounding box center [1152, 320] width 14 height 14
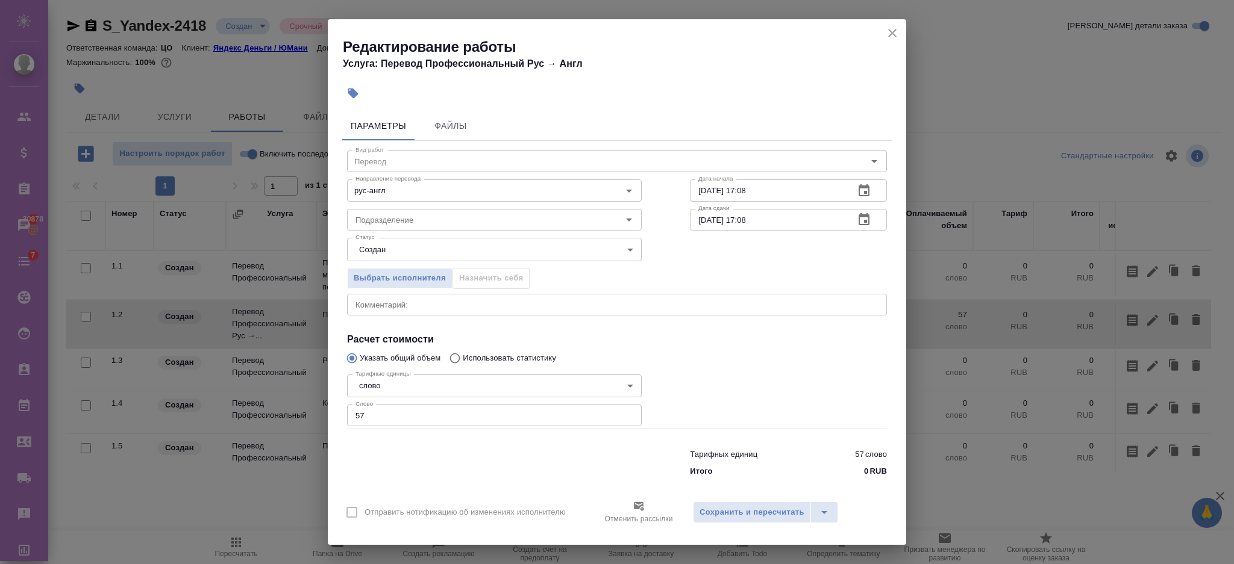
click at [636, 516] on p "Отменить рассылки" at bounding box center [638, 519] width 68 height 12
click at [645, 514] on body "🙏 .cls-1 fill:#fff; AWATERA [PERSON_NAME] Спецификации Заказы 30878 Чаты 7 Todo…" at bounding box center [617, 330] width 1234 height 661
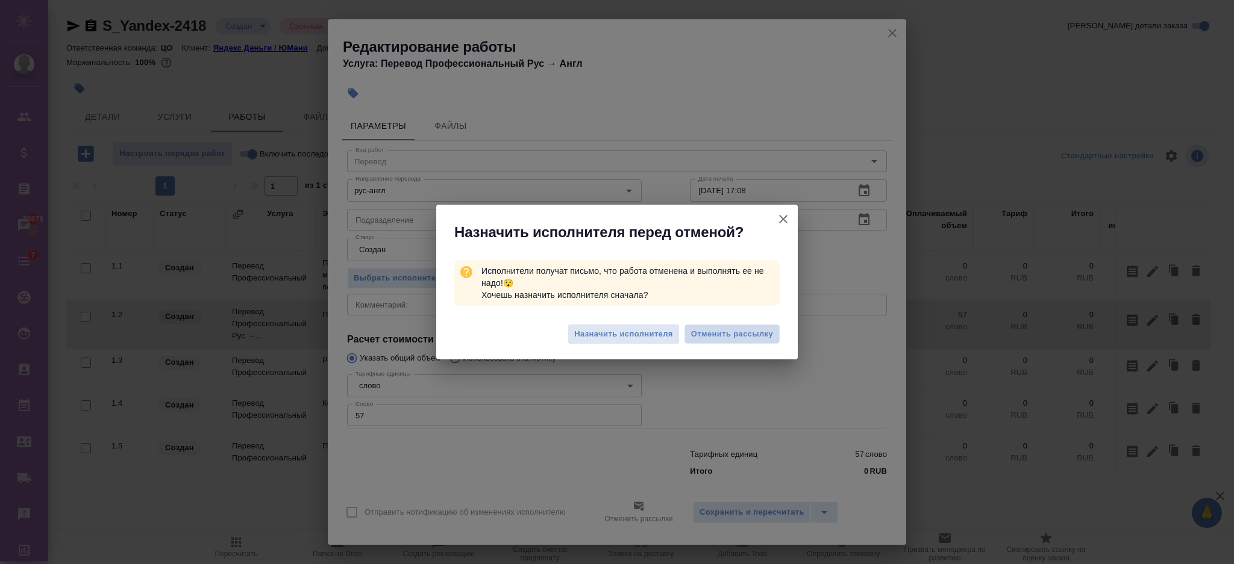
click at [702, 338] on span "Отменить рассылку" at bounding box center [732, 334] width 82 height 12
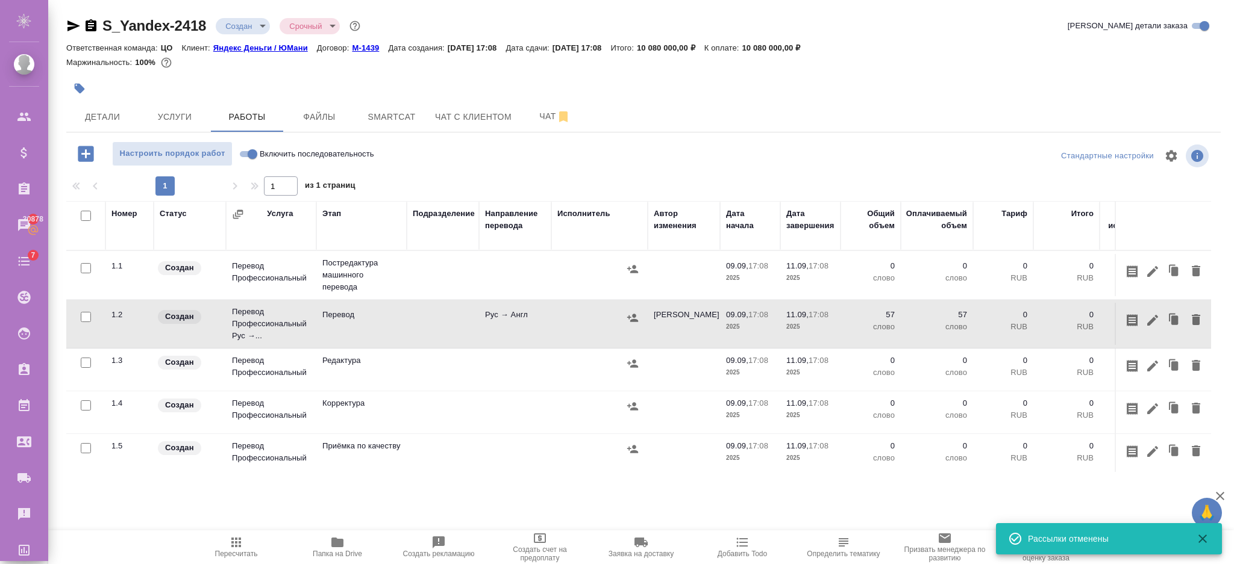
click at [643, 314] on td at bounding box center [599, 324] width 96 height 42
click at [629, 314] on icon "button" at bounding box center [632, 318] width 12 height 12
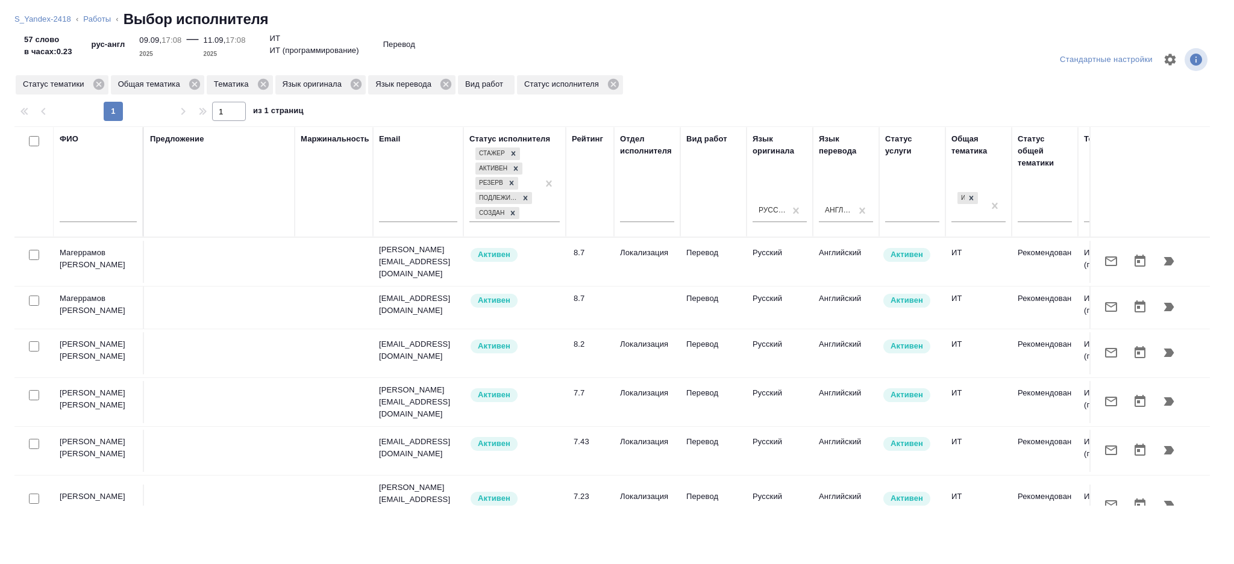
click at [90, 211] on input "text" at bounding box center [98, 214] width 77 height 15
type input "король"
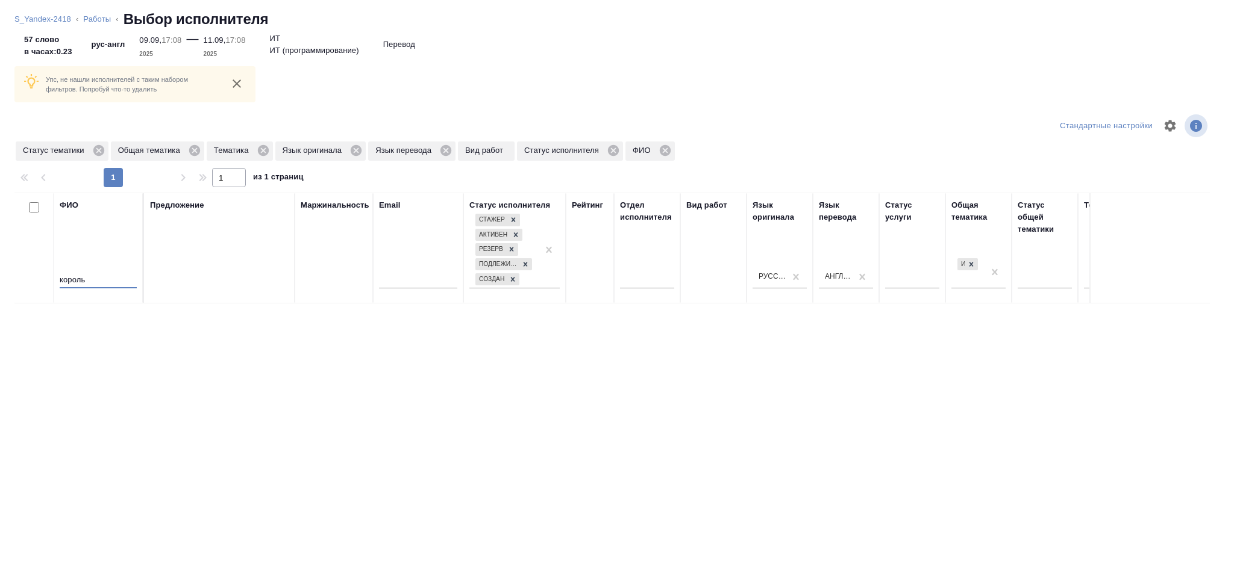
drag, startPoint x: 107, startPoint y: 279, endPoint x: 0, endPoint y: 258, distance: 109.3
click at [0, 259] on div "Упс, не нашли исполнителей с таким набором фильтров. Попробуй что-то удалить Ст…" at bounding box center [617, 300] width 1234 height 528
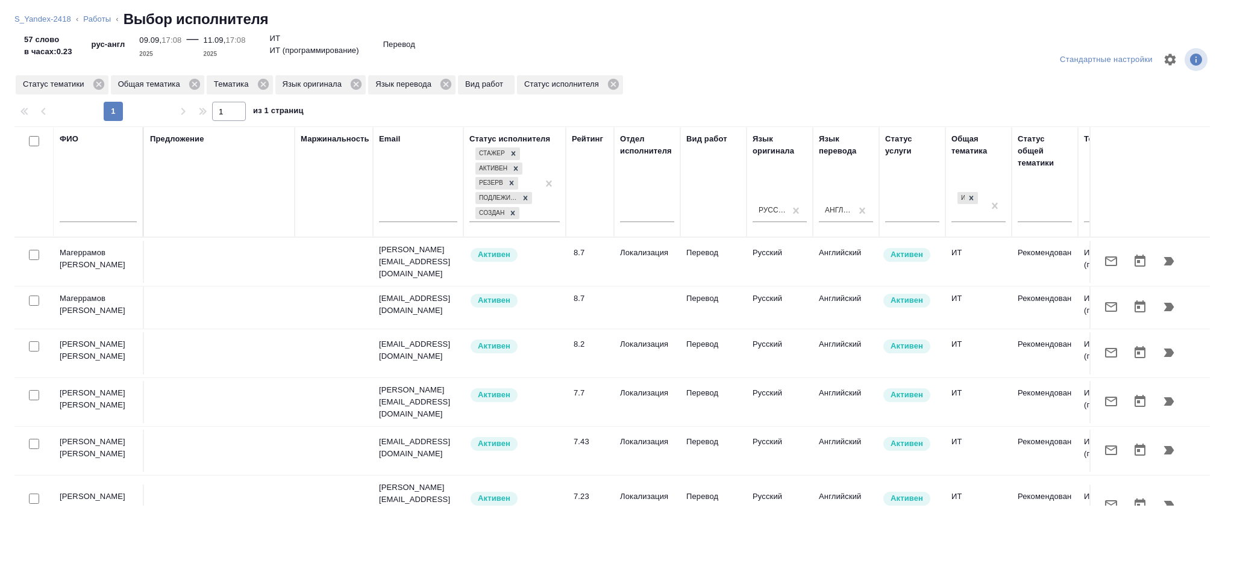
drag, startPoint x: 123, startPoint y: 343, endPoint x: 47, endPoint y: 342, distance: 76.5
click at [47, 342] on tr "[PERSON_NAME] [PERSON_NAME] [PERSON_NAME][EMAIL_ADDRESS][DOMAIN_NAME] Активен 8…" at bounding box center [889, 353] width 1750 height 49
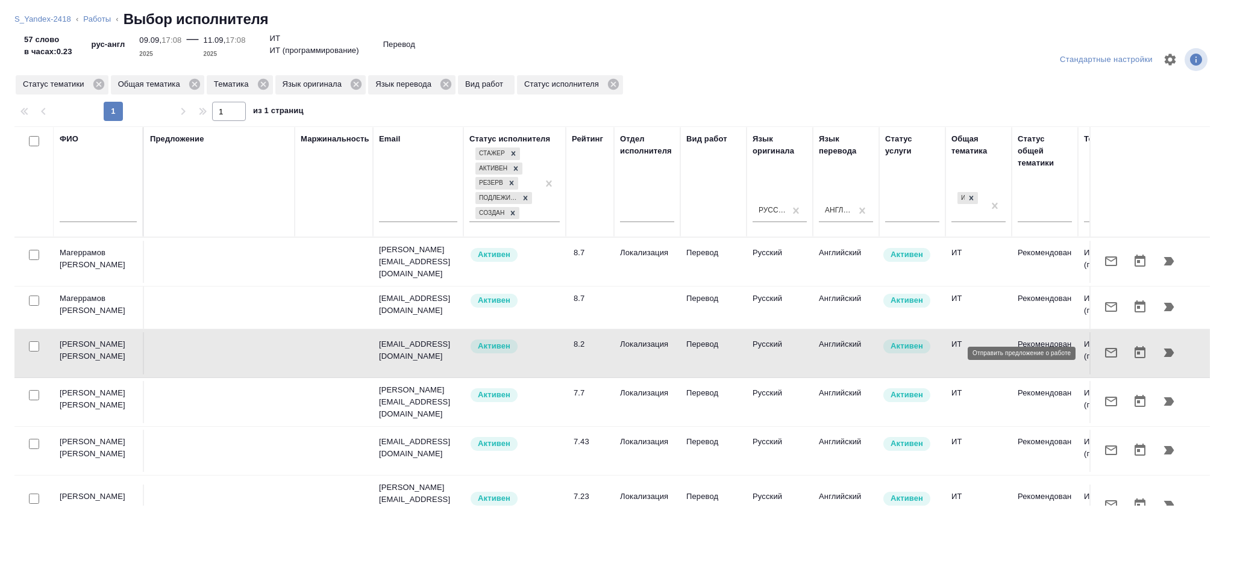
click at [1103, 354] on icon "button" at bounding box center [1110, 353] width 14 height 14
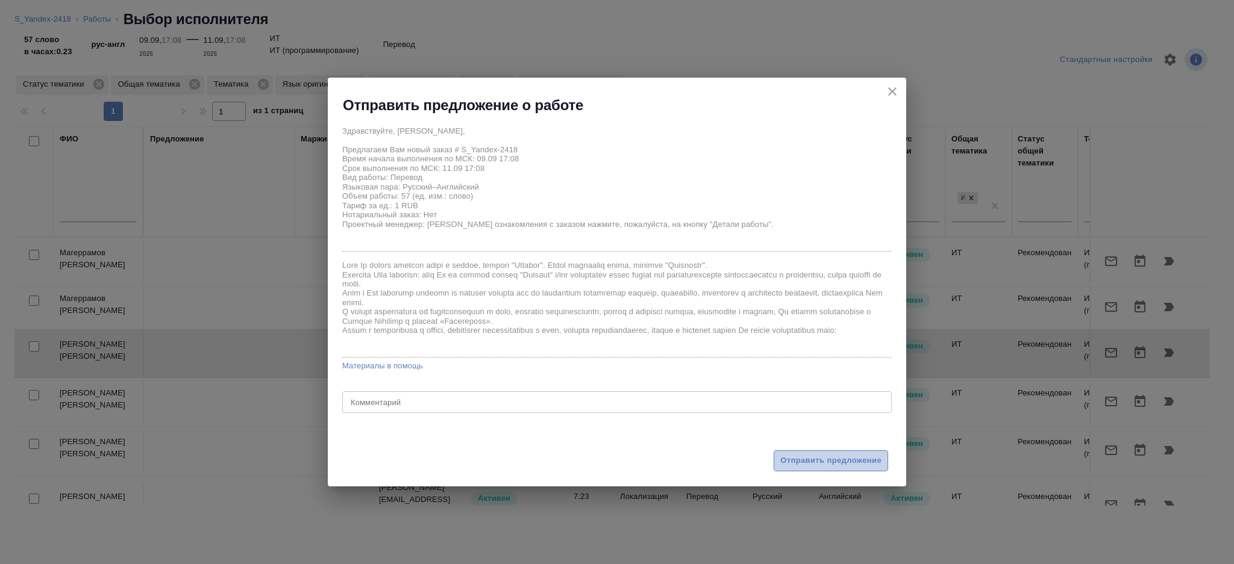
click at [811, 461] on span "Отправить предложение" at bounding box center [830, 461] width 101 height 14
